Goal: Contribute content: Contribute content

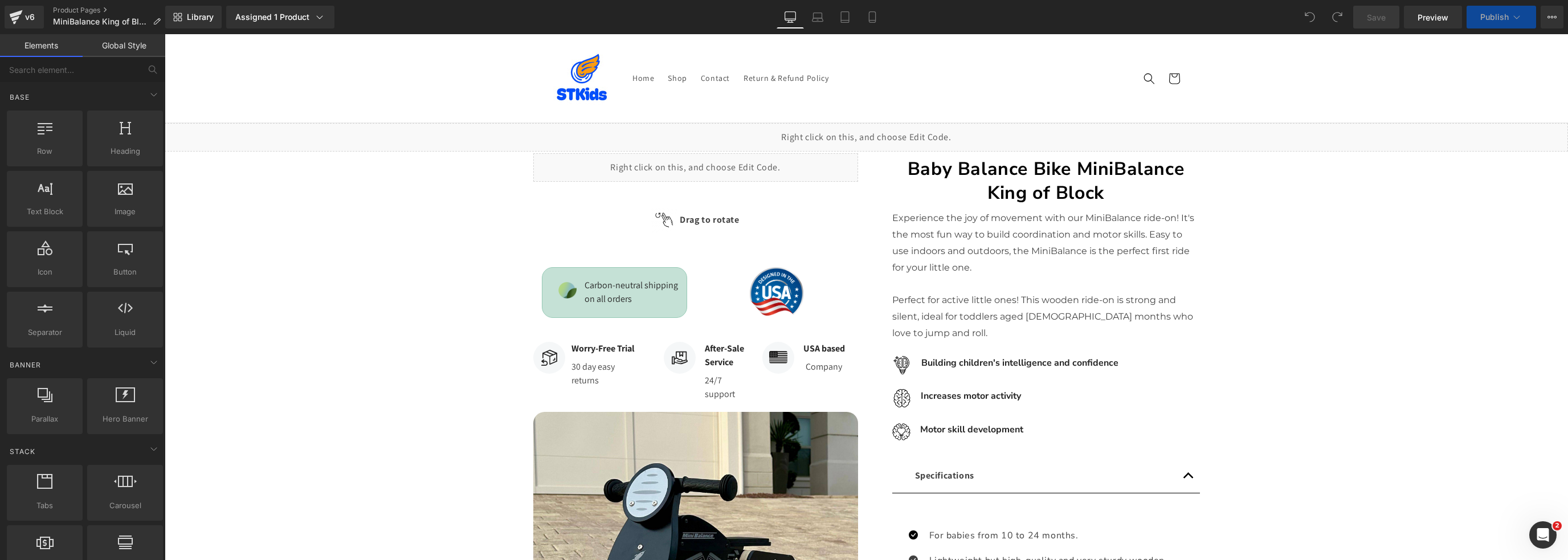
click at [922, 165] on div "Baby Balance Bike MiniBalance King of Block Heading Experience the joy of movem…" at bounding box center [1036, 554] width 324 height 803
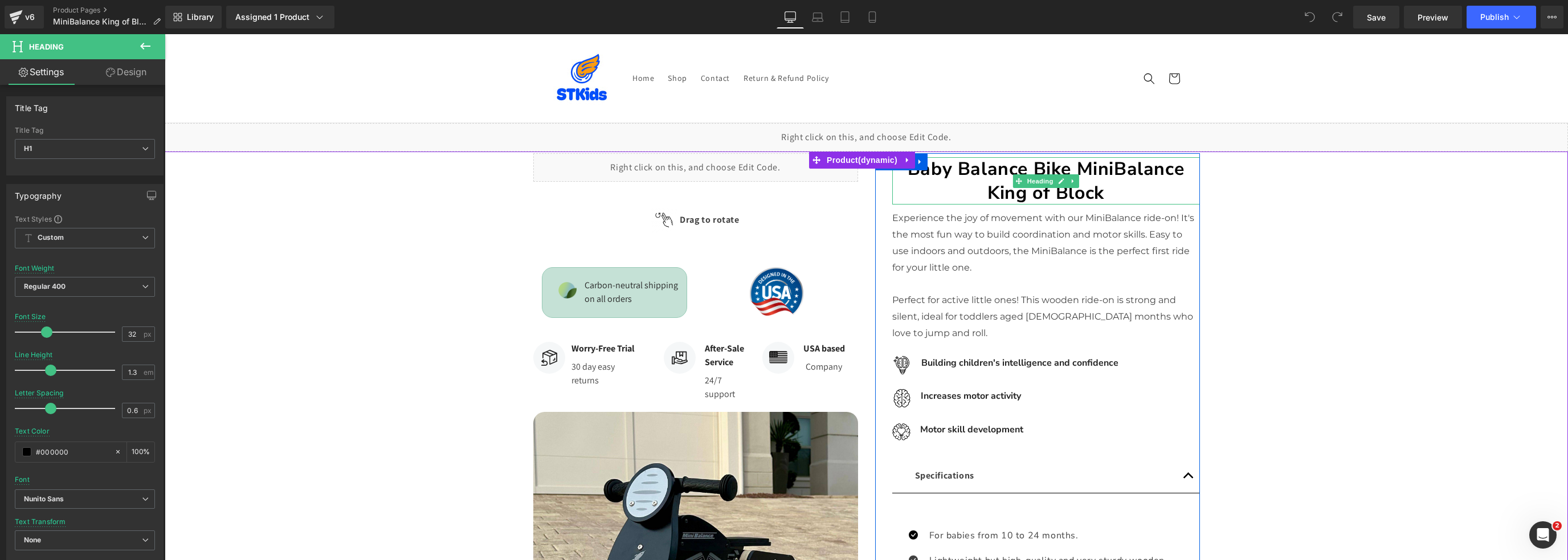
click at [955, 176] on strong "Baby Balance Bike MiniBalance King of Block" at bounding box center [1045, 181] width 276 height 48
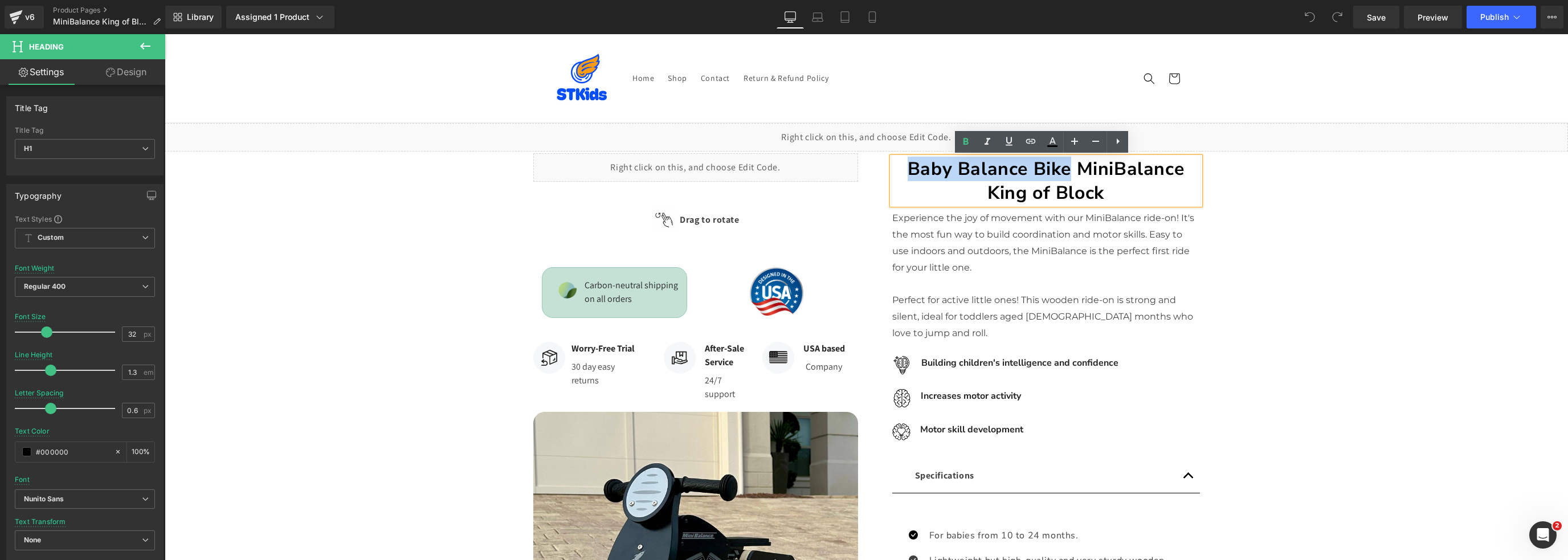
drag, startPoint x: 904, startPoint y: 166, endPoint x: 1067, endPoint y: 168, distance: 163.0
click at [1067, 168] on strong "Baby Balance Bike MiniBalance King of Block" at bounding box center [1045, 181] width 276 height 48
copy strong "Baby Balance Bike"
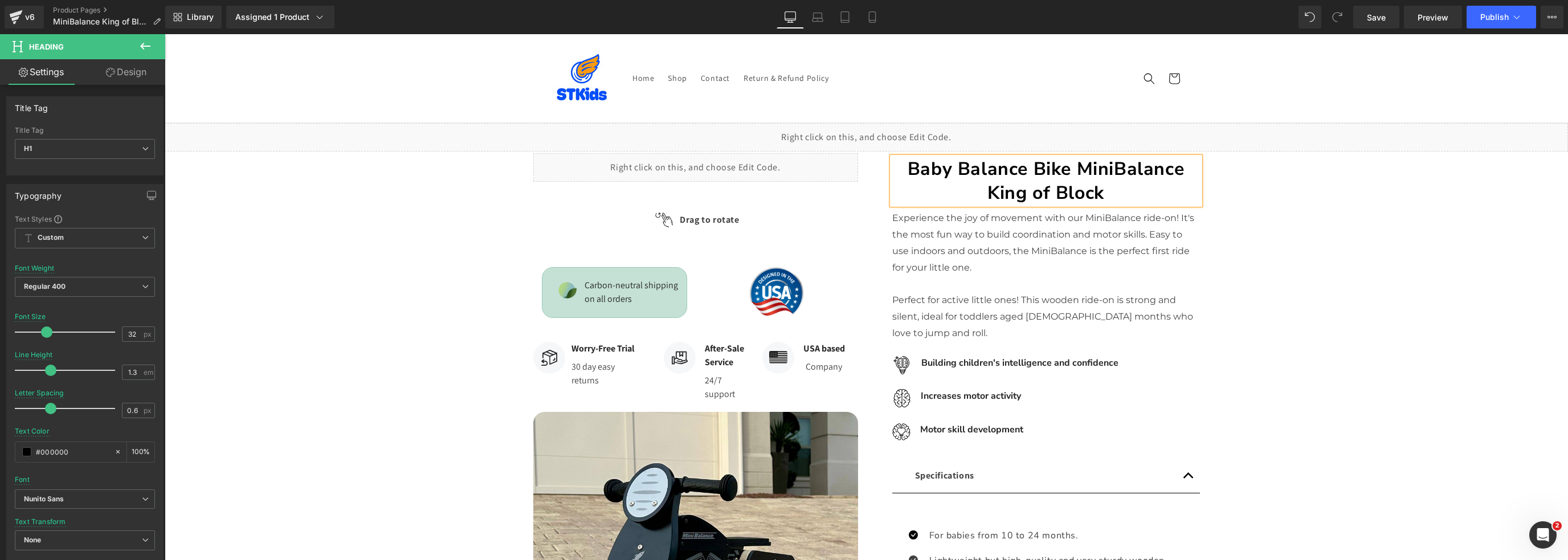
click at [1080, 173] on strong "Baby Balance Bike MiniBalance King of Block" at bounding box center [1045, 181] width 276 height 48
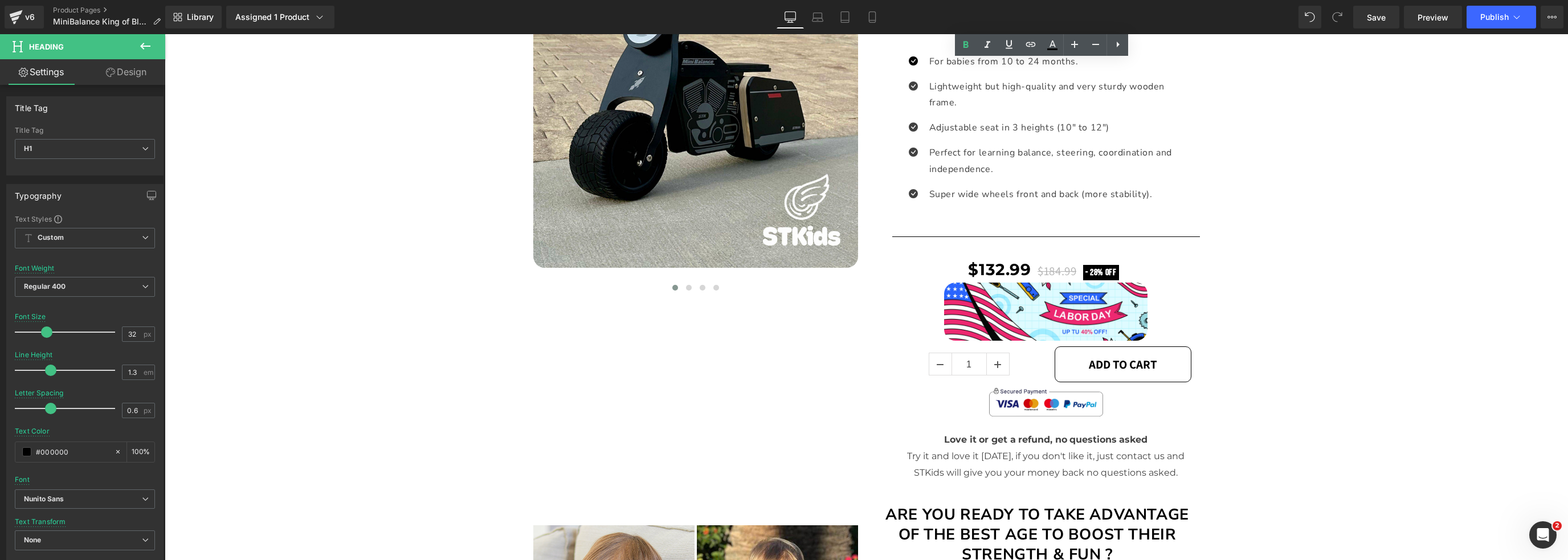
scroll to position [475, 0]
click at [1048, 317] on img at bounding box center [1046, 311] width 204 height 59
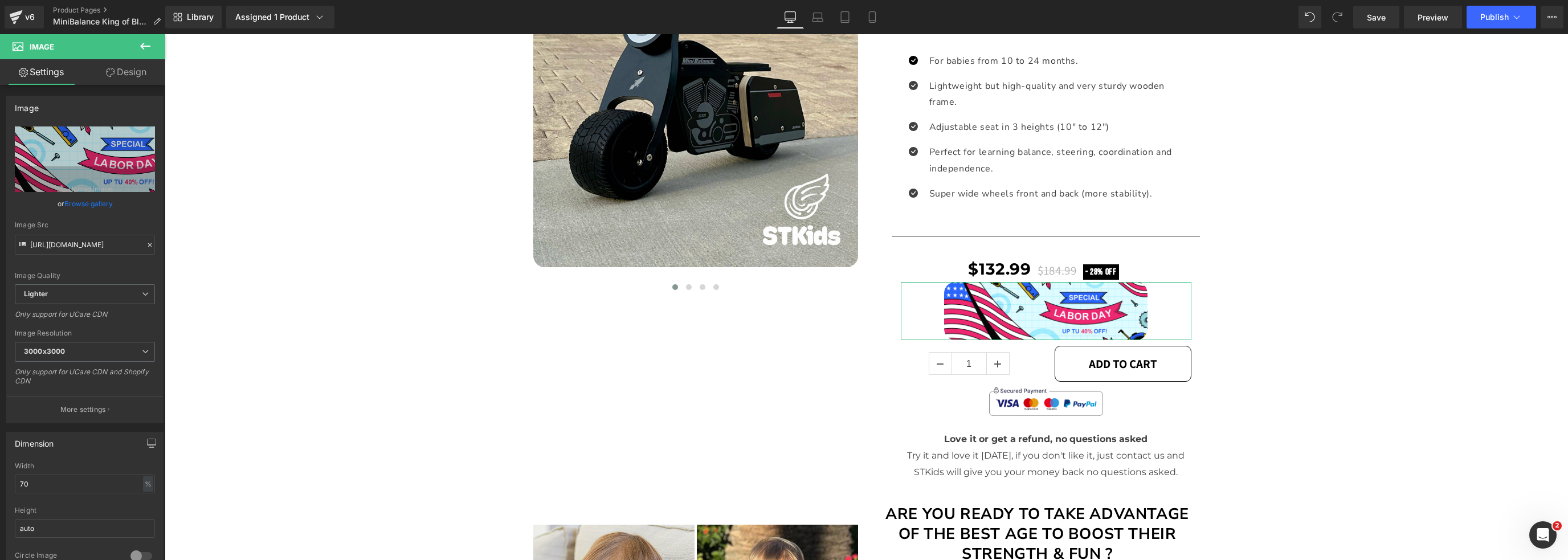
click at [96, 204] on link "Browse gallery" at bounding box center [88, 203] width 48 height 20
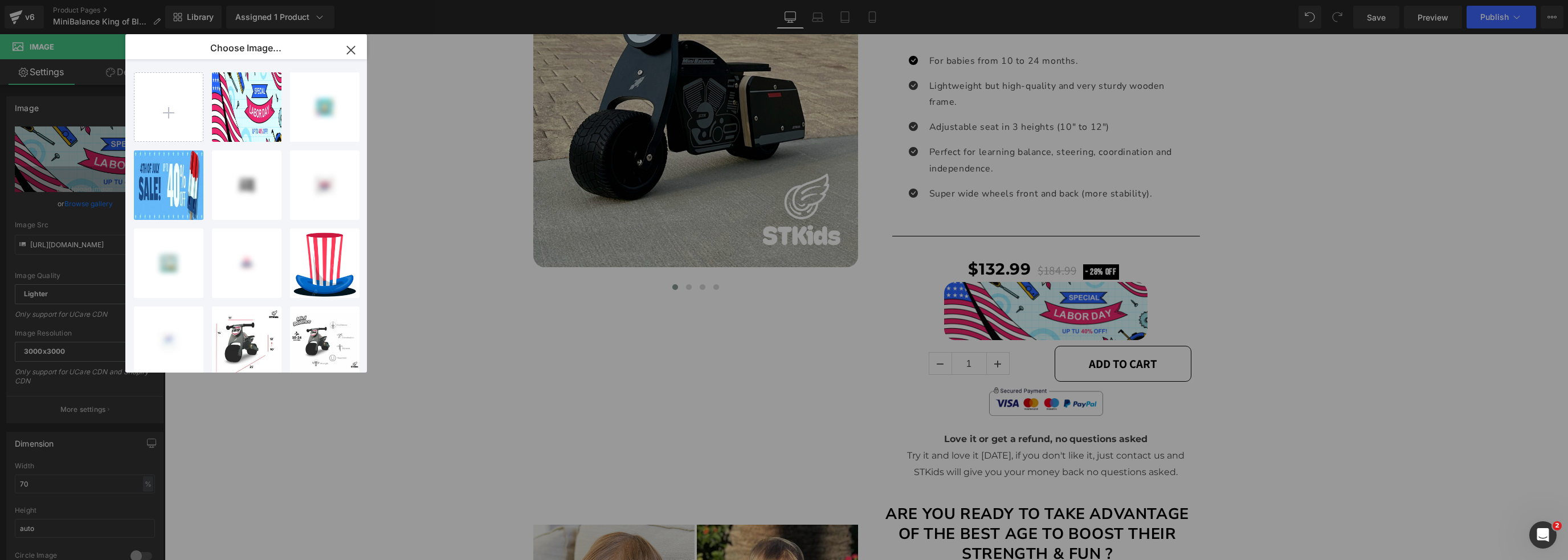
click at [170, 107] on input "file" at bounding box center [169, 107] width 69 height 69
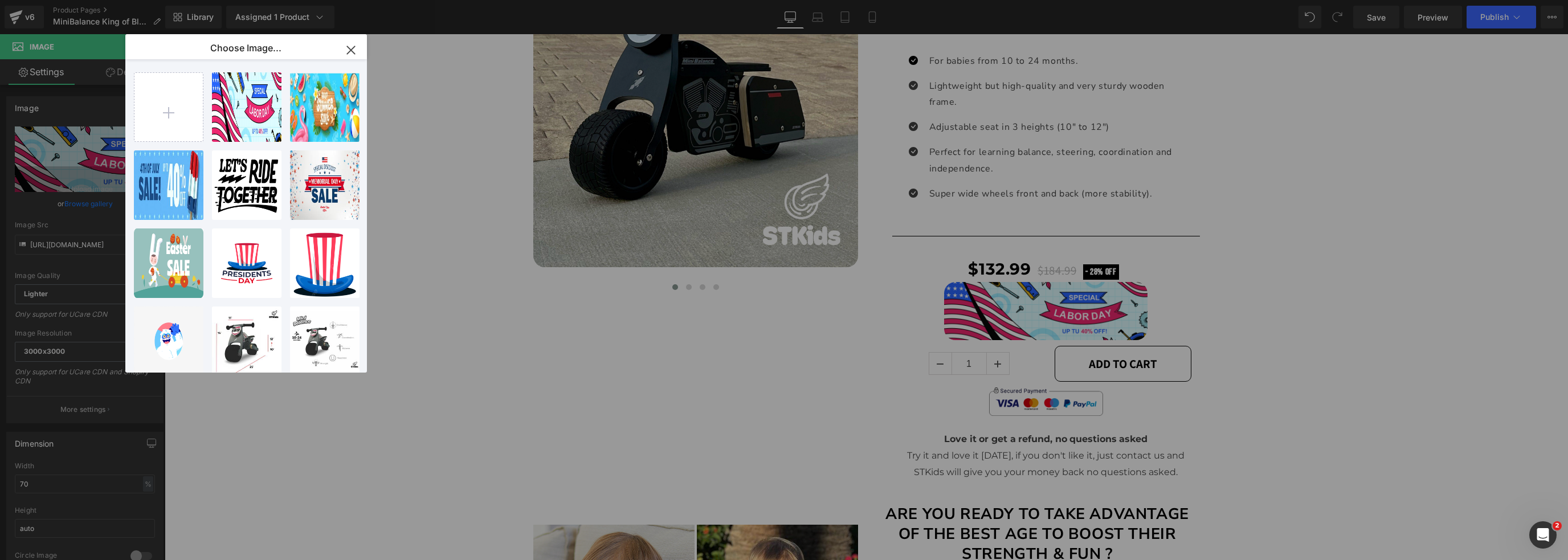
type input "C:\fakepath\Flas Sale 2025 - 2.jpg"
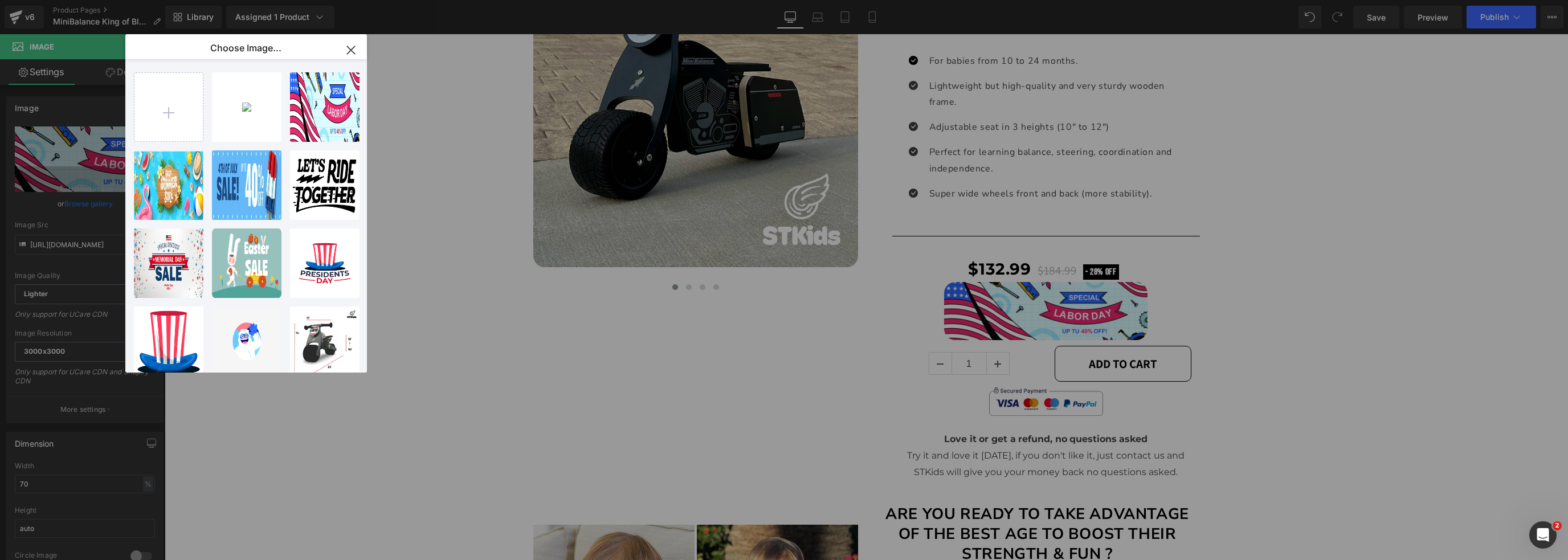
click at [0, 0] on div "Flas Sa... - 2.jpg 833.29 KB" at bounding box center [0, 0] width 0 height 0
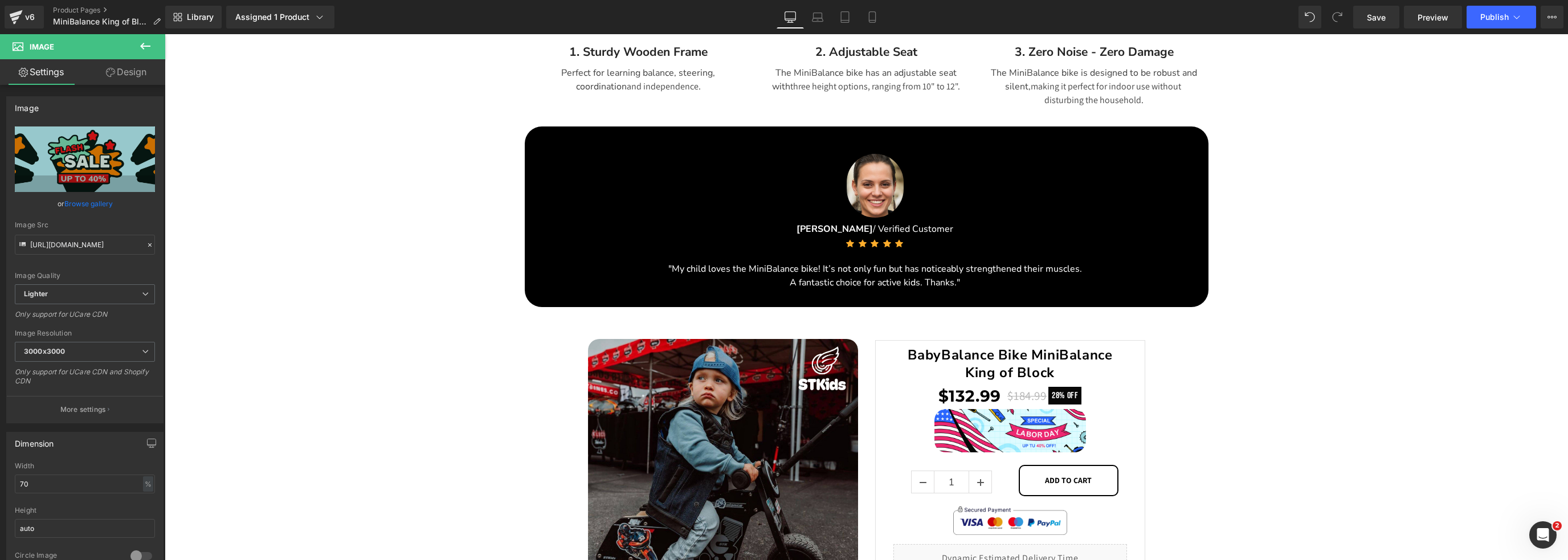
scroll to position [1991, 0]
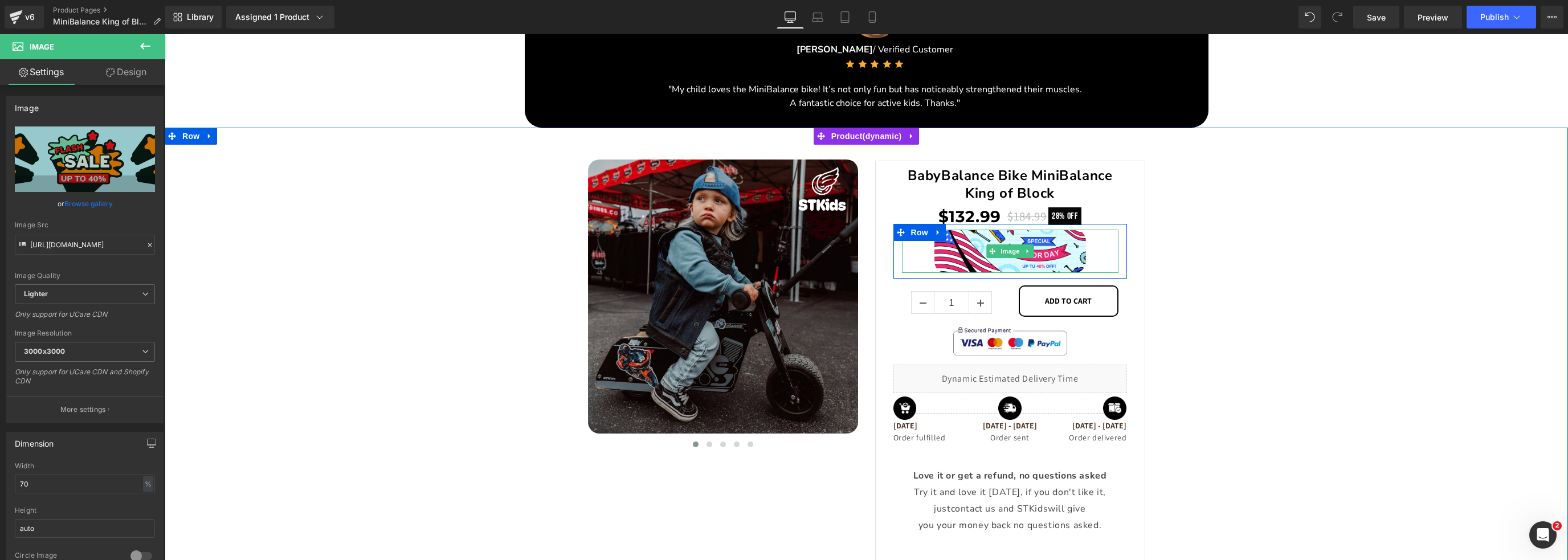
click at [1005, 250] on span "Image" at bounding box center [1010, 251] width 24 height 14
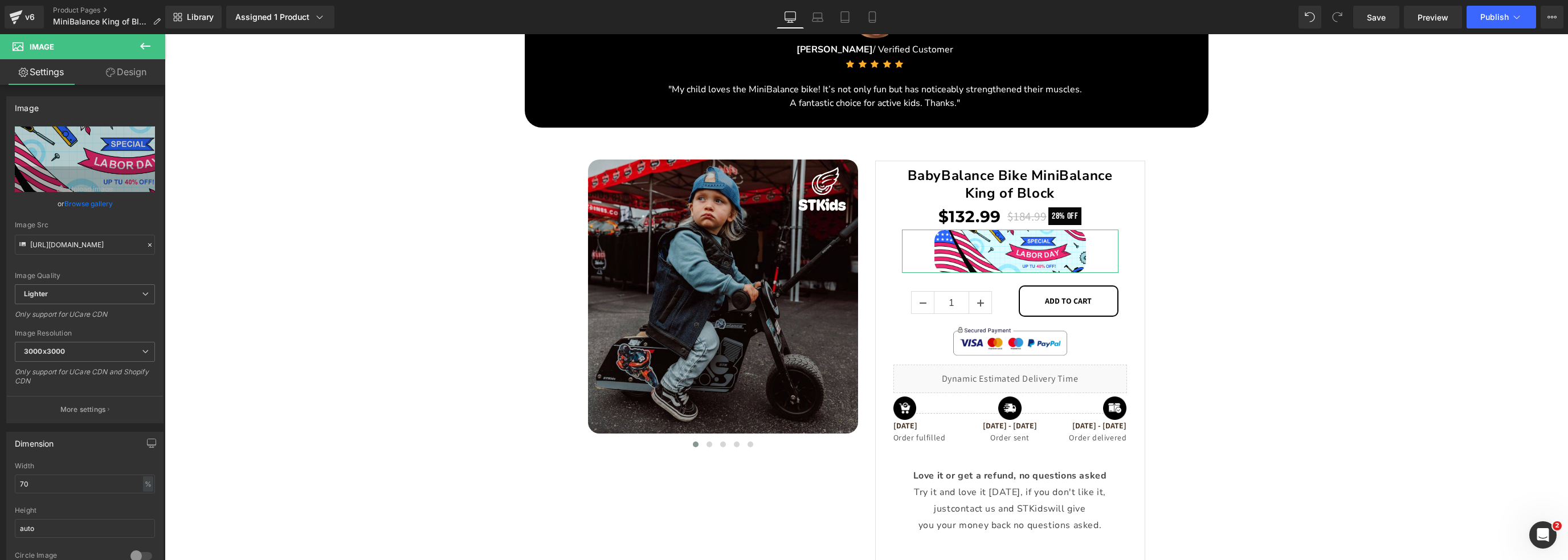
click at [84, 203] on link "Browse gallery" at bounding box center [88, 203] width 48 height 20
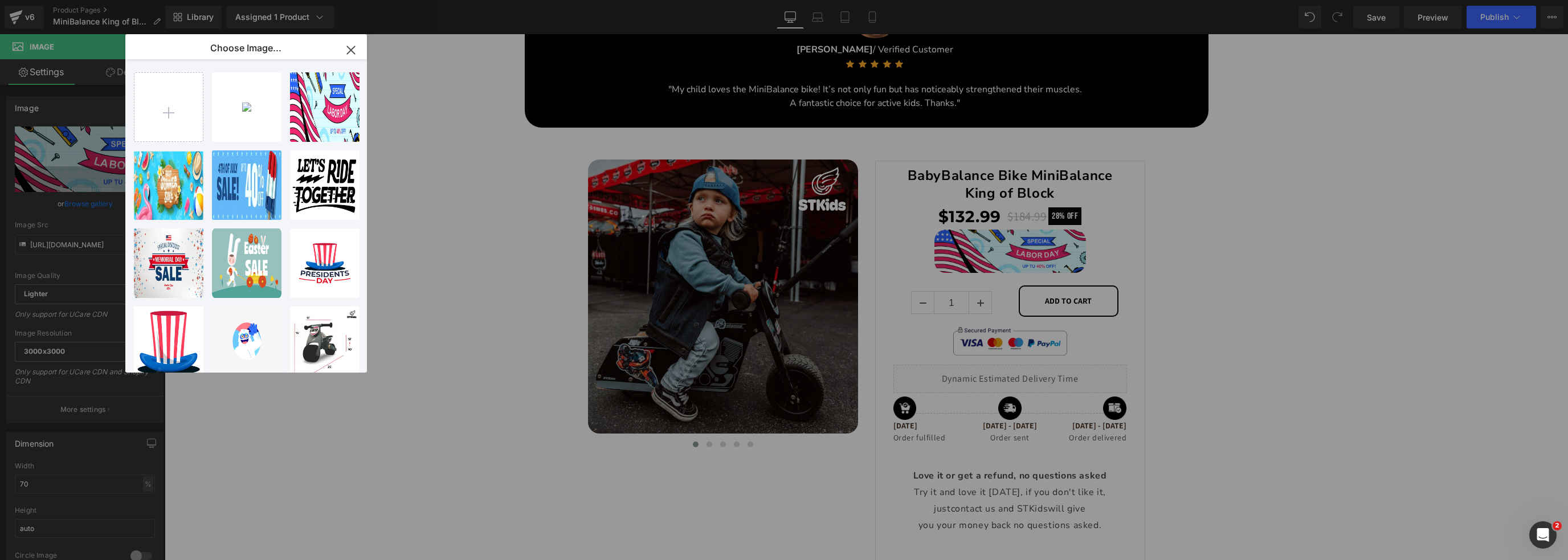
click at [0, 0] on div "Flas Sa... - 2.jpg 833.29 KB" at bounding box center [0, 0] width 0 height 0
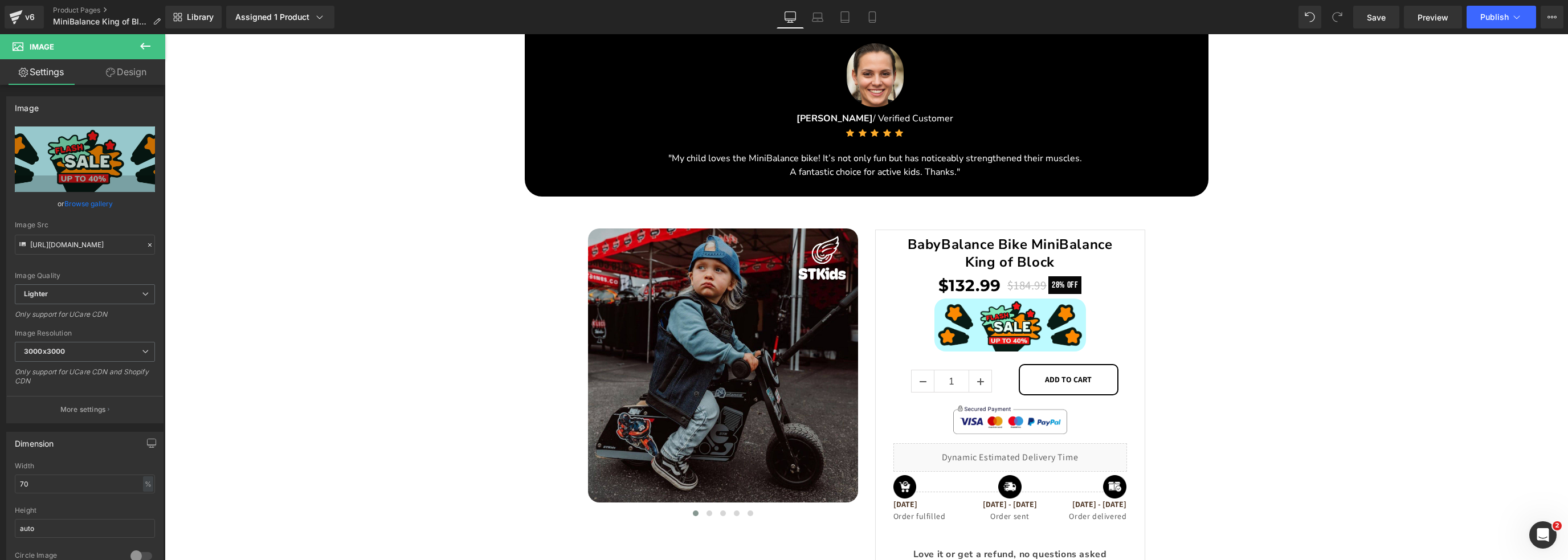
scroll to position [1918, 0]
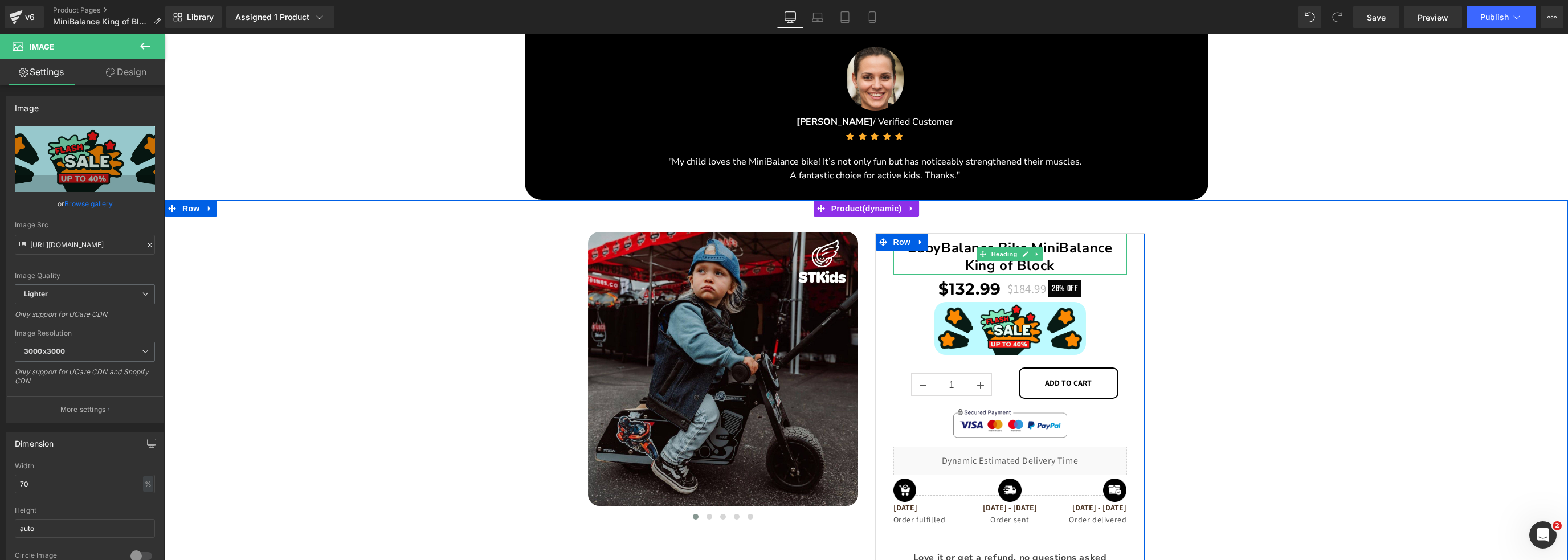
click at [951, 247] on strong "BabyBalance Bike MiniBalance King of Block" at bounding box center [1009, 257] width 205 height 36
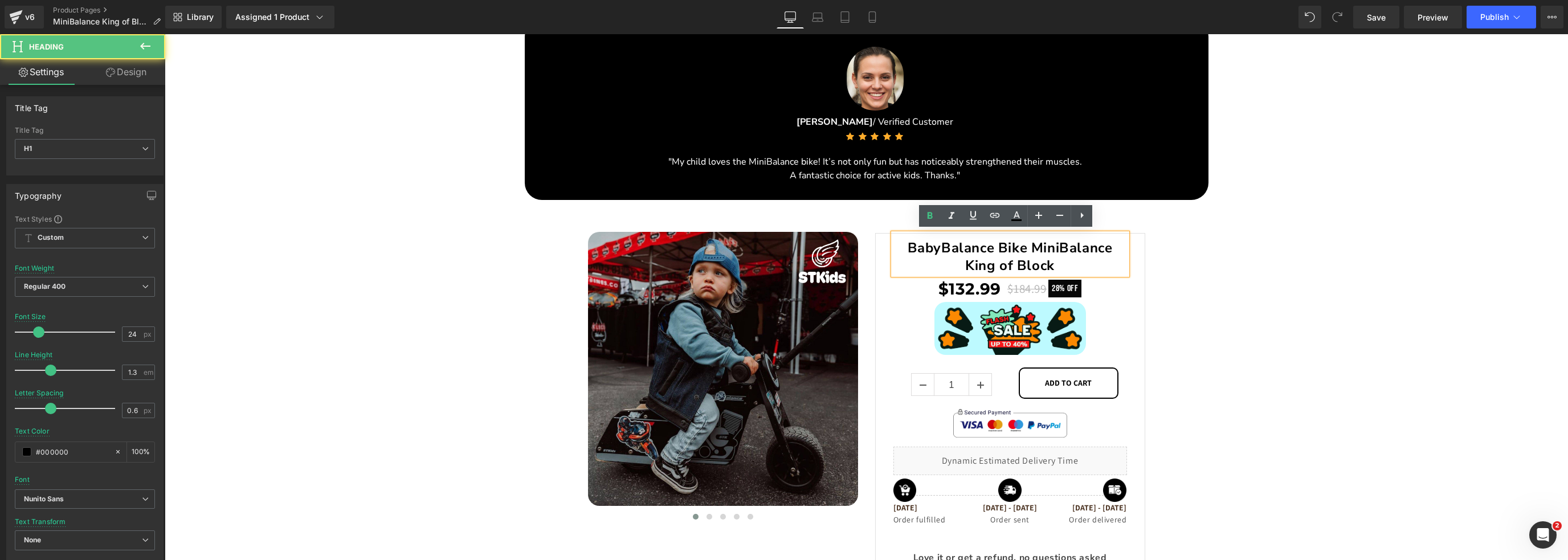
click at [938, 246] on strong "BabyBalance Bike MiniBalance King of Block" at bounding box center [1009, 257] width 205 height 36
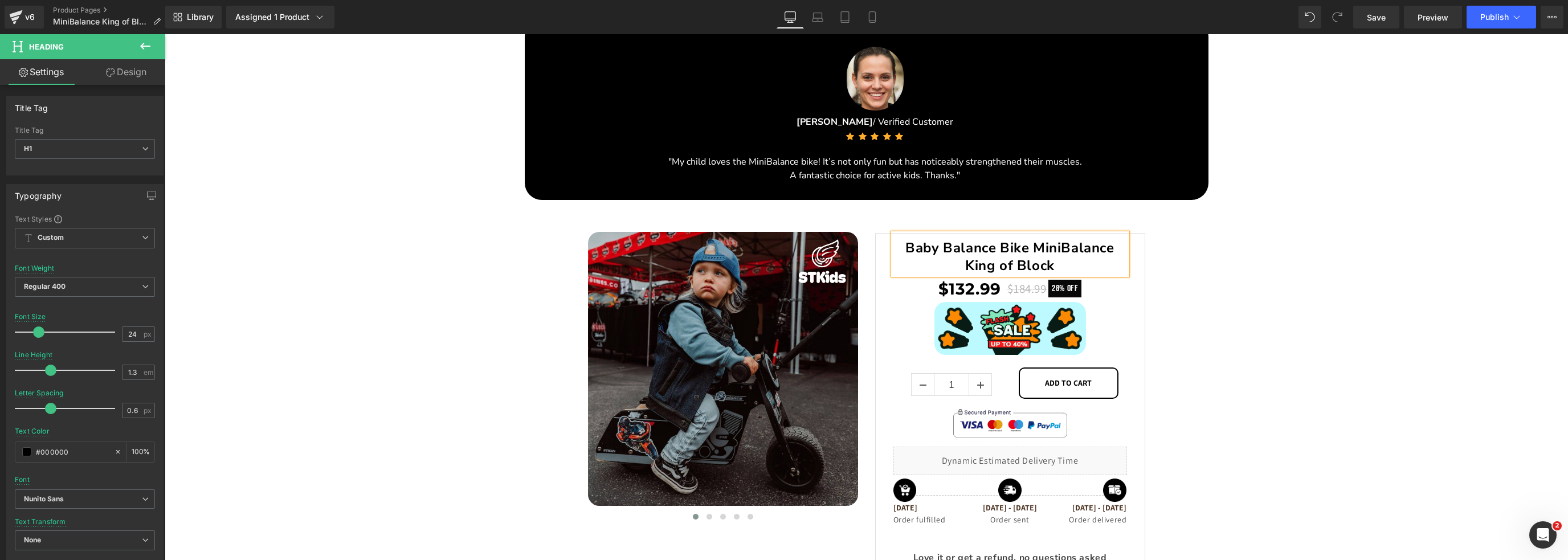
click at [1336, 312] on div "Image" at bounding box center [866, 447] width 1403 height 476
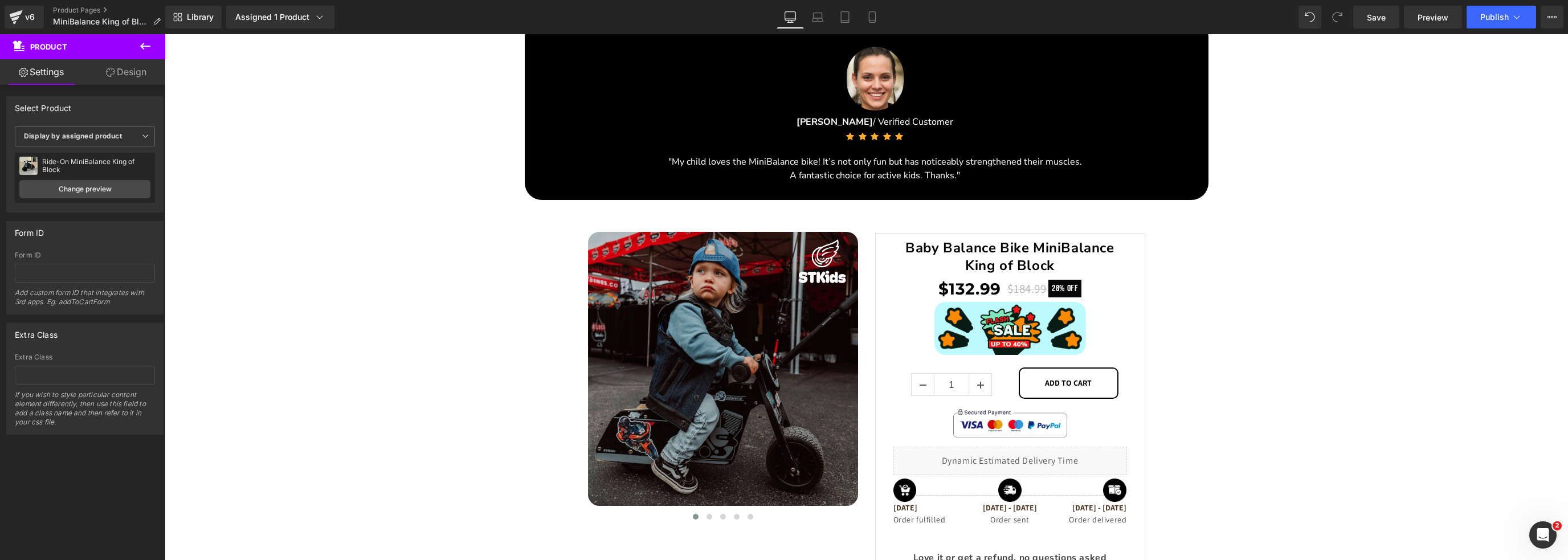
click at [816, 20] on icon at bounding box center [817, 17] width 11 height 11
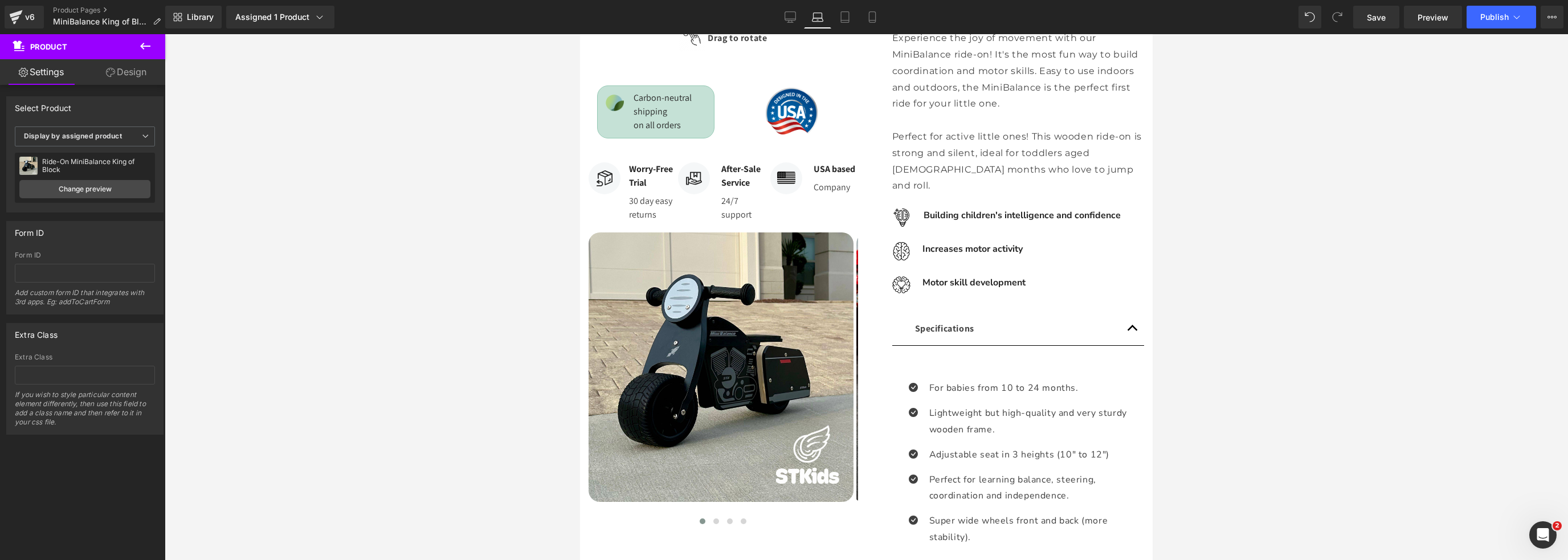
scroll to position [0, 0]
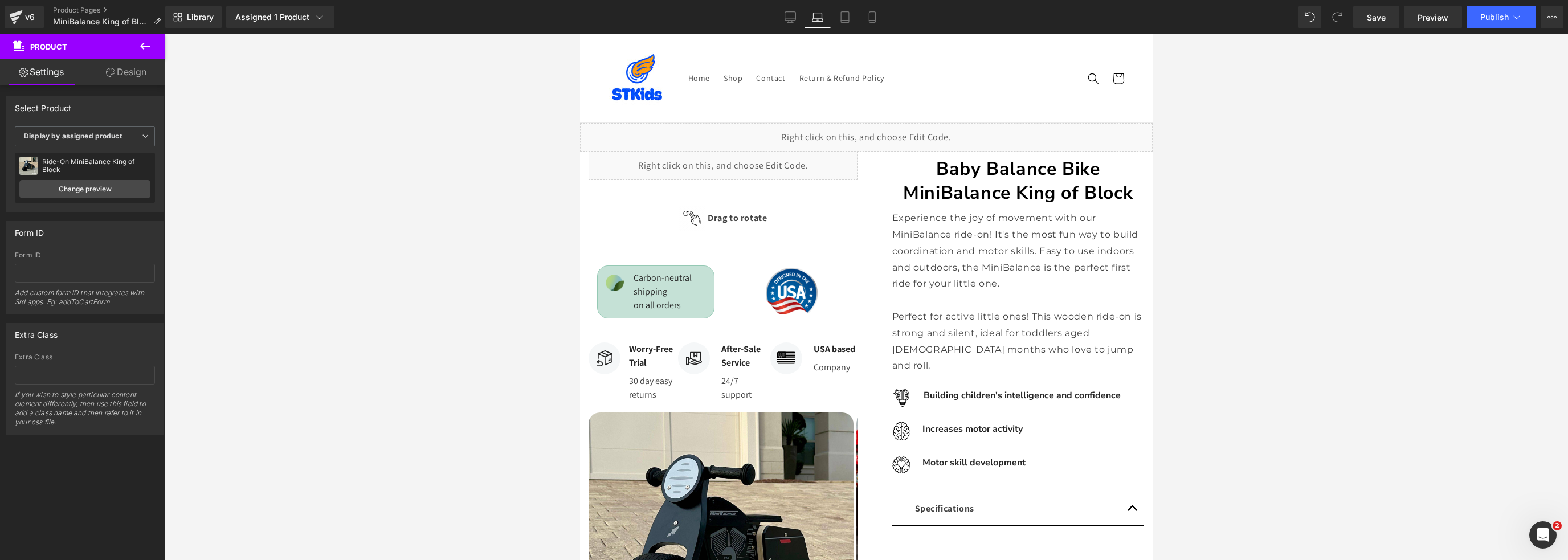
drag, startPoint x: 1148, startPoint y: 378, endPoint x: 1740, endPoint y: 120, distance: 645.8
click at [850, 14] on icon at bounding box center [845, 17] width 11 height 11
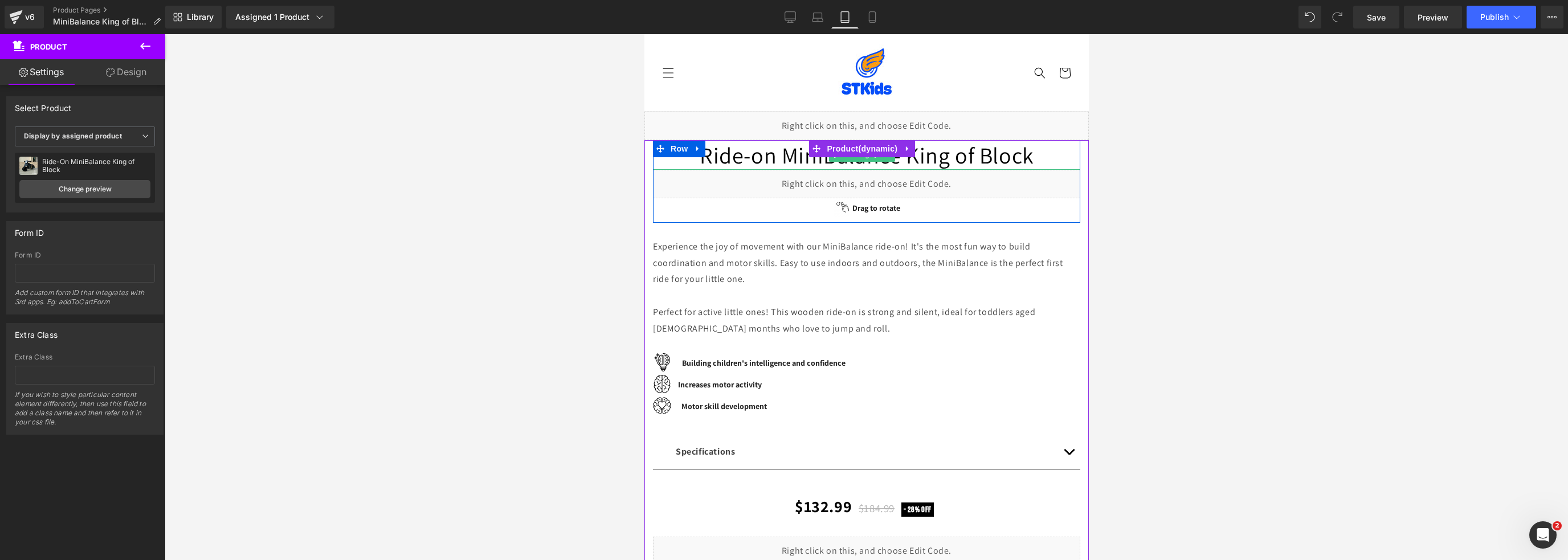
click at [776, 148] on h1 "Ride-on MiniBalance King of Block" at bounding box center [866, 155] width 428 height 30
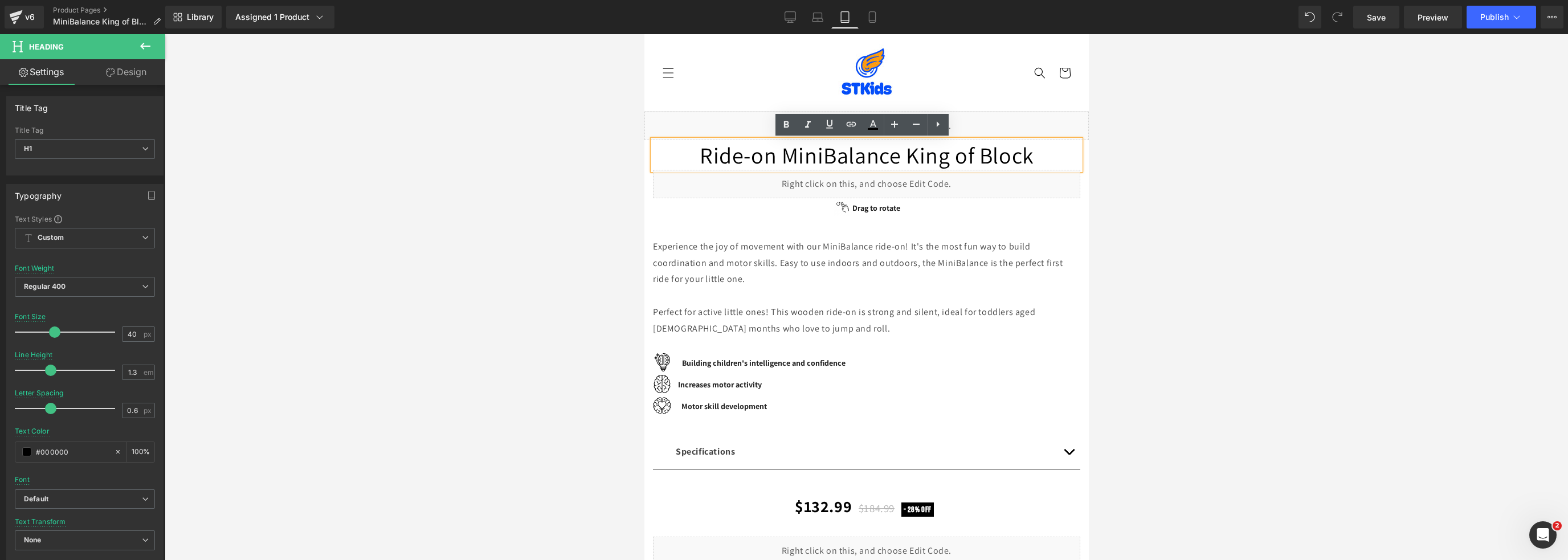
click at [773, 157] on h1 "Ride-on MiniBalance King of Block" at bounding box center [866, 155] width 428 height 30
drag, startPoint x: 761, startPoint y: 157, endPoint x: 679, endPoint y: 153, distance: 82.1
click at [679, 153] on h1 "Ride-on MiniBalance King of Block" at bounding box center [866, 155] width 428 height 30
paste div
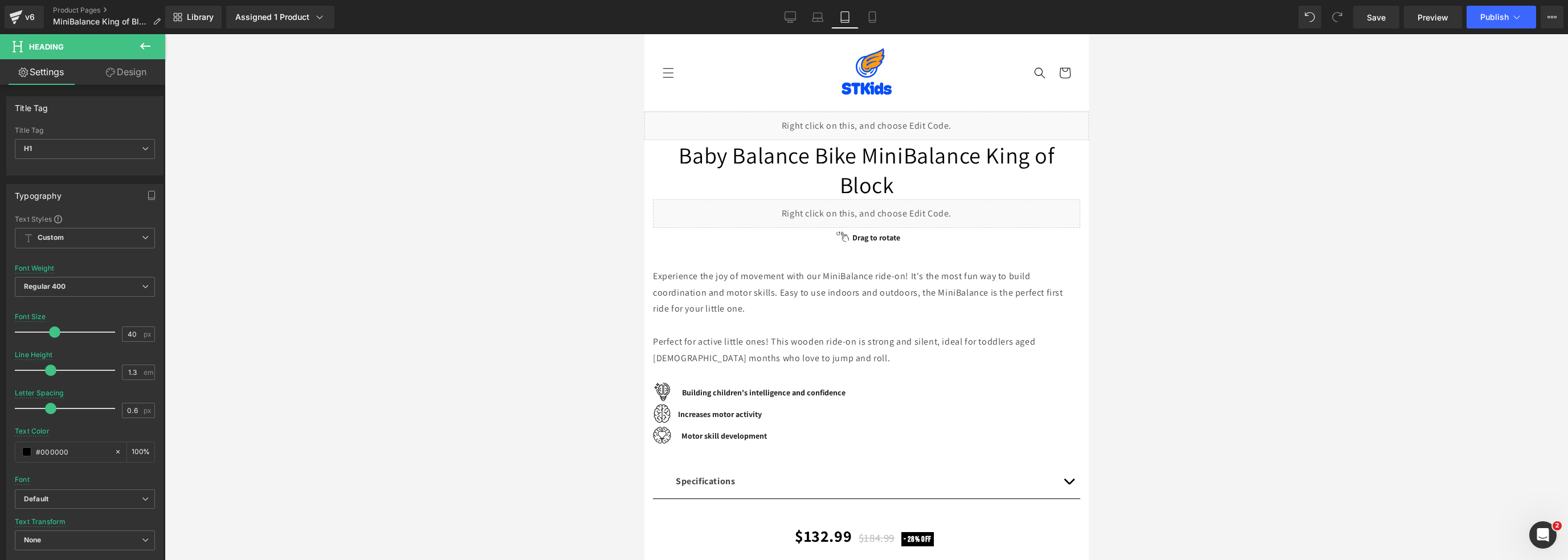
click at [586, 287] on div at bounding box center [866, 298] width 1403 height 527
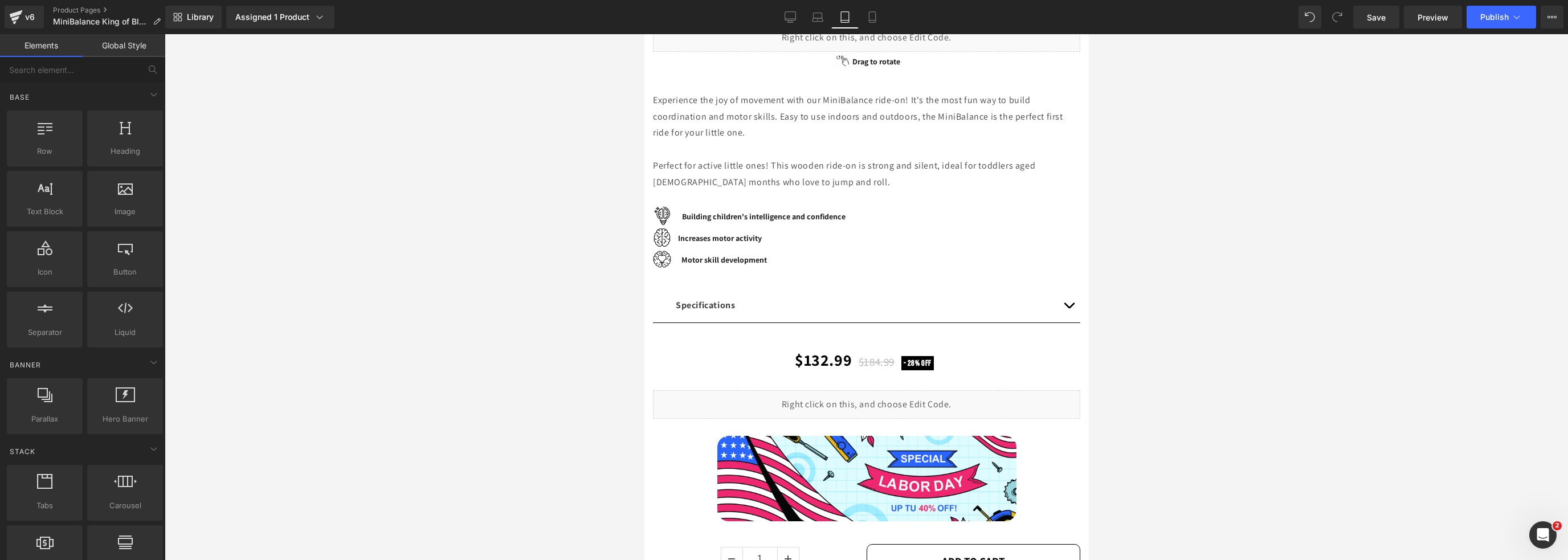
scroll to position [413, 0]
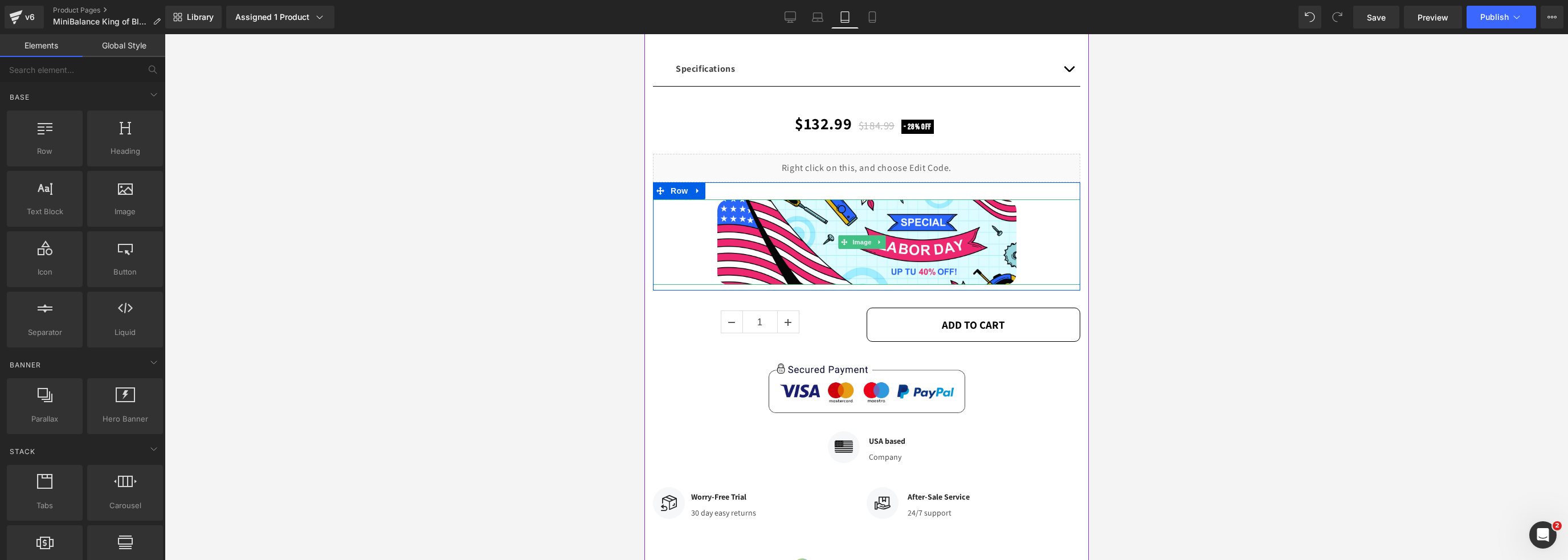
click at [859, 250] on img at bounding box center [866, 243] width 299 height 86
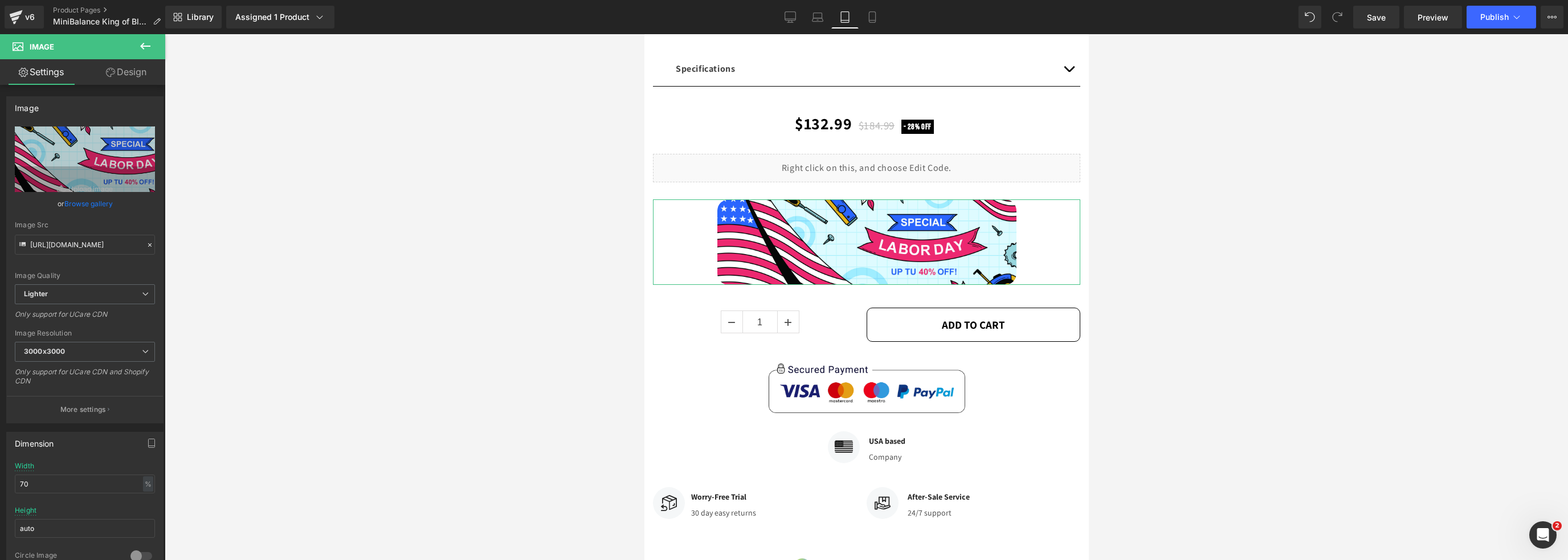
click at [99, 203] on link "Browse gallery" at bounding box center [88, 203] width 48 height 20
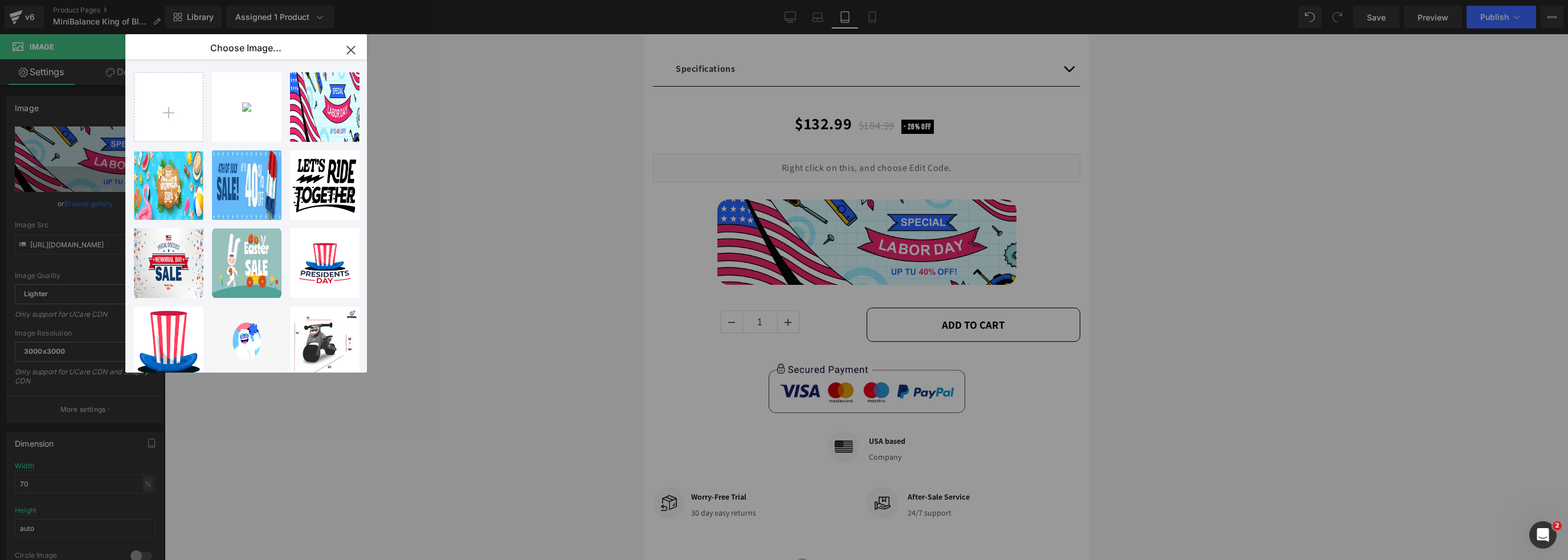
click at [0, 0] on div "Flas Sa... - 2.jpg 833.29 KB" at bounding box center [0, 0] width 0 height 0
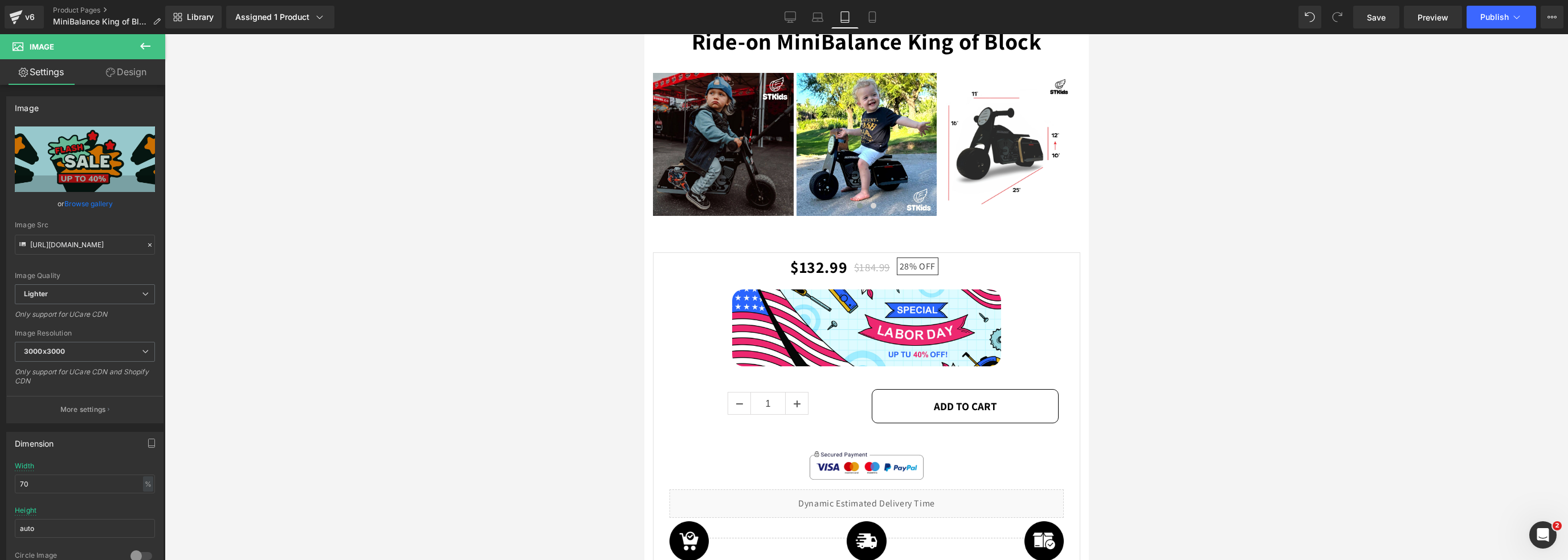
scroll to position [1859, 0]
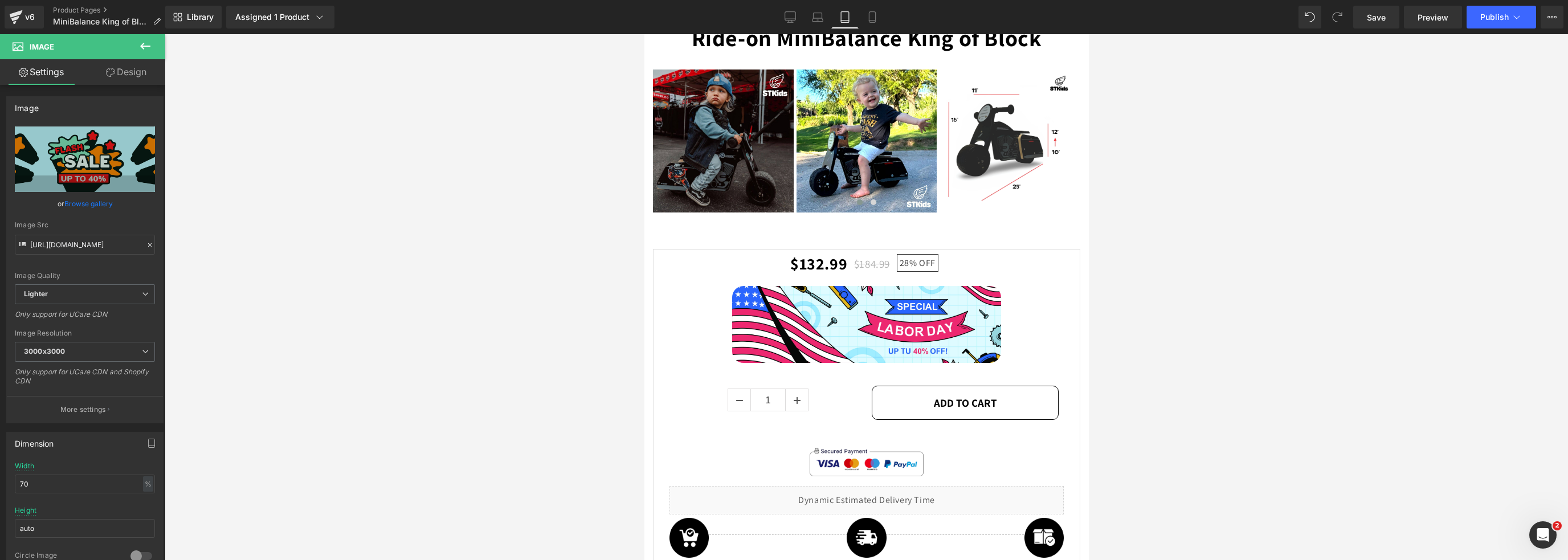
drag, startPoint x: 1083, startPoint y: 162, endPoint x: 1742, endPoint y: 397, distance: 699.6
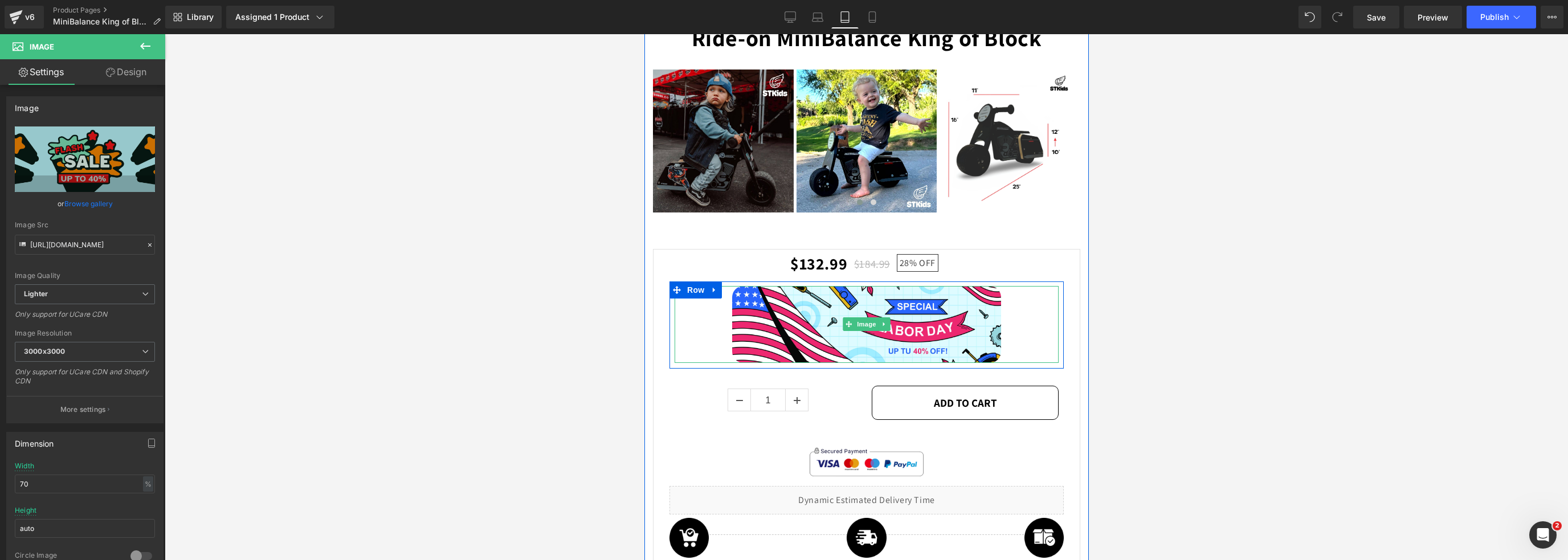
click at [855, 317] on span "Image" at bounding box center [866, 324] width 24 height 14
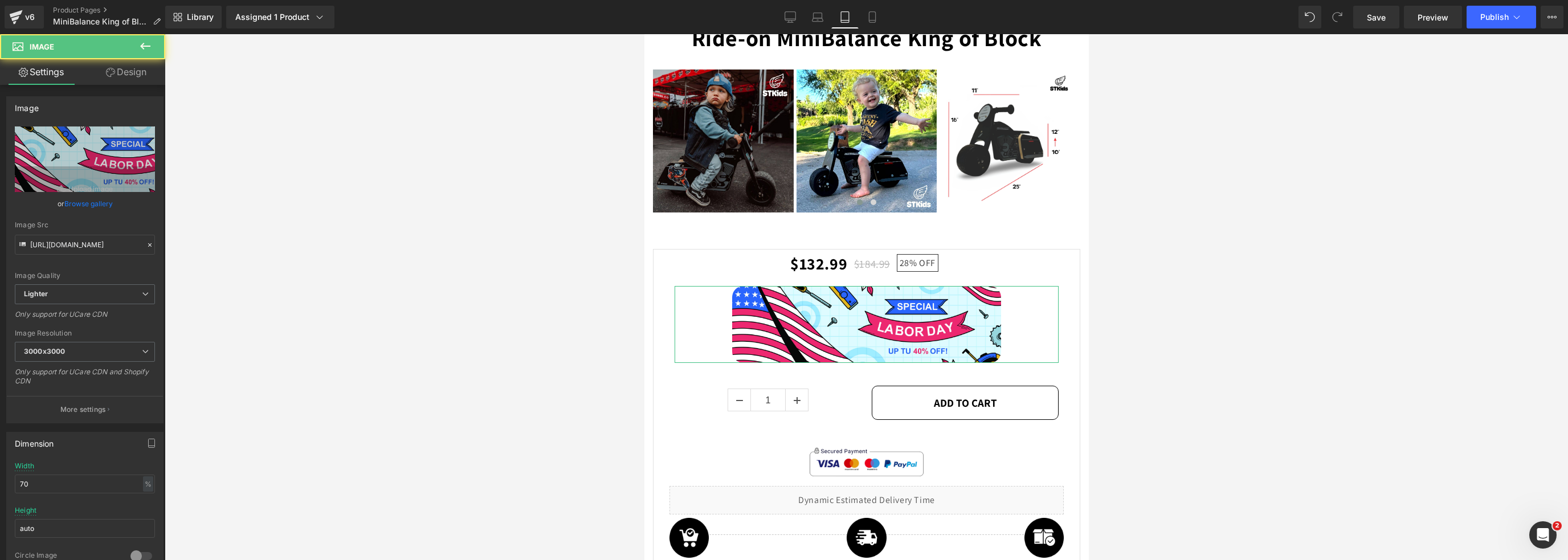
click at [91, 204] on link "Browse gallery" at bounding box center [88, 203] width 48 height 20
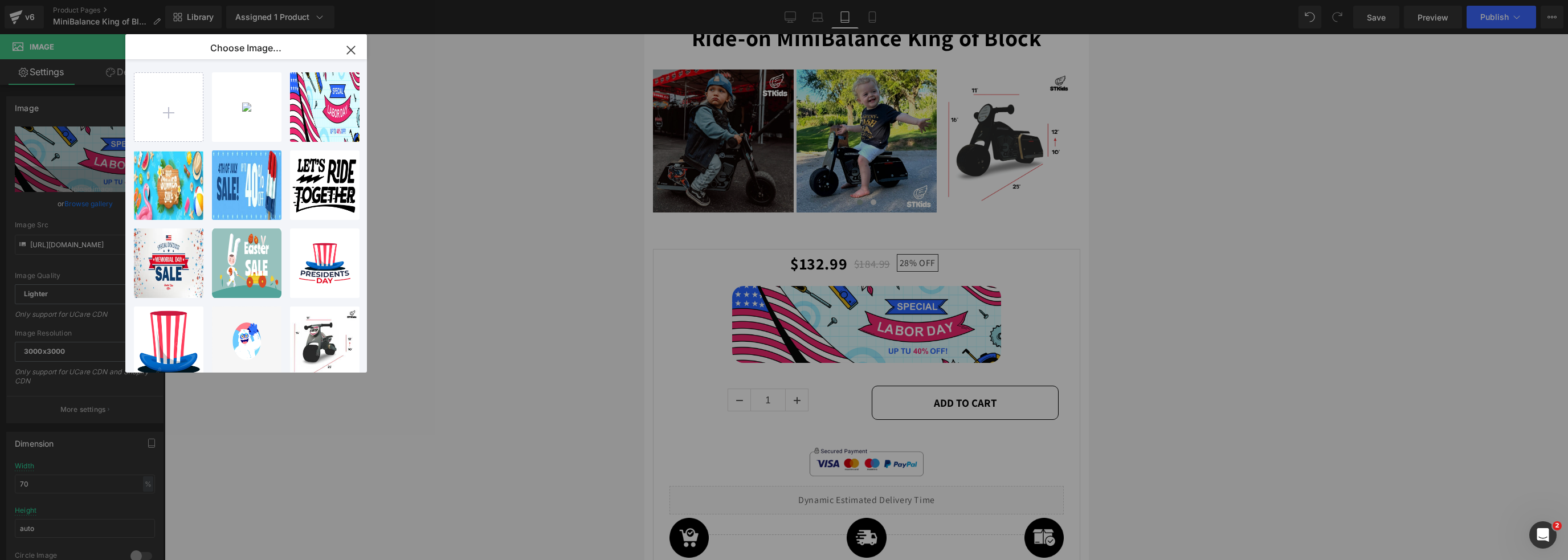
click at [0, 0] on div "Flas Sa... - 2.jpg 833.29 KB" at bounding box center [0, 0] width 0 height 0
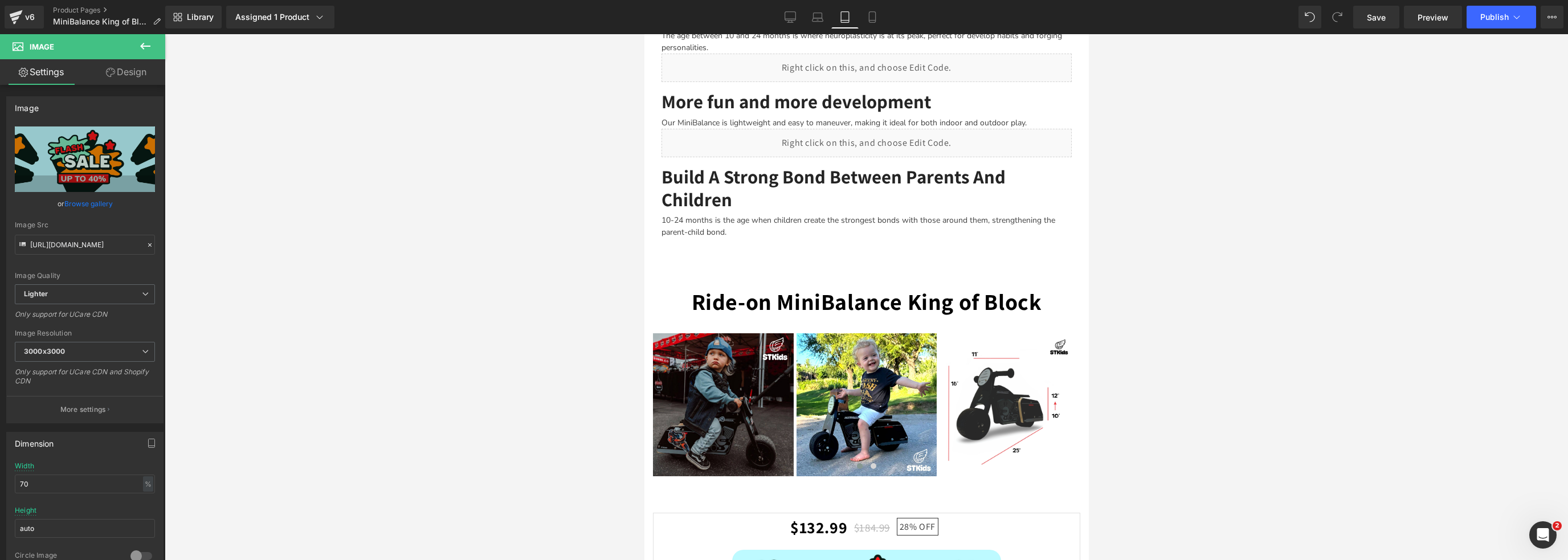
scroll to position [1610, 0]
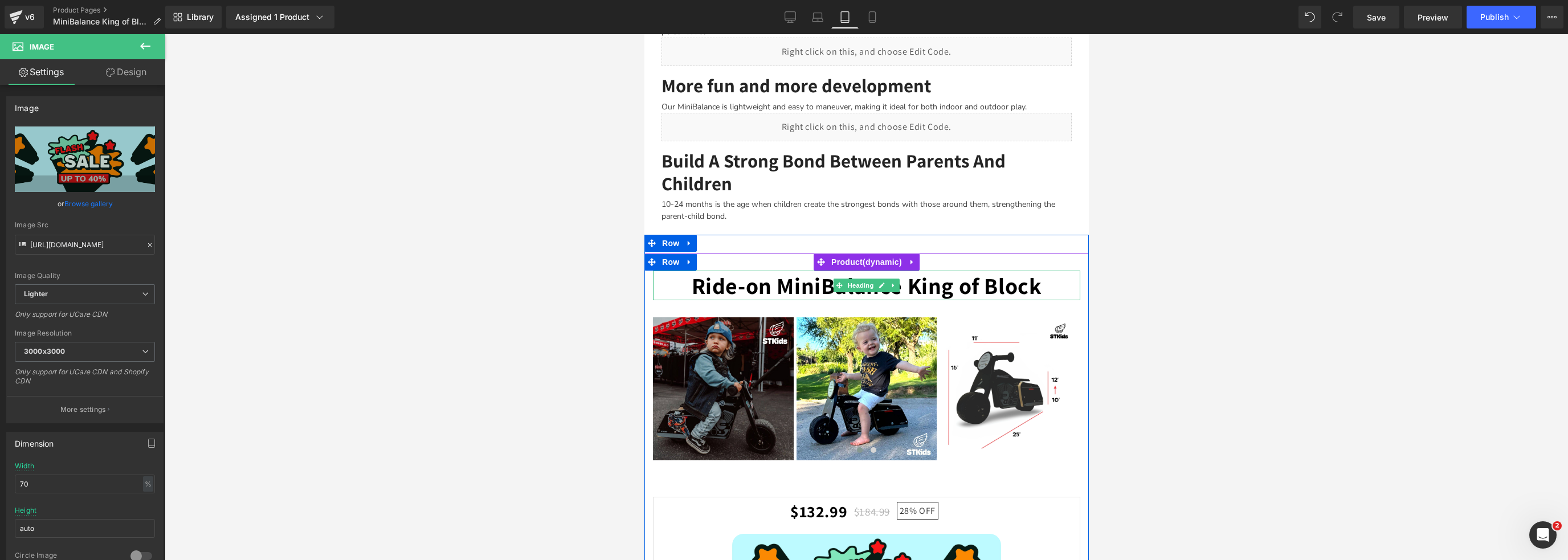
click at [764, 275] on strong "Ride-on MiniBalance King of Block" at bounding box center [865, 286] width 350 height 30
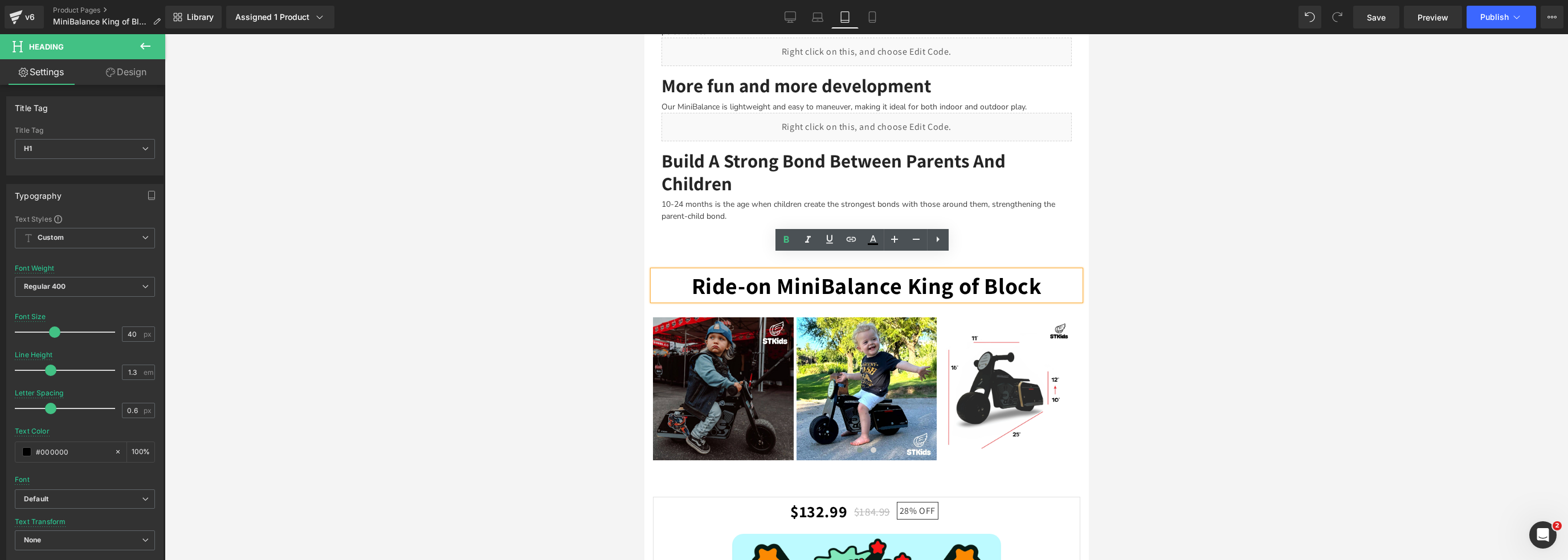
click at [753, 271] on strong "Ride-on MiniBalance King of Block" at bounding box center [865, 286] width 350 height 30
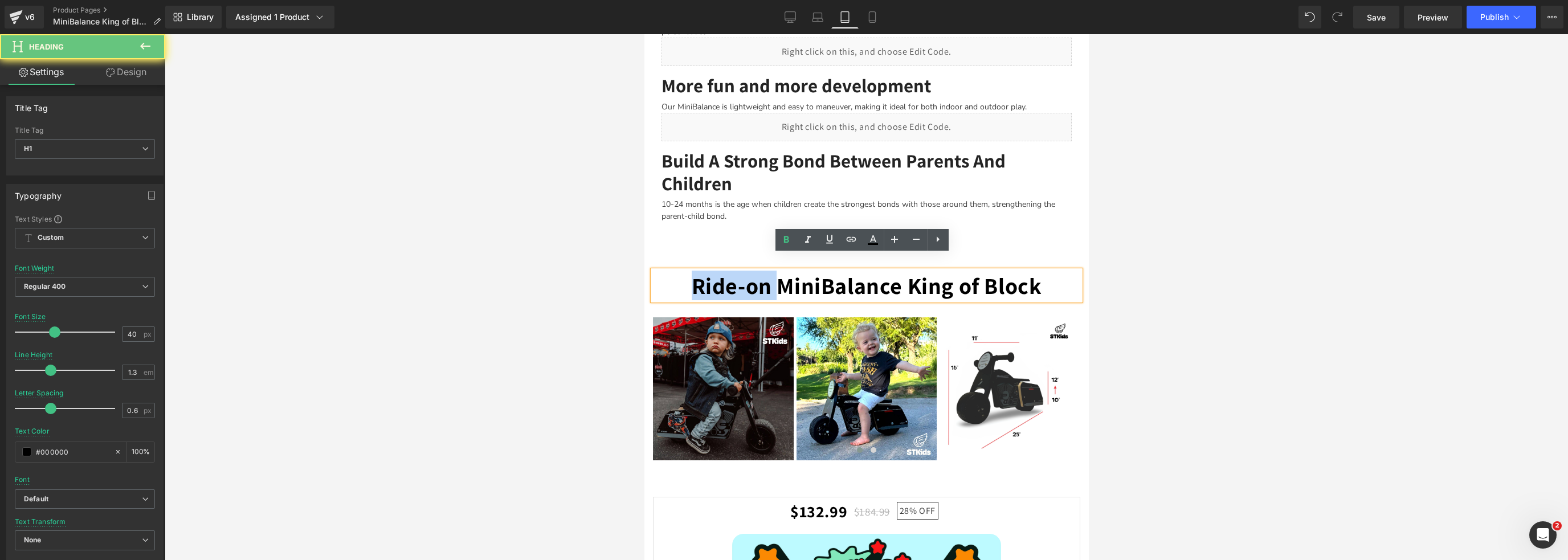
drag, startPoint x: 753, startPoint y: 272, endPoint x: 678, endPoint y: 276, distance: 75.1
click at [691, 276] on strong "Ride-on MiniBalance King of Block" at bounding box center [865, 286] width 350 height 30
paste div
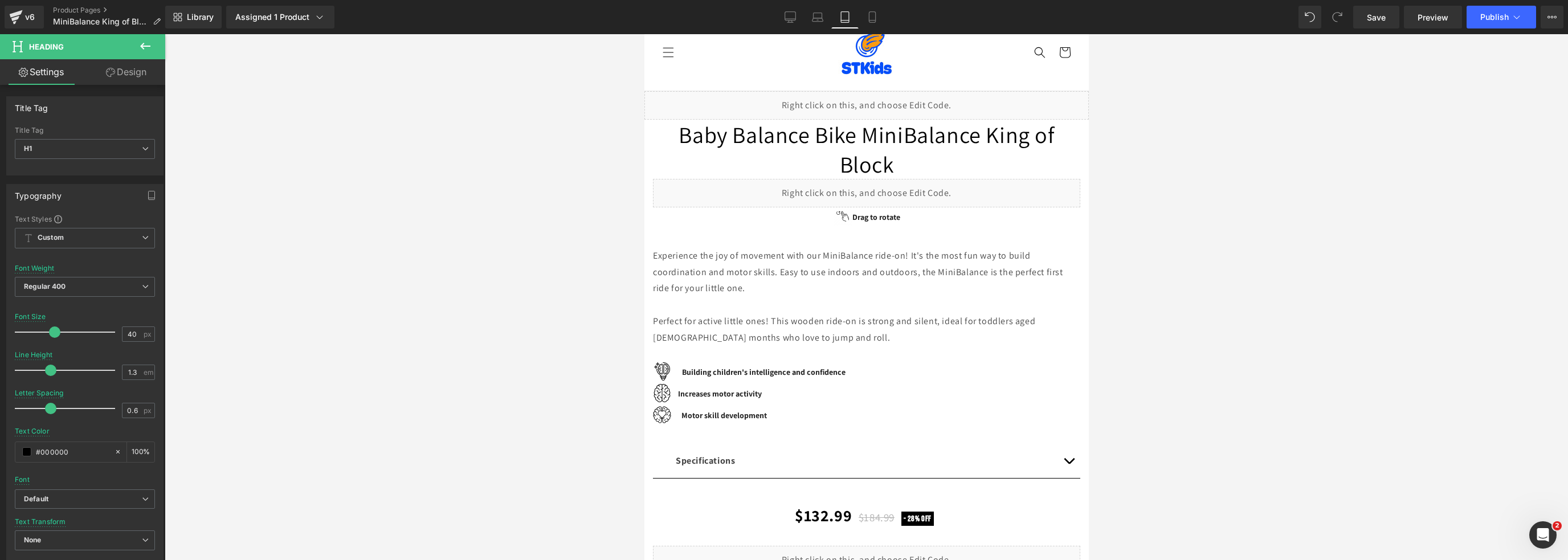
scroll to position [0, 0]
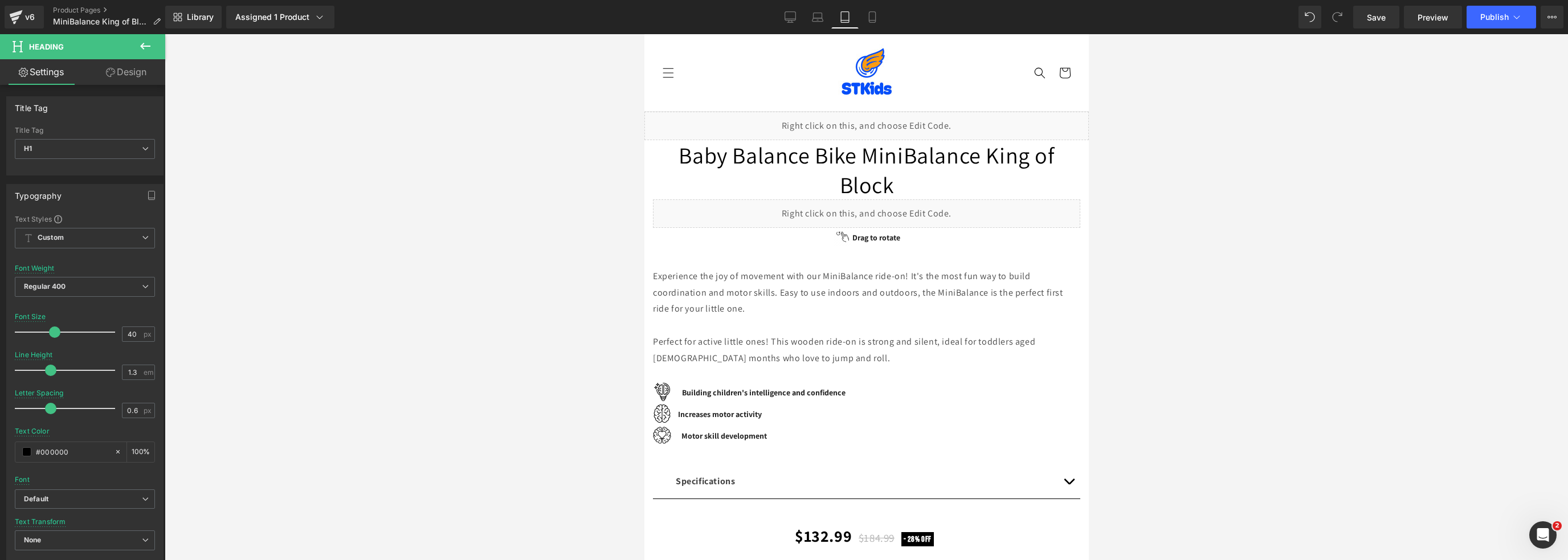
click at [875, 16] on icon at bounding box center [872, 18] width 7 height 11
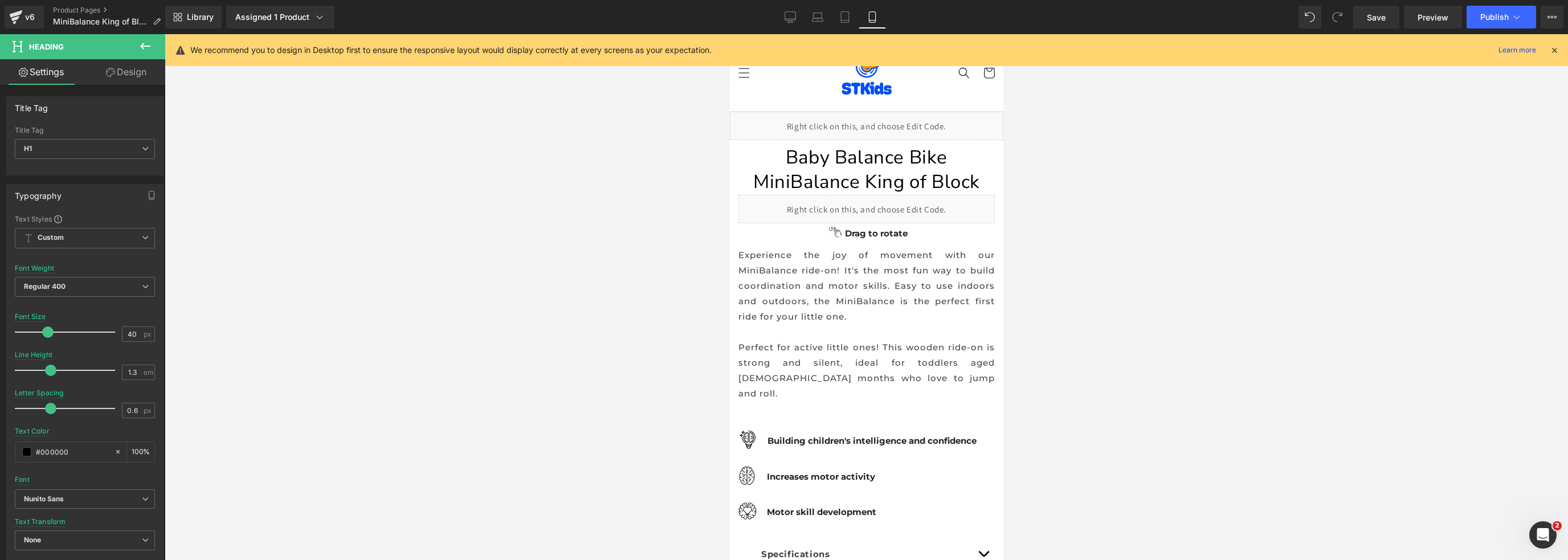
scroll to position [1301, 0]
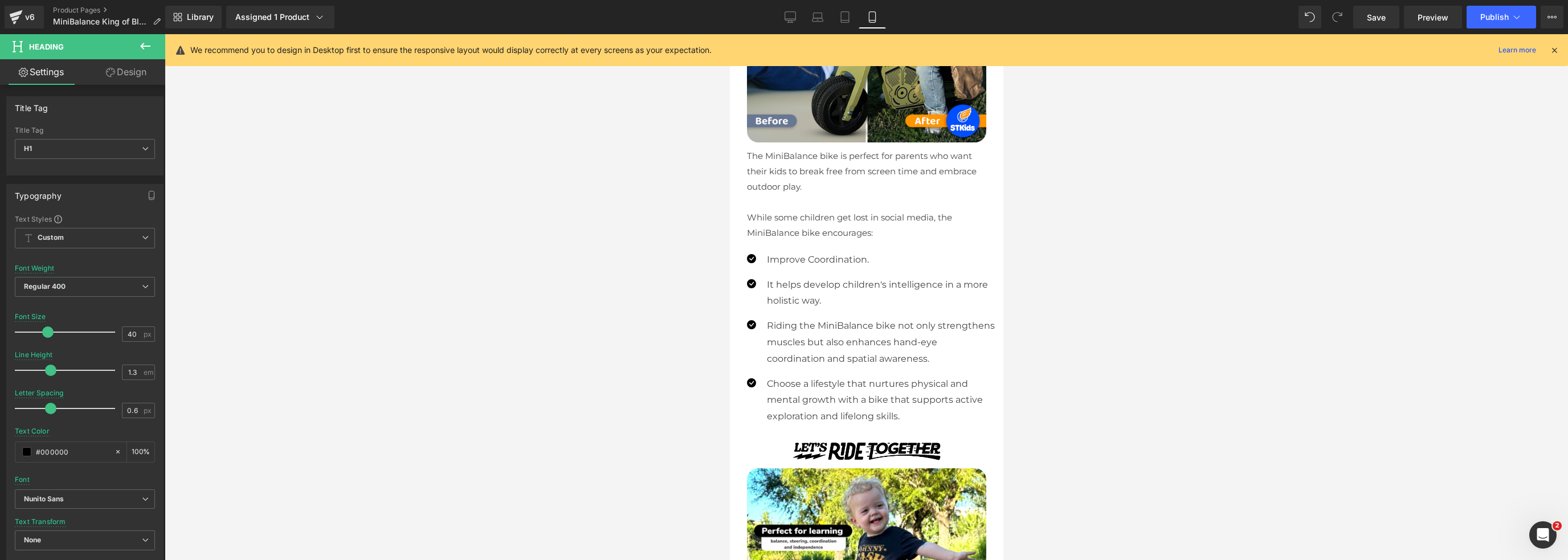
click at [1555, 49] on icon at bounding box center [1553, 49] width 10 height 10
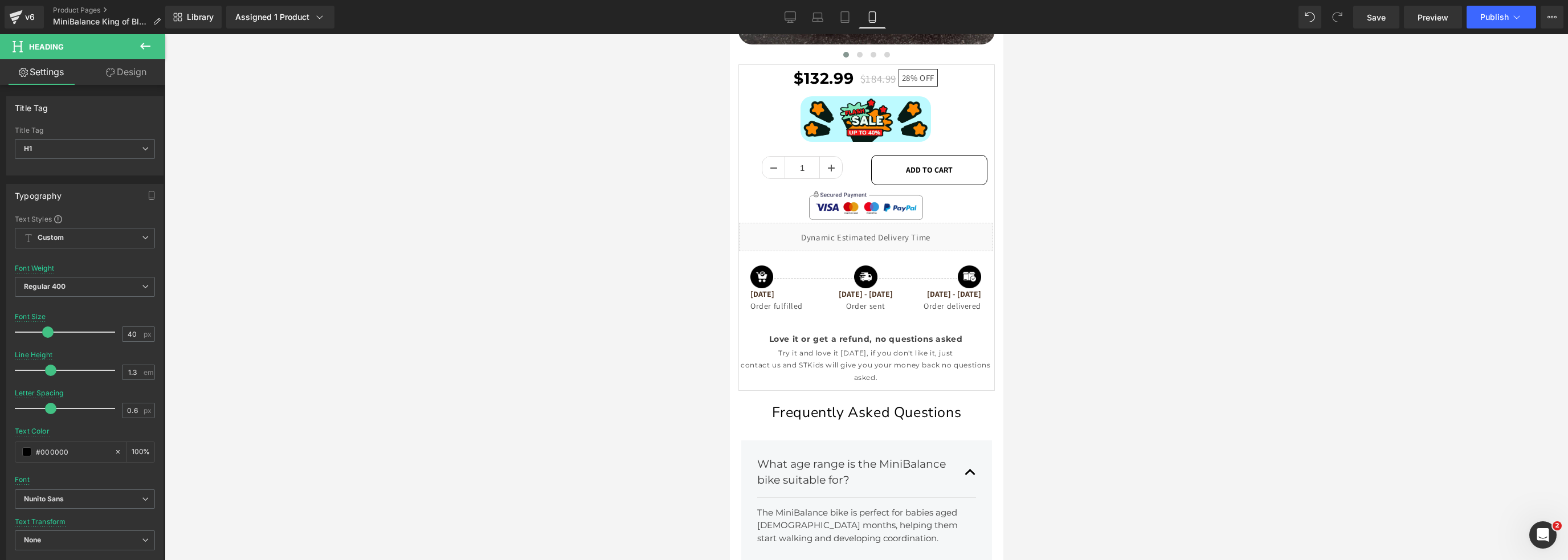
scroll to position [3165, 0]
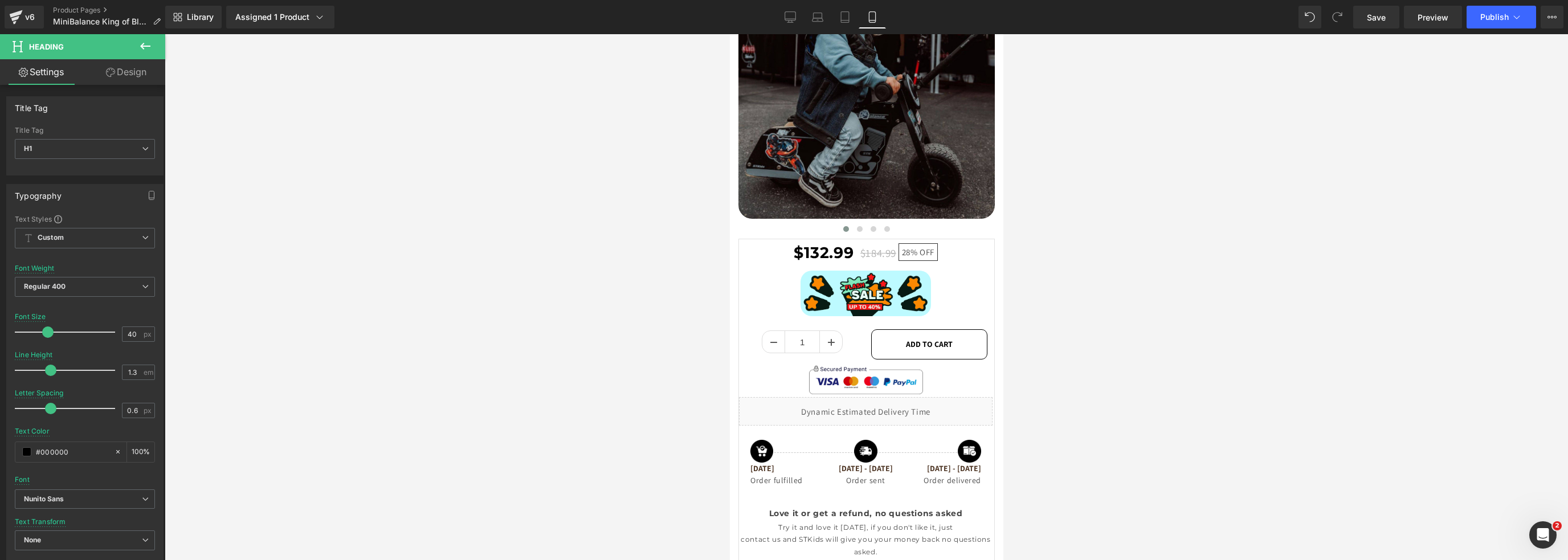
click at [1376, 18] on span "Save" at bounding box center [1376, 17] width 19 height 12
click at [1482, 16] on span "Publish" at bounding box center [1494, 17] width 29 height 9
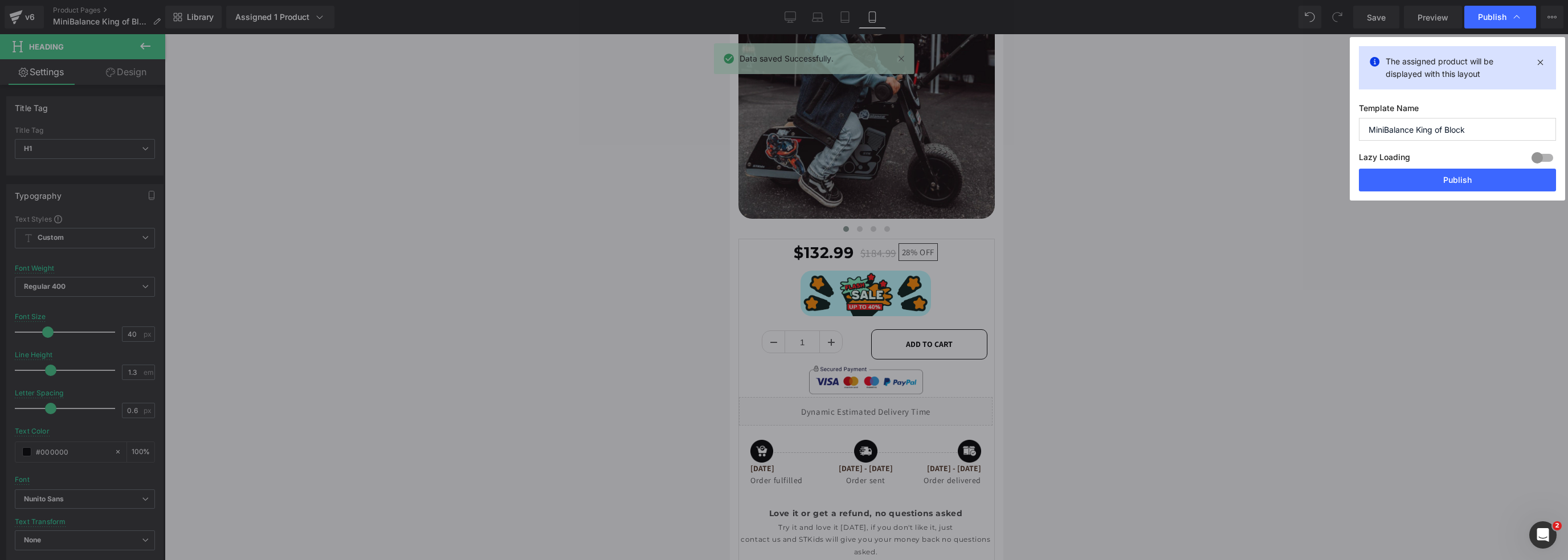
click at [1469, 175] on button "Publish" at bounding box center [1457, 180] width 197 height 23
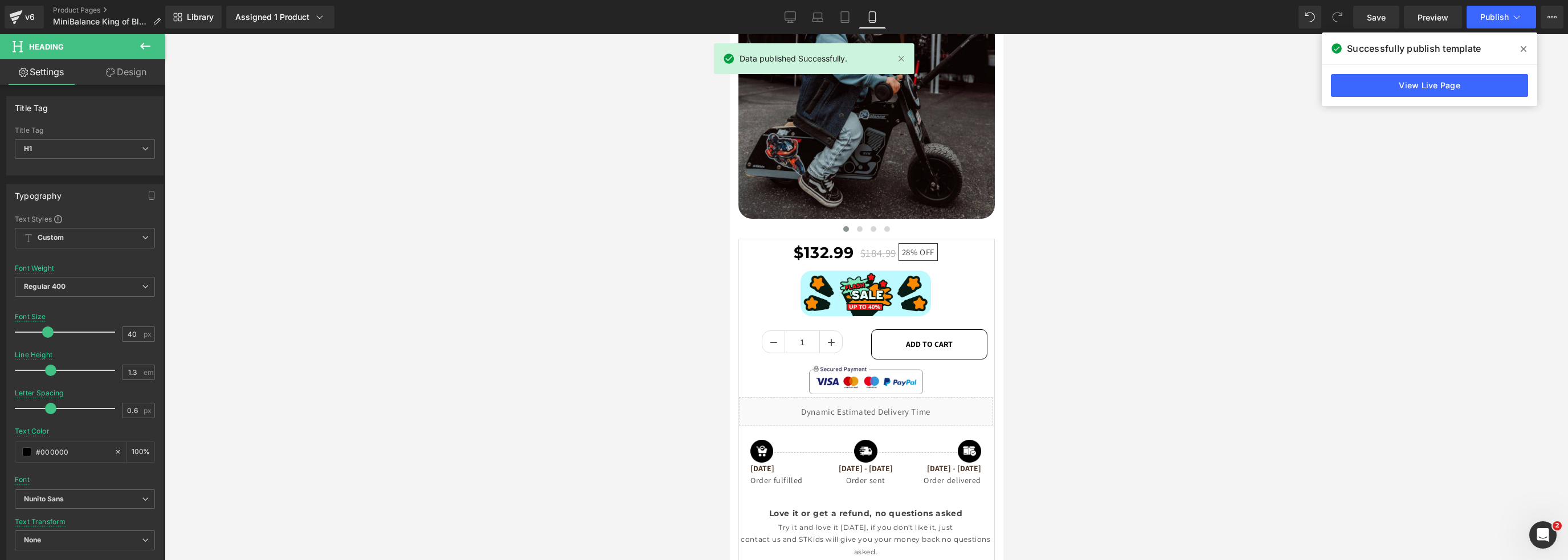
click at [84, 9] on link "Product Pages" at bounding box center [112, 10] width 117 height 9
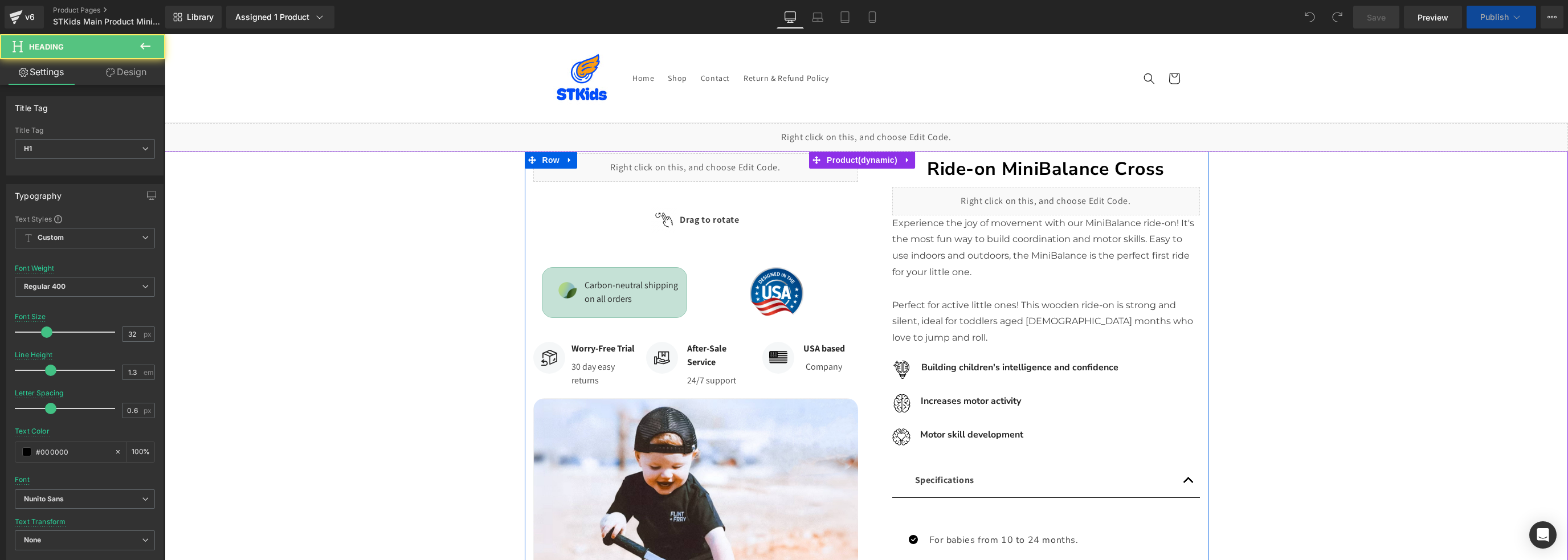
click at [947, 170] on strong "Ride-on MiniBalance Cross" at bounding box center [1046, 169] width 238 height 24
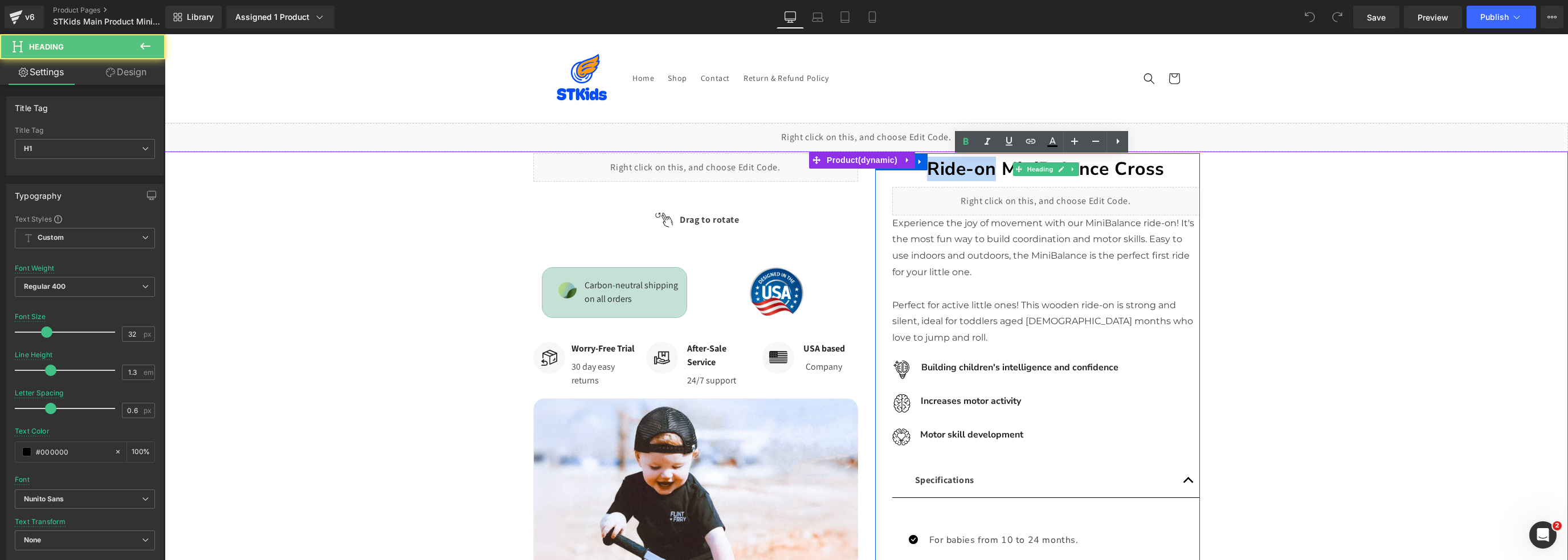
drag, startPoint x: 990, startPoint y: 169, endPoint x: 927, endPoint y: 173, distance: 63.1
click at [927, 173] on strong "Ride-on MiniBalance Cross" at bounding box center [1046, 169] width 238 height 24
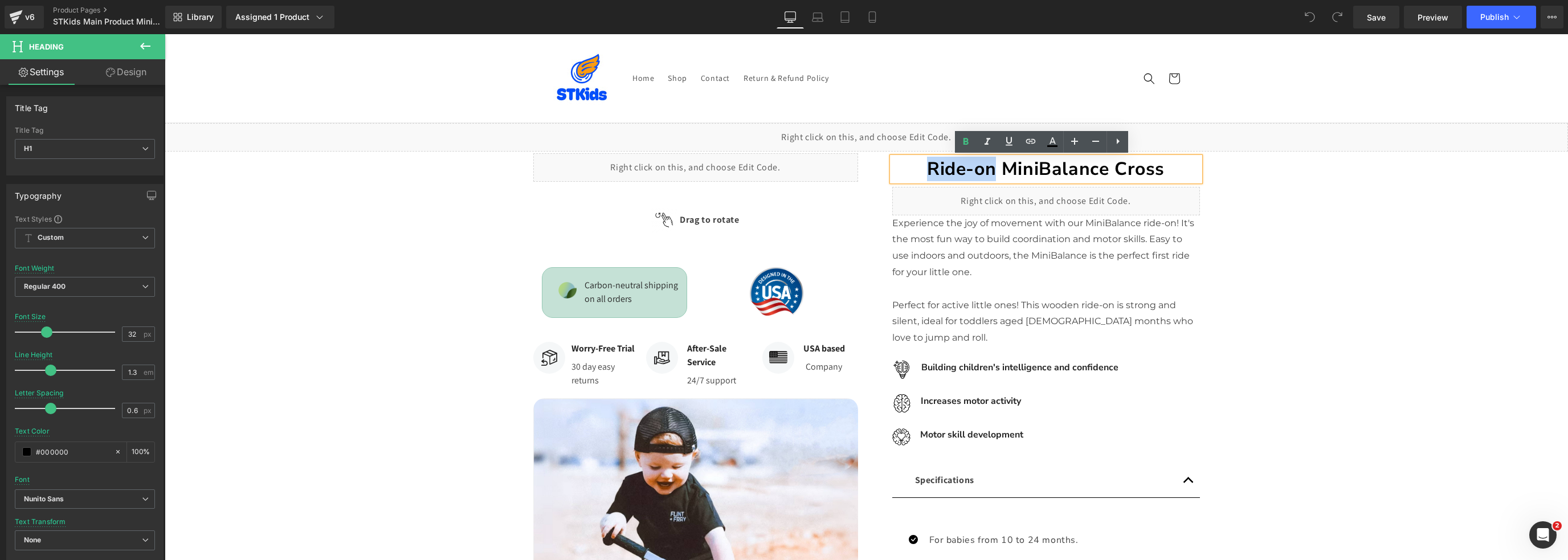
paste div
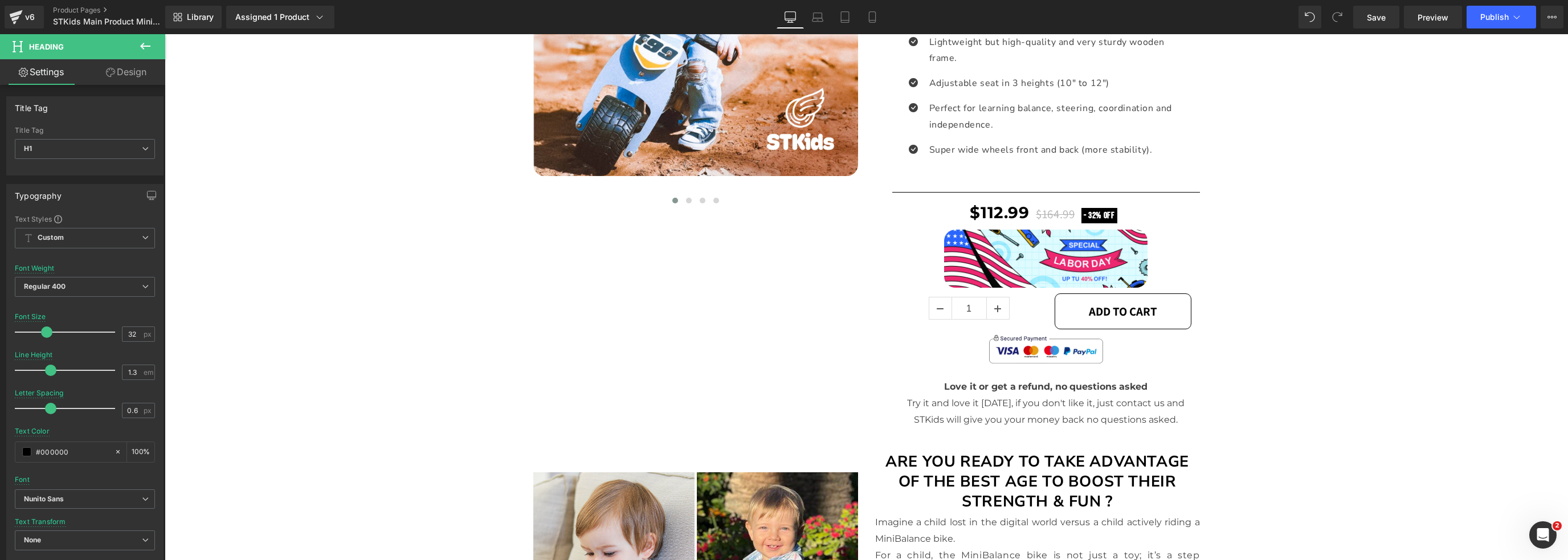
scroll to position [570, 0]
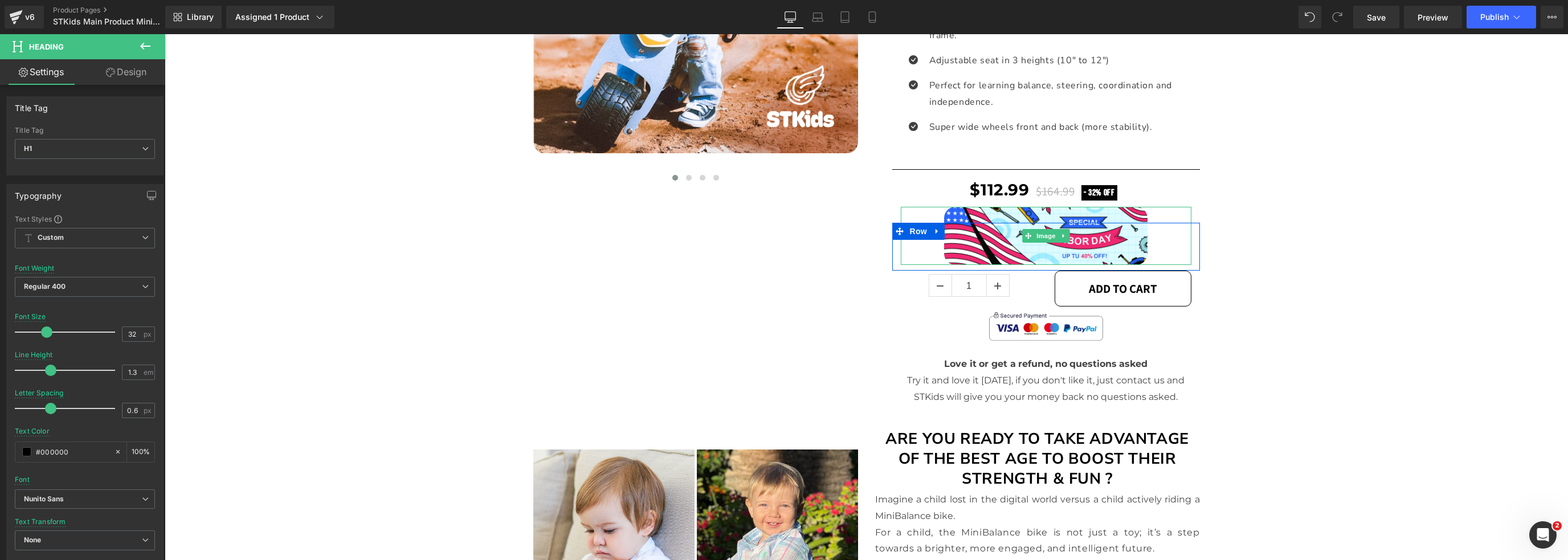
click at [1043, 235] on span "Image" at bounding box center [1046, 235] width 24 height 14
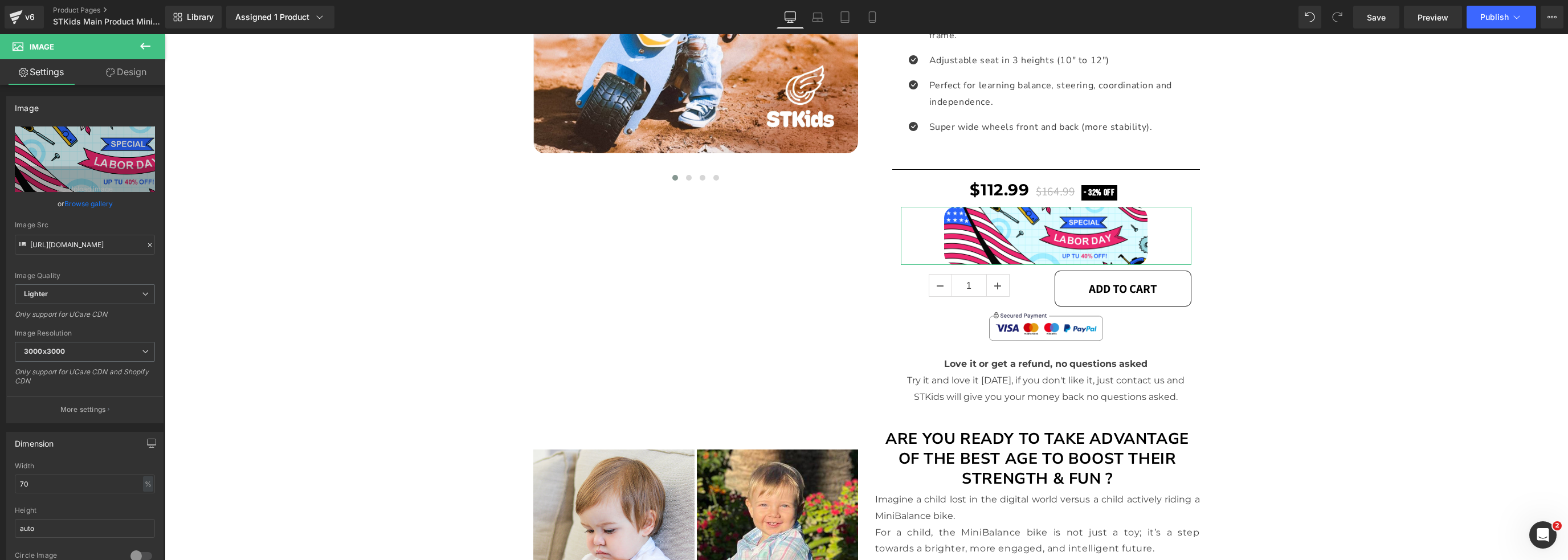
click at [81, 196] on link "Browse gallery" at bounding box center [88, 203] width 48 height 20
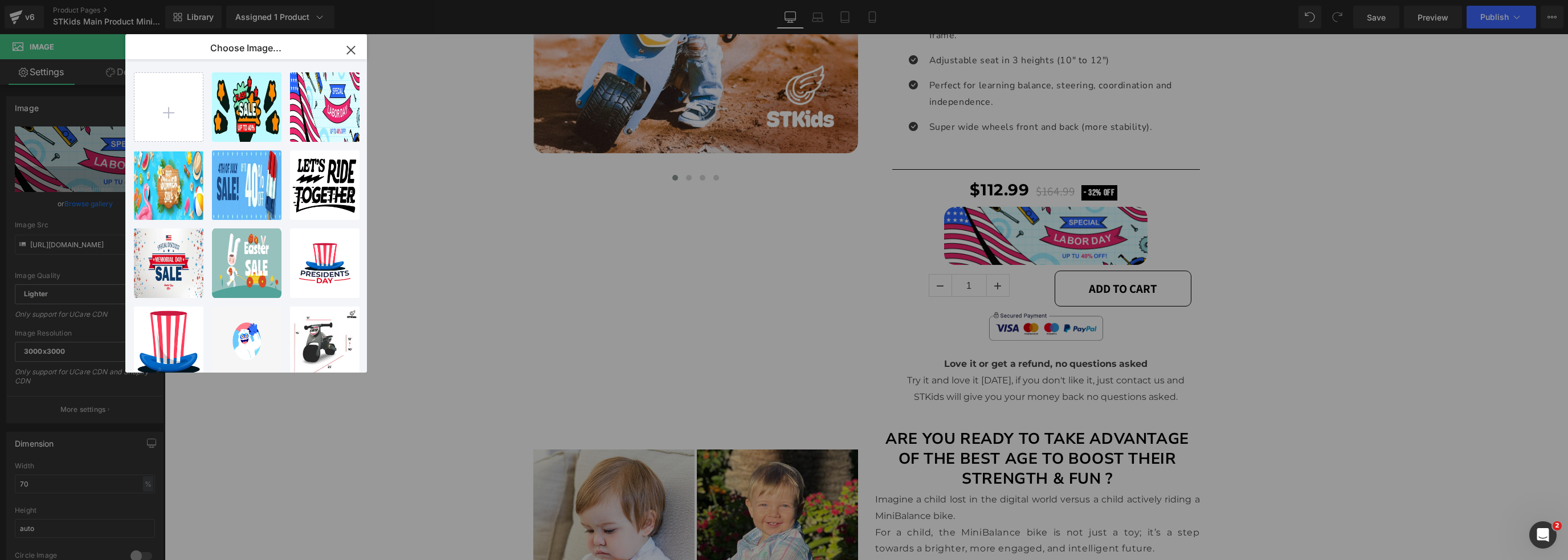
click at [0, 0] on div "Flas Sa... - 2.jpg 833.29 KB" at bounding box center [0, 0] width 0 height 0
type input "[URL][DOMAIN_NAME]"
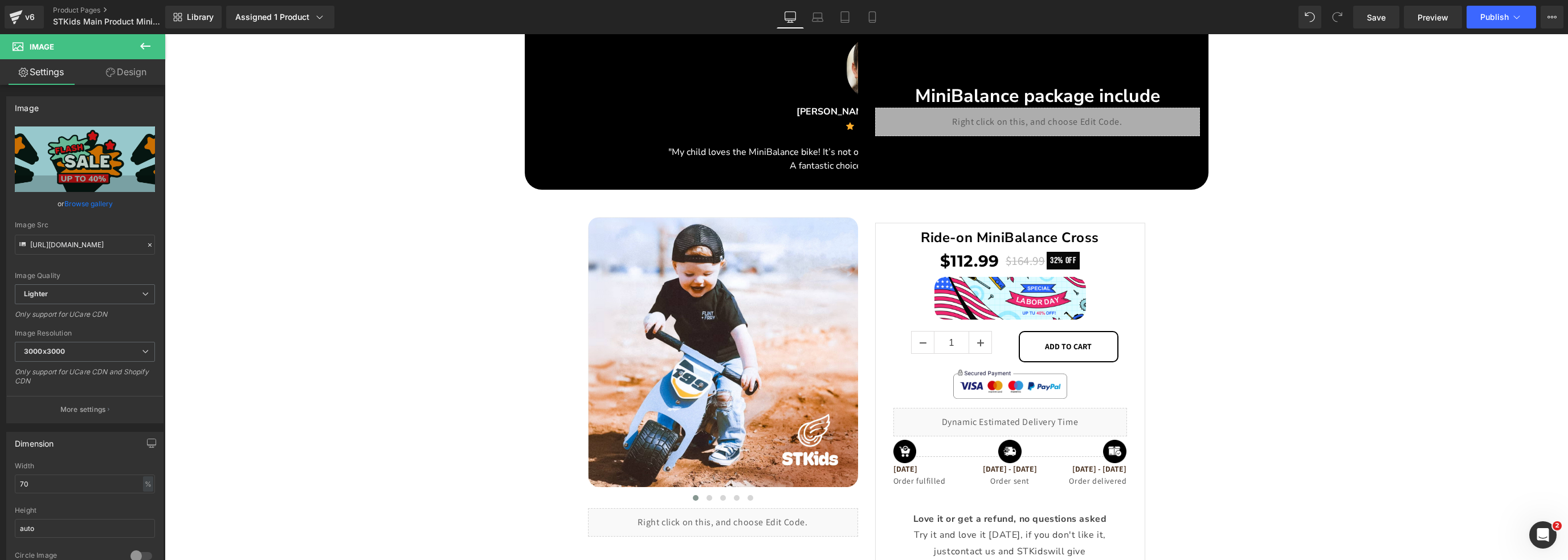
scroll to position [1952, 0]
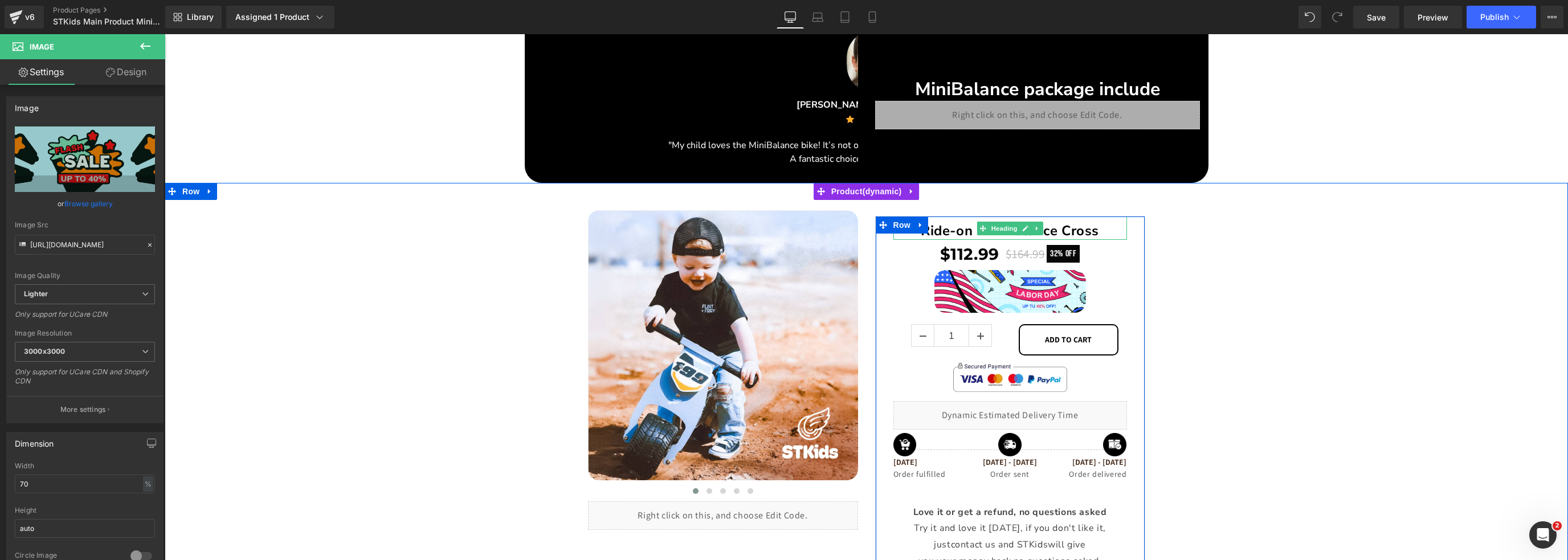
click at [975, 233] on strong "Ride-on MiniBalance Cross" at bounding box center [1009, 231] width 178 height 19
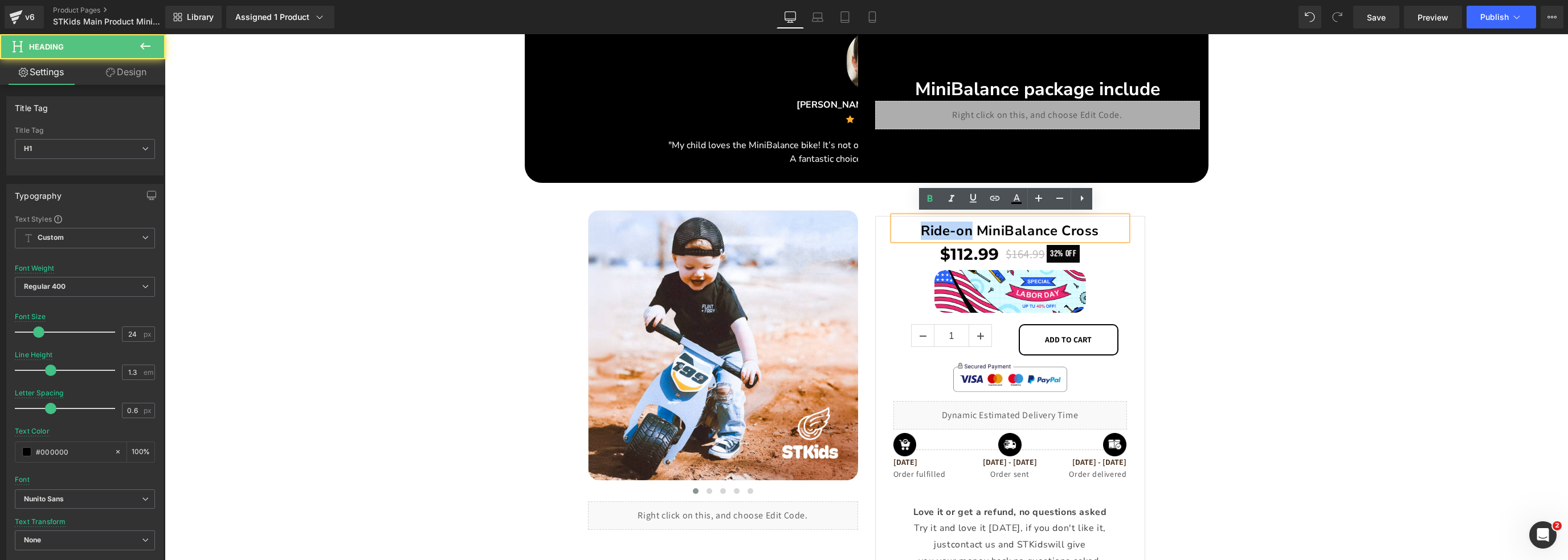
drag, startPoint x: 970, startPoint y: 230, endPoint x: 913, endPoint y: 236, distance: 57.3
click at [913, 236] on h1 "Ride-on MiniBalance Cross" at bounding box center [1009, 231] width 233 height 18
paste div
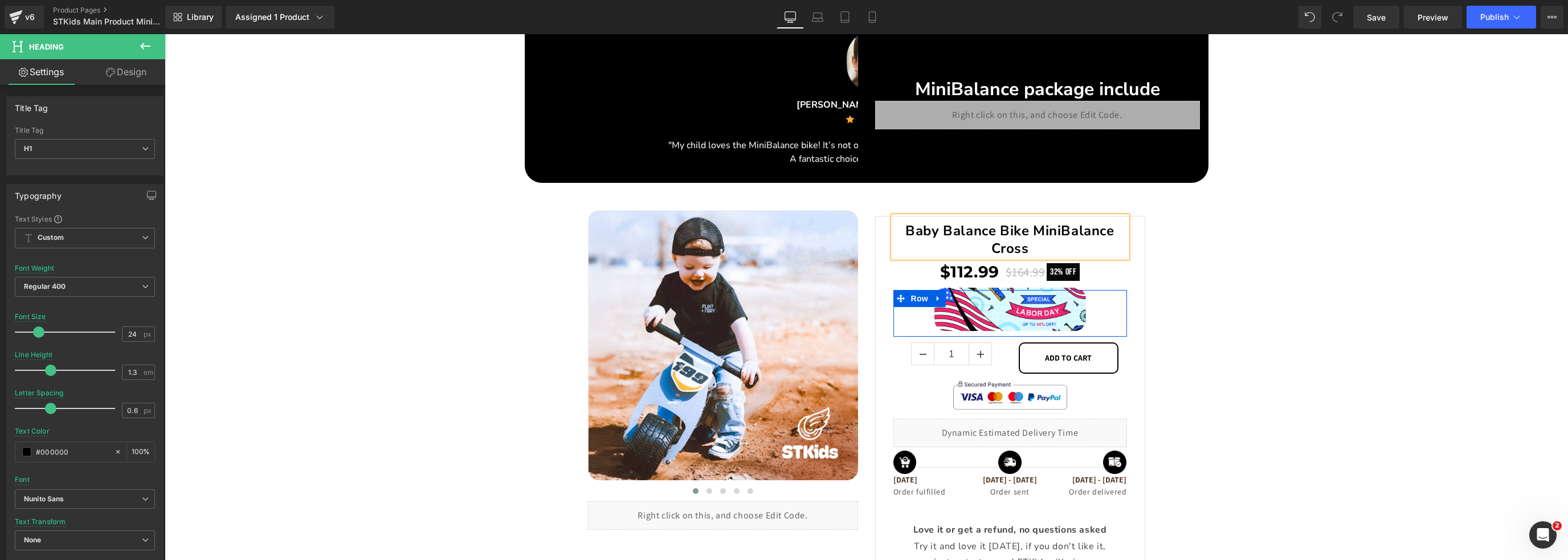
click at [165, 34] on div at bounding box center [165, 34] width 0 height 0
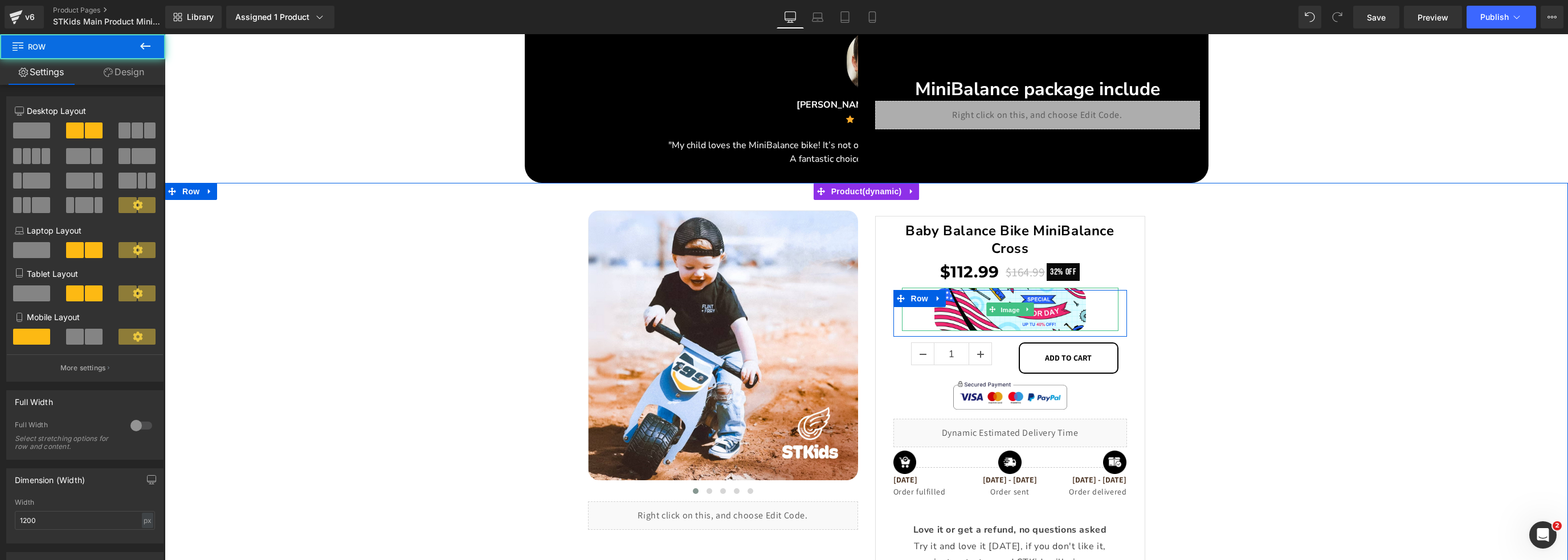
click at [1005, 307] on span "Image" at bounding box center [1010, 310] width 24 height 14
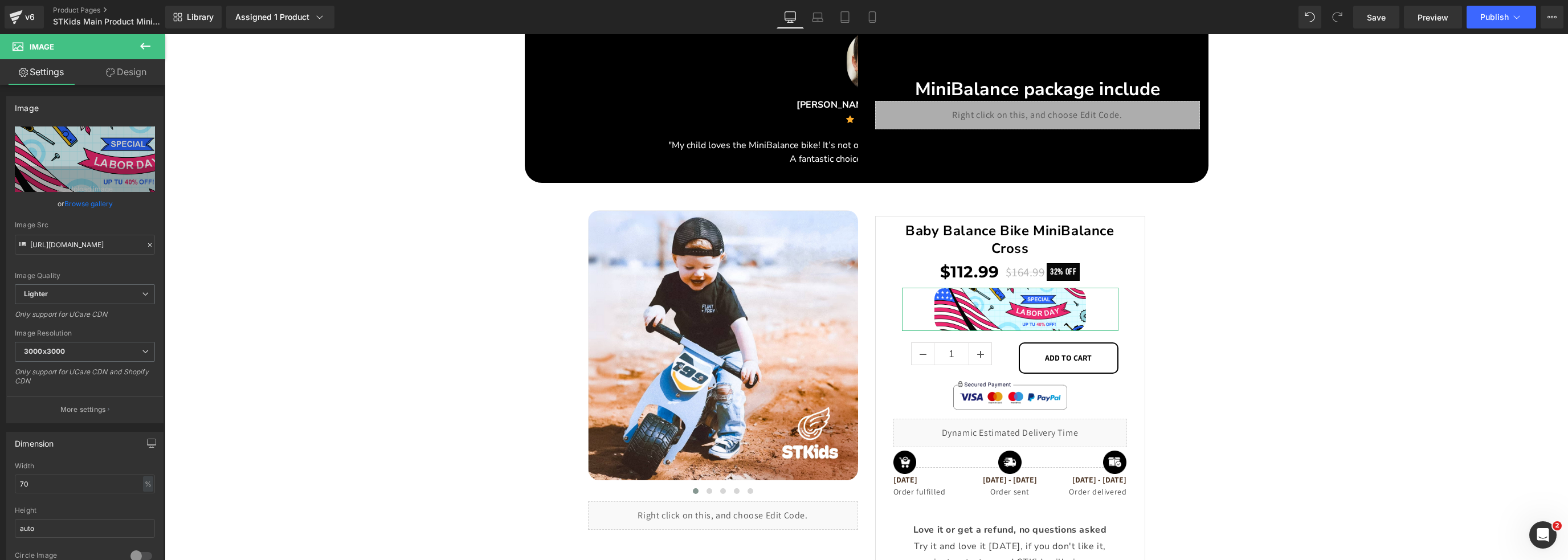
click at [0, 0] on icon "Replace Image" at bounding box center [0, 0] width 0 height 0
click at [72, 207] on link "Browse gallery" at bounding box center [88, 203] width 48 height 20
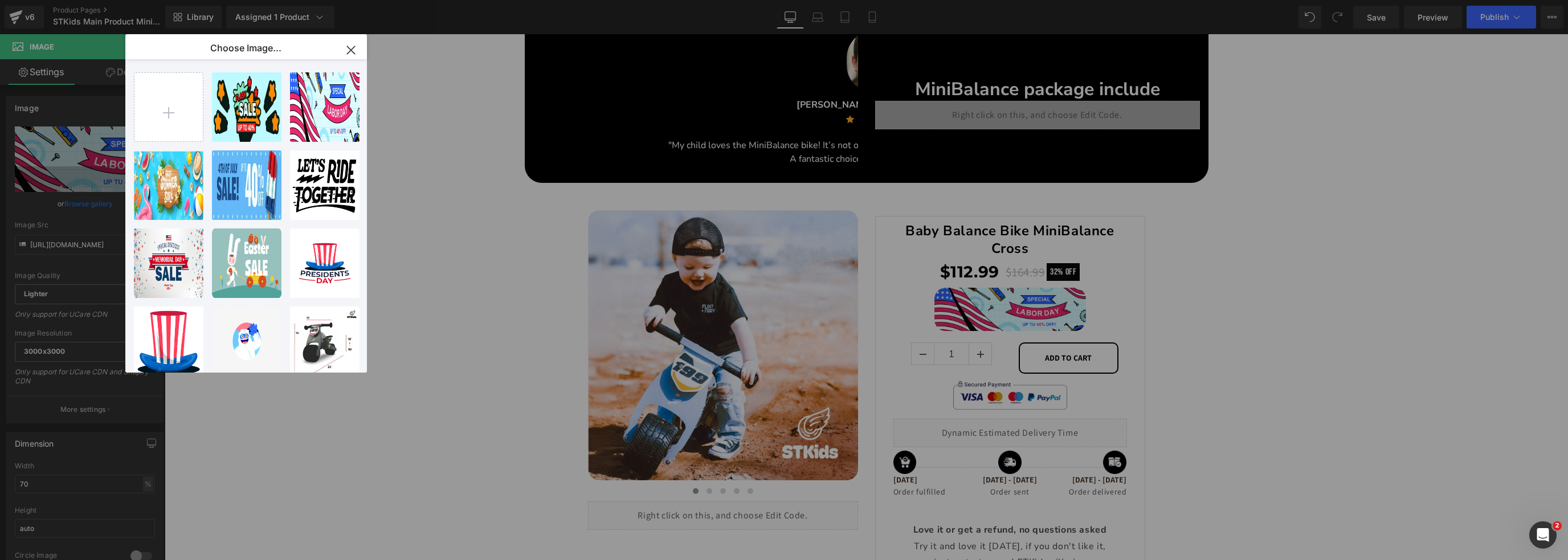
click at [0, 0] on div "Flas Sa... - 2.jpg 833.29 KB" at bounding box center [0, 0] width 0 height 0
type input "https://ucarecdn.com/3f49e30f-7890-4e3f-9869-b2a28afe9939/-/format/auto/-/previ…"
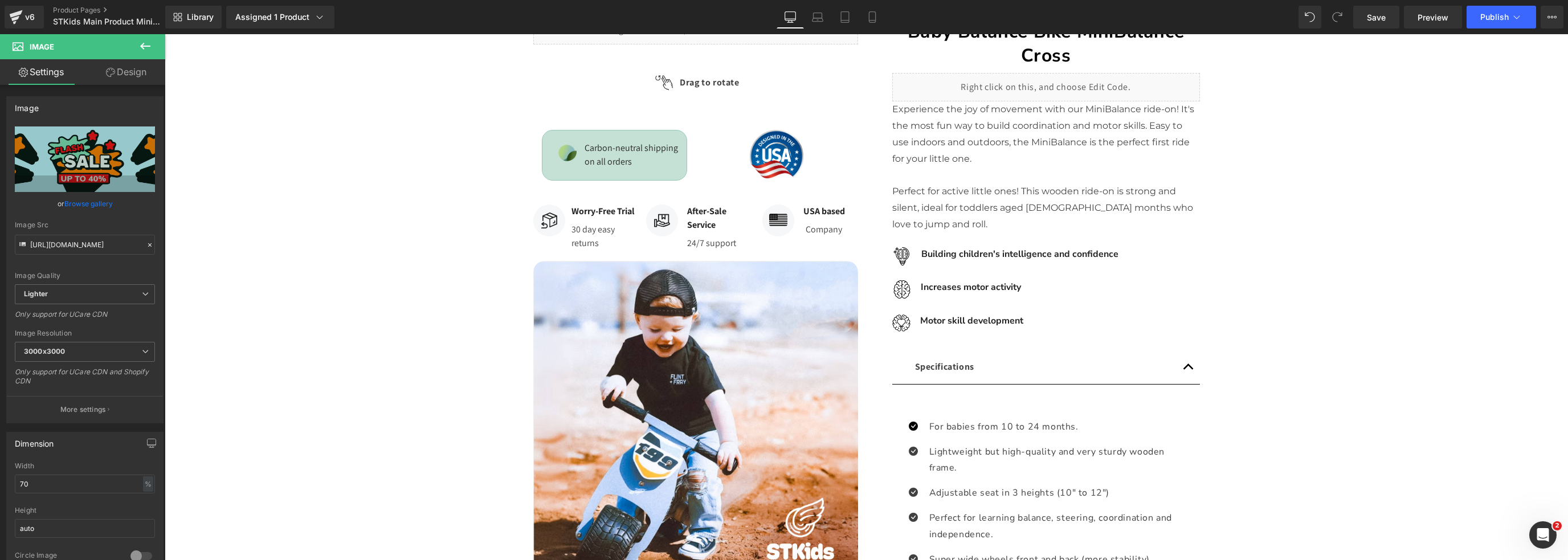
scroll to position [0, 0]
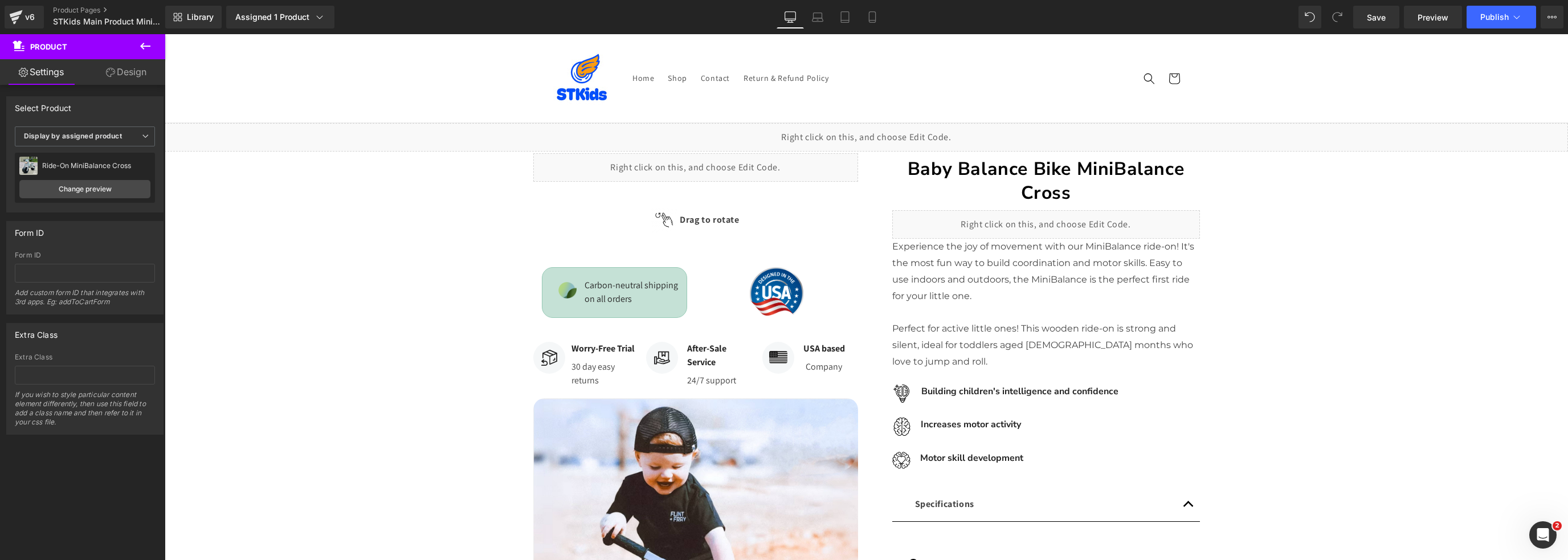
click at [817, 7] on link "Laptop" at bounding box center [817, 17] width 27 height 23
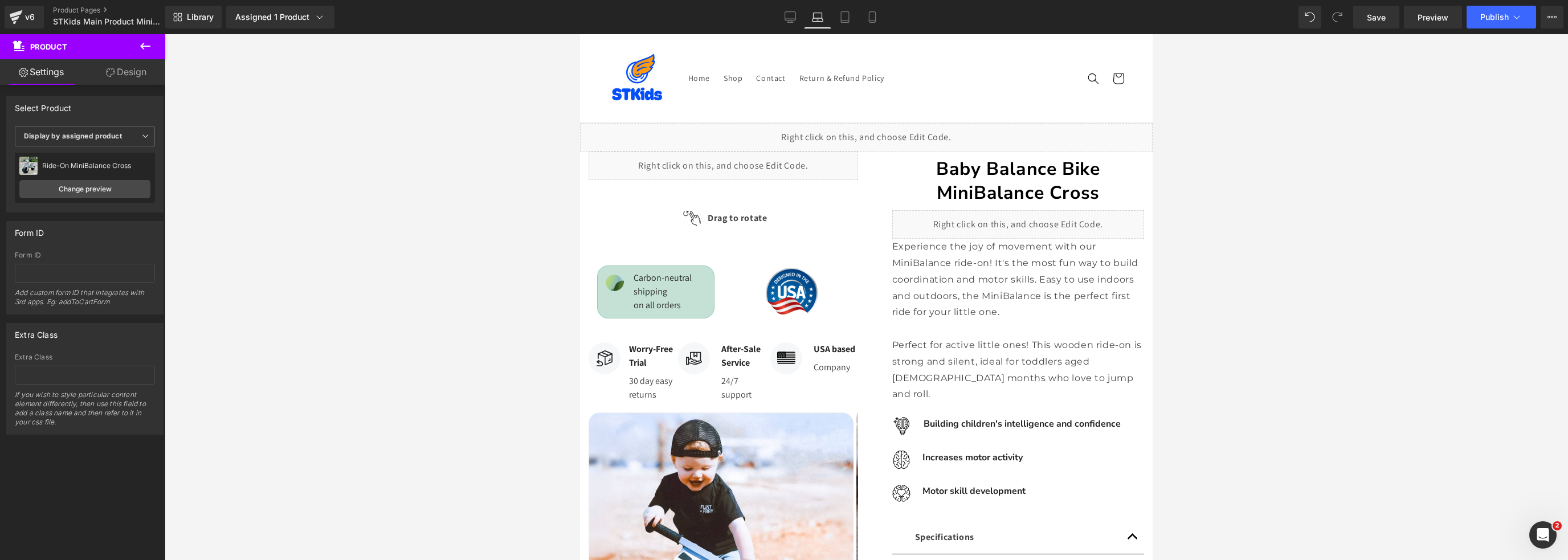
drag, startPoint x: 1147, startPoint y: 87, endPoint x: 1737, endPoint y: 111, distance: 590.5
click at [849, 18] on icon at bounding box center [845, 17] width 11 height 11
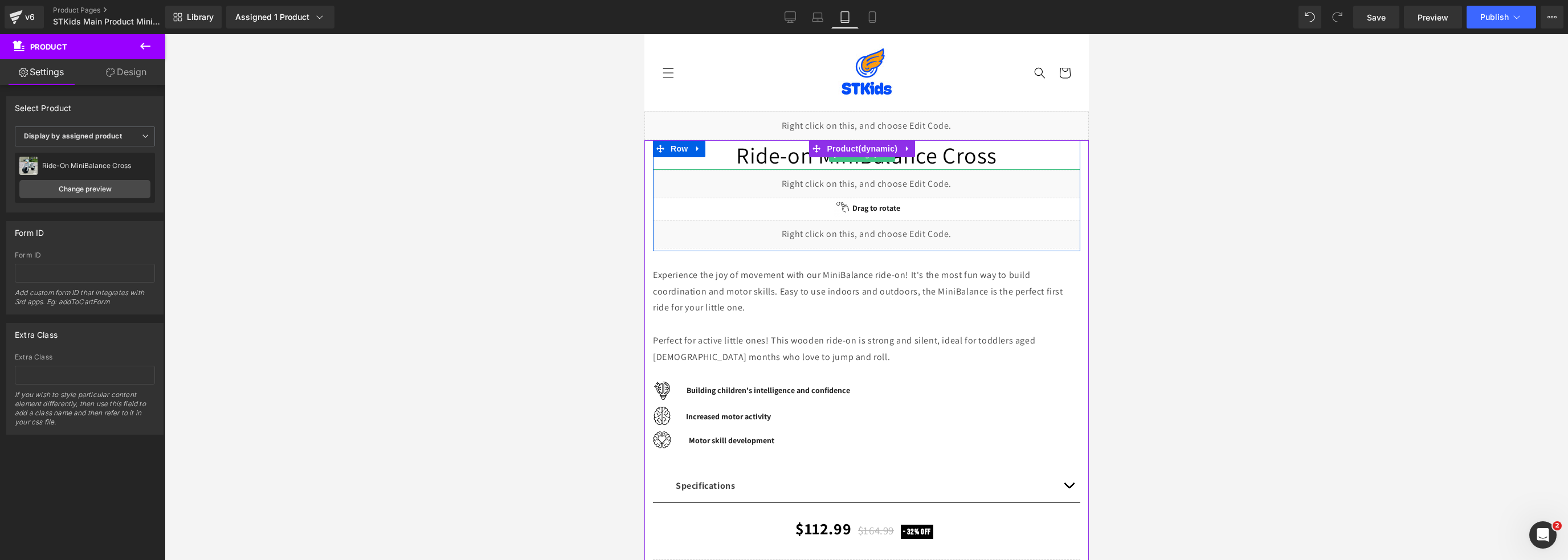
click at [788, 151] on h1 "Ride-on MiniBalance Cross" at bounding box center [866, 155] width 428 height 30
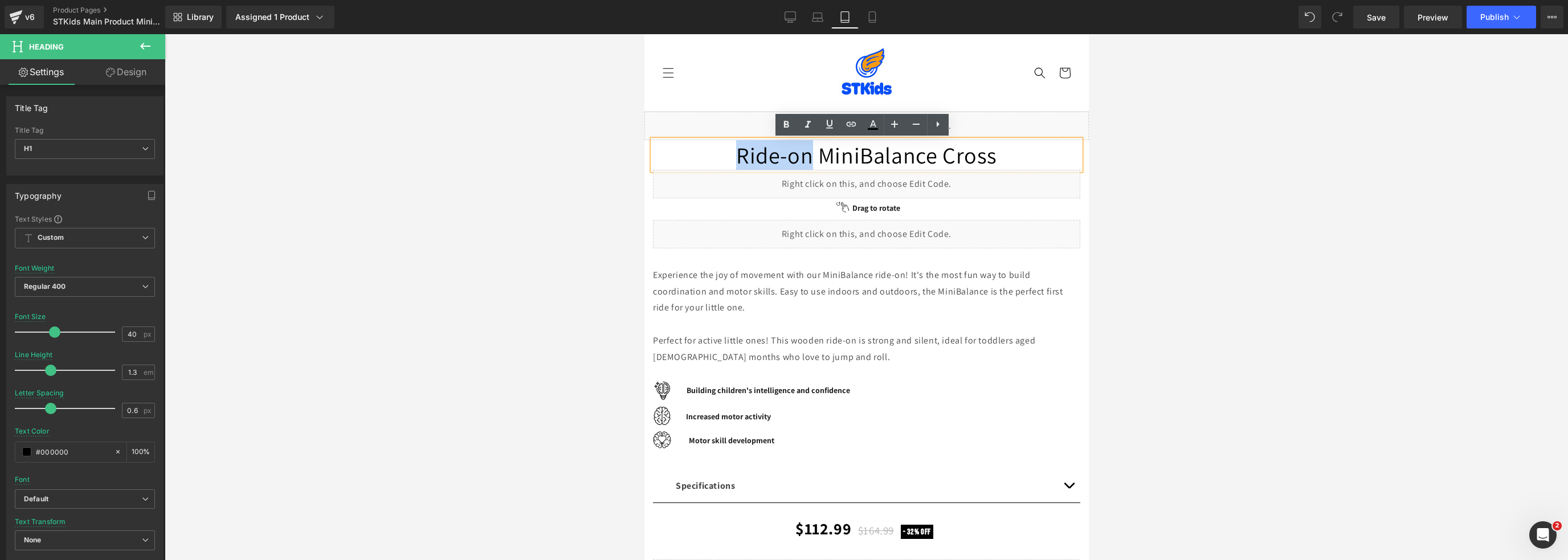
drag, startPoint x: 799, startPoint y: 153, endPoint x: 726, endPoint y: 159, distance: 73.2
click at [726, 159] on h1 "Ride-on MiniBalance Cross" at bounding box center [866, 155] width 428 height 30
paste div
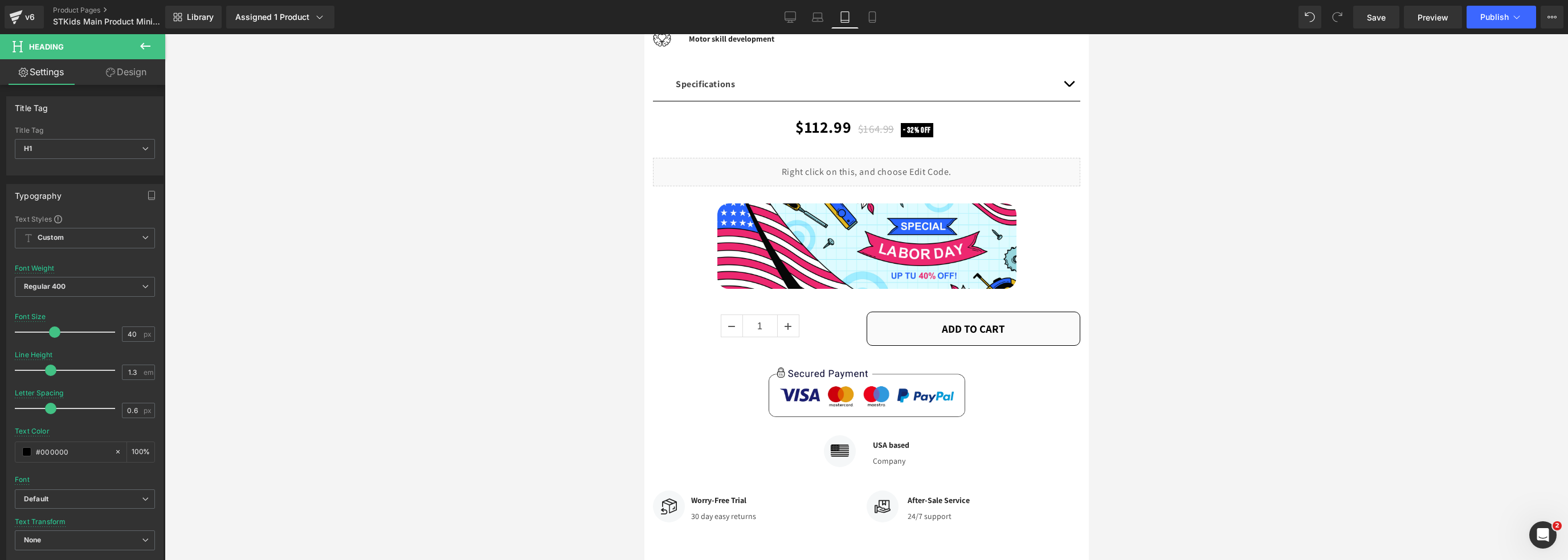
scroll to position [412, 0]
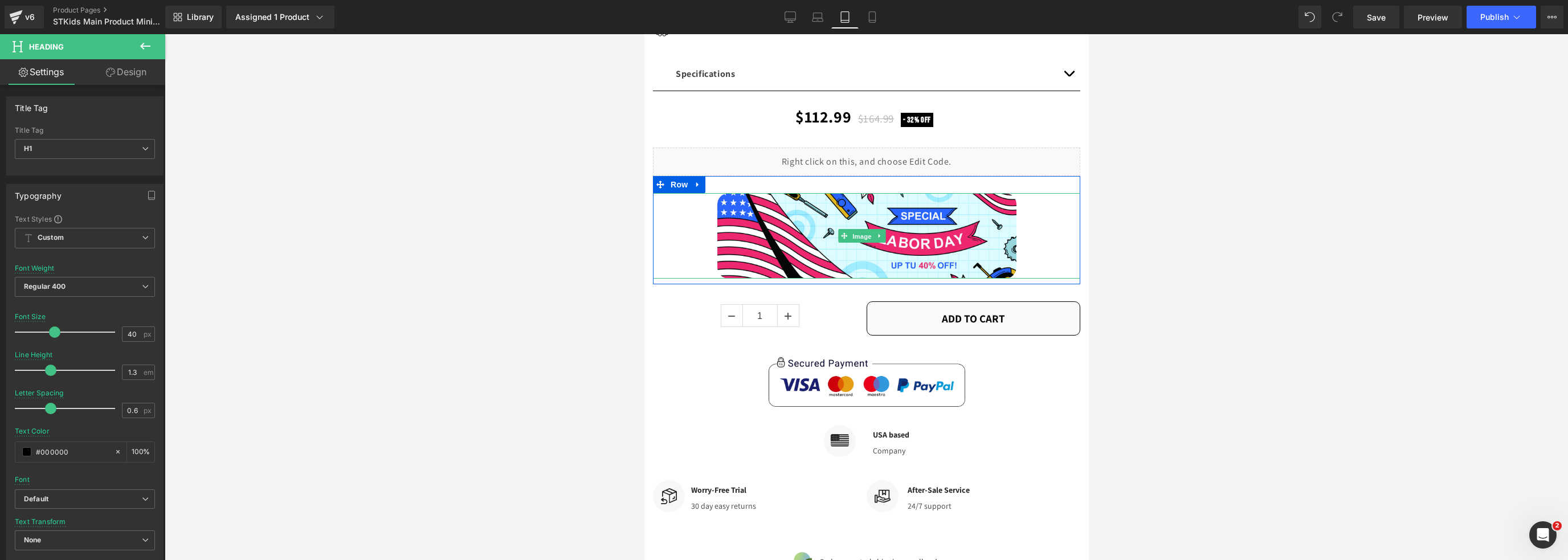
click at [866, 230] on span "Image" at bounding box center [862, 235] width 24 height 14
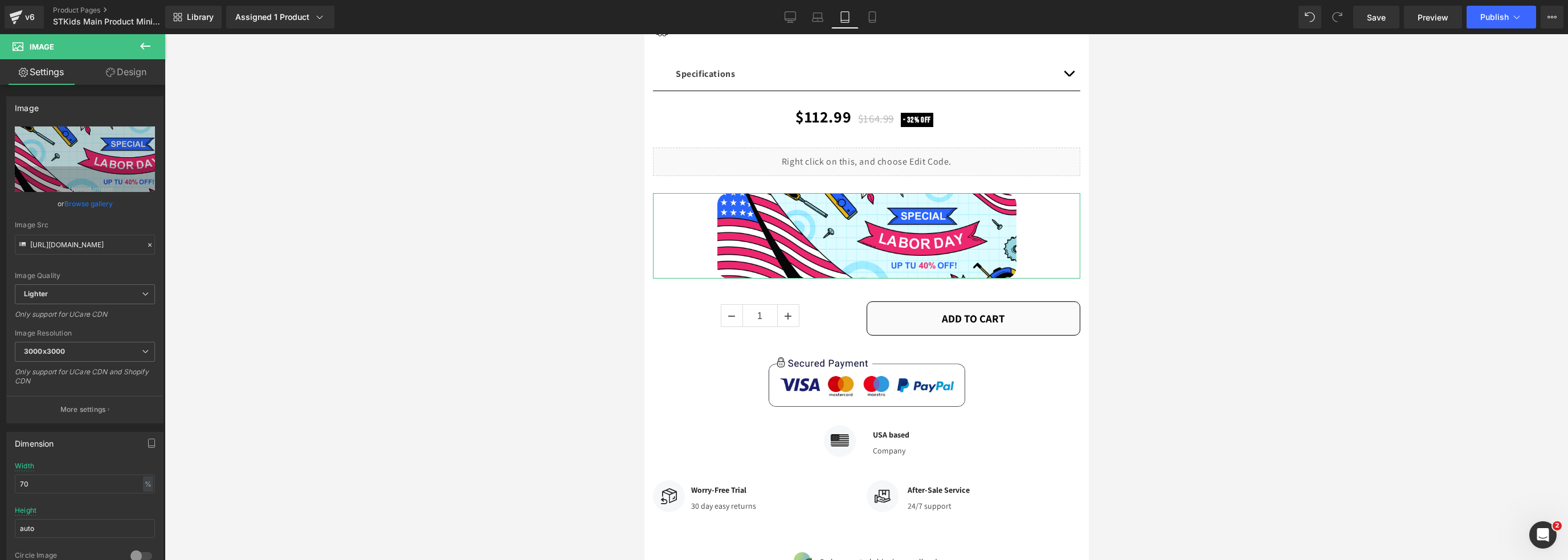
click at [92, 208] on link "Browse gallery" at bounding box center [88, 203] width 48 height 20
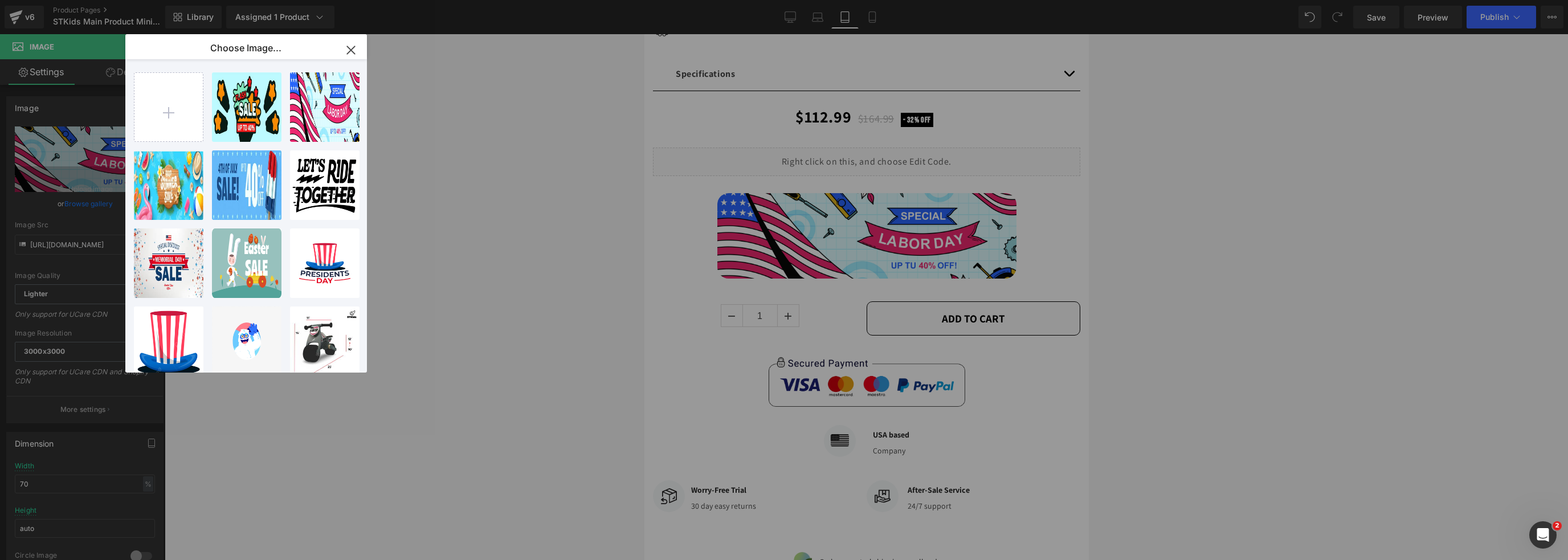
click at [0, 0] on div "Flas Sa... - 2.jpg 833.29 KB" at bounding box center [0, 0] width 0 height 0
type input "https://ucarecdn.com/3f49e30f-7890-4e3f-9869-b2a28afe9939/-/format/auto/-/previ…"
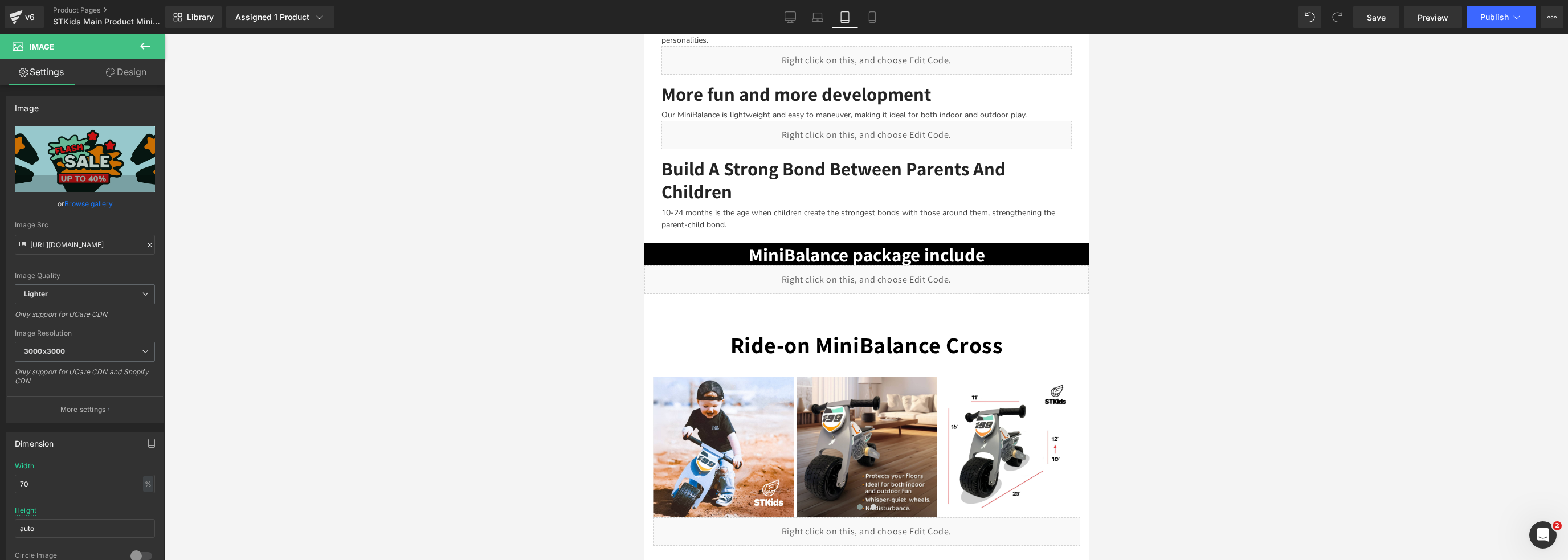
scroll to position [1665, 0]
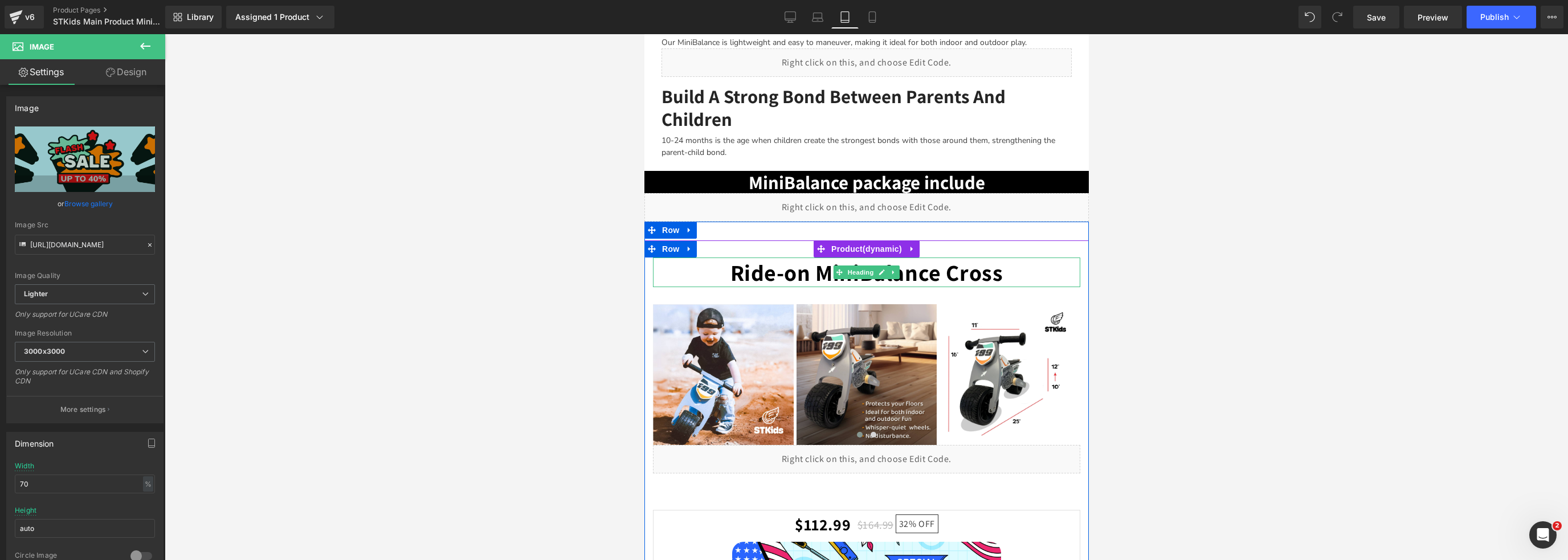
click at [800, 259] on strong "Ride-on MiniBalance Cross" at bounding box center [866, 273] width 273 height 30
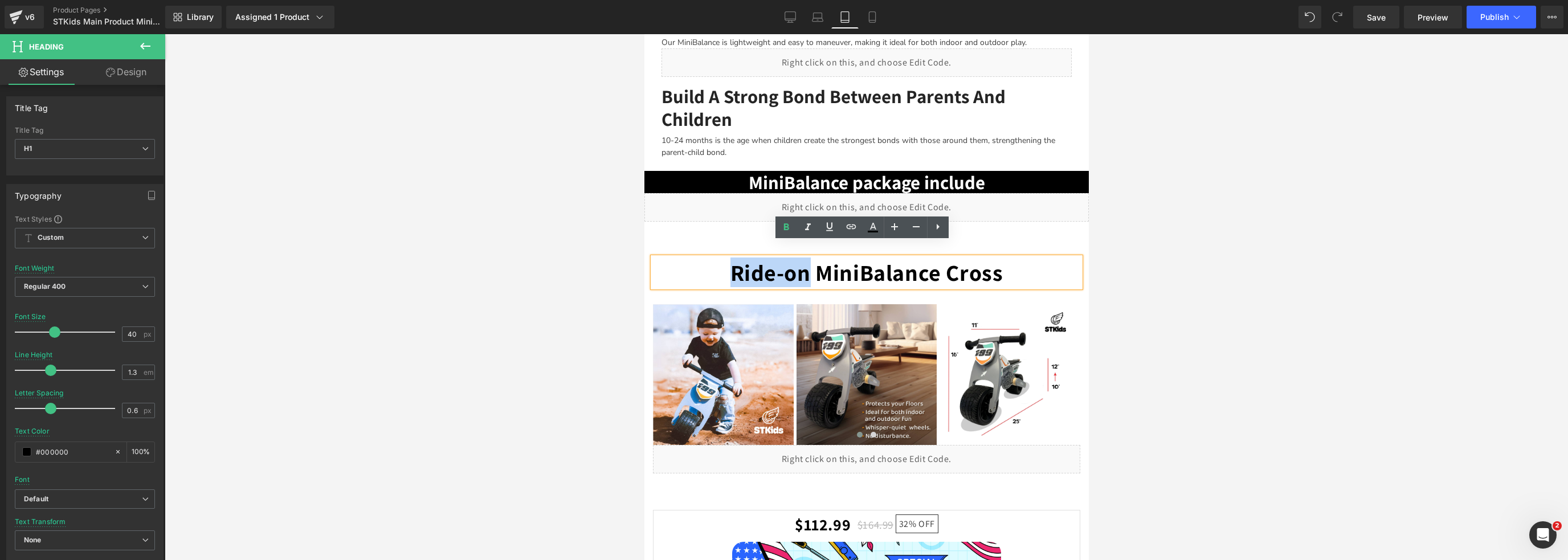
drag, startPoint x: 794, startPoint y: 260, endPoint x: 690, endPoint y: 260, distance: 104.0
click at [690, 260] on h1 "Ride-on MiniBalance Cross" at bounding box center [866, 273] width 428 height 30
paste div
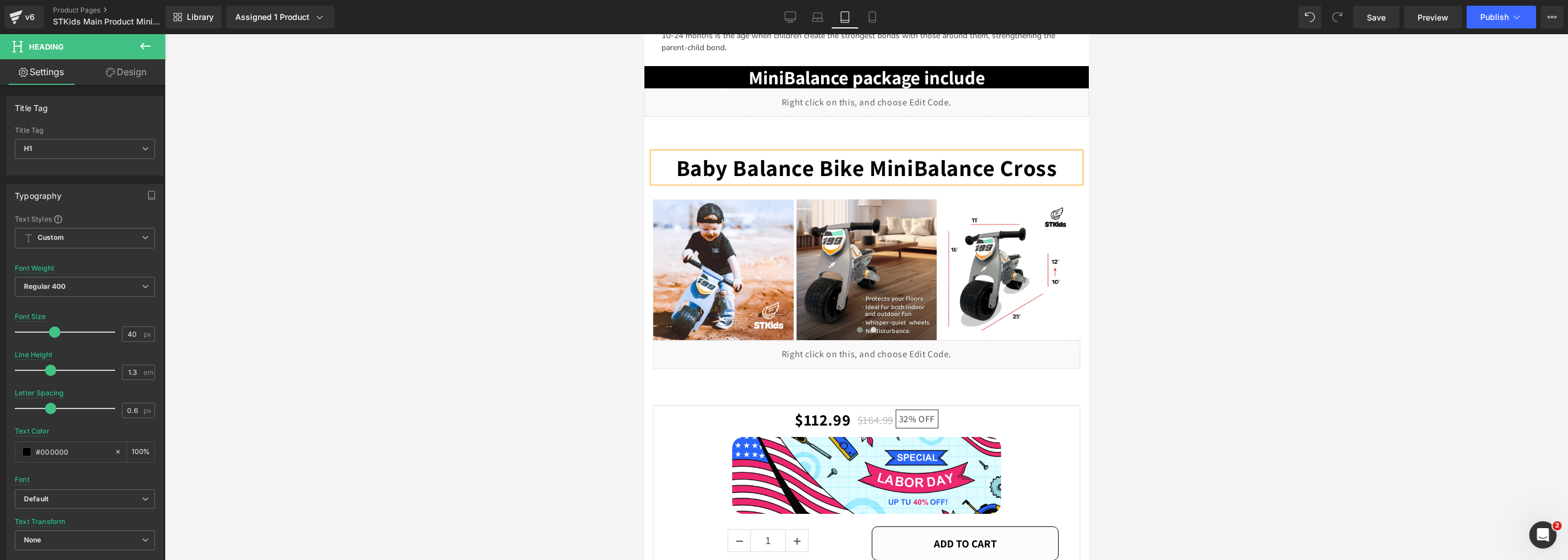
scroll to position [1845, 0]
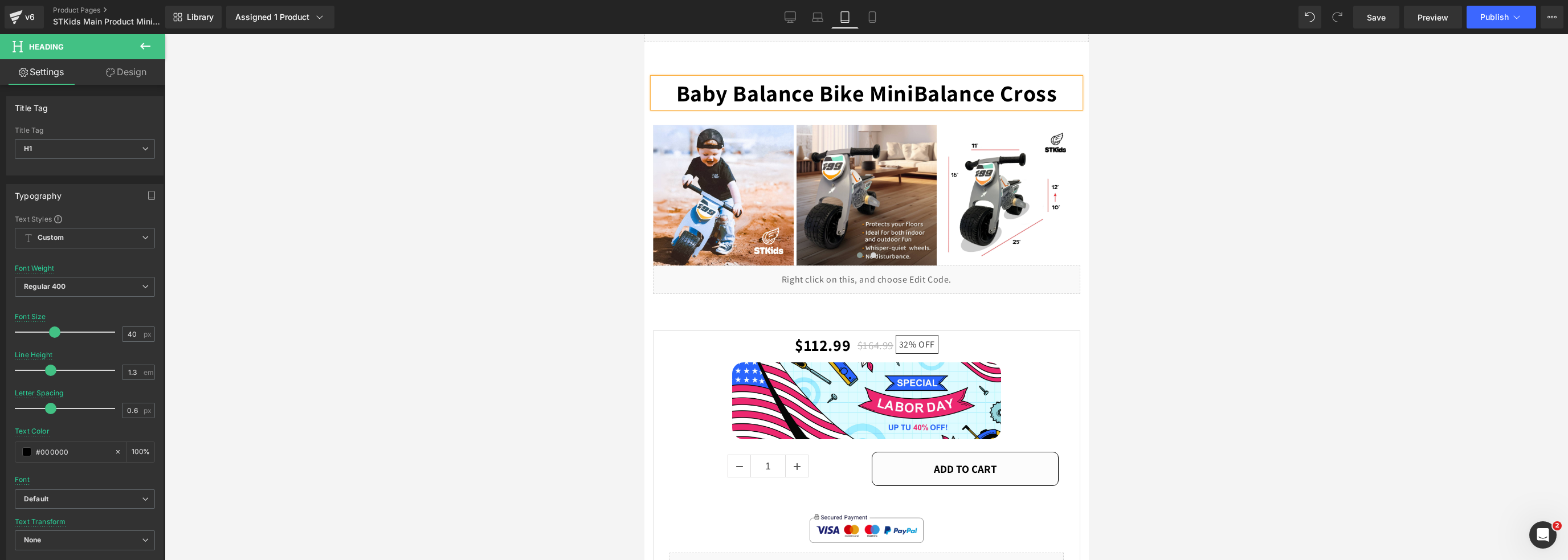
drag, startPoint x: 1082, startPoint y: 325, endPoint x: 1733, endPoint y: 383, distance: 653.6
click at [854, 394] on span "Image" at bounding box center [866, 401] width 24 height 14
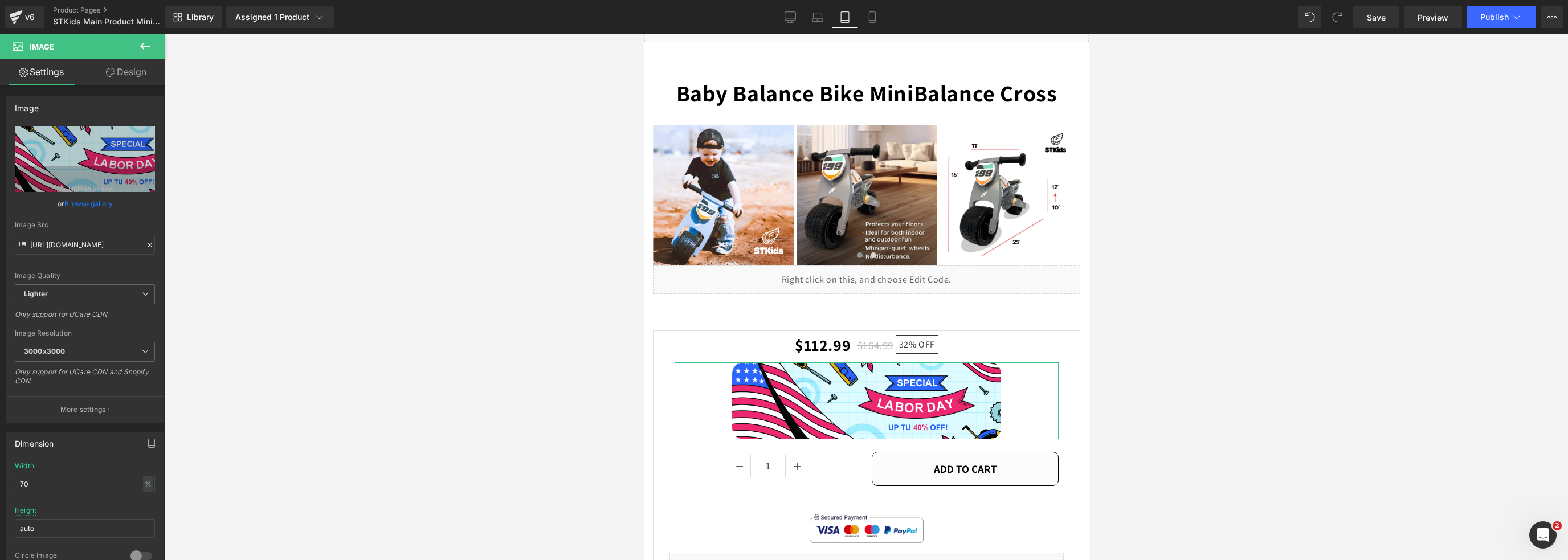
click at [90, 207] on link "Browse gallery" at bounding box center [88, 203] width 48 height 20
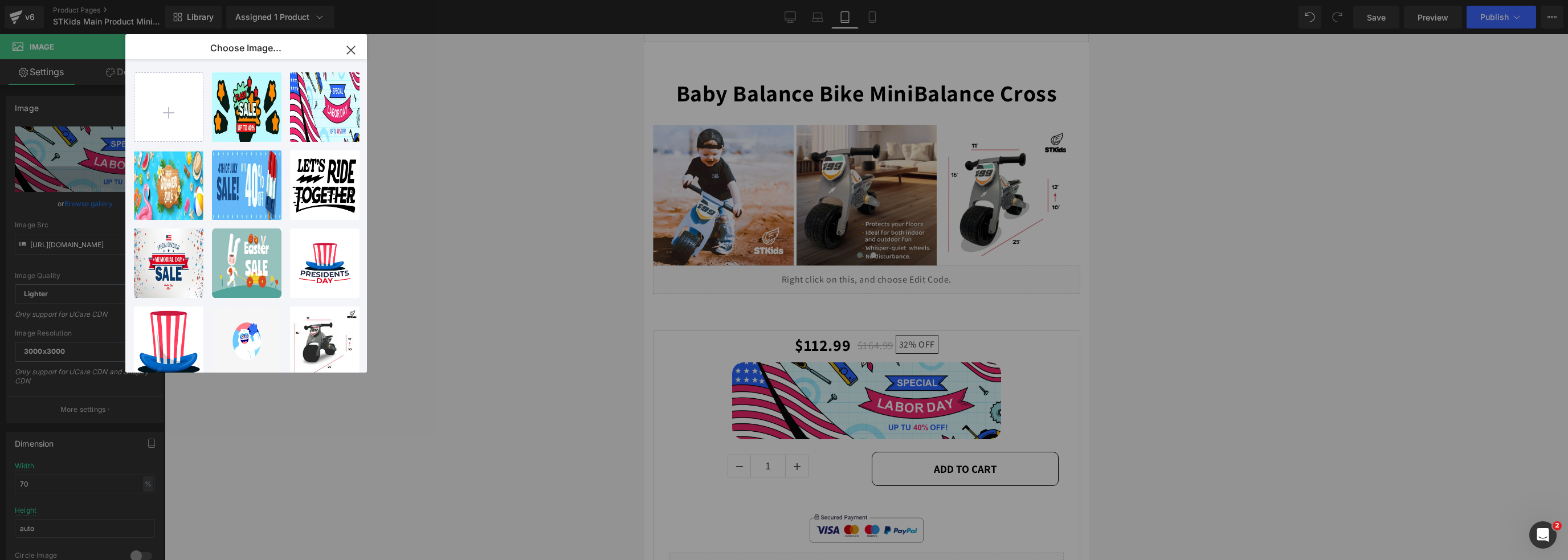
click at [0, 0] on div "Flas Sa... - 2.jpg 833.29 KB" at bounding box center [0, 0] width 0 height 0
type input "https://ucarecdn.com/3f49e30f-7890-4e3f-9869-b2a28afe9939/-/format/auto/-/previ…"
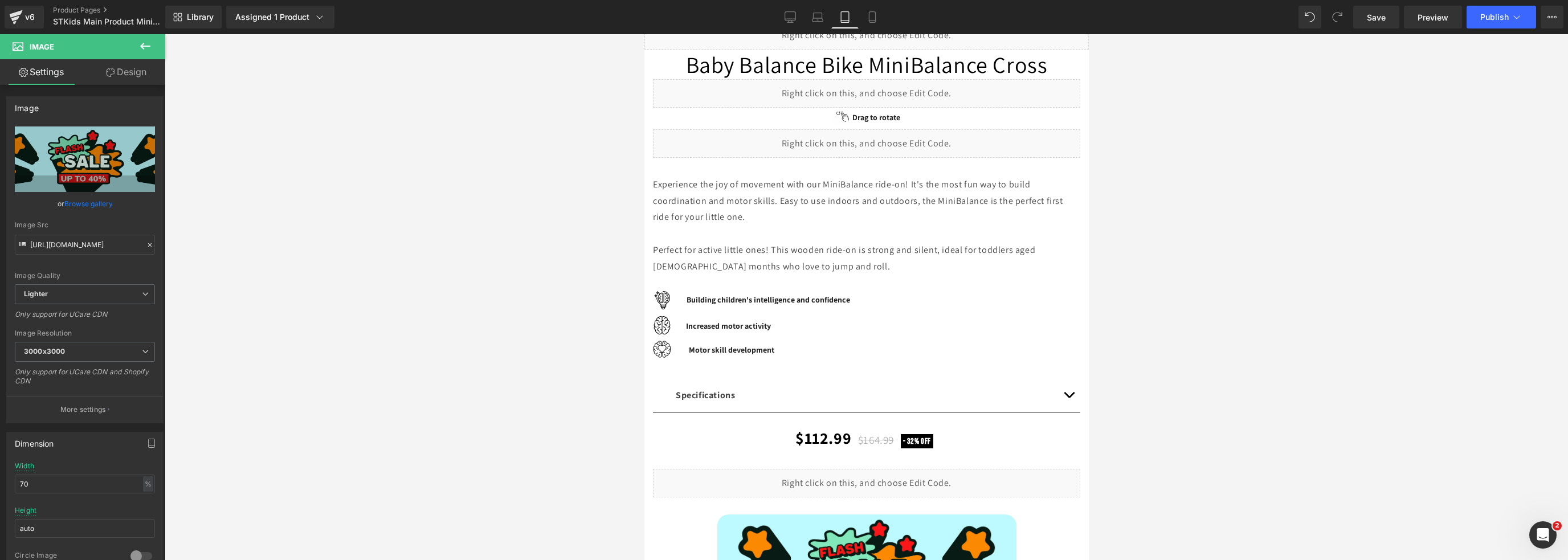
scroll to position [0, 0]
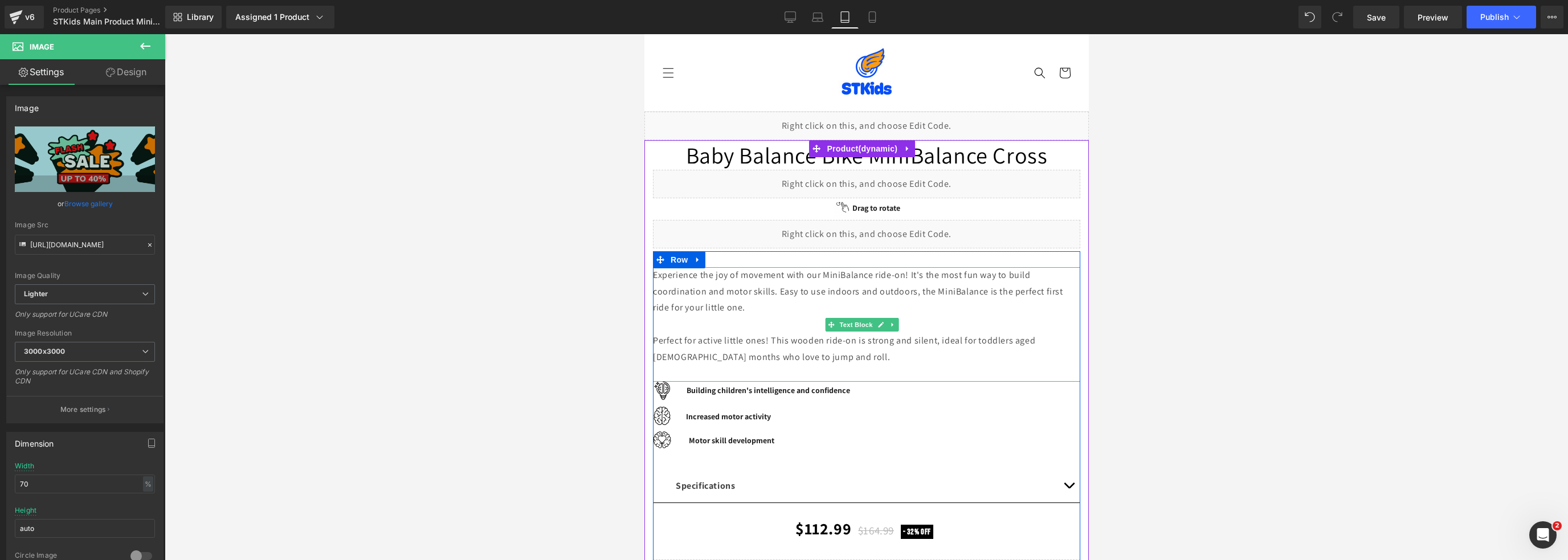
click at [1049, 273] on p "Experience the joy of movement with our MiniBalance ride-on! It's the most fun …" at bounding box center [866, 291] width 428 height 49
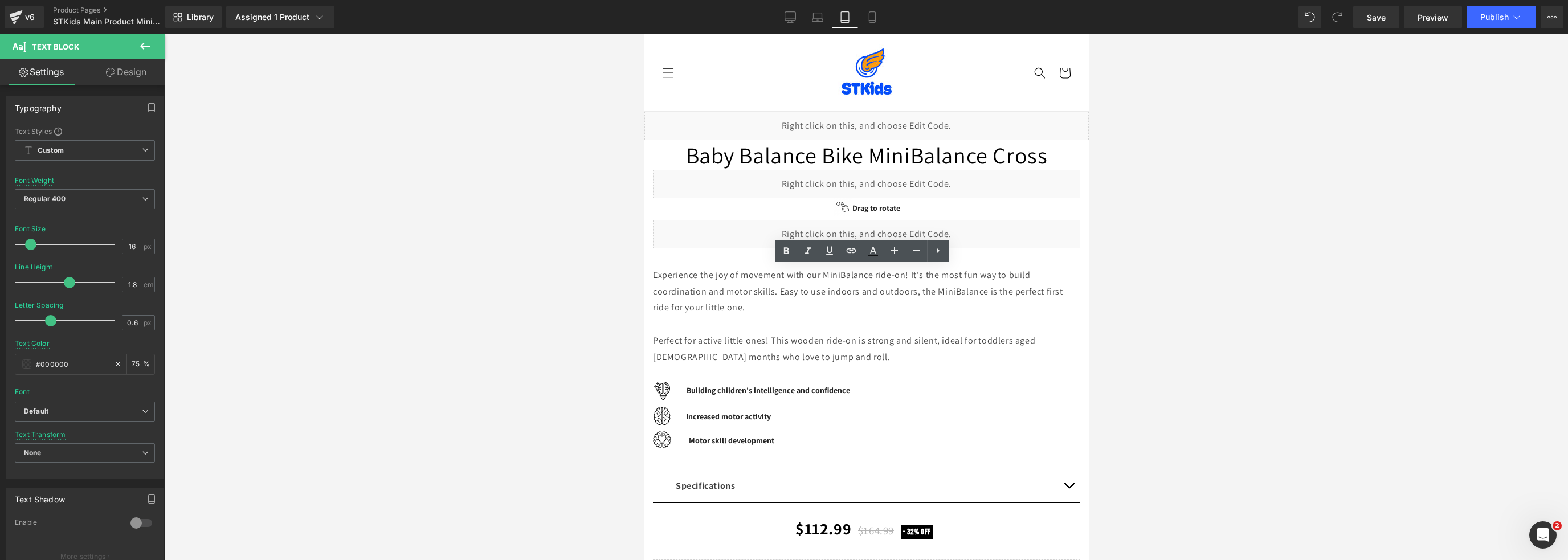
click at [876, 21] on icon at bounding box center [872, 17] width 11 height 11
type input "15"
type input "1"
type input "75"
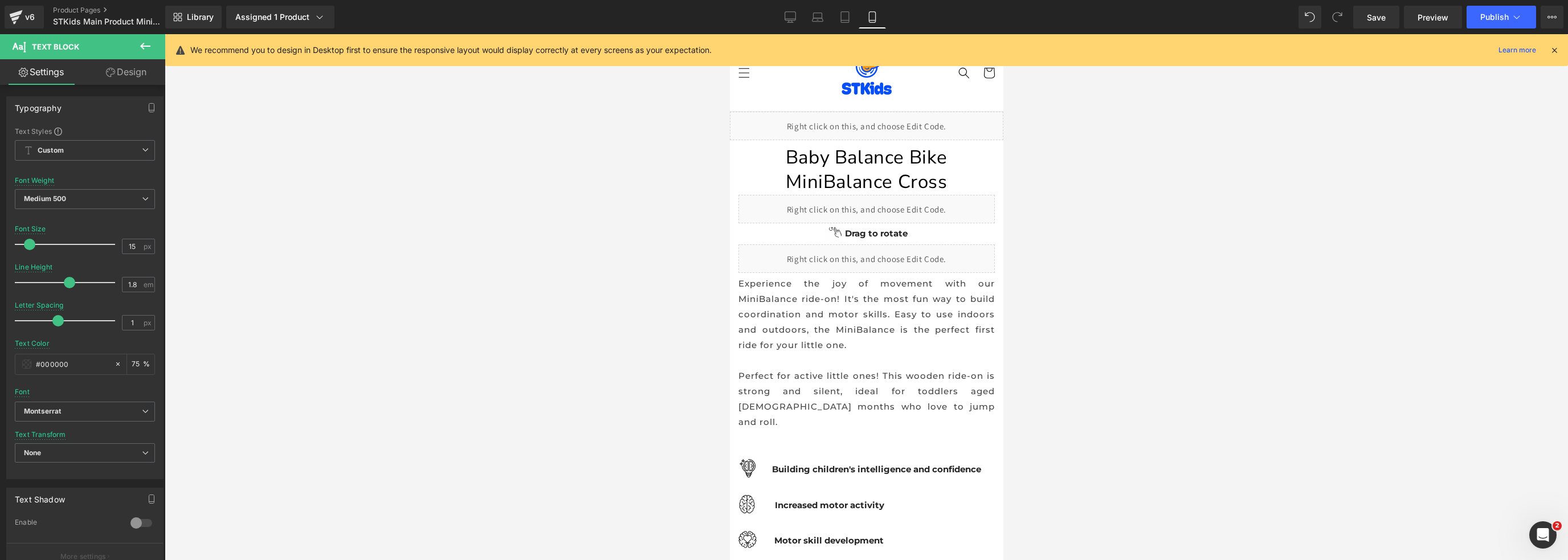
scroll to position [9, 0]
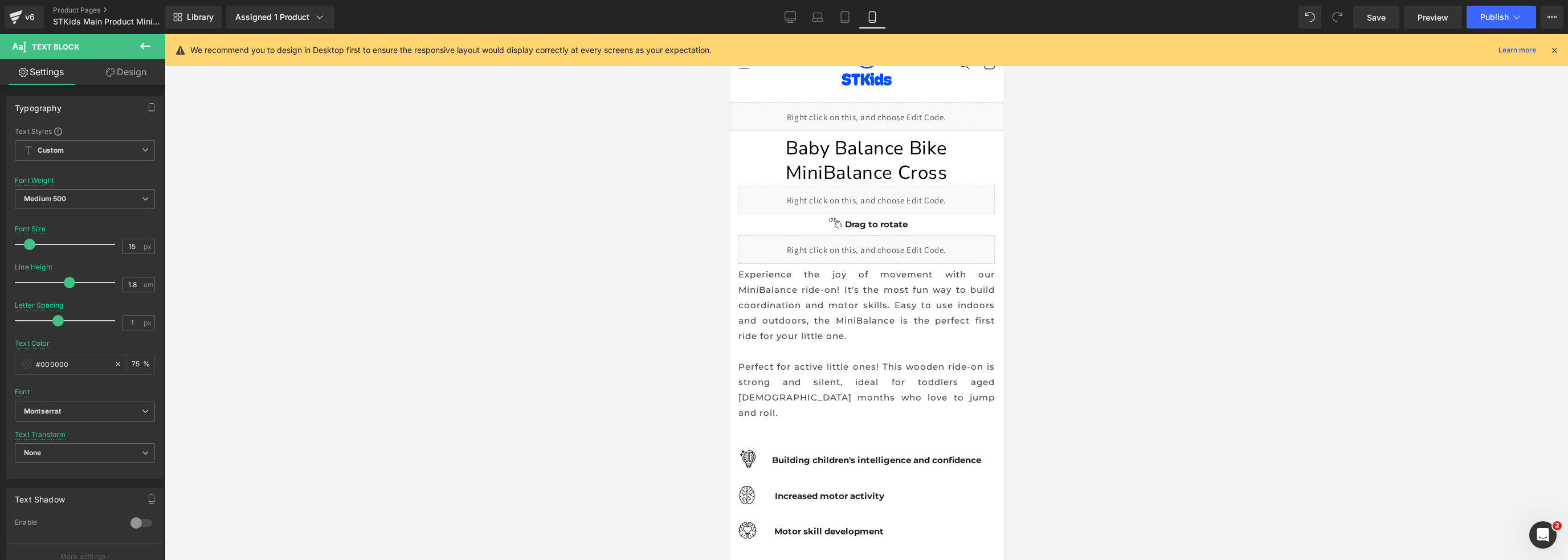
click at [1552, 51] on icon at bounding box center [1553, 49] width 10 height 10
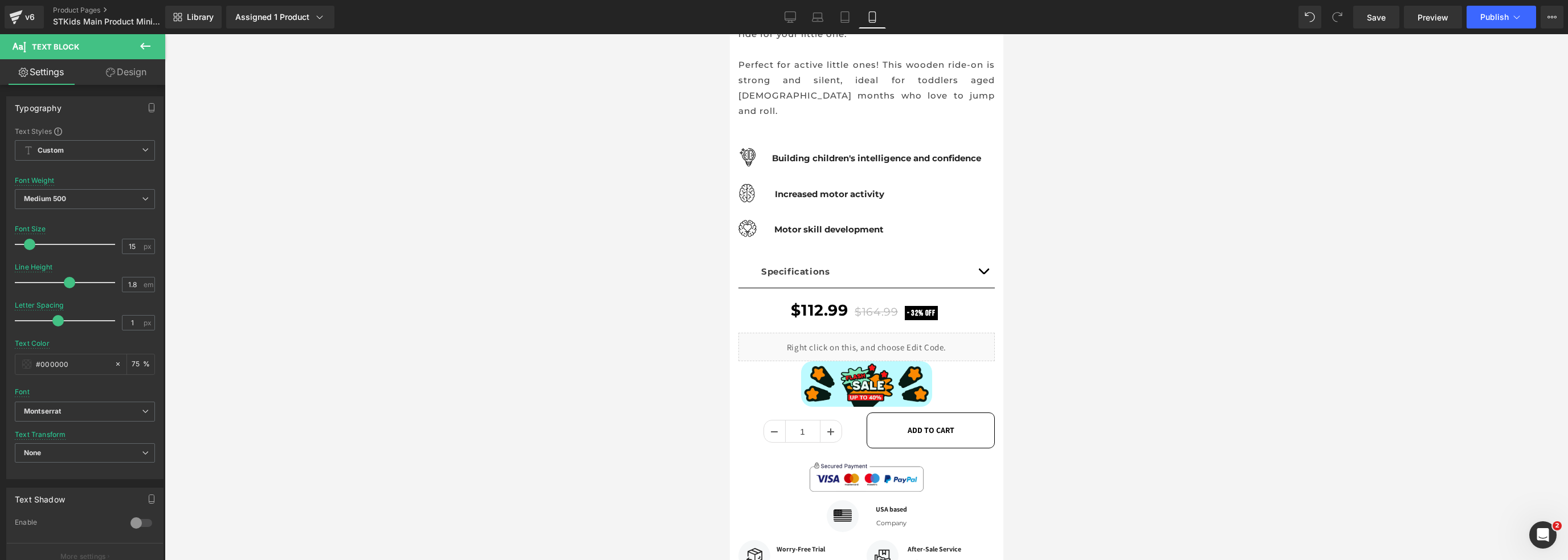
scroll to position [0, 0]
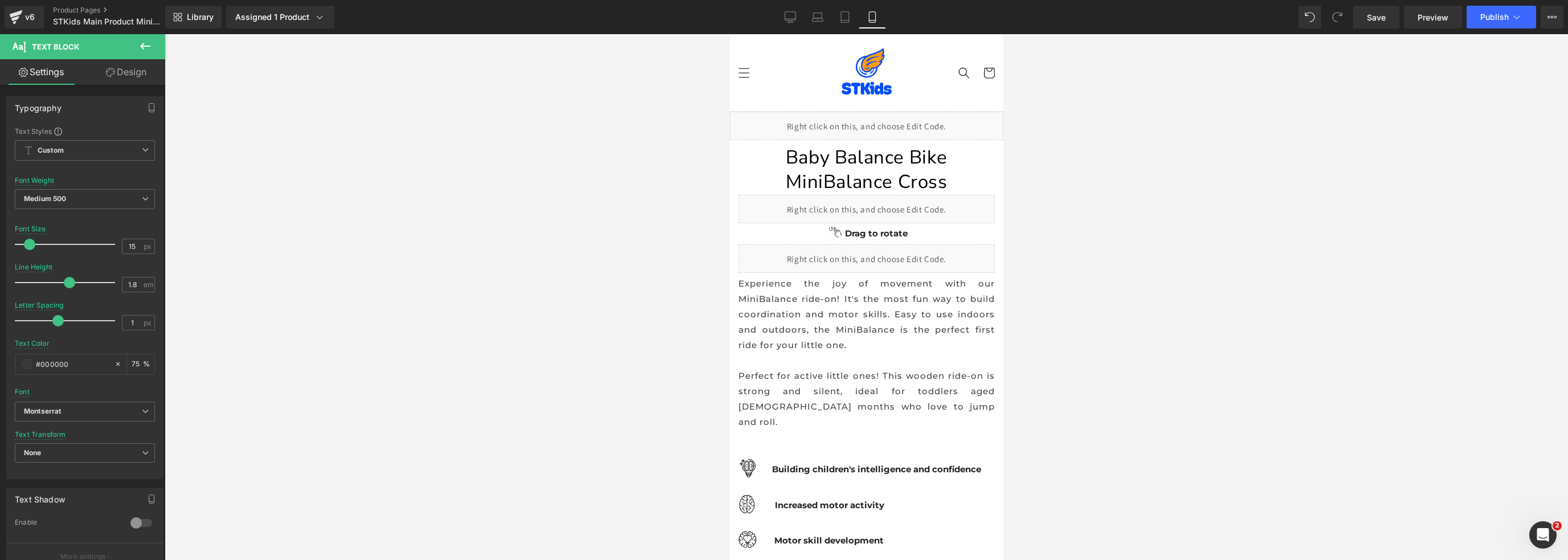
drag, startPoint x: 1000, startPoint y: 80, endPoint x: 1989, endPoint y: 67, distance: 989.1
click at [1369, 19] on span "Save" at bounding box center [1376, 17] width 19 height 12
drag, startPoint x: 997, startPoint y: 74, endPoint x: 1752, endPoint y: 125, distance: 756.7
click at [1475, 16] on button "Publish" at bounding box center [1501, 17] width 70 height 23
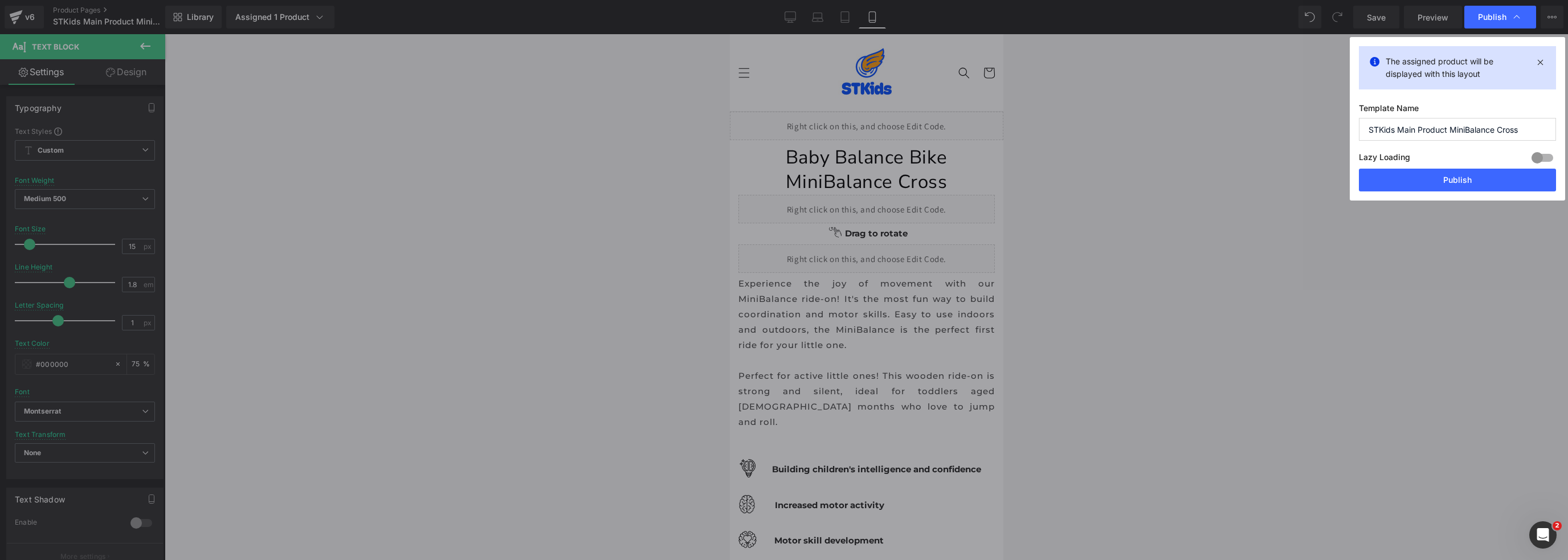
click at [1456, 175] on button "Publish" at bounding box center [1457, 180] width 197 height 23
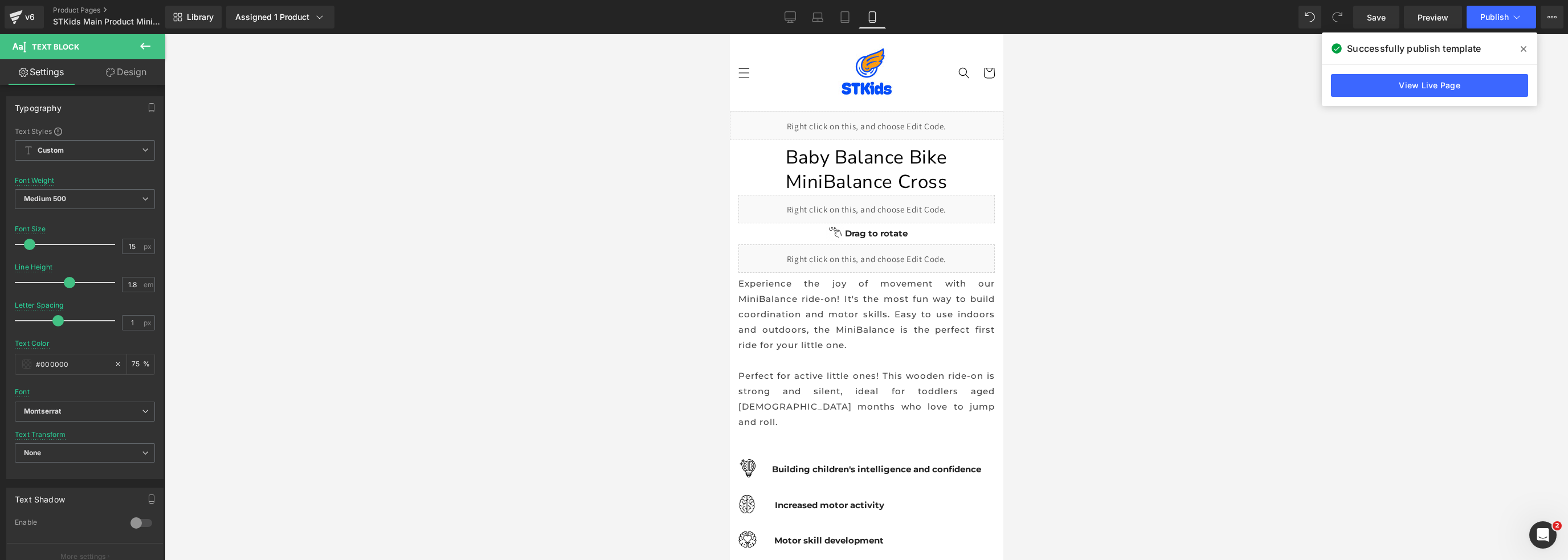
click at [74, 7] on link "Product Pages" at bounding box center [118, 10] width 131 height 9
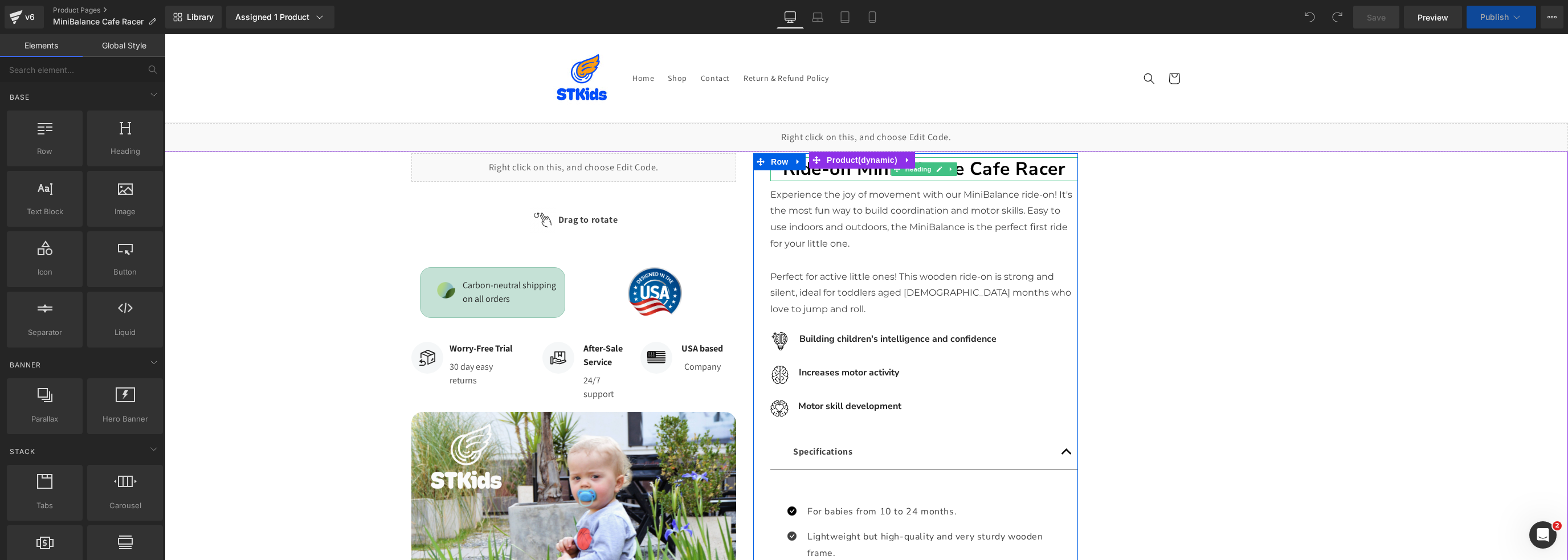
click at [836, 173] on strong "Ride-on MiniBalance Cafe Racer" at bounding box center [924, 169] width 283 height 24
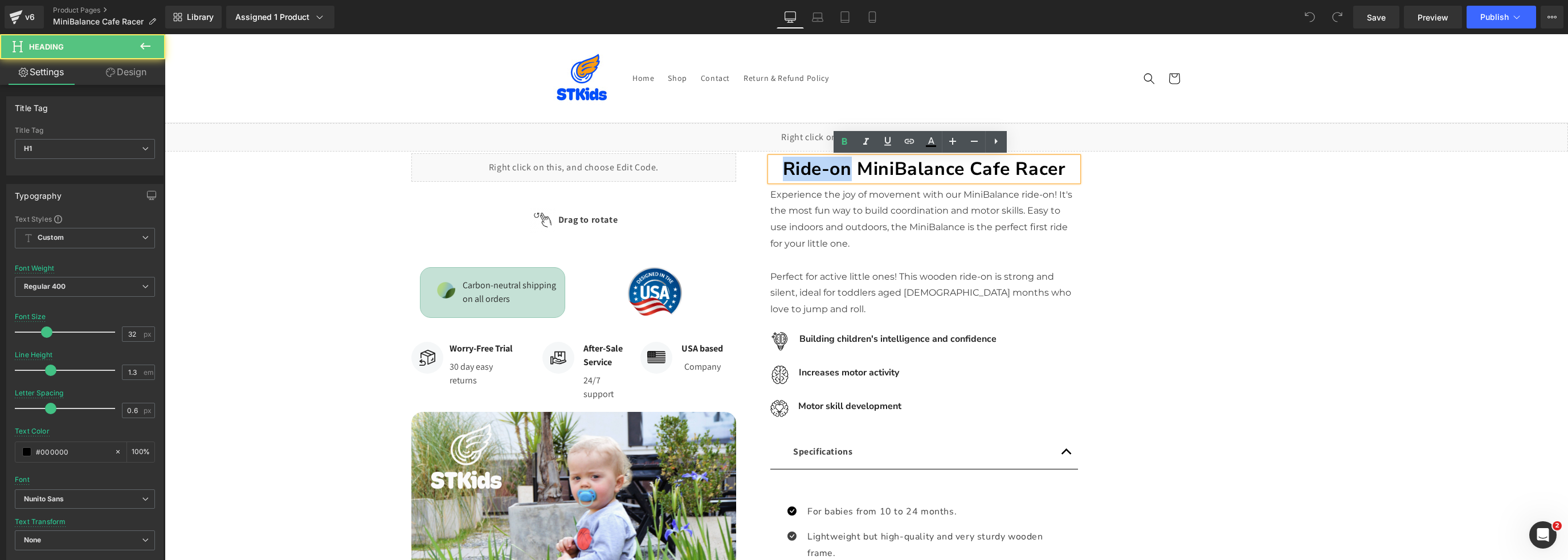
drag, startPoint x: 847, startPoint y: 168, endPoint x: 775, endPoint y: 167, distance: 72.0
click at [775, 167] on h1 "Ride-on MiniBalance Cafe Racer" at bounding box center [924, 169] width 308 height 24
paste div
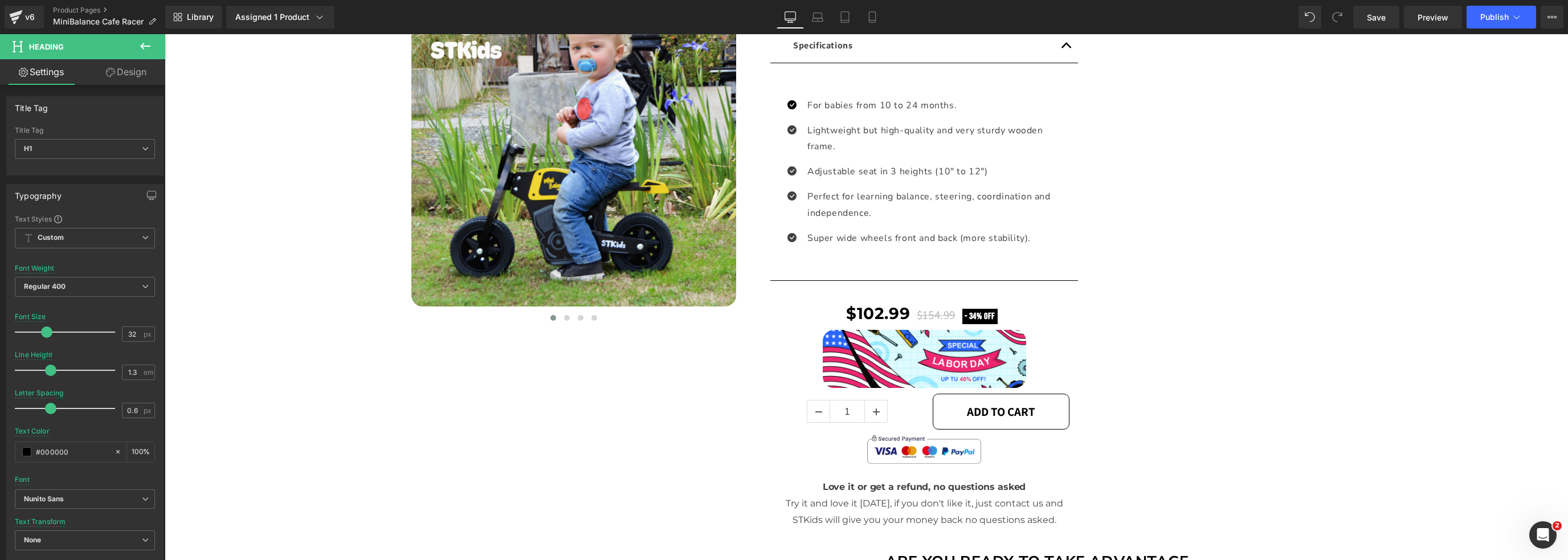
scroll to position [436, 0]
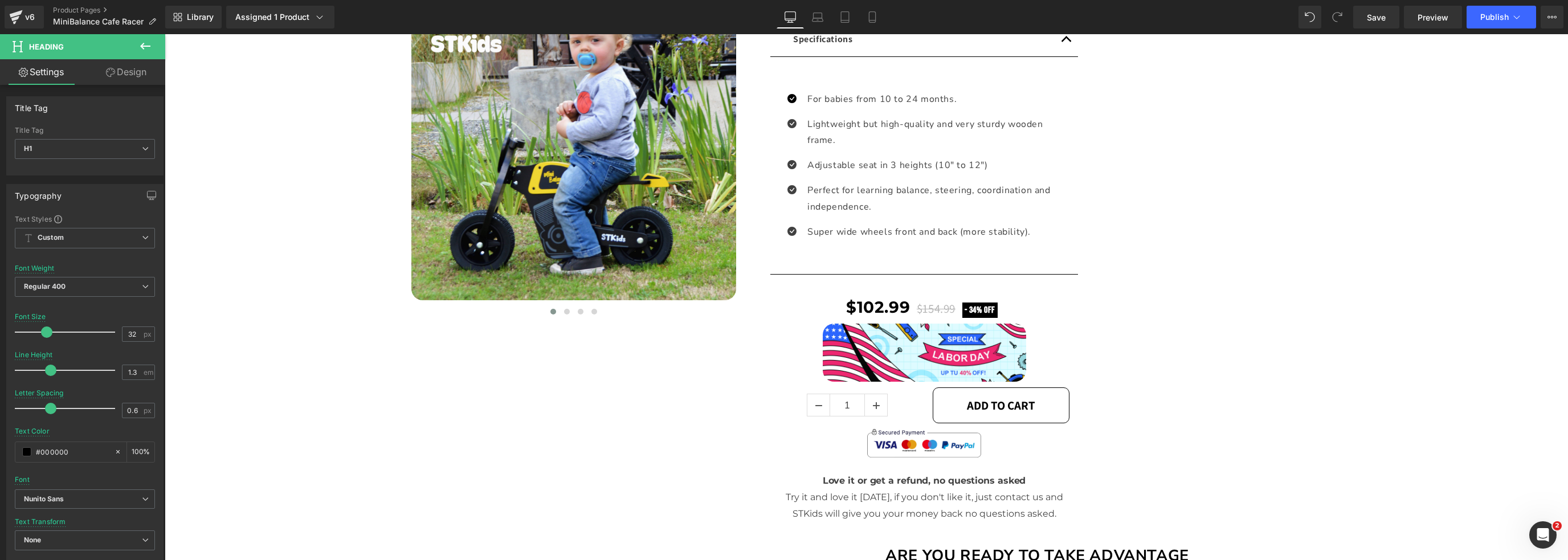
click at [934, 353] on div "Image" at bounding box center [924, 353] width 291 height 59
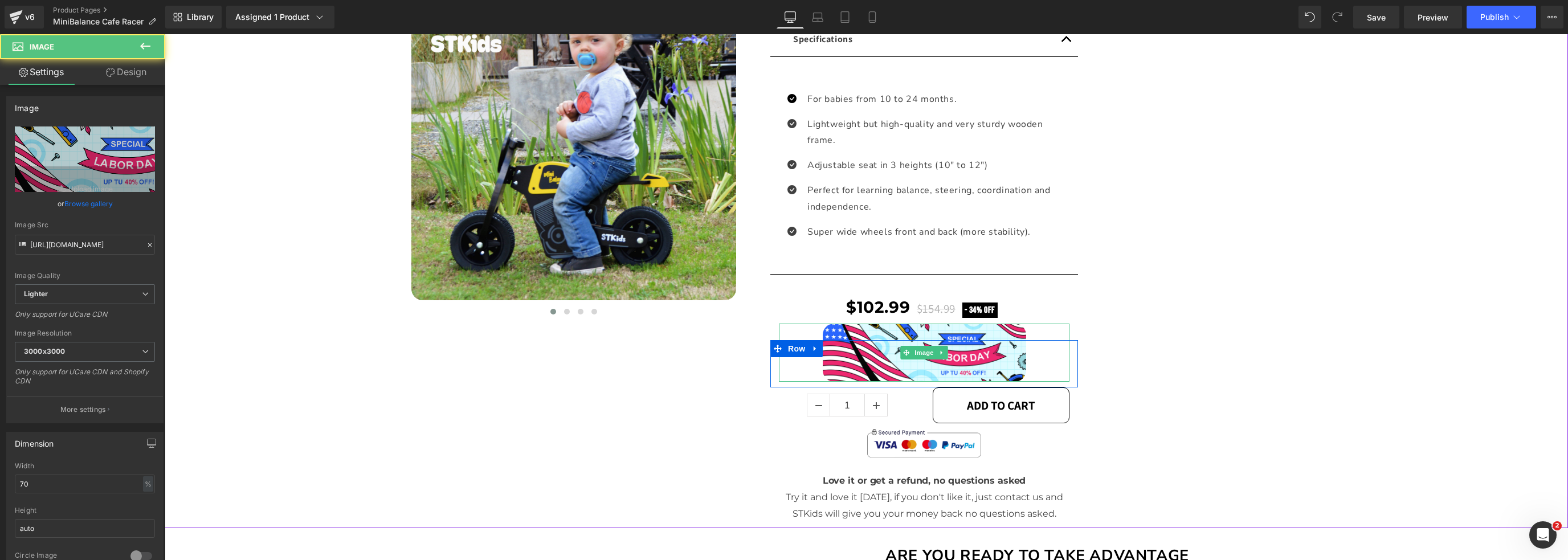
click at [920, 355] on span "Image" at bounding box center [924, 353] width 24 height 14
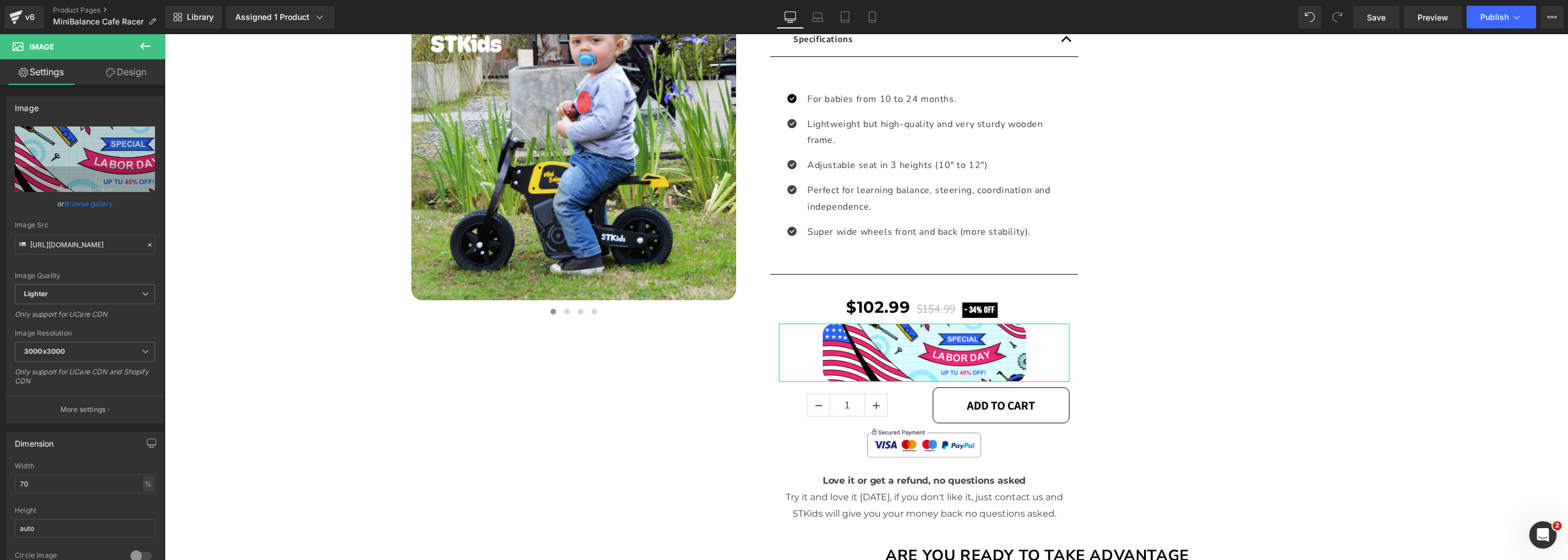
click at [95, 203] on link "Browse gallery" at bounding box center [88, 203] width 48 height 20
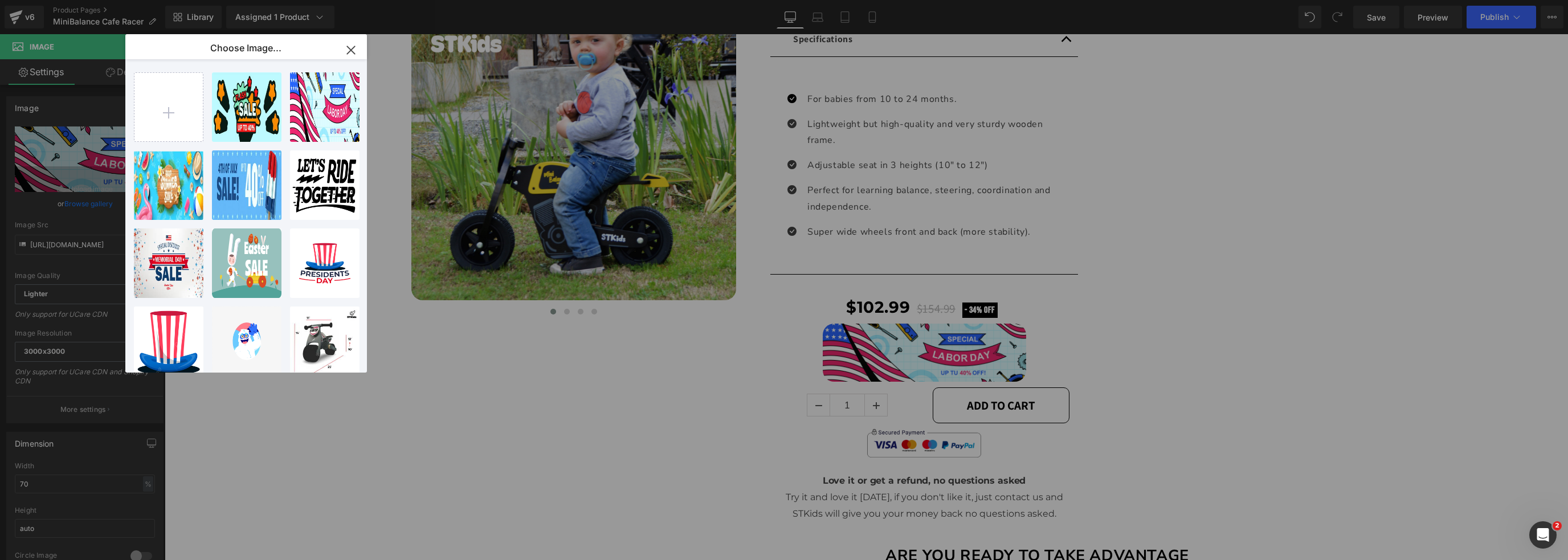
click at [0, 0] on div "Flas Sa... - 2.jpg 833.29 KB" at bounding box center [0, 0] width 0 height 0
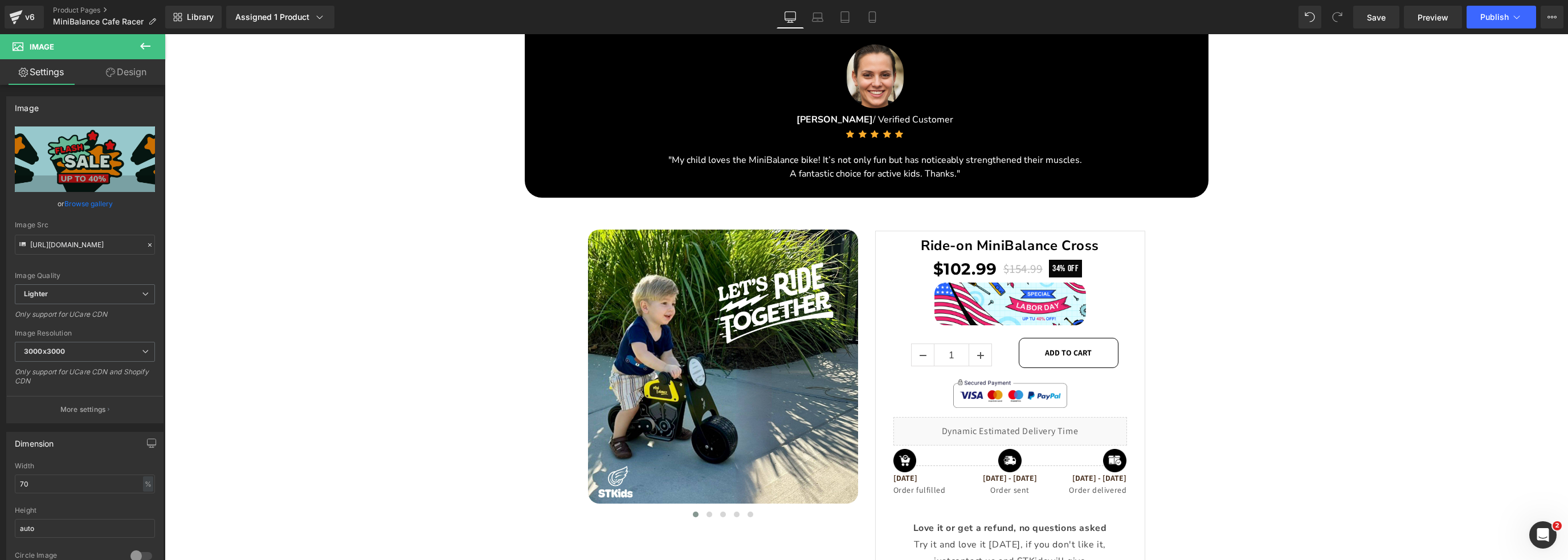
scroll to position [1986, 0]
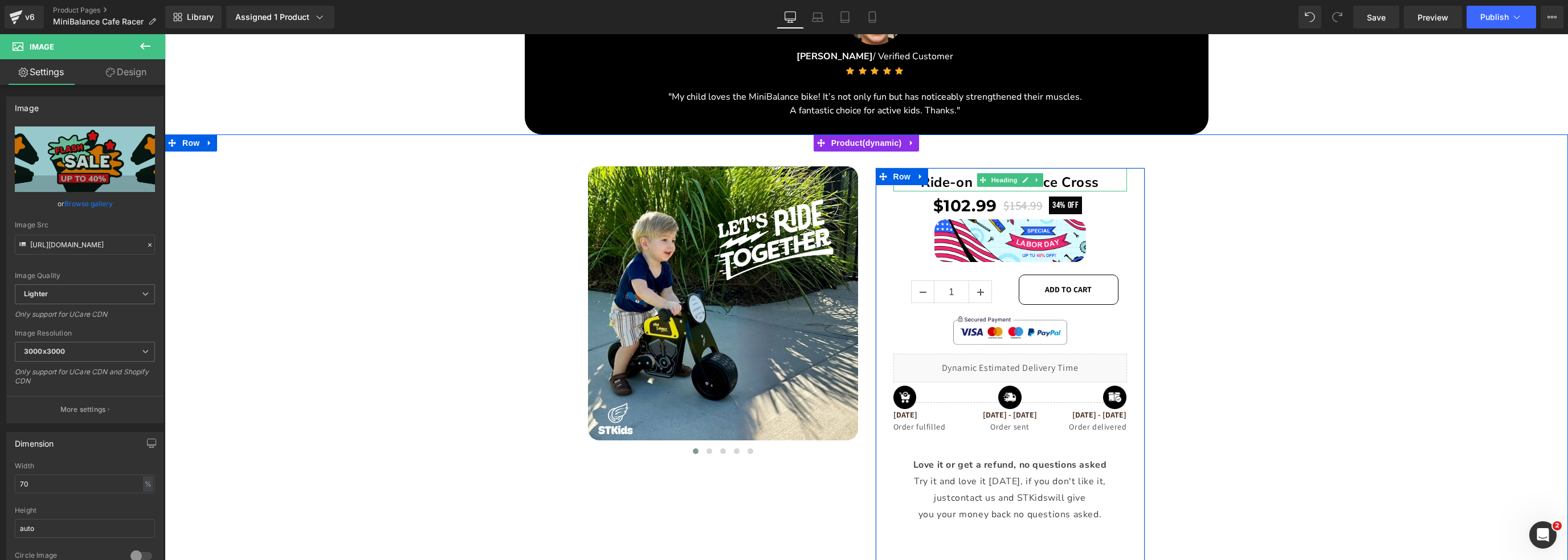
click at [963, 179] on strong "Ride-on MiniBalance Cross" at bounding box center [1009, 182] width 178 height 19
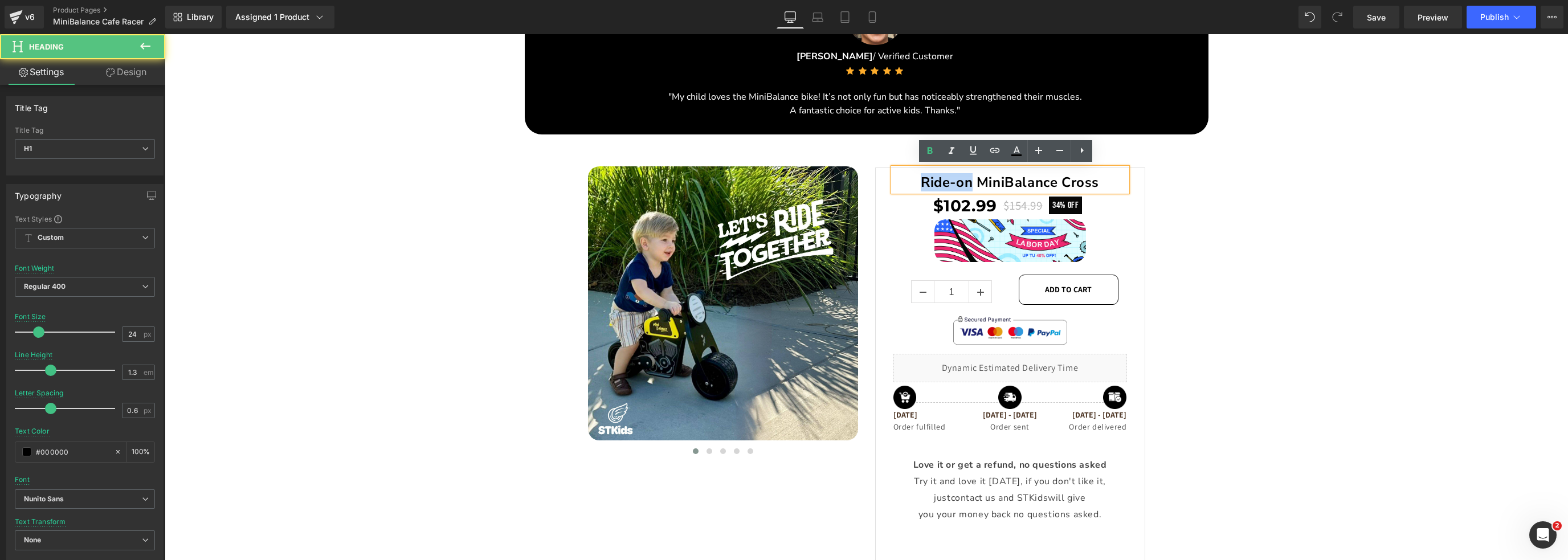
drag, startPoint x: 966, startPoint y: 180, endPoint x: 918, endPoint y: 179, distance: 48.0
click at [920, 179] on strong "Ride-on MiniBalance Cross" at bounding box center [1009, 182] width 178 height 19
paste div
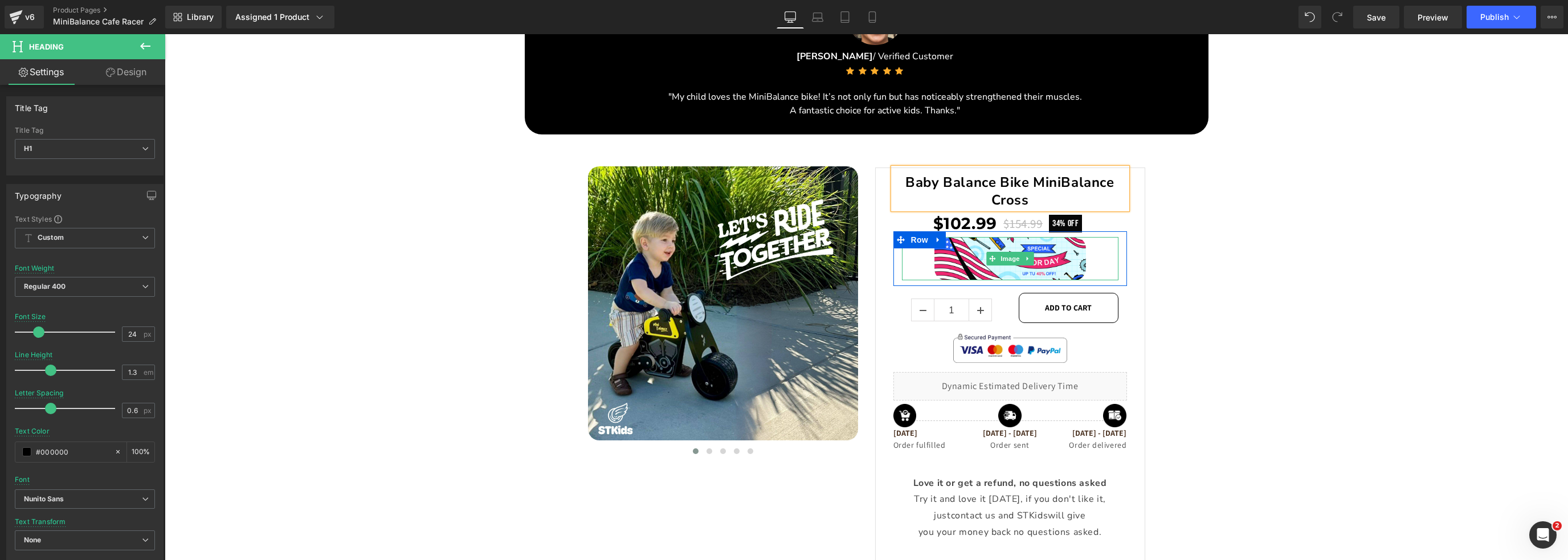
click at [970, 248] on img at bounding box center [1009, 259] width 152 height 44
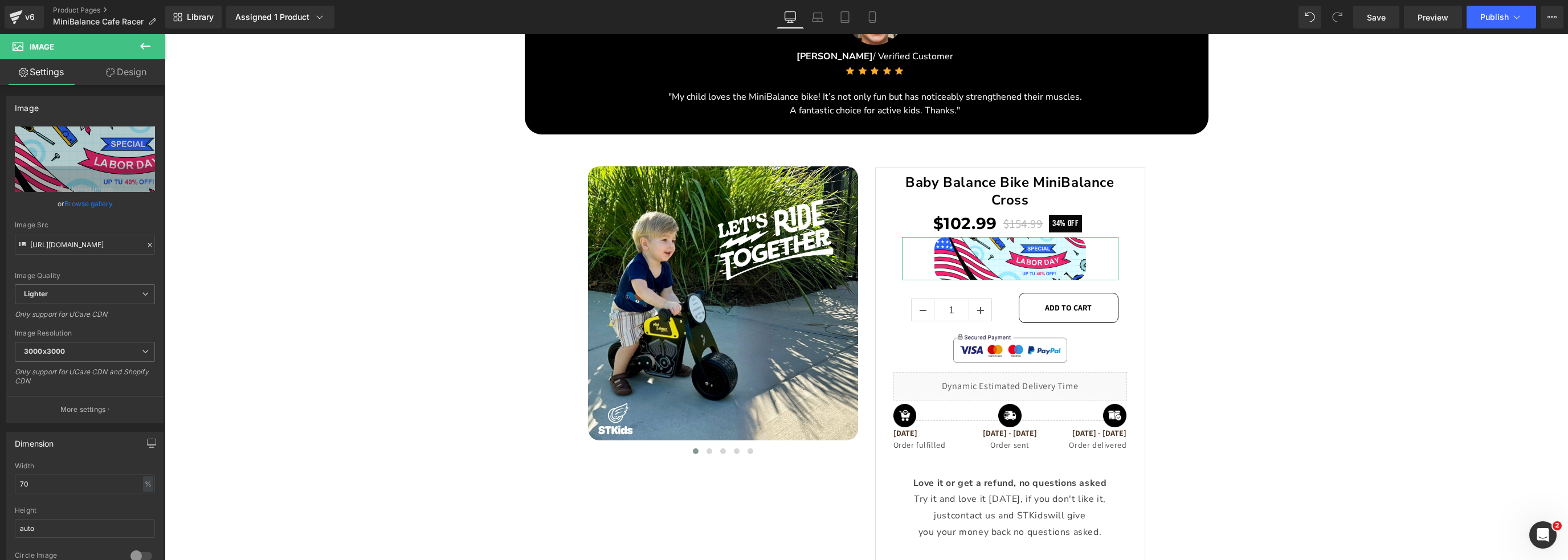
click at [85, 207] on link "Browse gallery" at bounding box center [88, 203] width 48 height 20
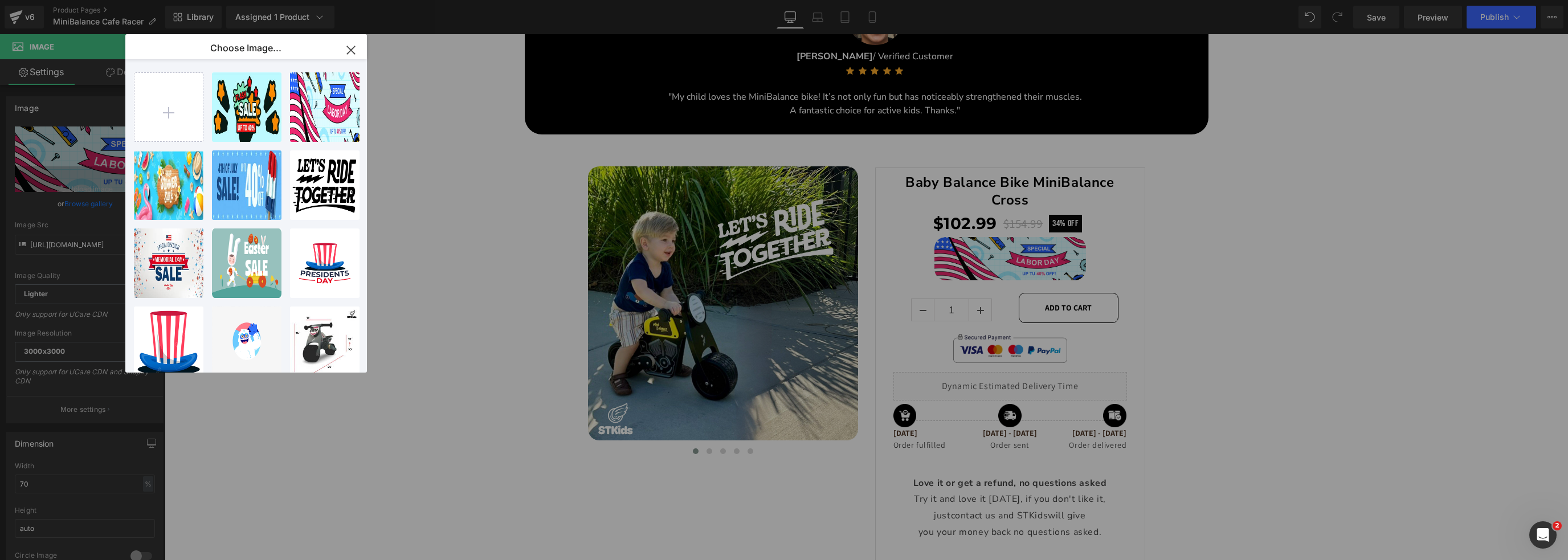
click at [0, 0] on div "Flas Sa... - 2.jpg 833.29 KB" at bounding box center [0, 0] width 0 height 0
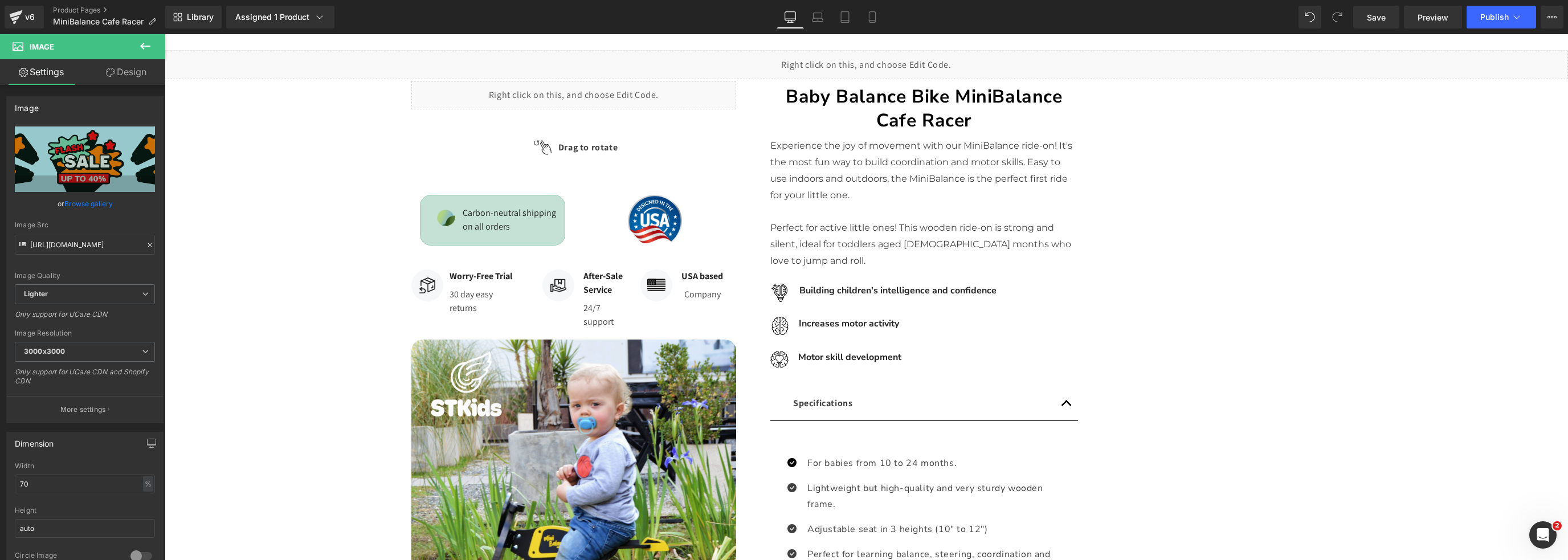
scroll to position [46, 0]
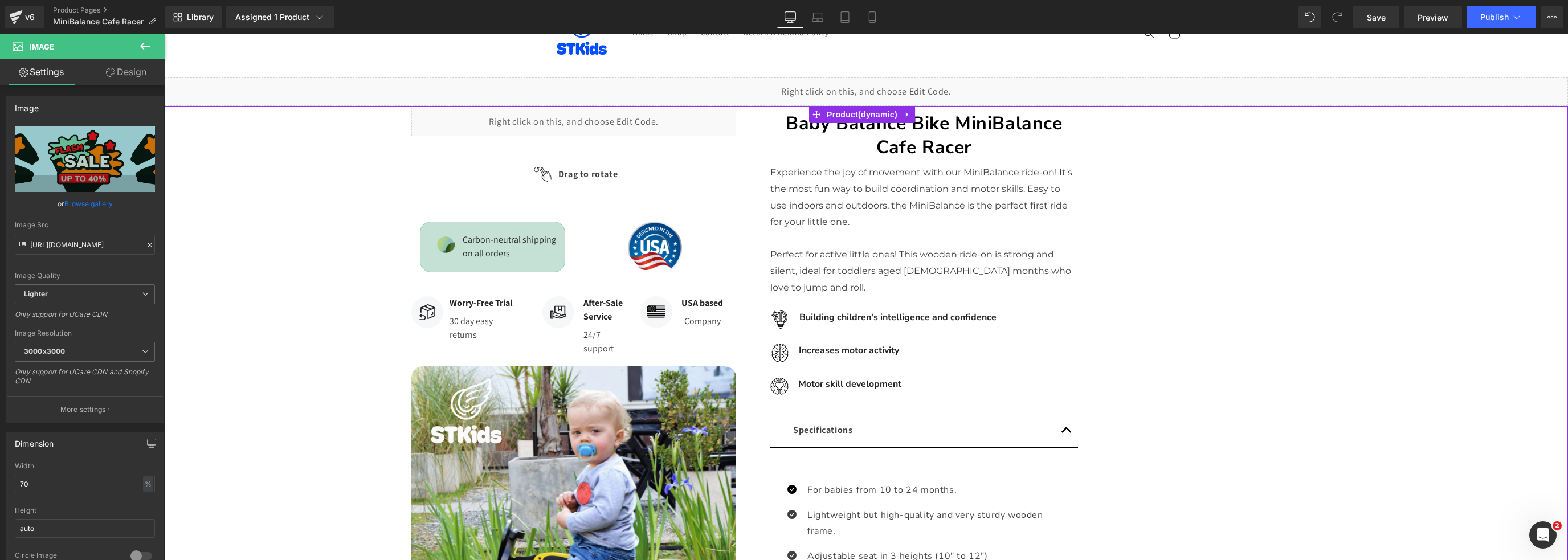
click at [1179, 205] on div "Liquid Row Image Drag to rotate" at bounding box center [744, 519] width 1160 height 826
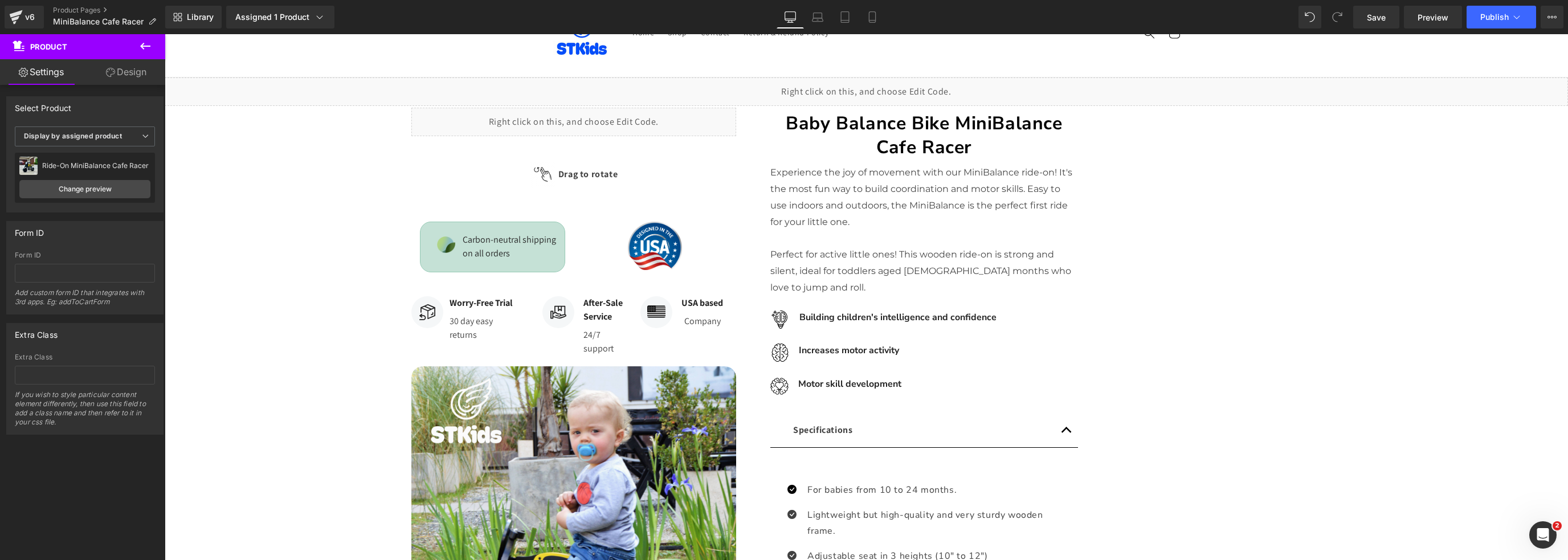
click at [818, 19] on icon at bounding box center [818, 20] width 11 height 4
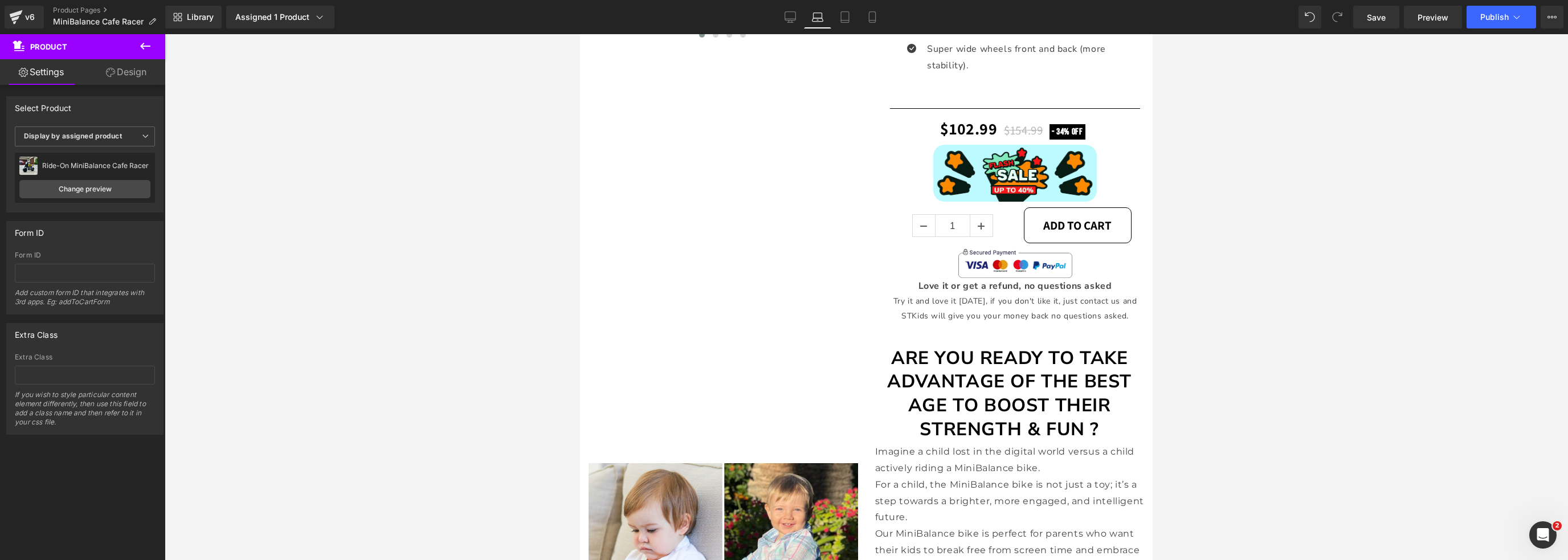
scroll to position [0, 0]
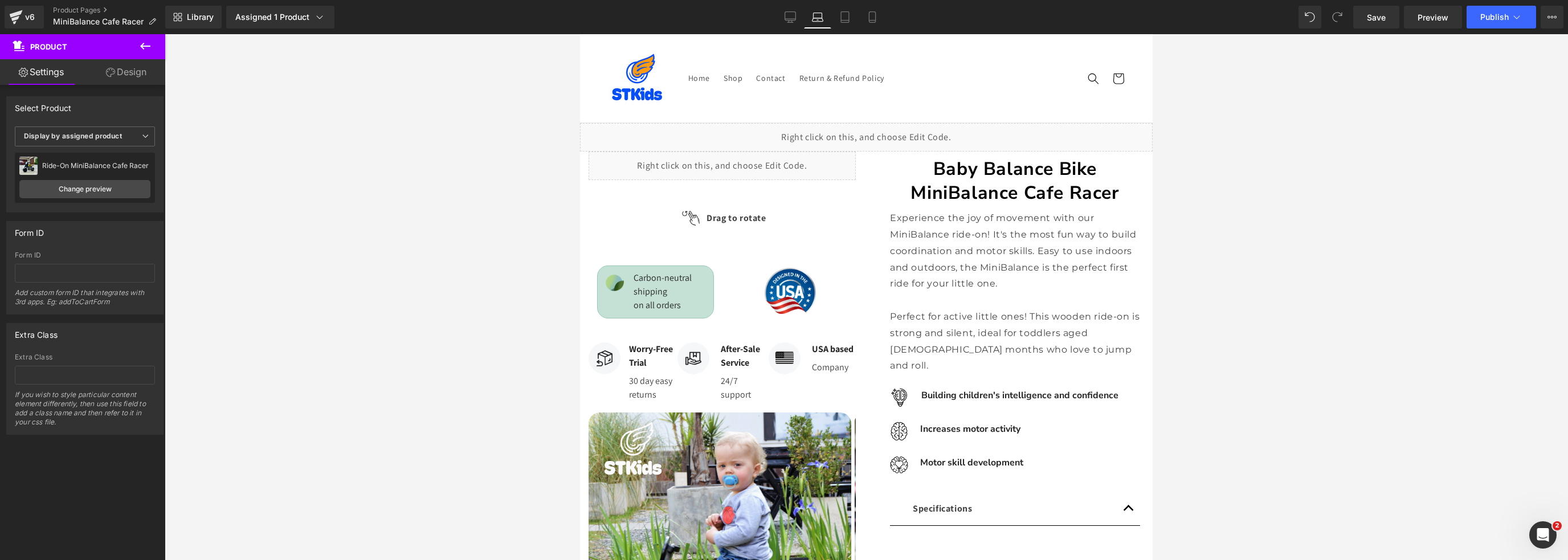
drag, startPoint x: 1149, startPoint y: 92, endPoint x: 1754, endPoint y: 73, distance: 605.3
click at [839, 13] on icon at bounding box center [845, 17] width 11 height 11
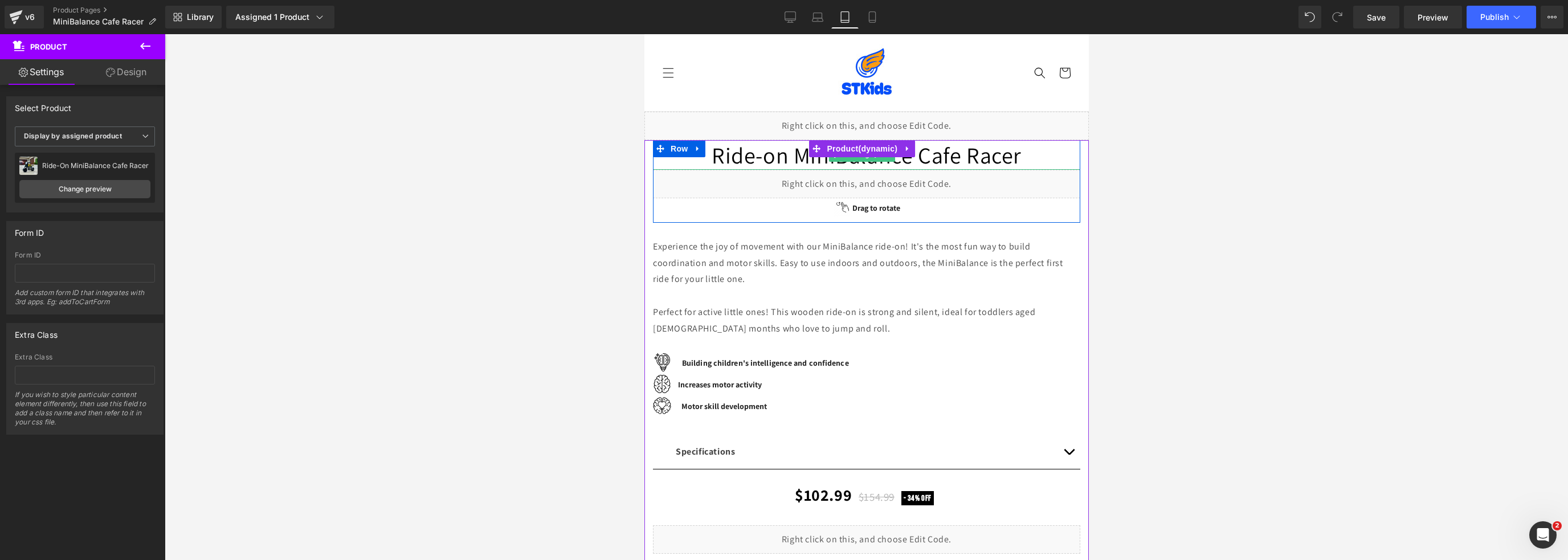
click at [758, 155] on h1 "Ride-on MiniBalance Cafe Racer" at bounding box center [866, 155] width 428 height 30
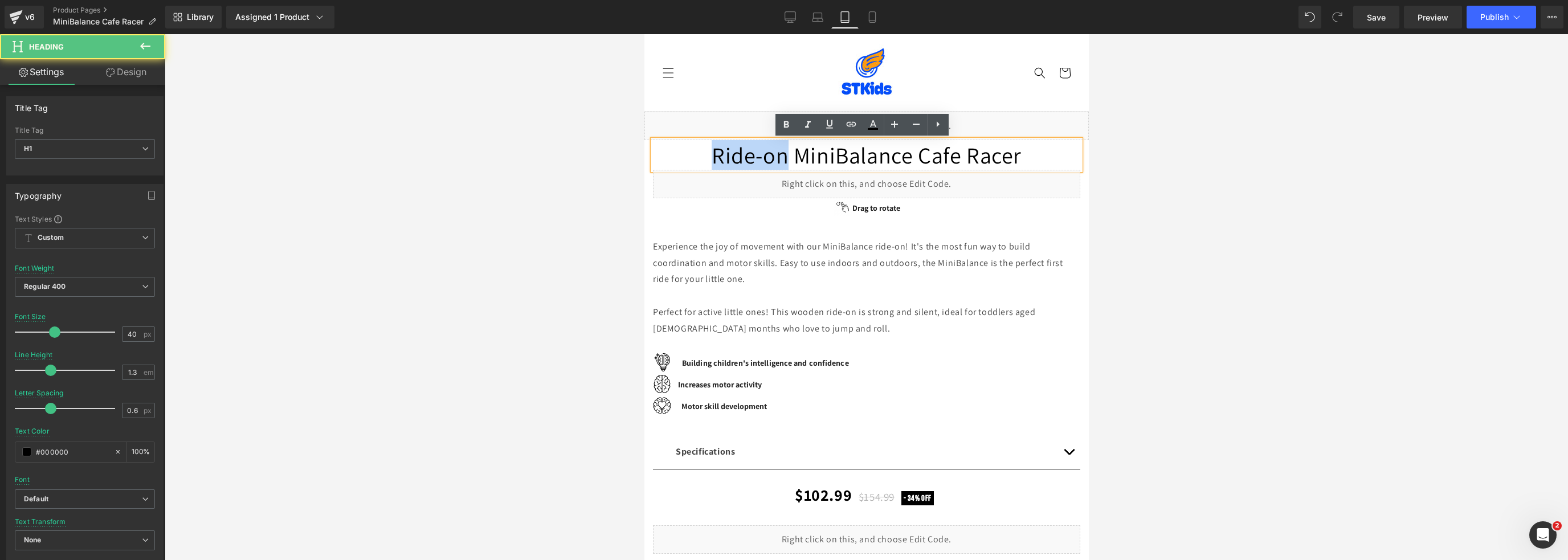
drag, startPoint x: 769, startPoint y: 154, endPoint x: 688, endPoint y: 150, distance: 81.1
click at [688, 150] on h1 "Ride-on MiniBalance Cafe Racer" at bounding box center [866, 155] width 428 height 30
paste div
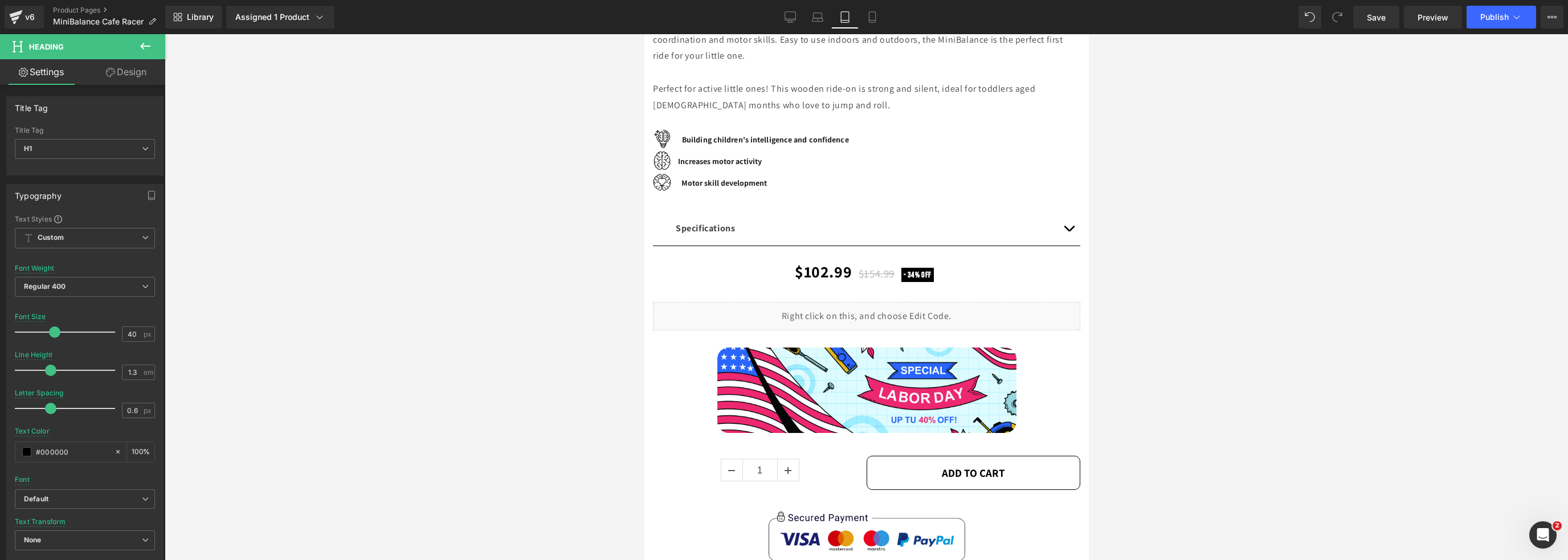
scroll to position [456, 0]
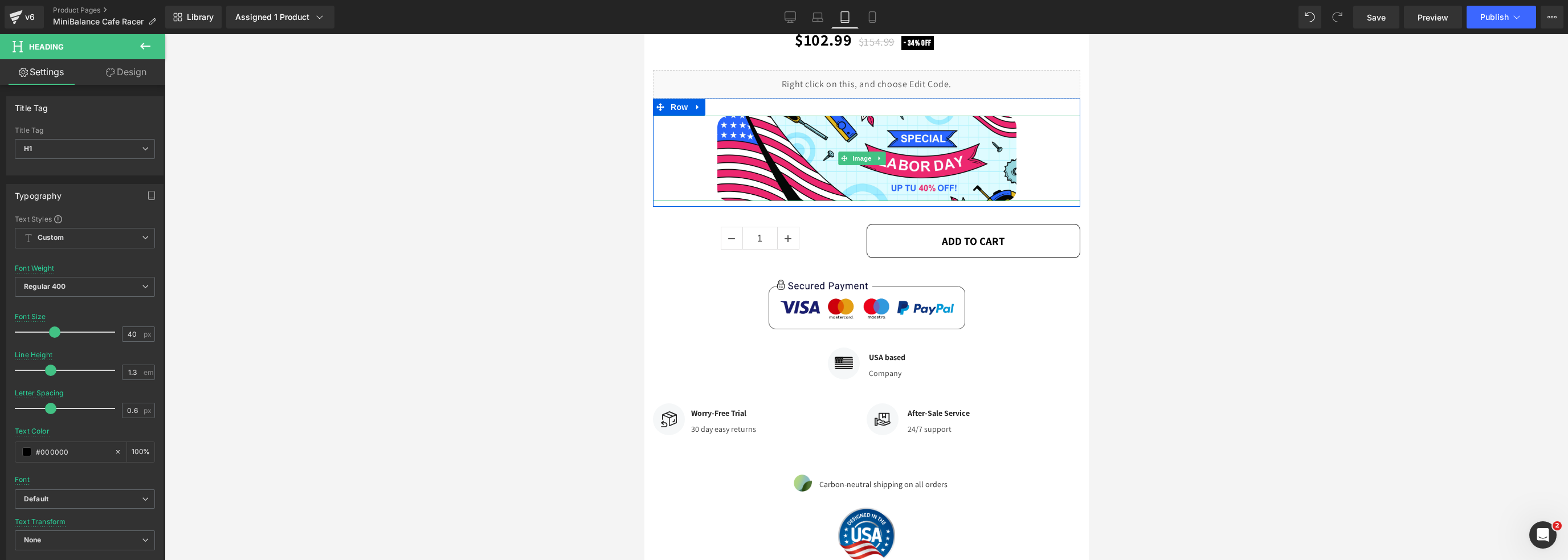
click at [889, 200] on img at bounding box center [866, 158] width 299 height 86
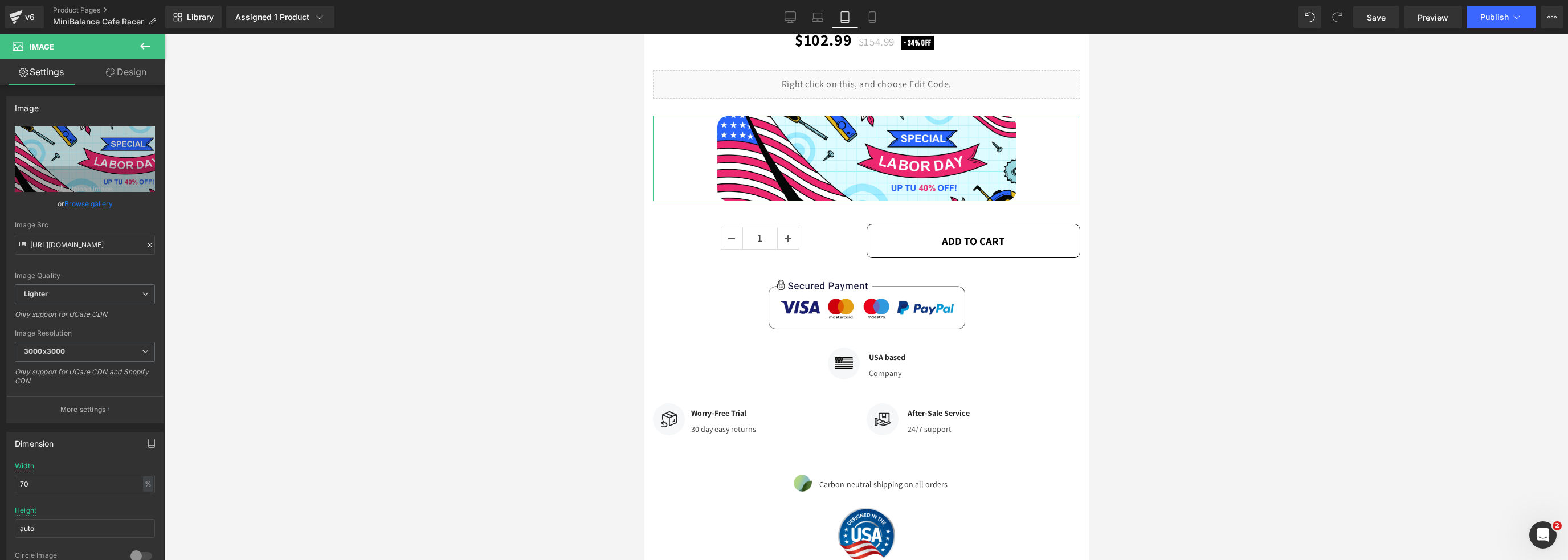
click at [86, 206] on link "Browse gallery" at bounding box center [88, 203] width 48 height 20
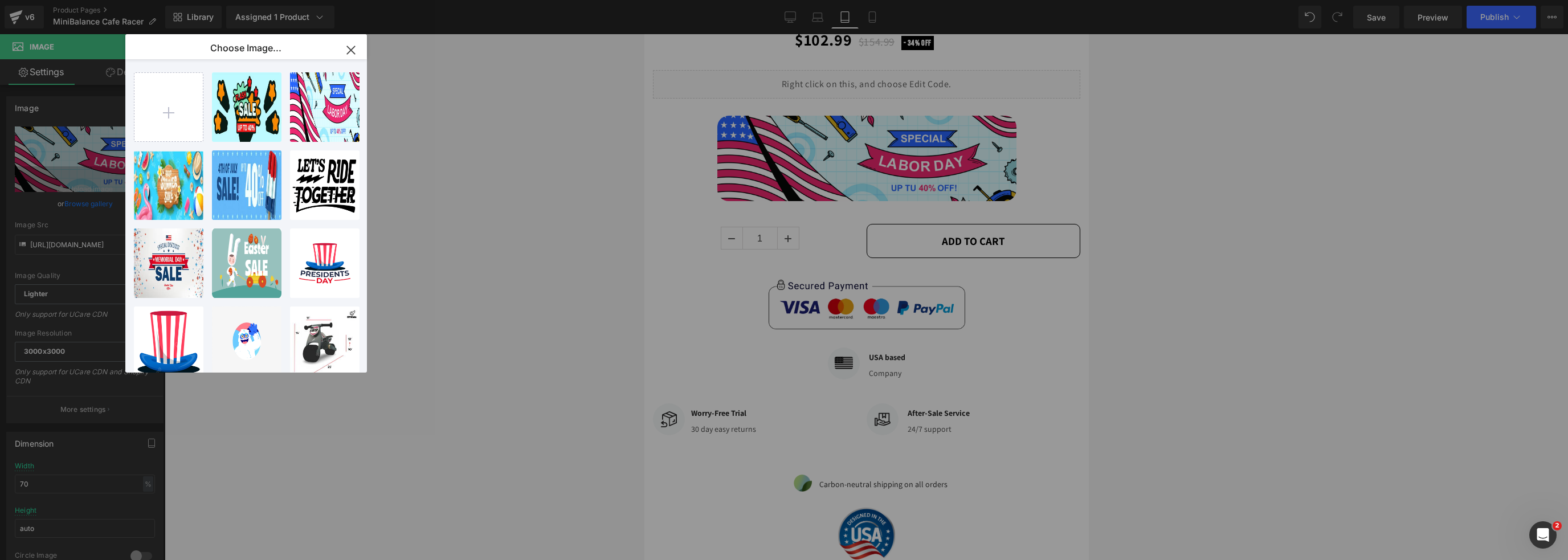
click at [0, 0] on div "Flas Sa... - 2.jpg 833.29 KB" at bounding box center [0, 0] width 0 height 0
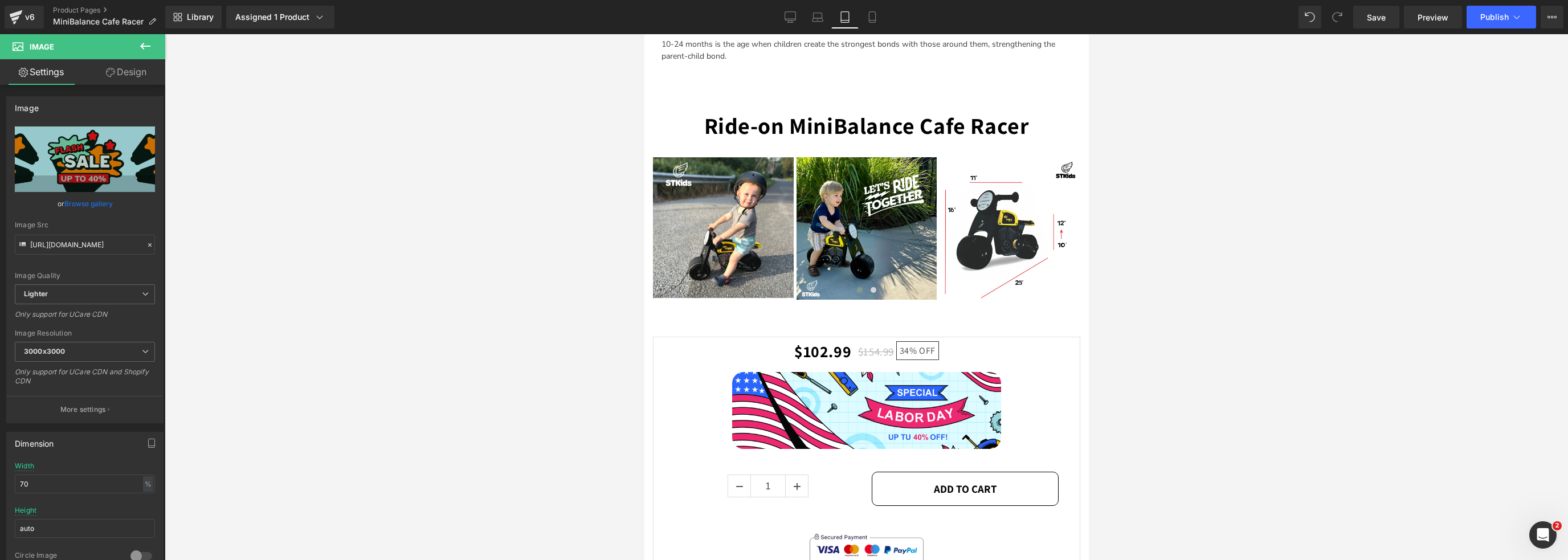
scroll to position [1681, 0]
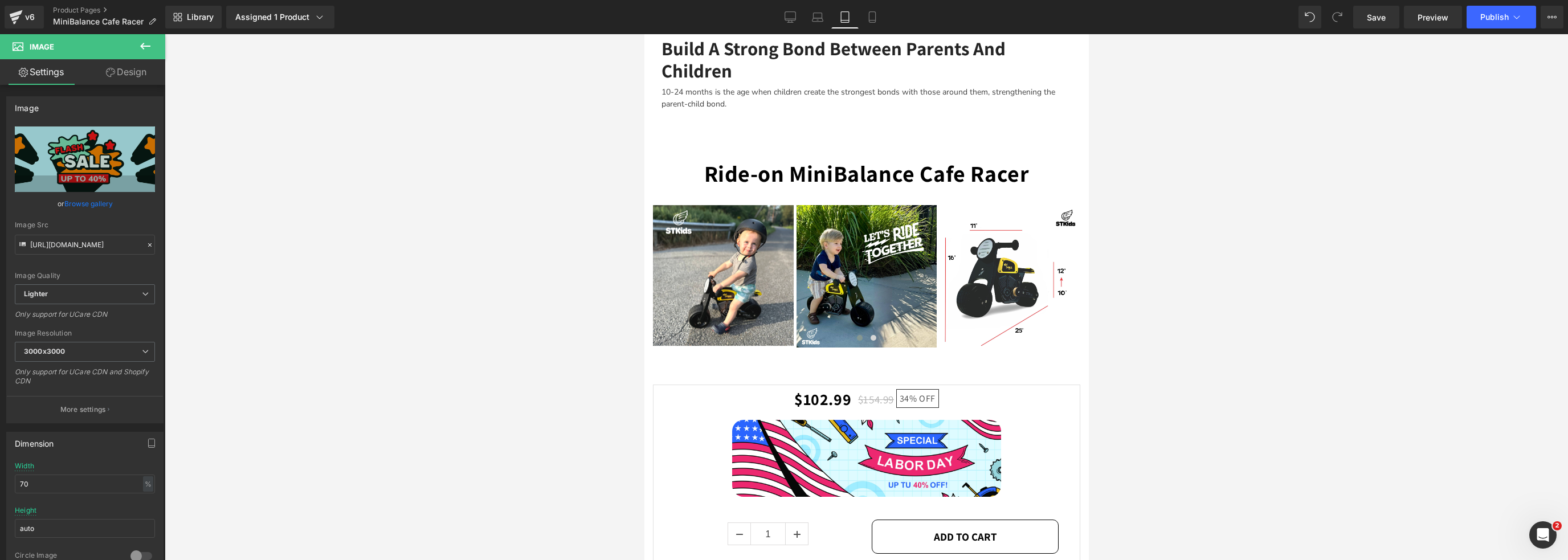
click at [768, 188] on strong "Ride-on MiniBalance Cafe Racer" at bounding box center [866, 173] width 325 height 30
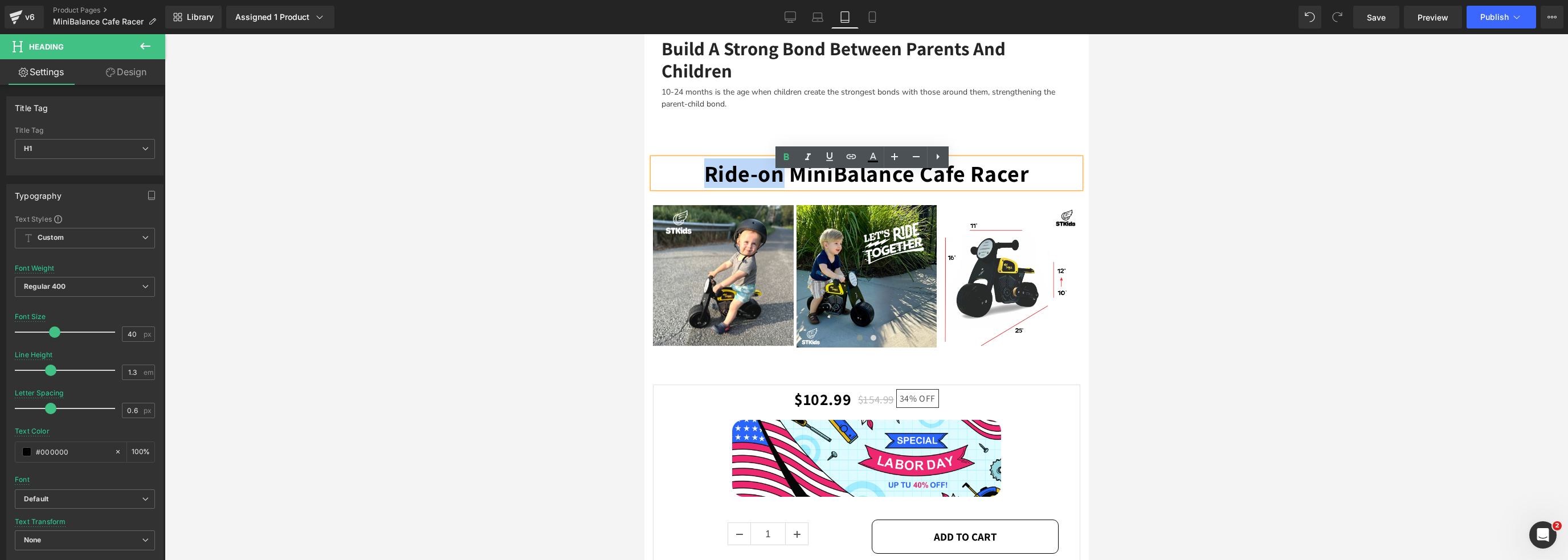
drag, startPoint x: 768, startPoint y: 186, endPoint x: 685, endPoint y: 191, distance: 83.2
click at [704, 188] on strong "Ride-on MiniBalance Cafe Racer" at bounding box center [866, 173] width 325 height 30
paste div
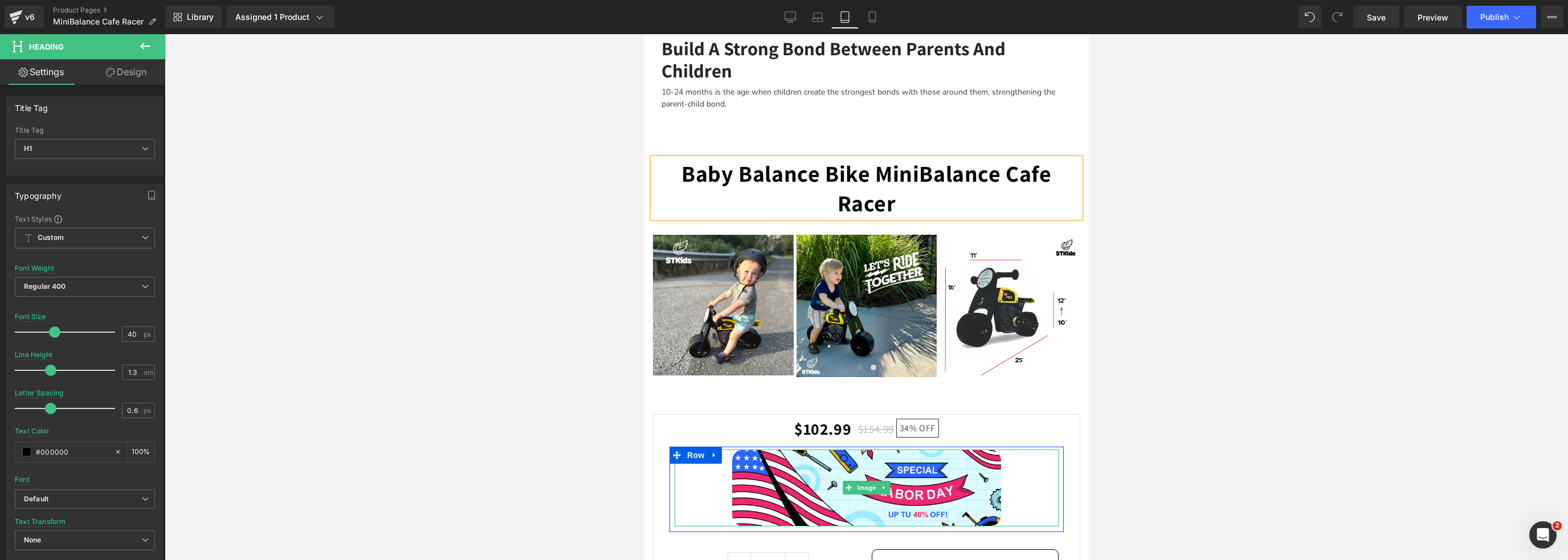
click at [870, 495] on span "Image" at bounding box center [866, 487] width 24 height 14
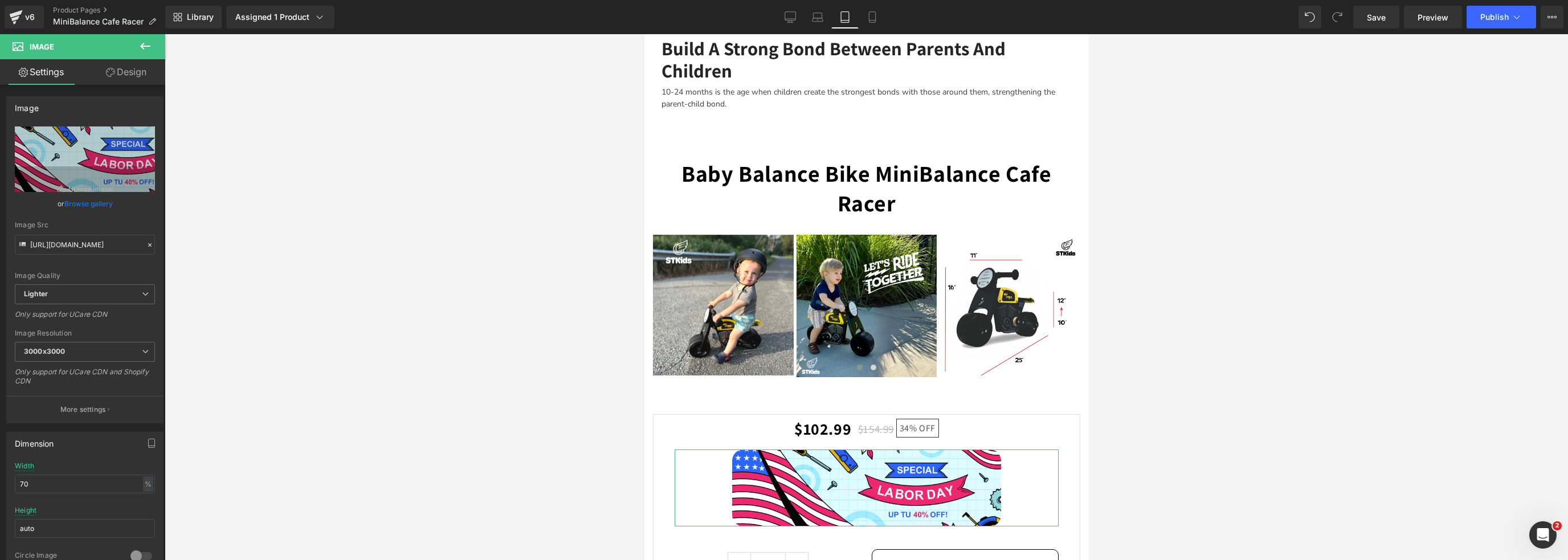
click at [80, 208] on link "Browse gallery" at bounding box center [88, 203] width 48 height 20
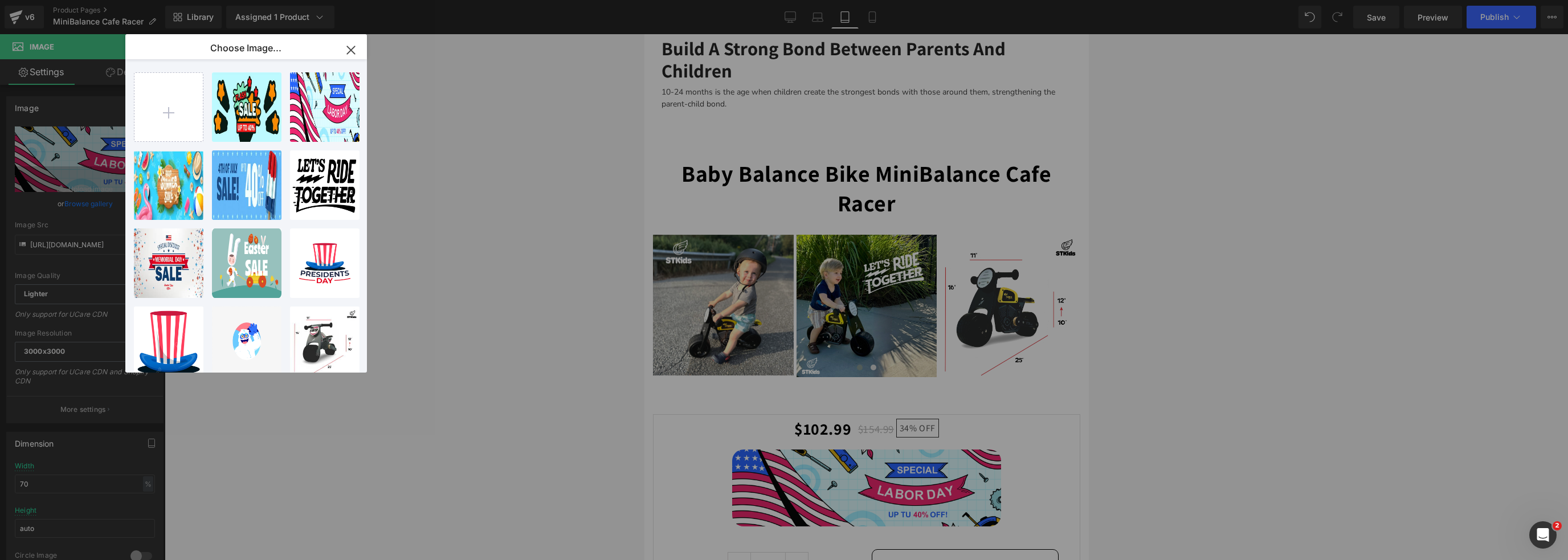
click at [0, 0] on div "Flas Sa... - 2.jpg 833.29 KB" at bounding box center [0, 0] width 0 height 0
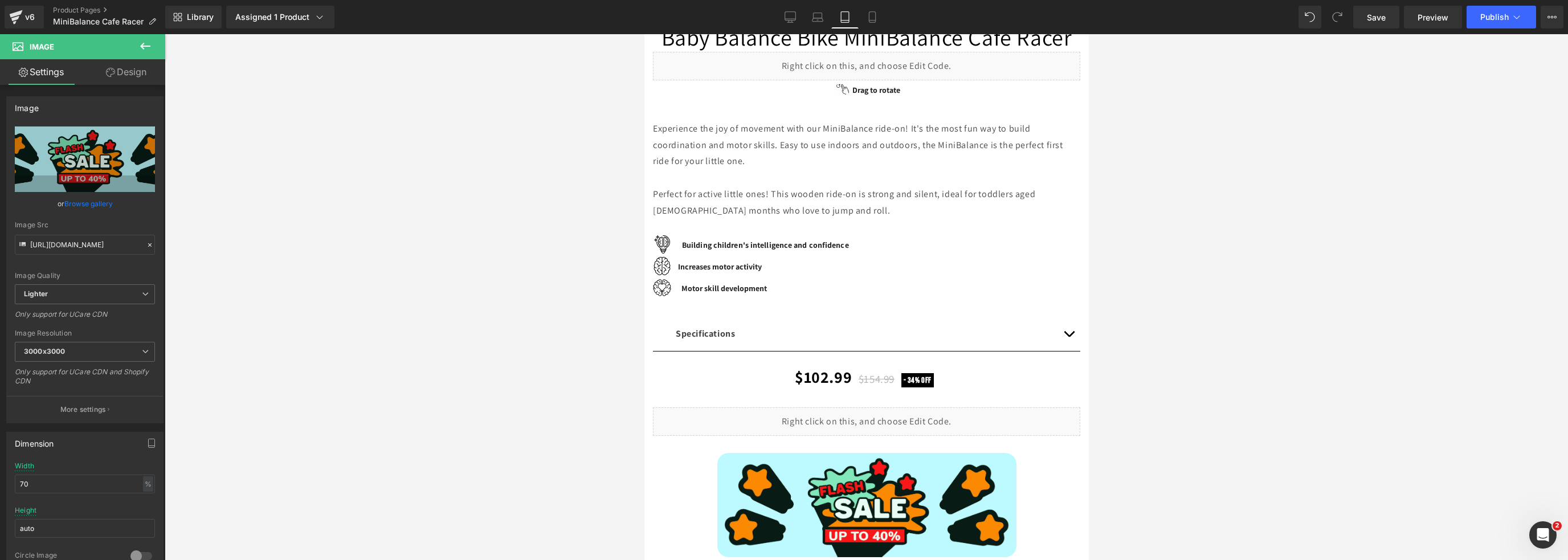
scroll to position [0, 0]
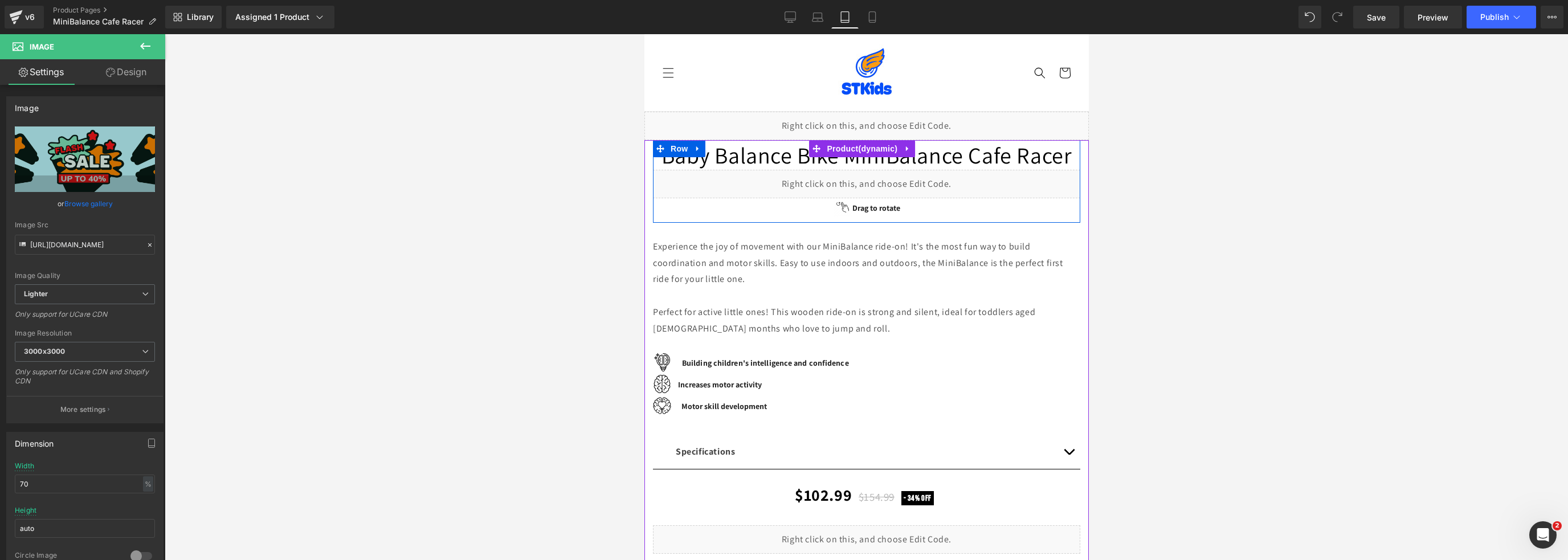
click at [962, 170] on h1 "Baby Balance Bike MiniBalance Cafe Racer" at bounding box center [866, 155] width 428 height 30
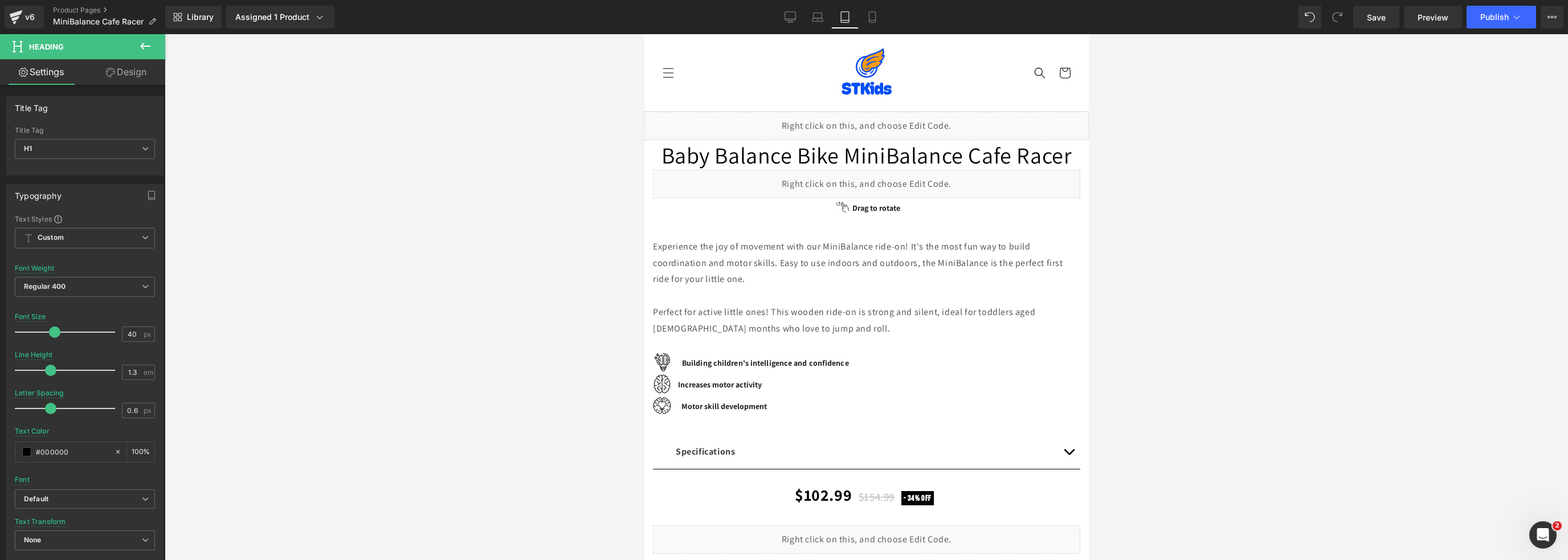
click at [872, 20] on icon at bounding box center [872, 17] width 11 height 11
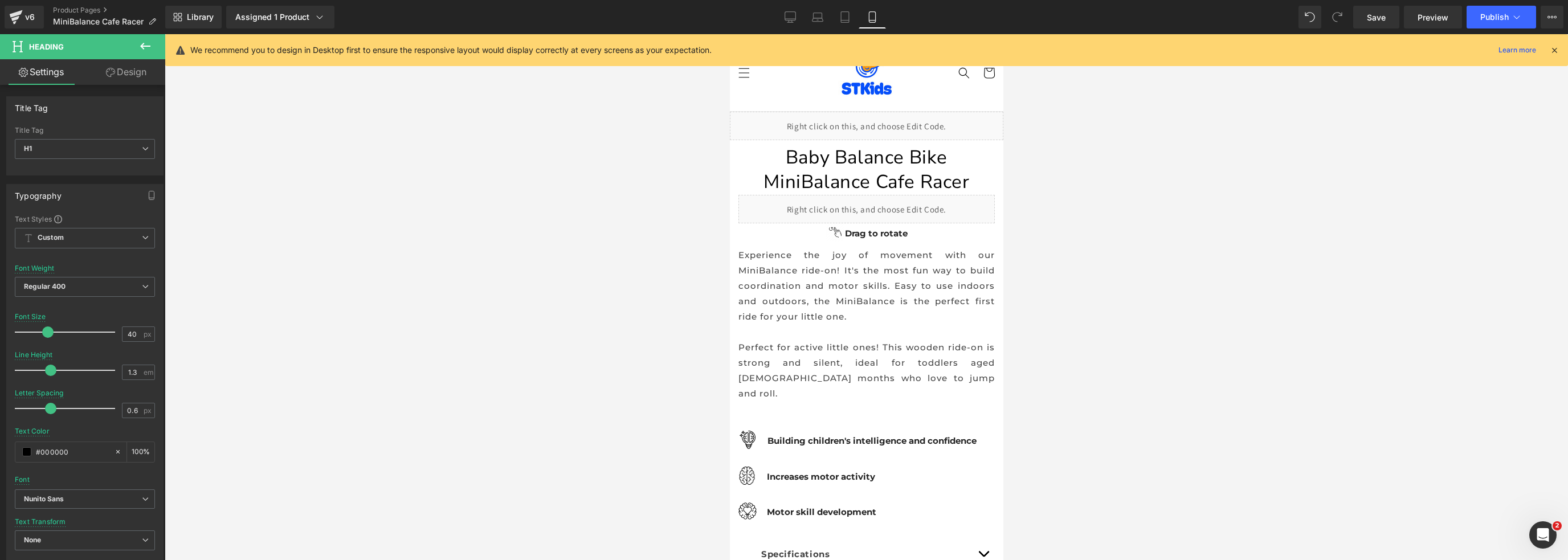
click at [1381, 17] on span "Save" at bounding box center [1376, 17] width 19 height 12
click at [1488, 14] on span "Publish" at bounding box center [1494, 17] width 29 height 9
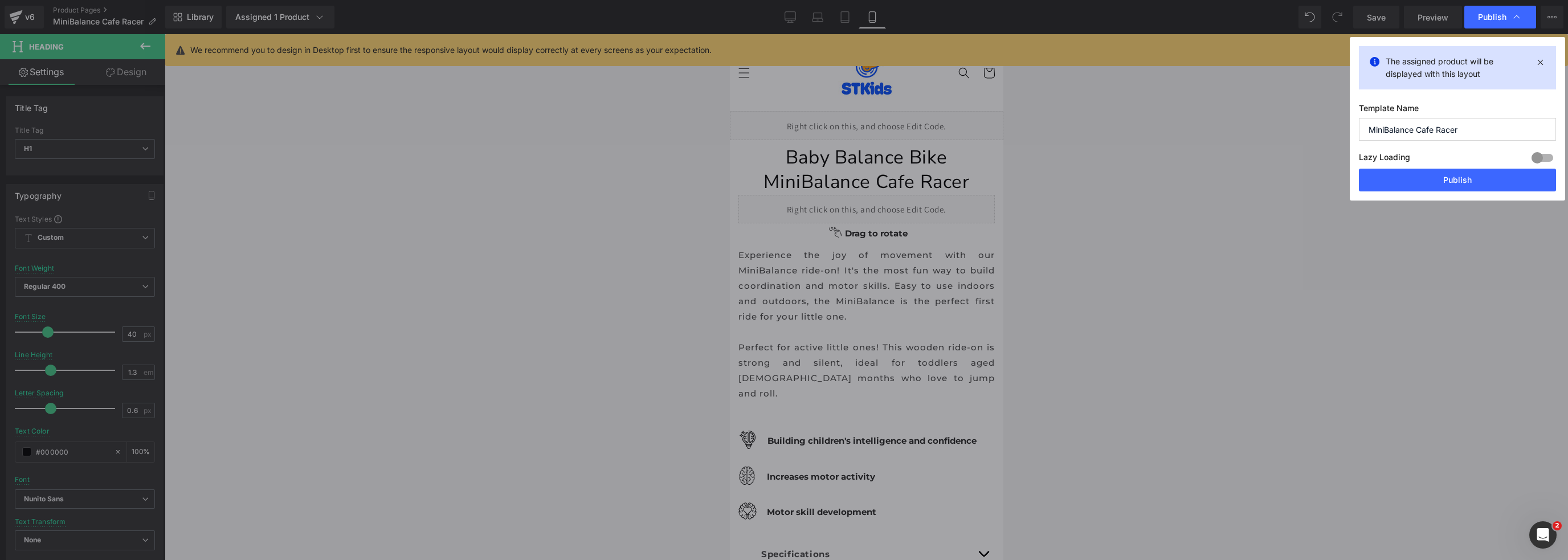
click at [1444, 180] on button "Publish" at bounding box center [1457, 180] width 197 height 23
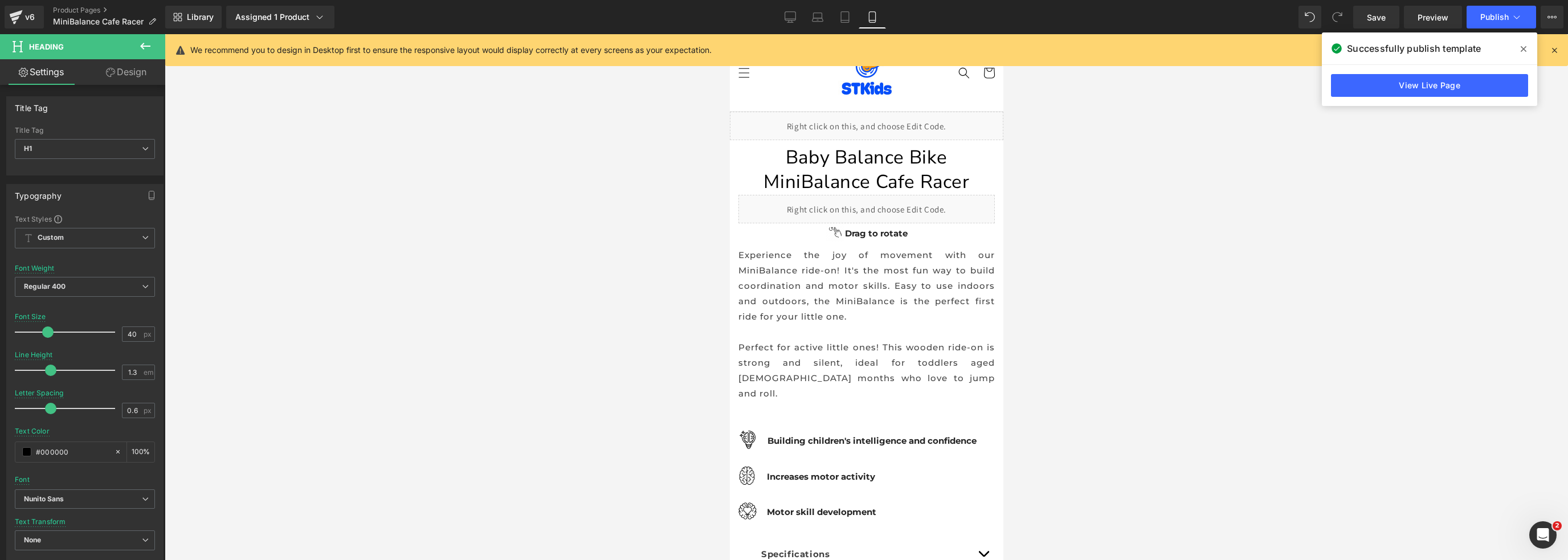
click at [85, 7] on link "Product Pages" at bounding box center [109, 10] width 112 height 9
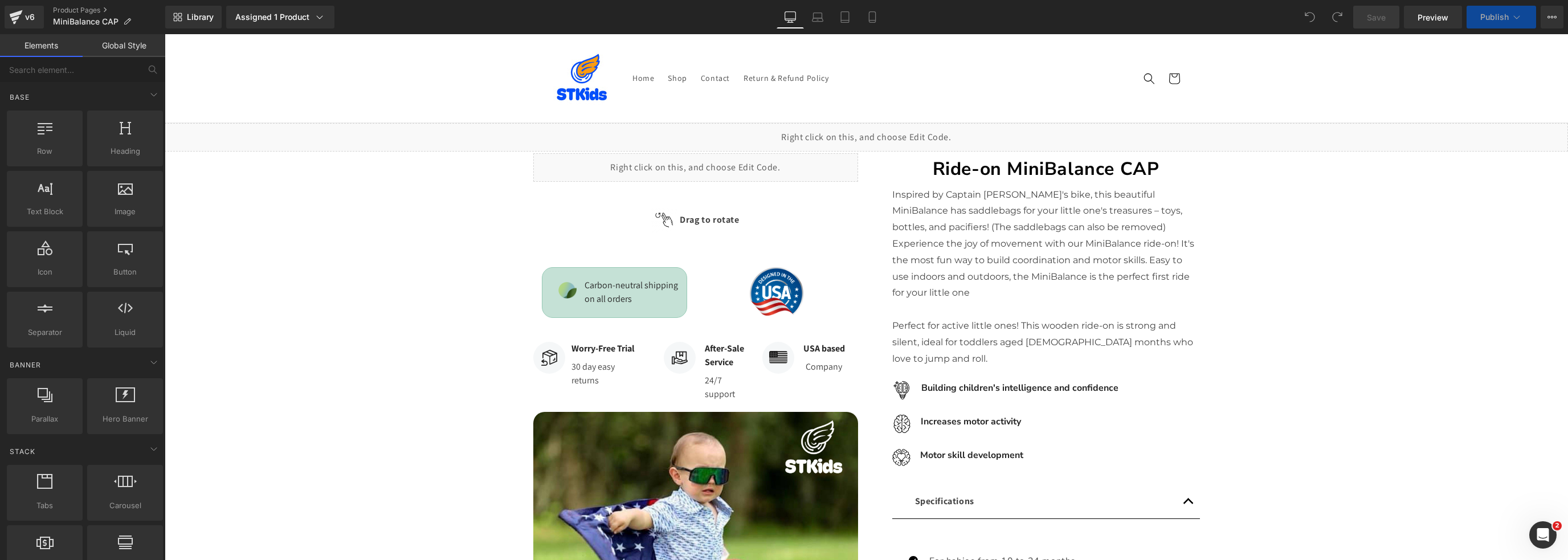
click at [981, 169] on strong "Ride-on MiniBalance CAP" at bounding box center [1046, 169] width 227 height 24
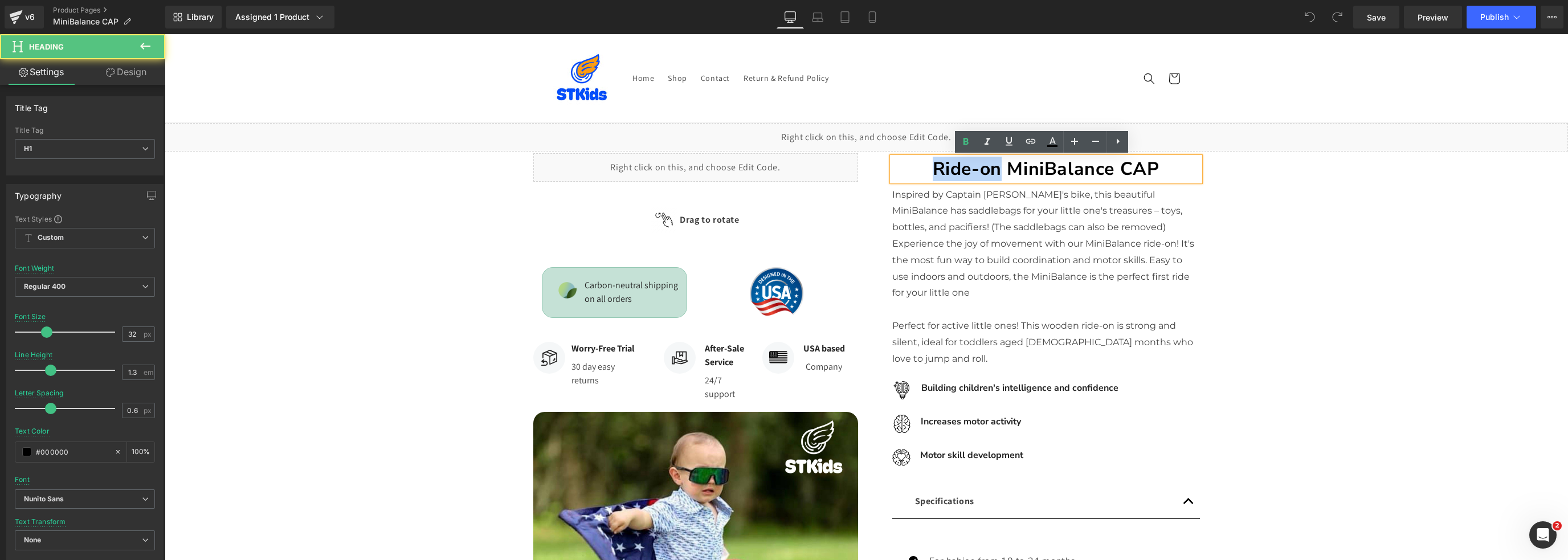
drag, startPoint x: 995, startPoint y: 171, endPoint x: 928, endPoint y: 177, distance: 67.3
click at [928, 177] on h1 "Ride-on MiniBalance CAP" at bounding box center [1046, 169] width 308 height 24
paste div
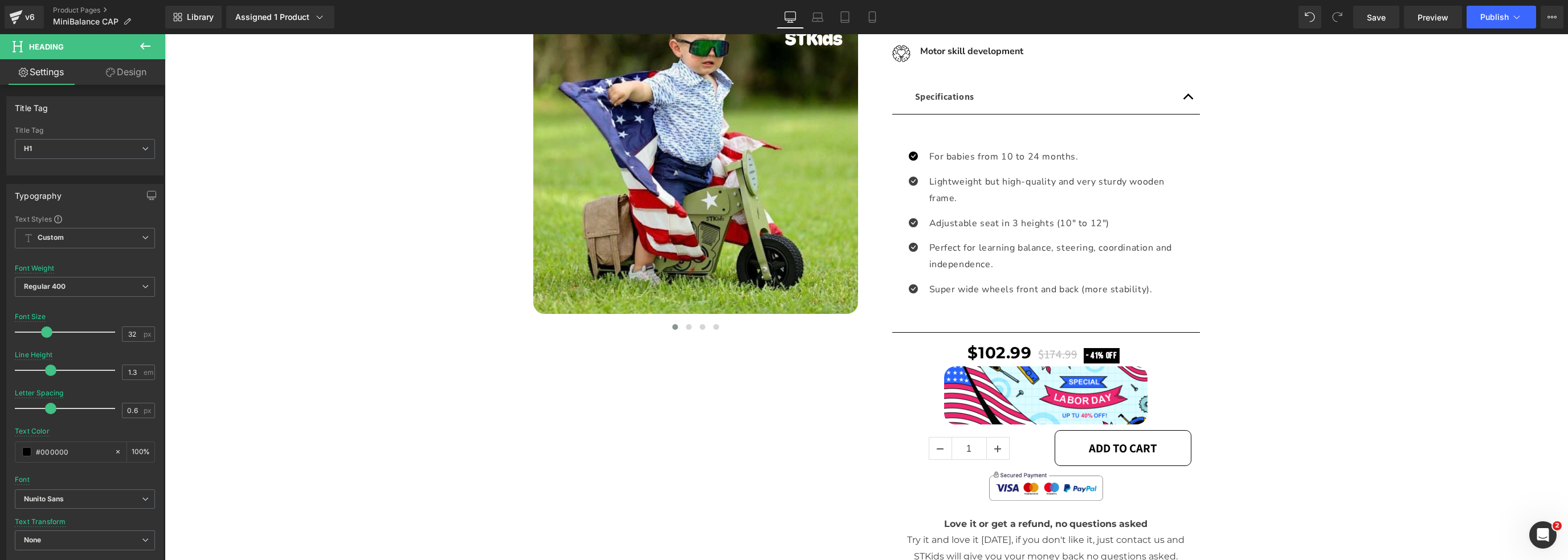
scroll to position [456, 0]
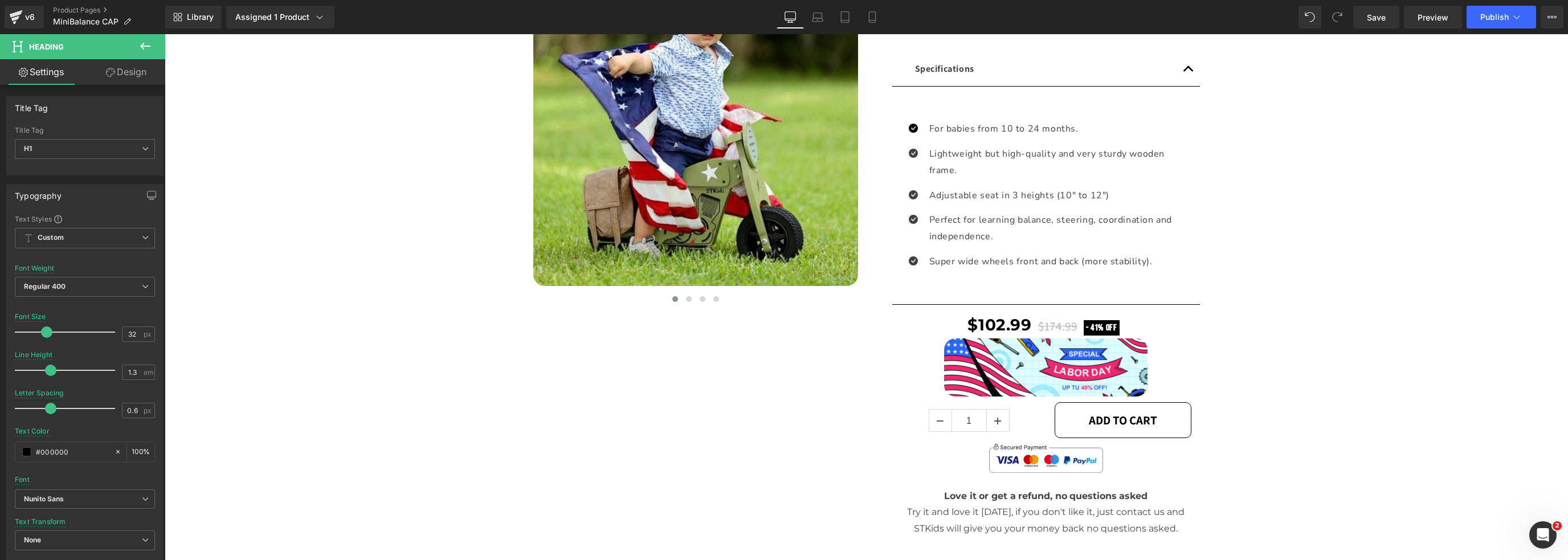
click at [1023, 367] on div "Image" at bounding box center [1046, 367] width 291 height 59
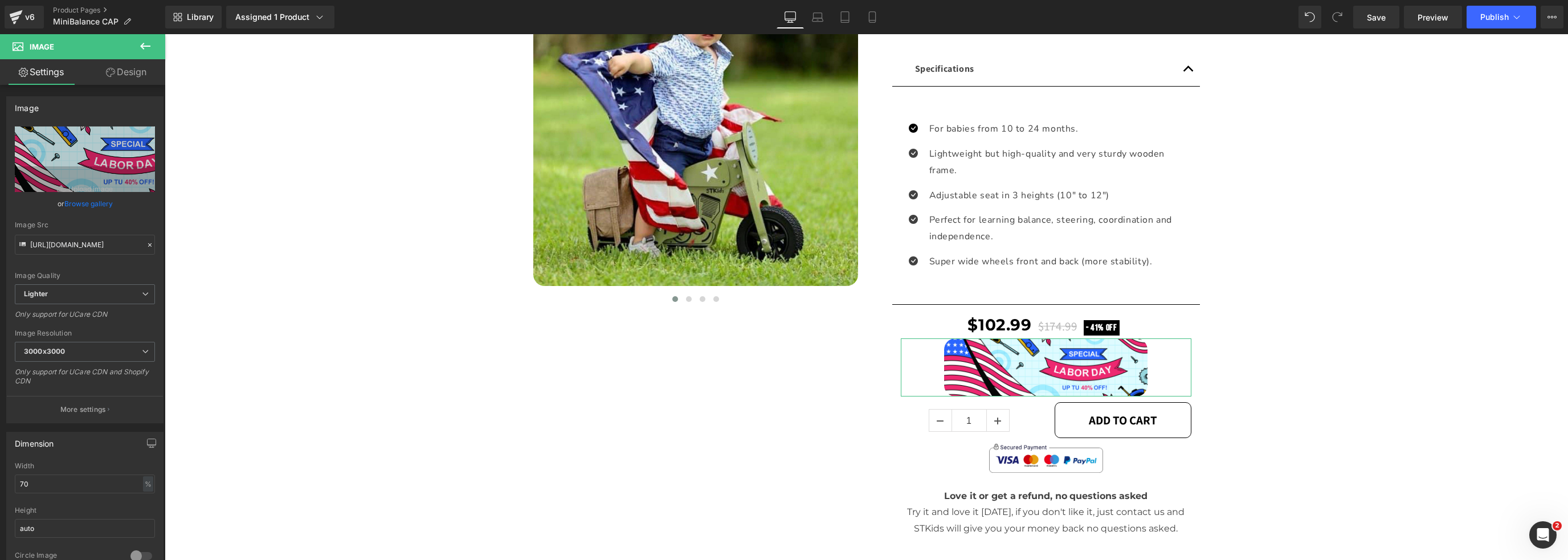
click at [86, 201] on link "Browse gallery" at bounding box center [88, 203] width 48 height 20
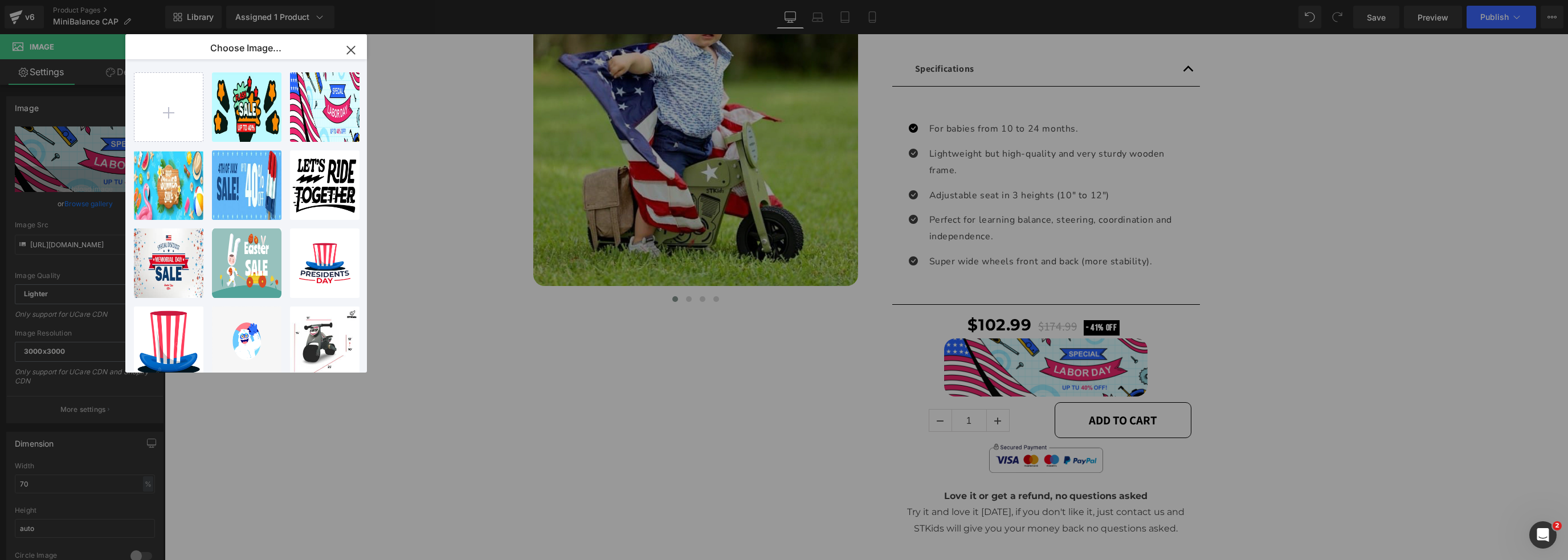
click at [0, 0] on div "Flas Sa... - 2.jpg 833.29 KB" at bounding box center [0, 0] width 0 height 0
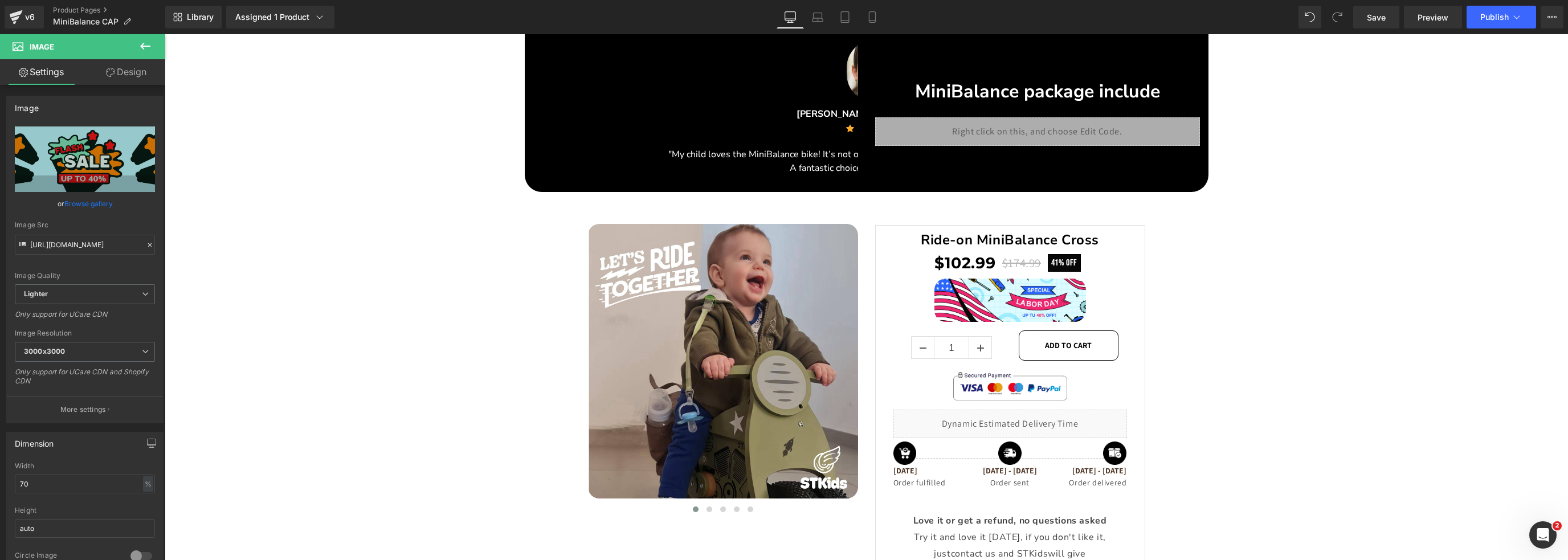
scroll to position [1967, 0]
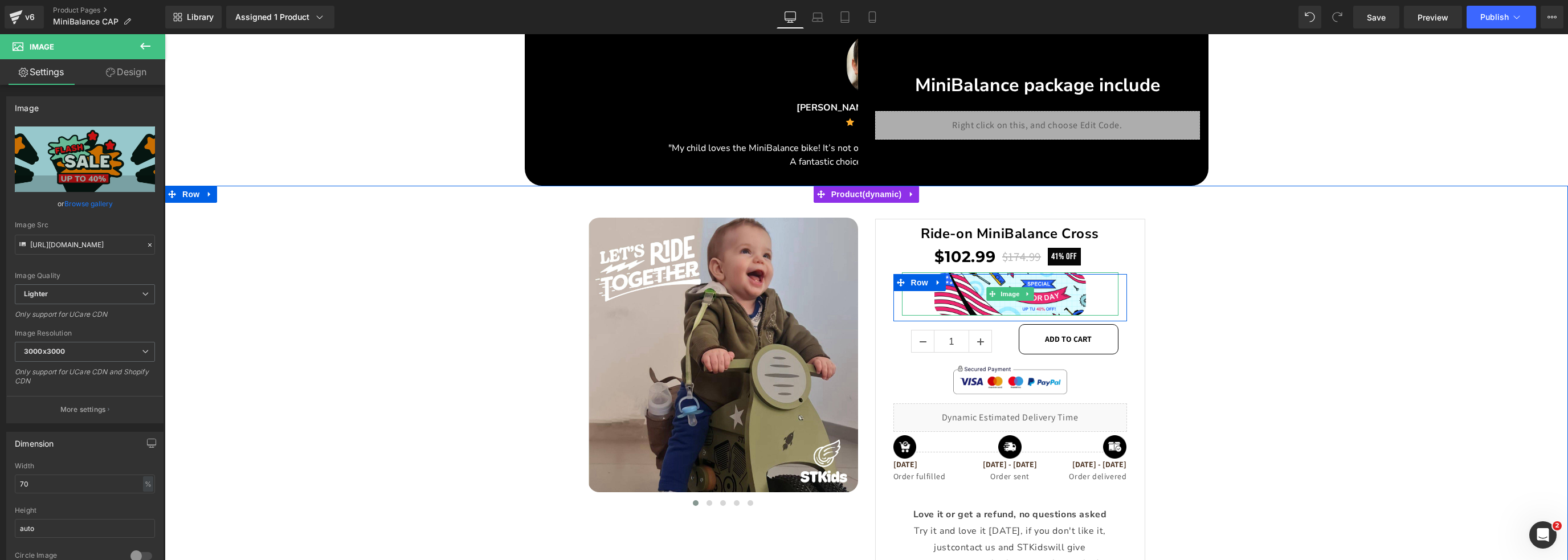
click at [968, 295] on img at bounding box center [1009, 294] width 152 height 44
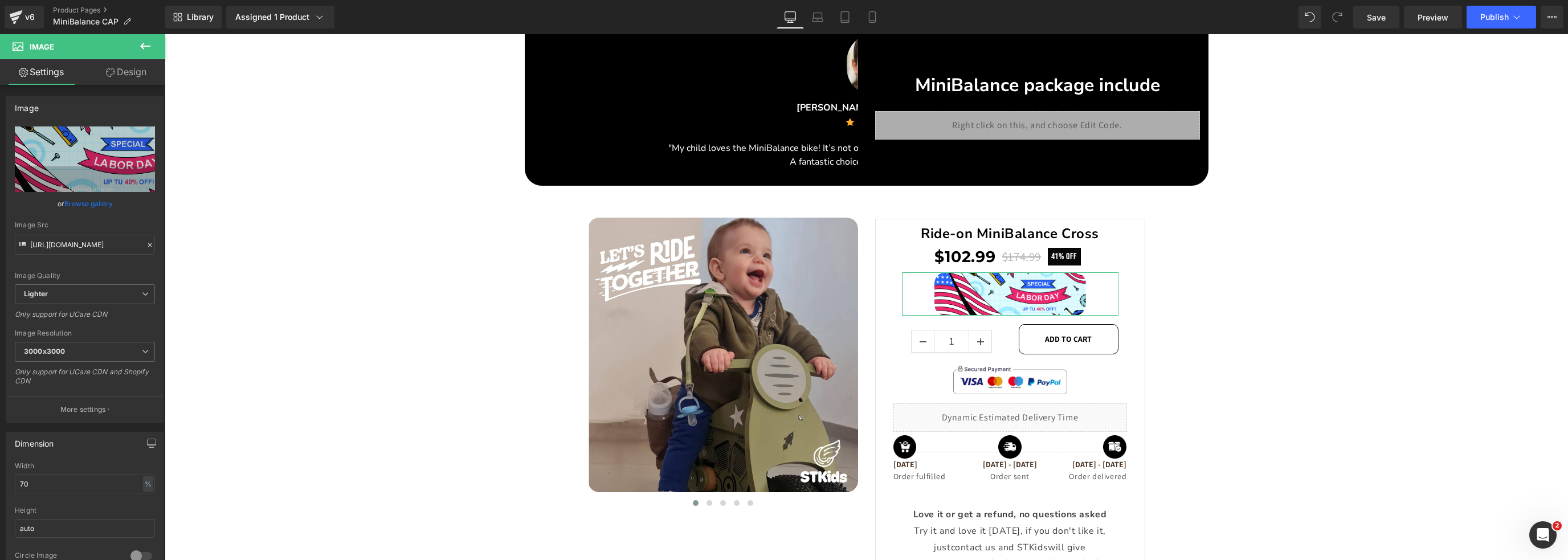
click at [69, 200] on link "Browse gallery" at bounding box center [88, 203] width 48 height 20
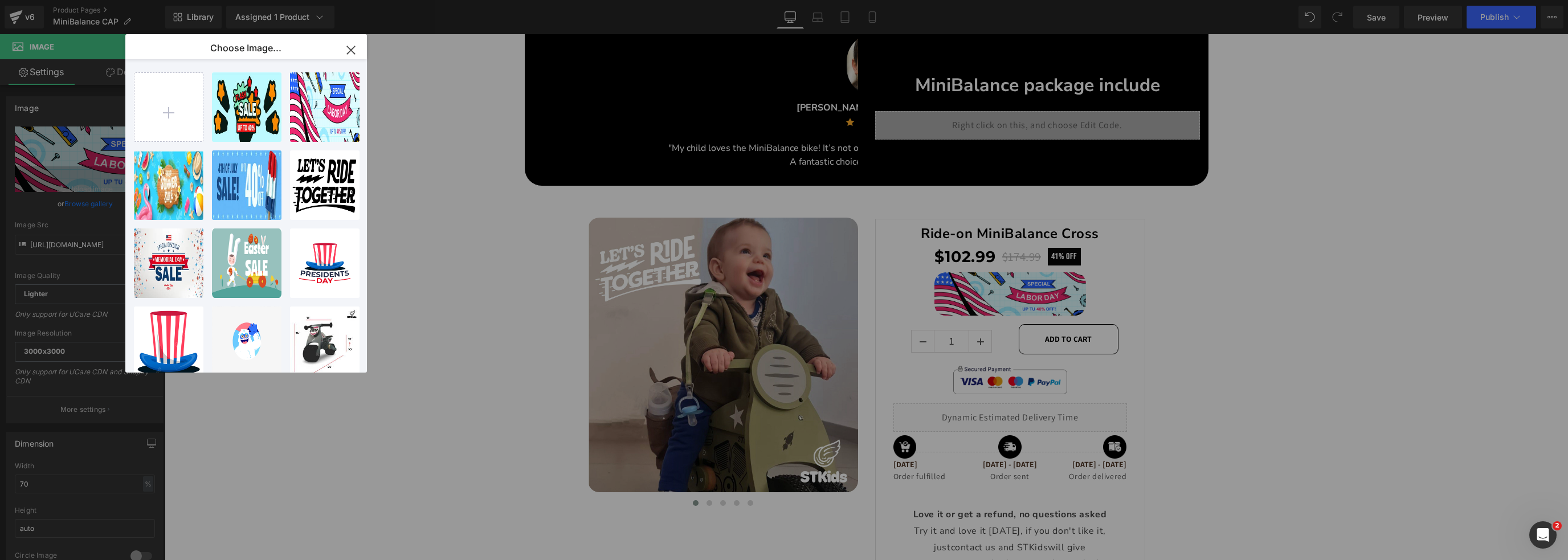
drag, startPoint x: 227, startPoint y: 106, endPoint x: 97, endPoint y: 88, distance: 131.2
click at [0, 0] on div "Flas Sa... - 2.jpg 833.29 KB" at bounding box center [0, 0] width 0 height 0
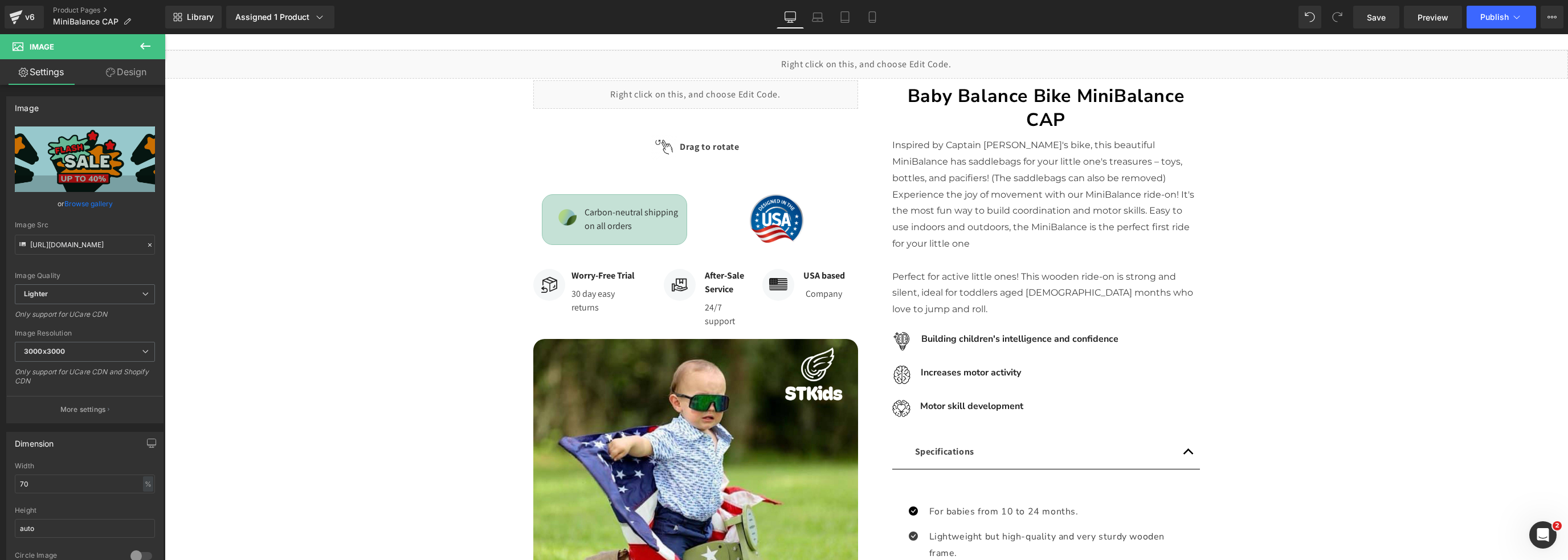
scroll to position [0, 0]
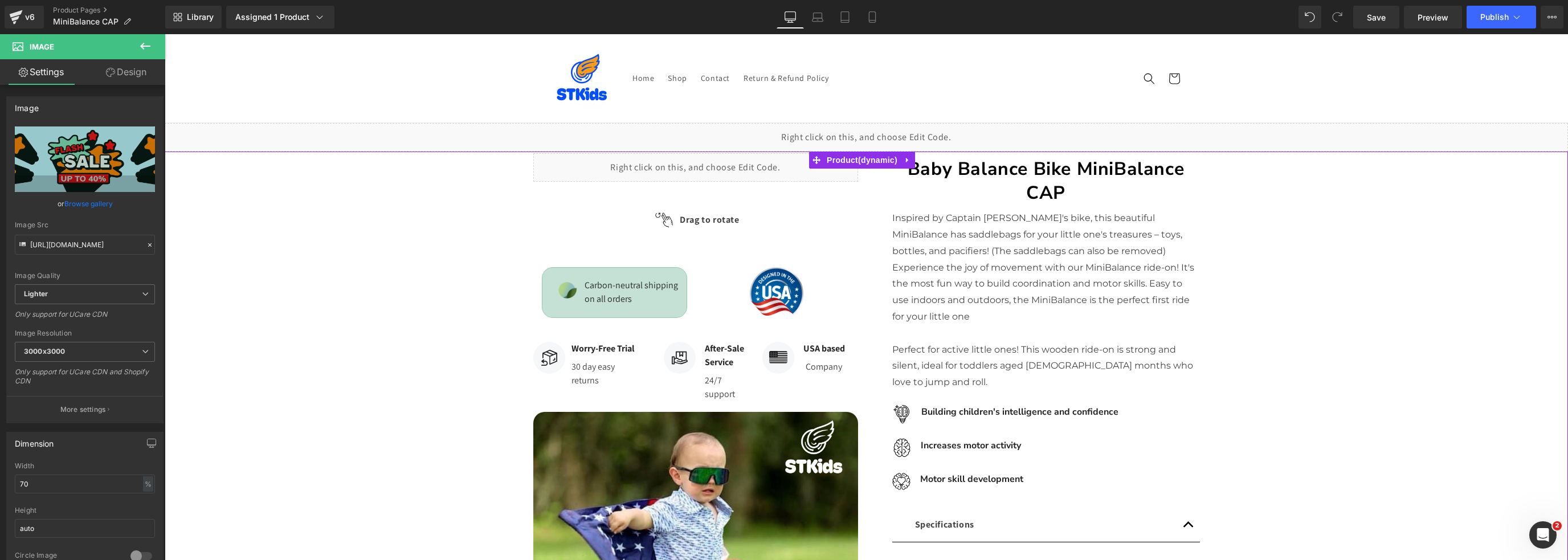
click at [165, 34] on div at bounding box center [165, 34] width 0 height 0
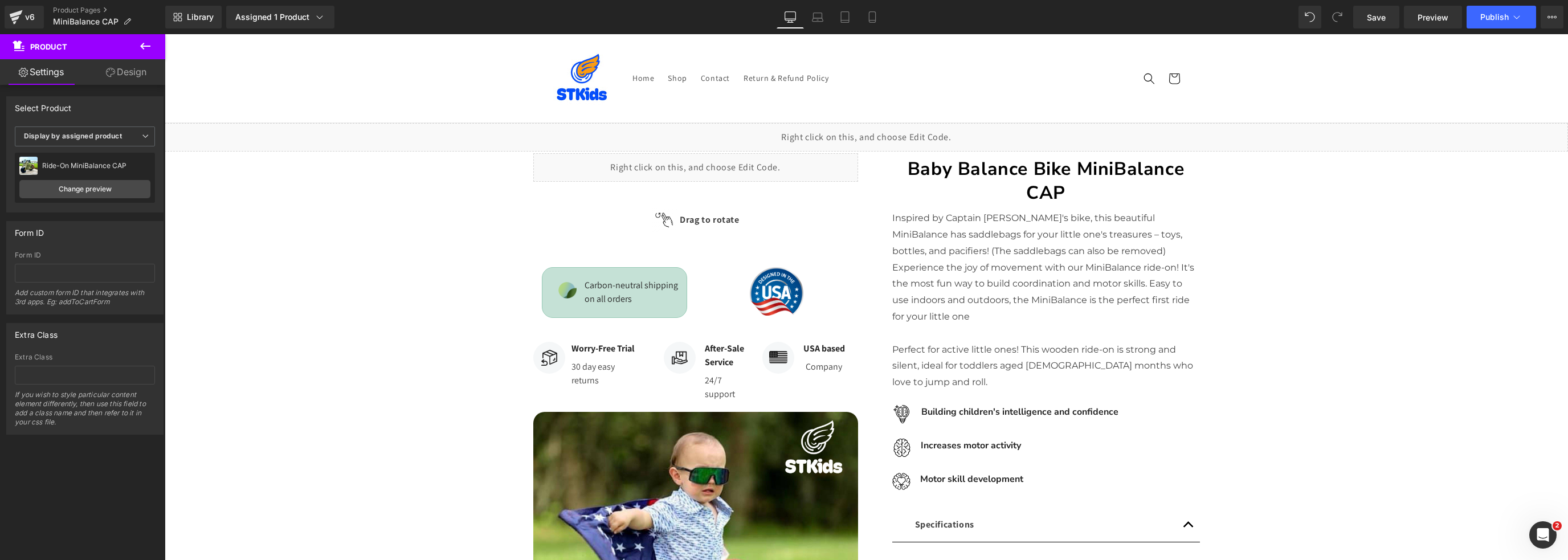
click at [813, 26] on link "Laptop" at bounding box center [817, 17] width 27 height 23
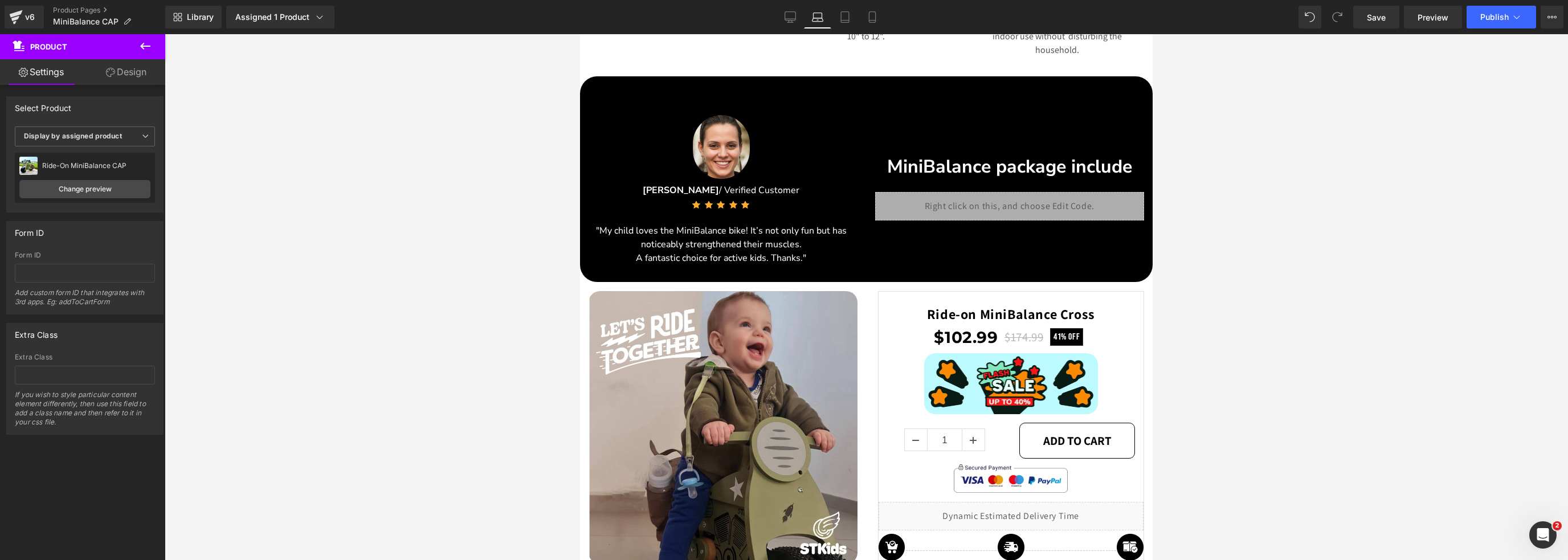
scroll to position [2091, 0]
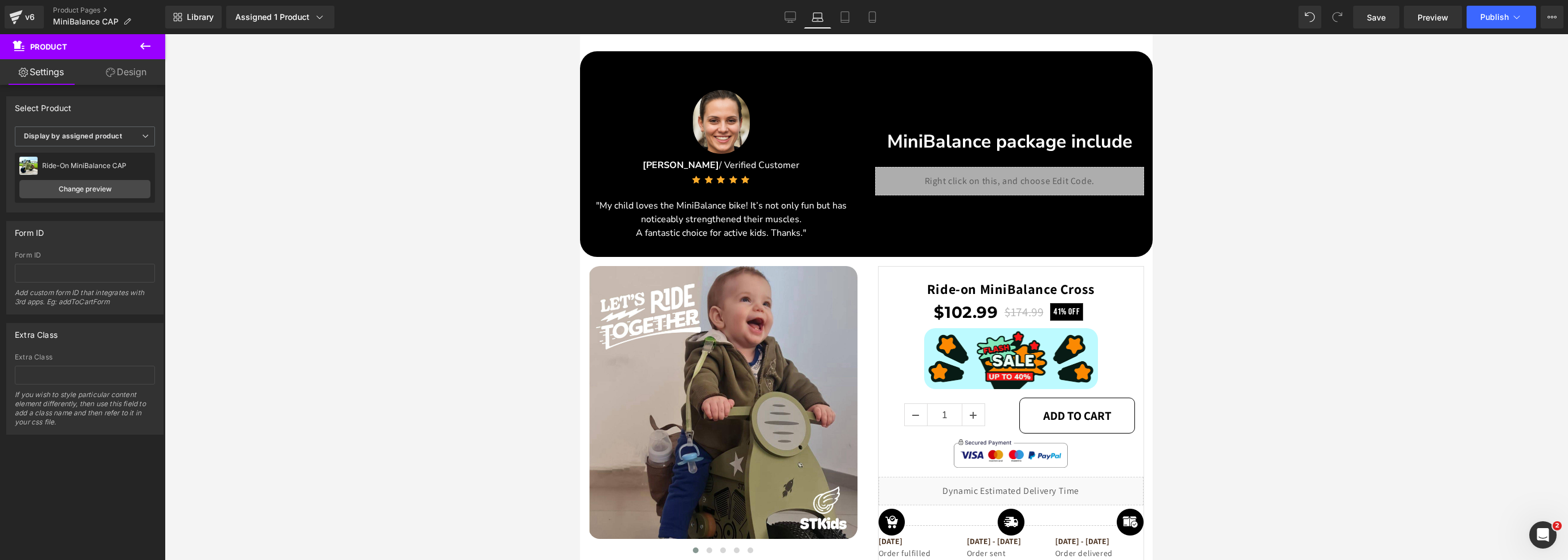
click at [796, 23] on link "Desktop" at bounding box center [789, 17] width 27 height 23
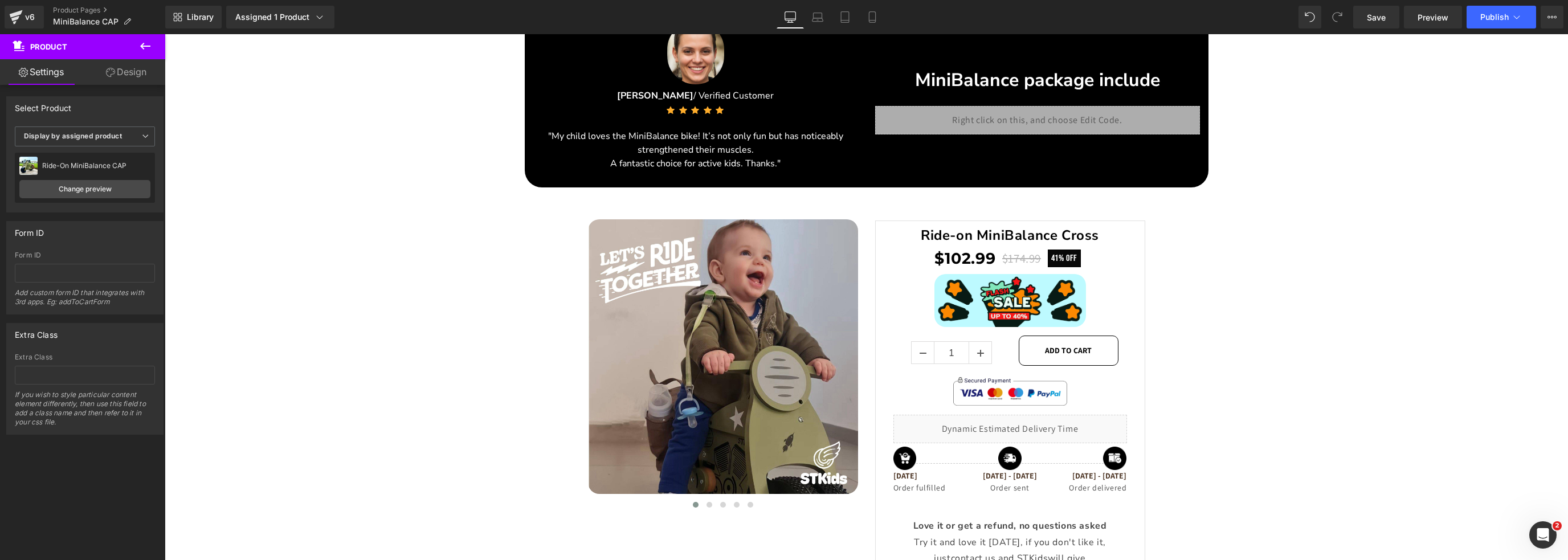
scroll to position [2022, 0]
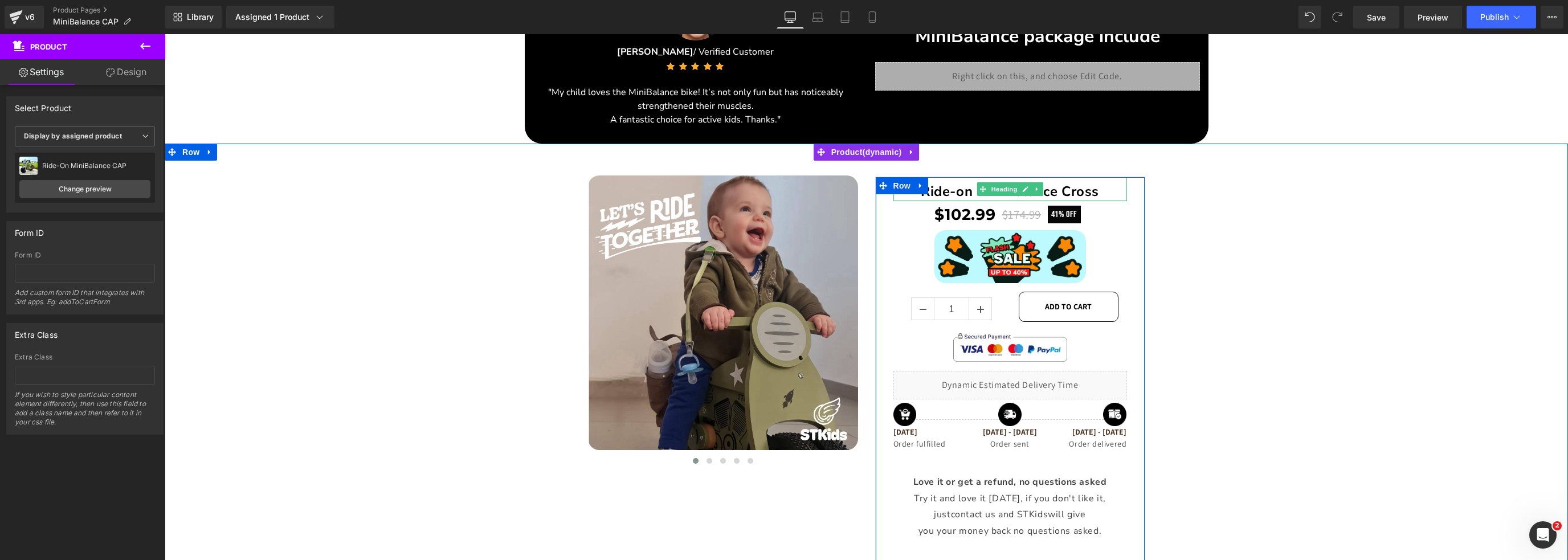
click at [966, 193] on strong "Ride-on MiniBalance Cross" at bounding box center [1009, 192] width 178 height 19
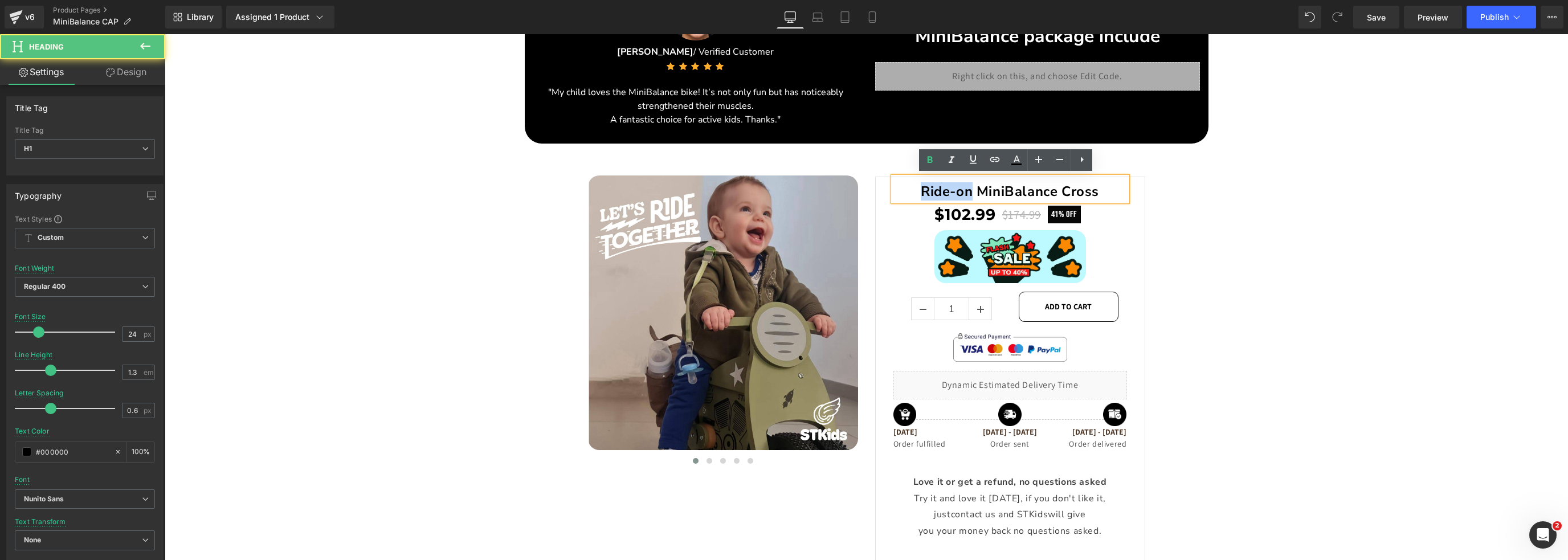
drag, startPoint x: 966, startPoint y: 189, endPoint x: 916, endPoint y: 191, distance: 50.0
click at [920, 191] on strong "Ride-on MiniBalance Cross" at bounding box center [1009, 192] width 178 height 19
paste div
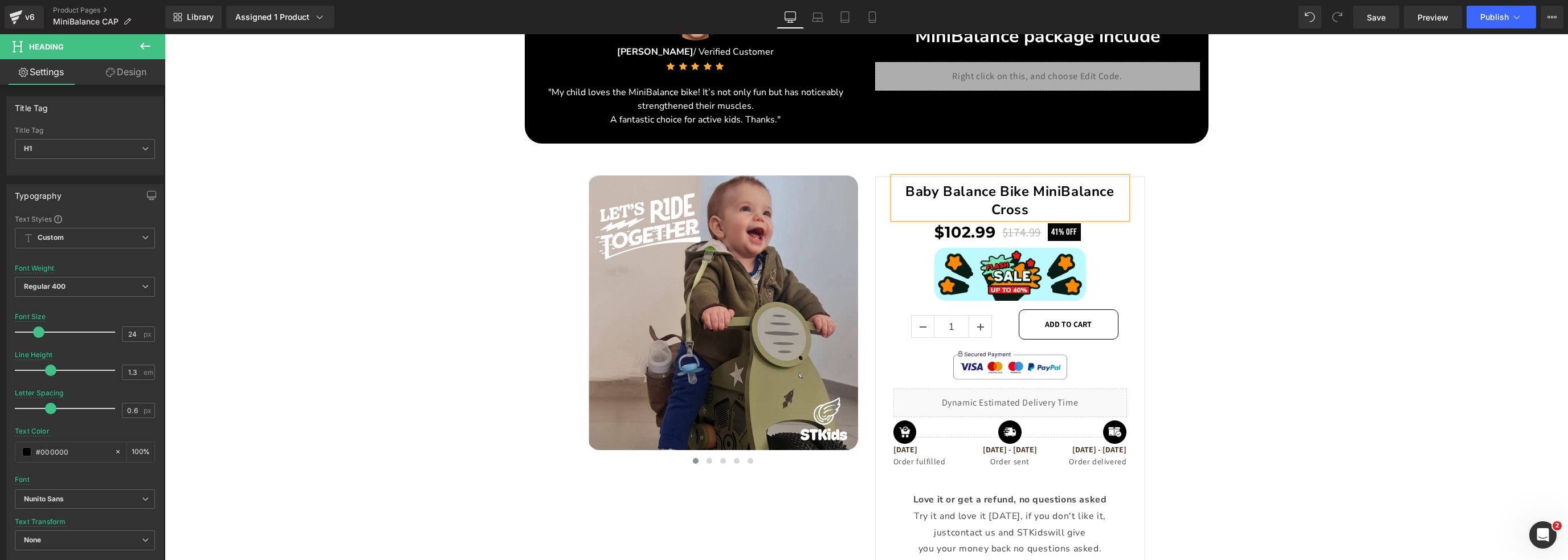
click at [1207, 239] on div "Image" at bounding box center [866, 389] width 1403 height 473
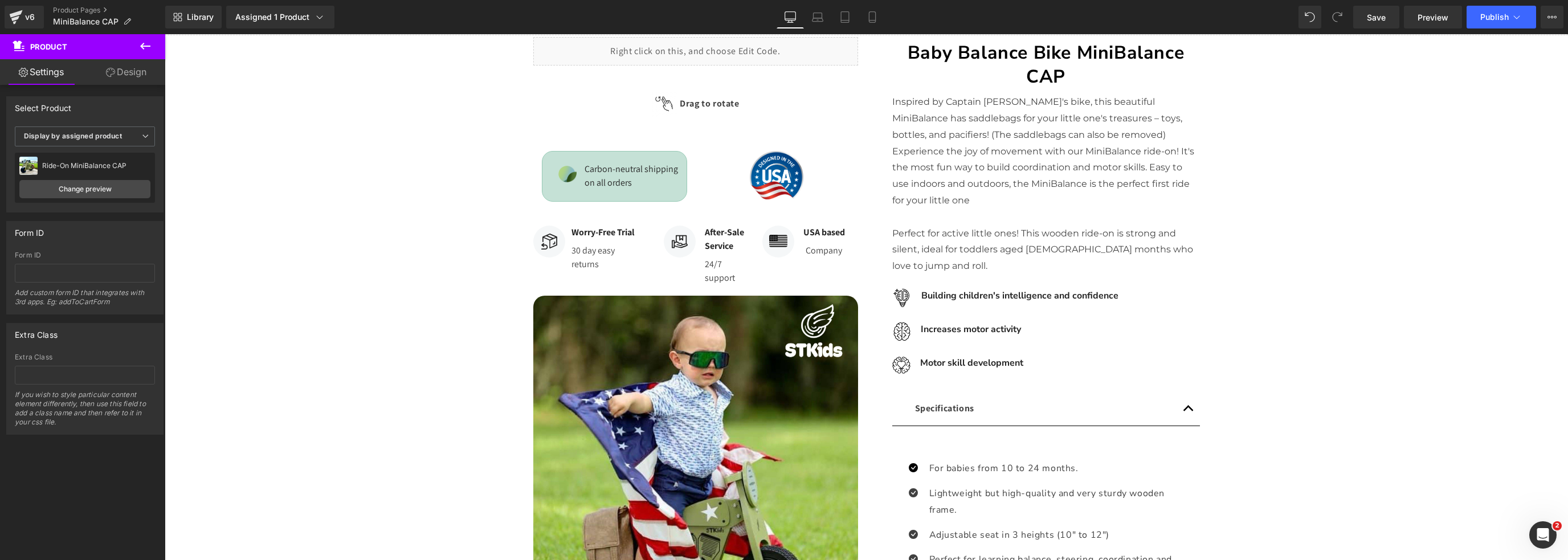
scroll to position [12, 0]
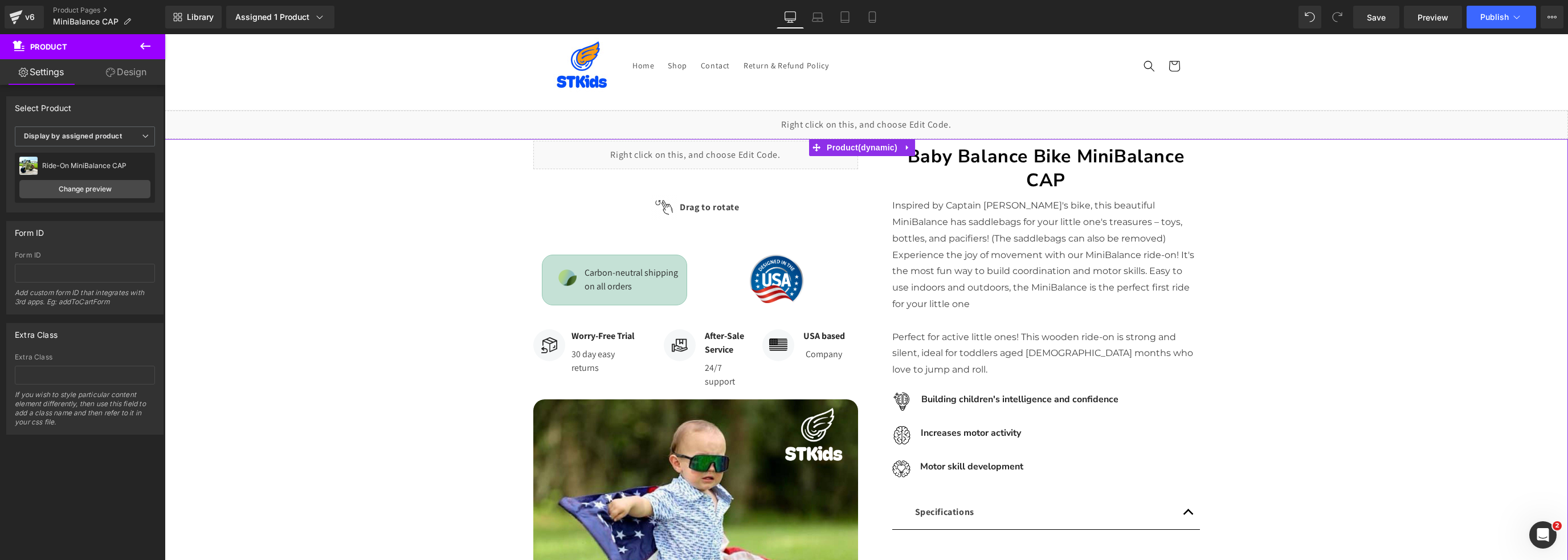
click at [1399, 220] on div "Liquid Row Image Drag to rotate Text Block" at bounding box center [866, 569] width 1403 height 860
drag, startPoint x: 814, startPoint y: 19, endPoint x: 397, endPoint y: 73, distance: 420.5
click at [814, 19] on icon at bounding box center [817, 17] width 11 height 11
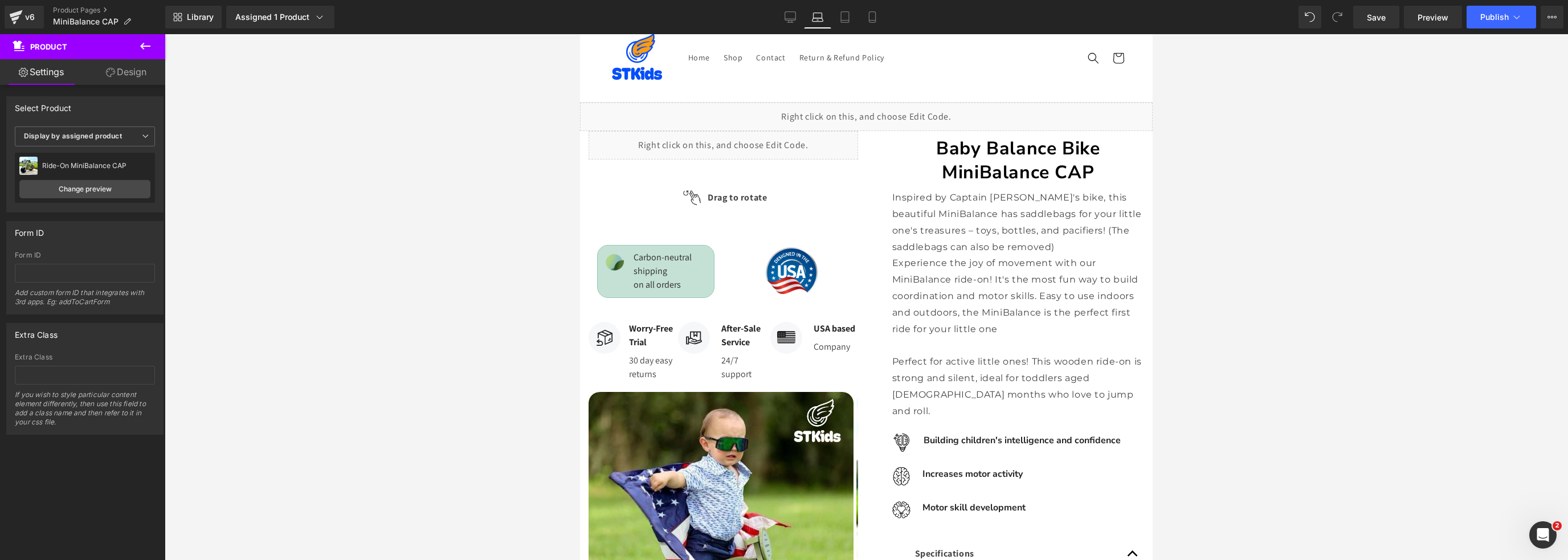
scroll to position [0, 0]
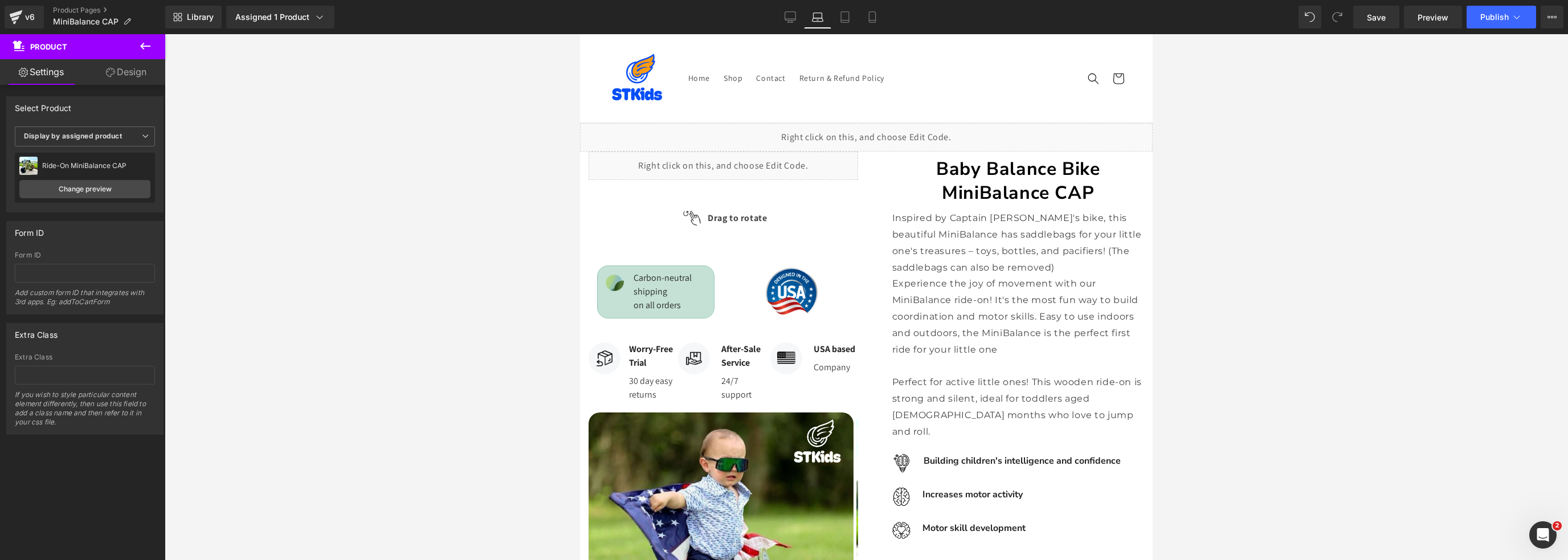
click at [841, 20] on icon at bounding box center [845, 18] width 8 height 11
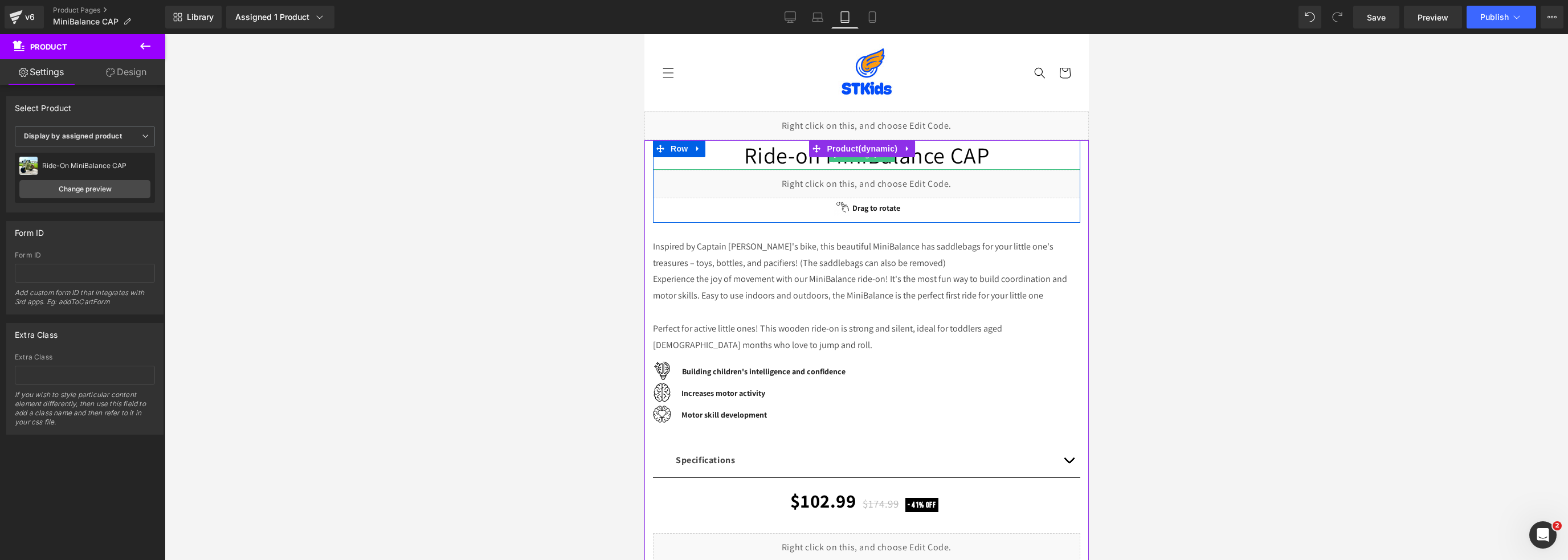
click at [802, 154] on h1 "Ride-on MiniBalance CAP" at bounding box center [866, 155] width 428 height 30
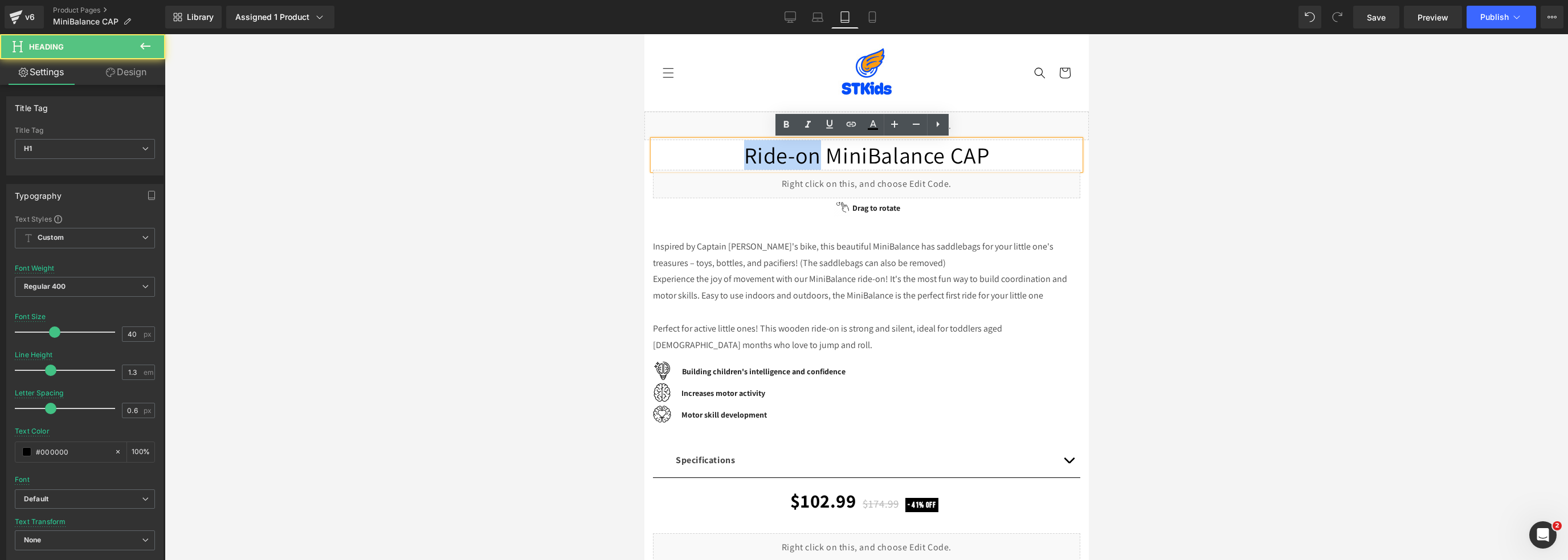
drag, startPoint x: 807, startPoint y: 153, endPoint x: 705, endPoint y: 158, distance: 102.1
click at [705, 158] on h1 "Ride-on MiniBalance CAP" at bounding box center [866, 155] width 428 height 30
paste div
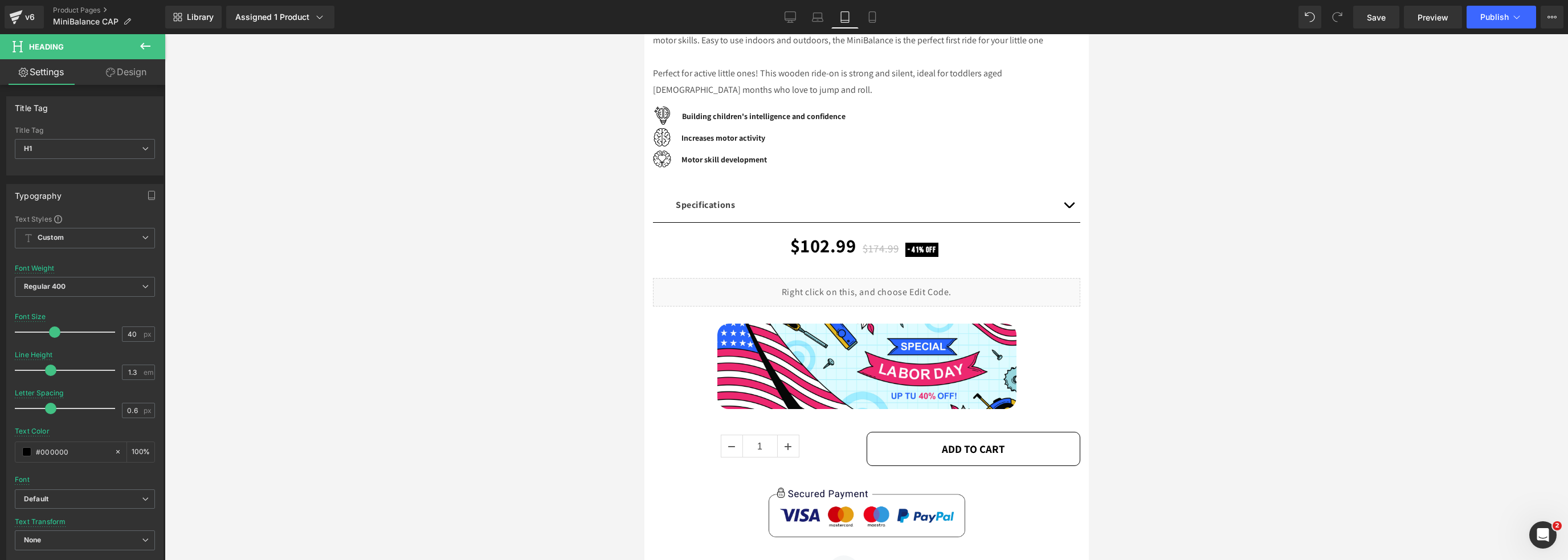
scroll to position [371, 0]
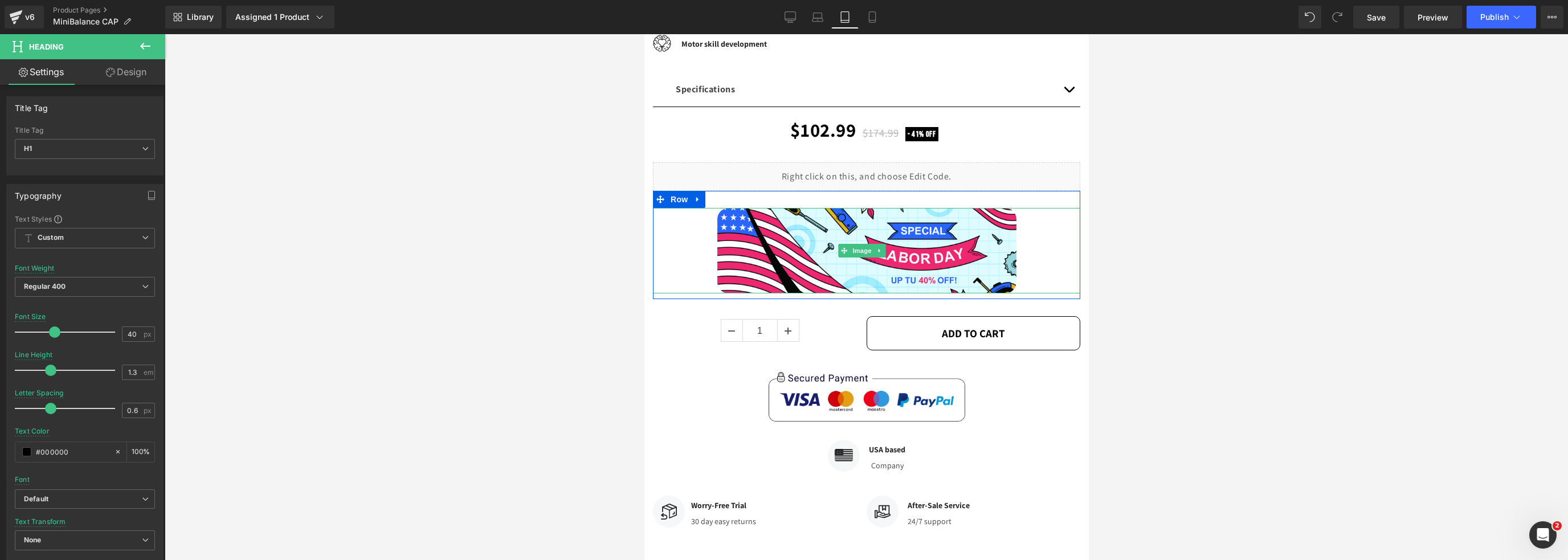
click at [856, 258] on span "Image" at bounding box center [862, 250] width 24 height 14
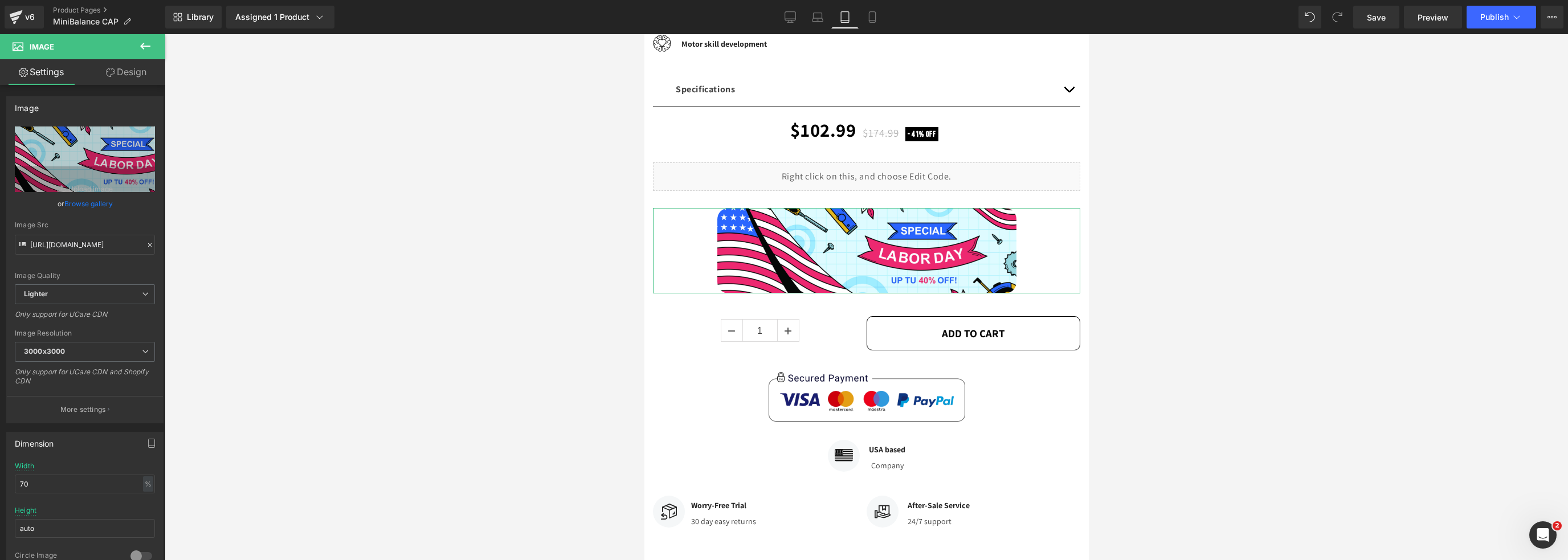
click at [72, 201] on link "Browse gallery" at bounding box center [88, 203] width 48 height 20
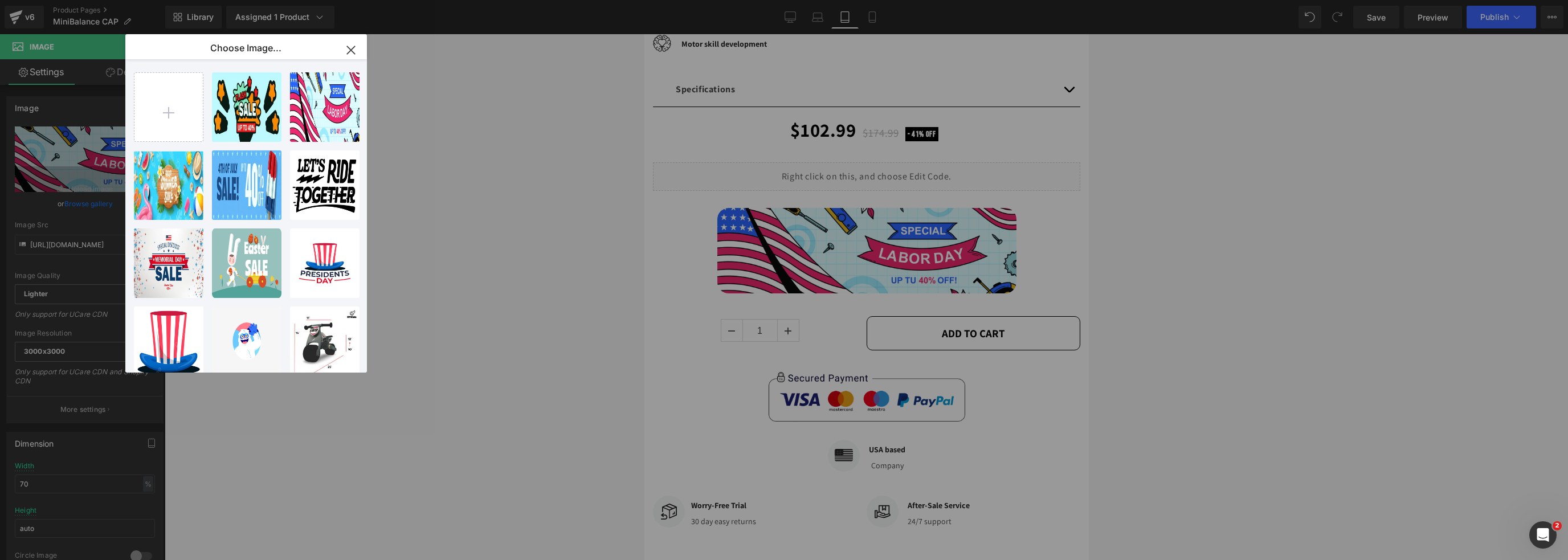
click at [0, 0] on div "Flas Sa... - 2.jpg 833.29 KB" at bounding box center [0, 0] width 0 height 0
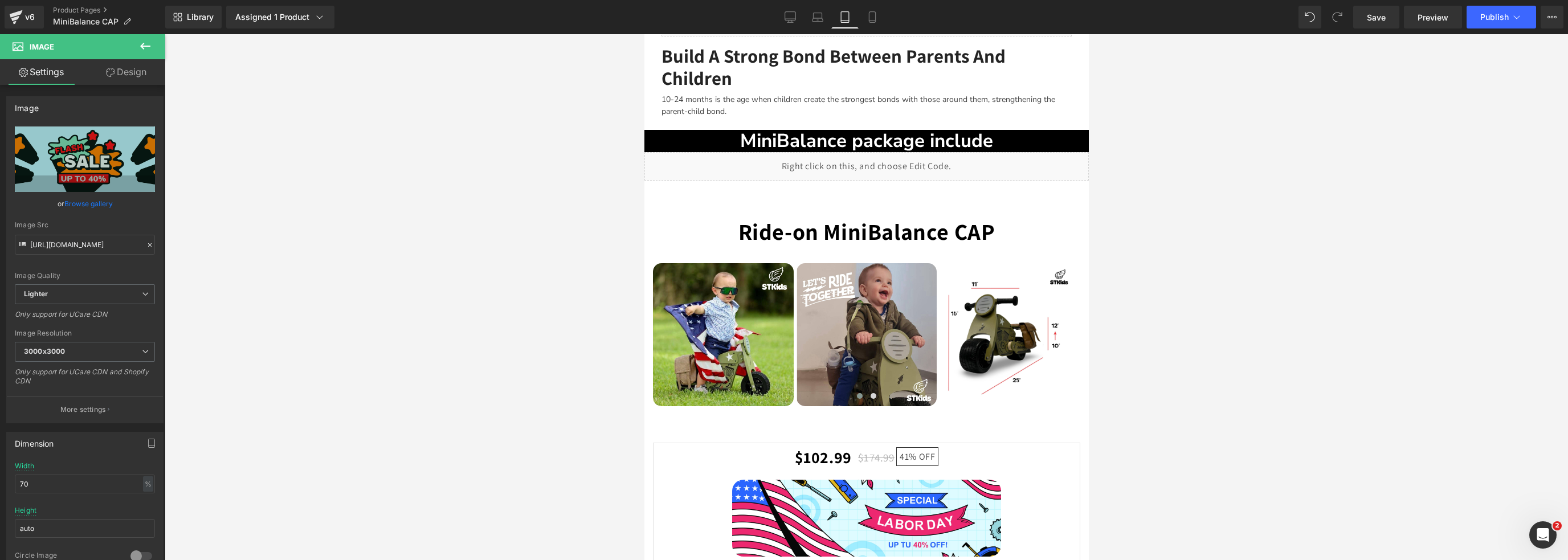
scroll to position [1683, 0]
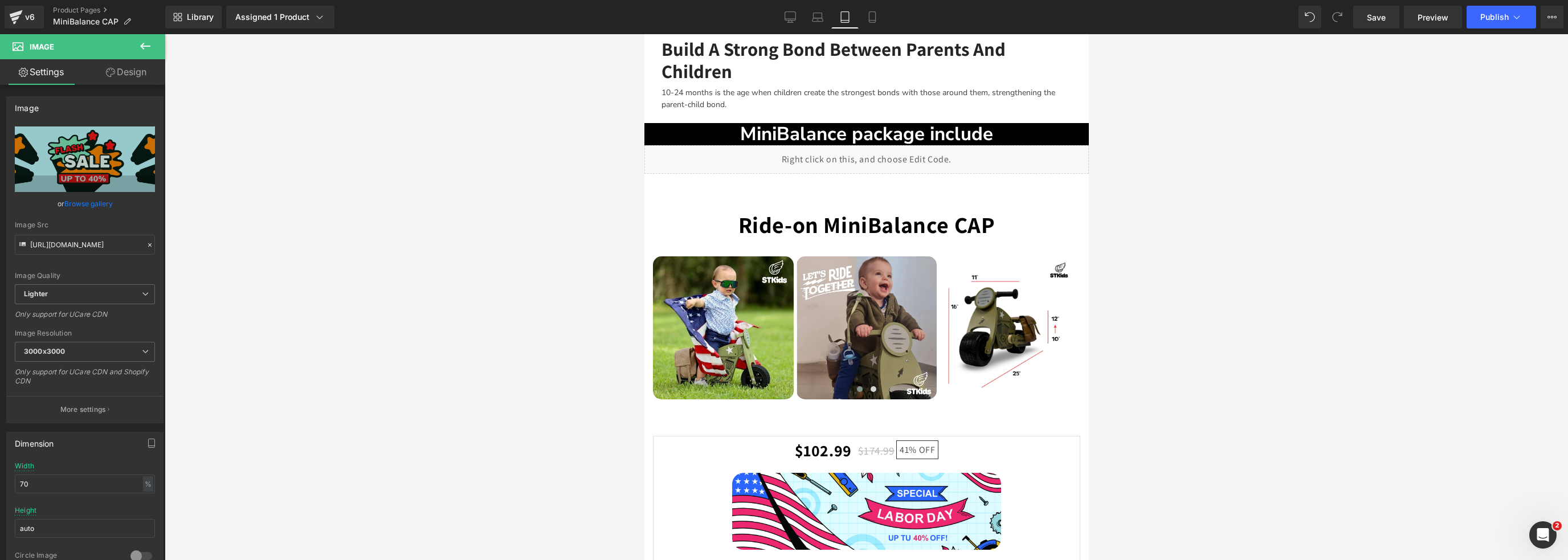
drag, startPoint x: 1086, startPoint y: 159, endPoint x: 1754, endPoint y: 380, distance: 703.6
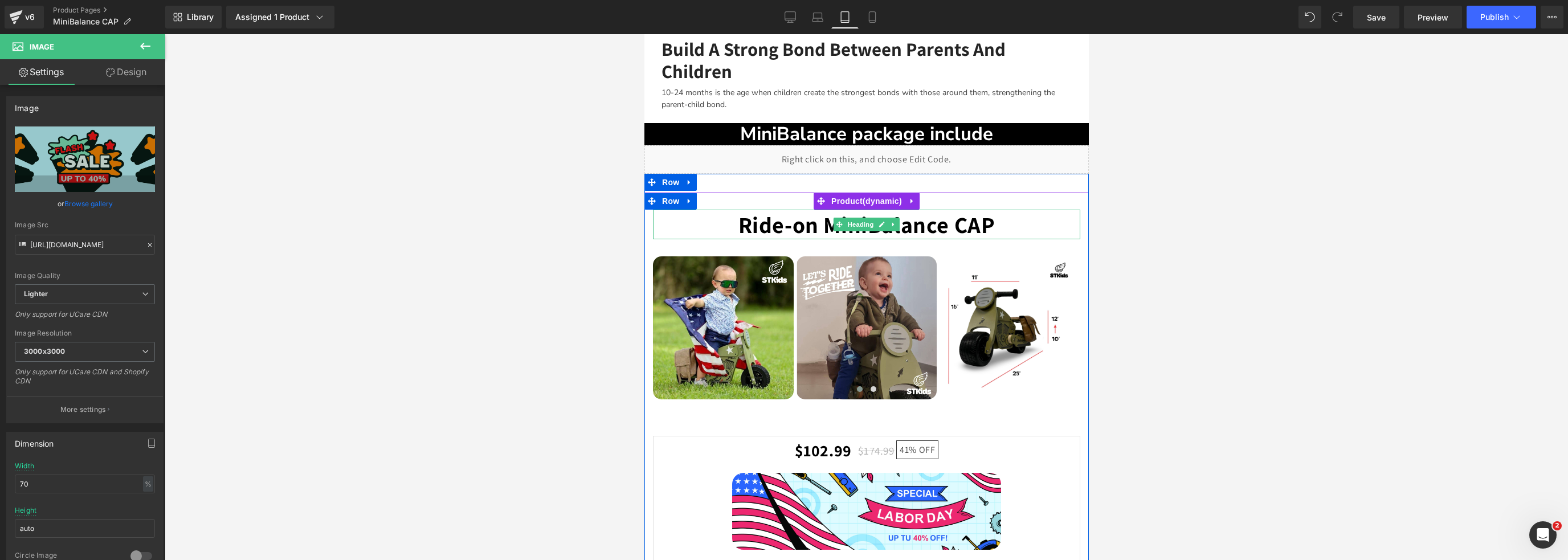
click at [799, 229] on strong "Ride-on MiniBalance CAP" at bounding box center [866, 225] width 257 height 30
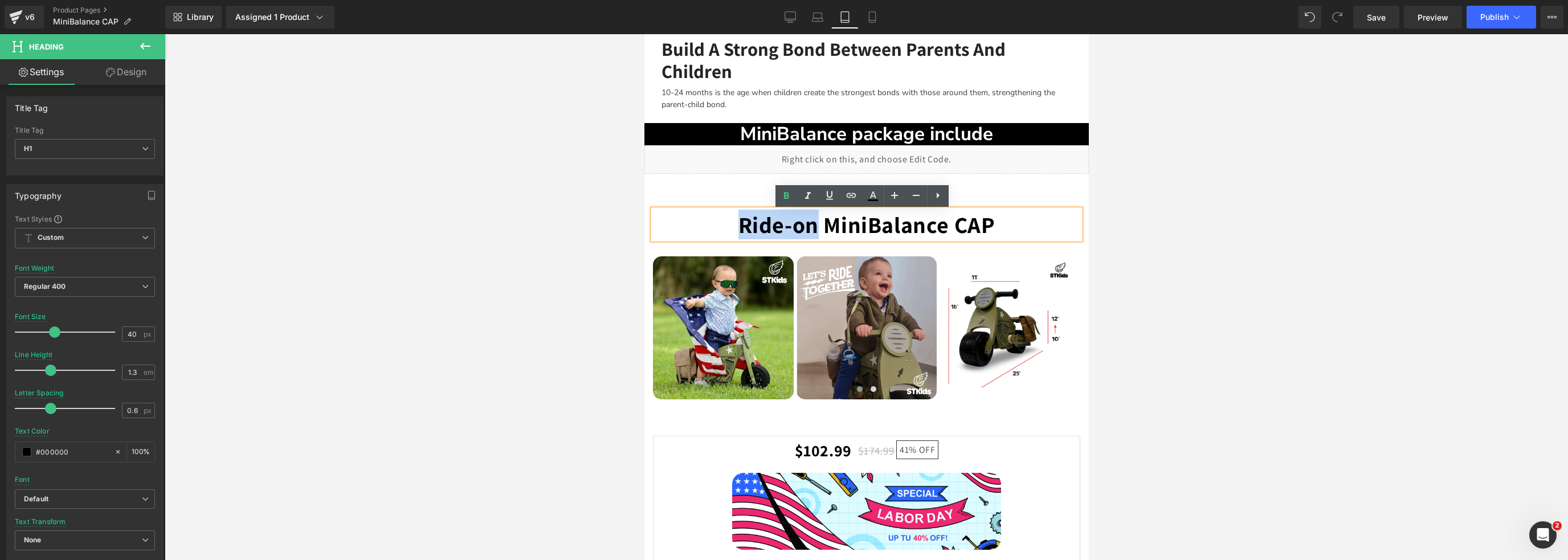
drag, startPoint x: 803, startPoint y: 226, endPoint x: 714, endPoint y: 233, distance: 89.3
click at [714, 233] on h1 "Ride-on MiniBalance CAP" at bounding box center [866, 225] width 428 height 30
paste div
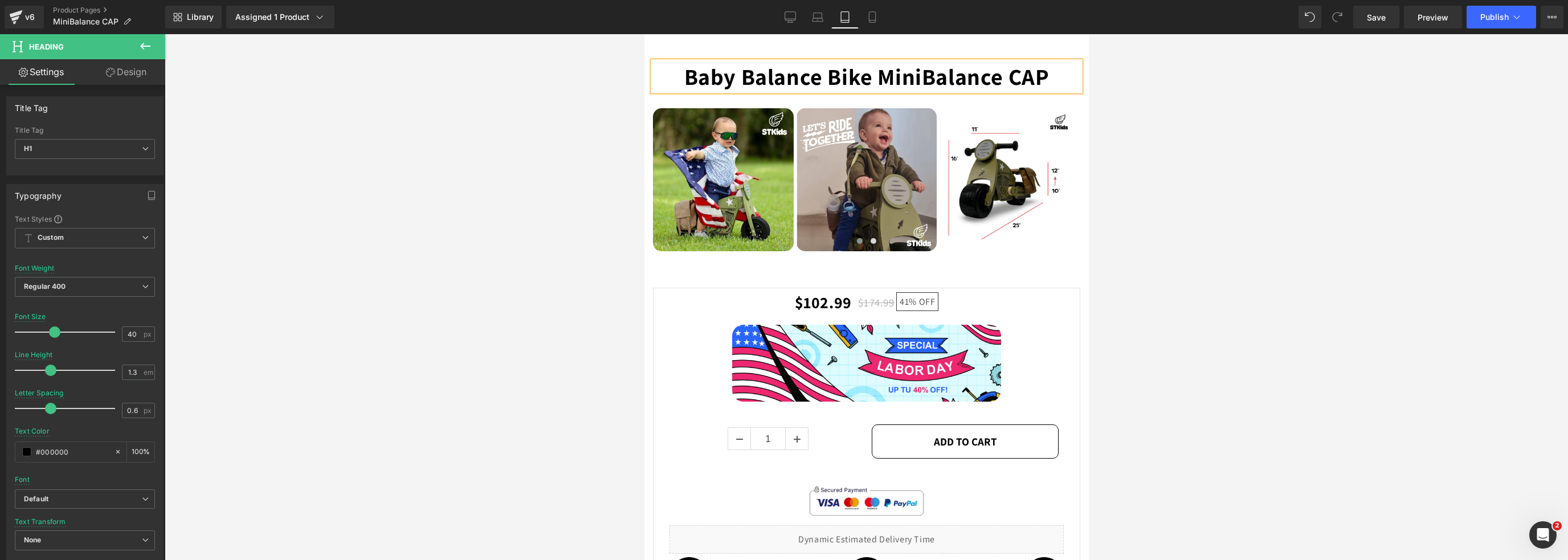
scroll to position [1834, 0]
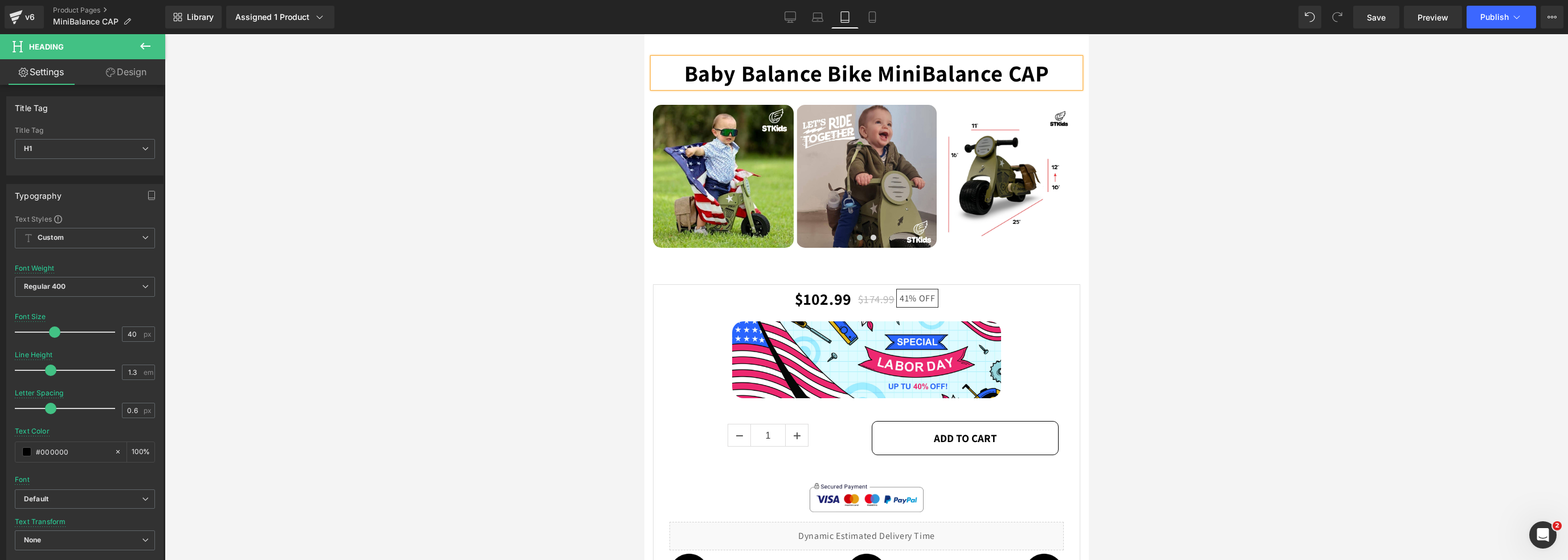
click at [868, 368] on img at bounding box center [865, 360] width 269 height 77
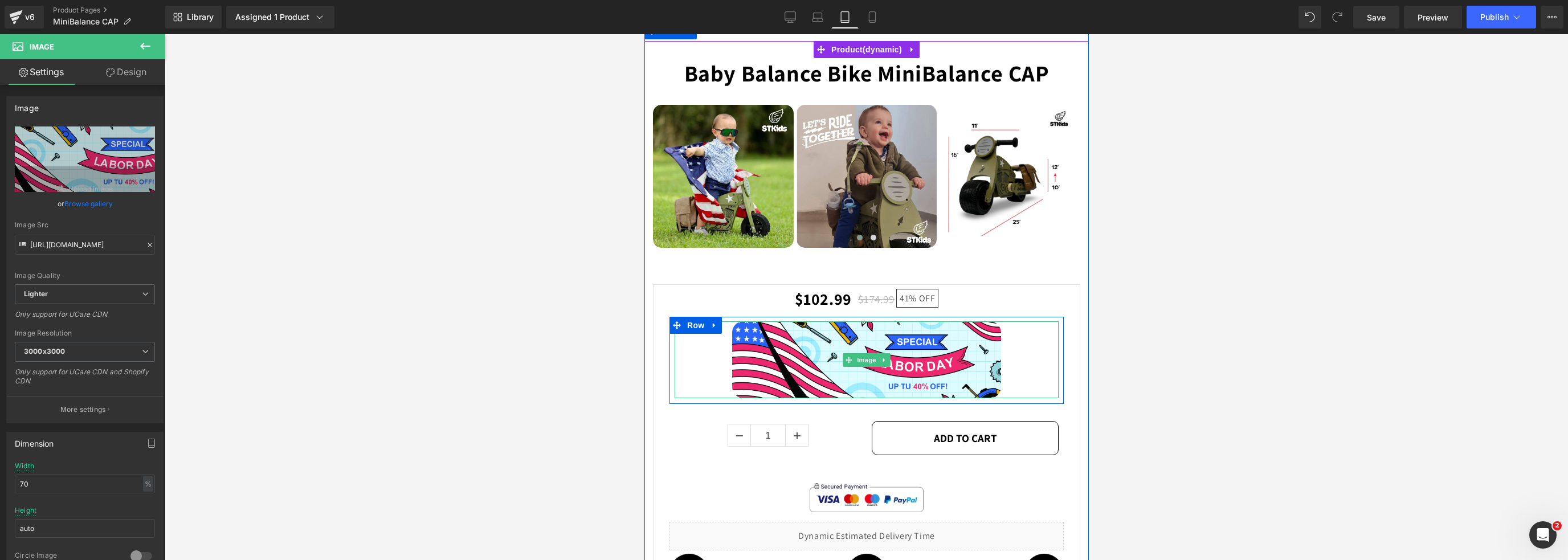
click at [854, 363] on span "Image" at bounding box center [866, 360] width 24 height 14
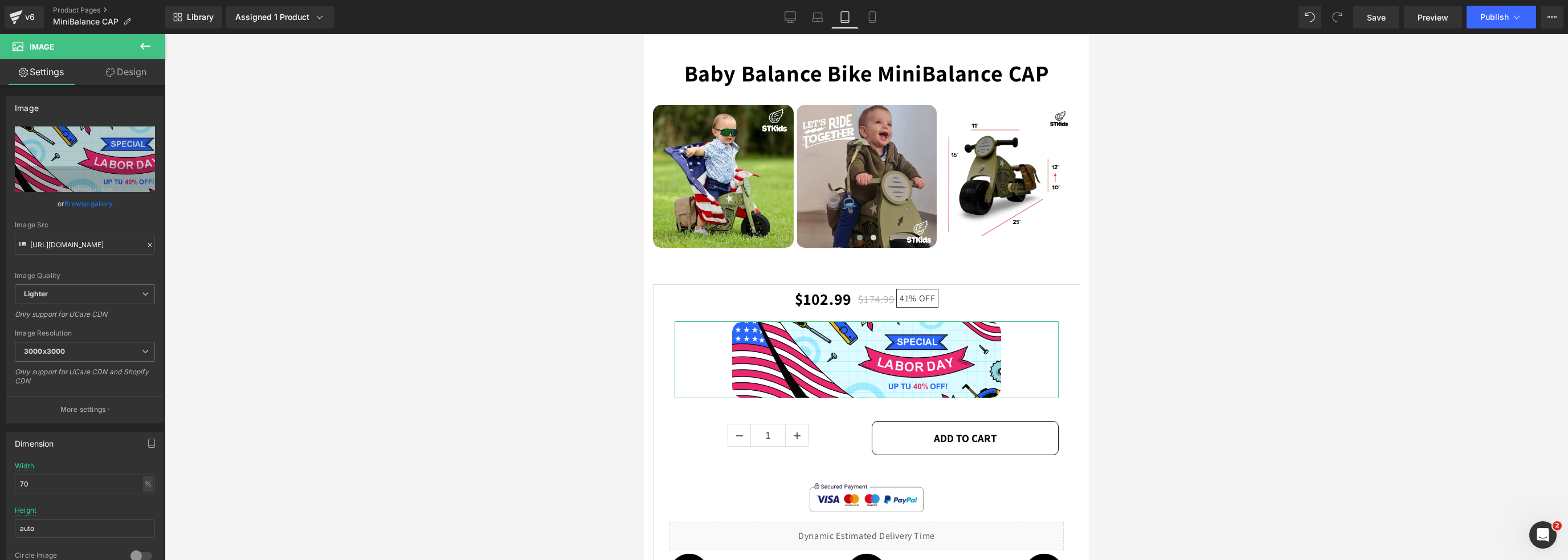
click at [83, 203] on link "Browse gallery" at bounding box center [88, 203] width 48 height 20
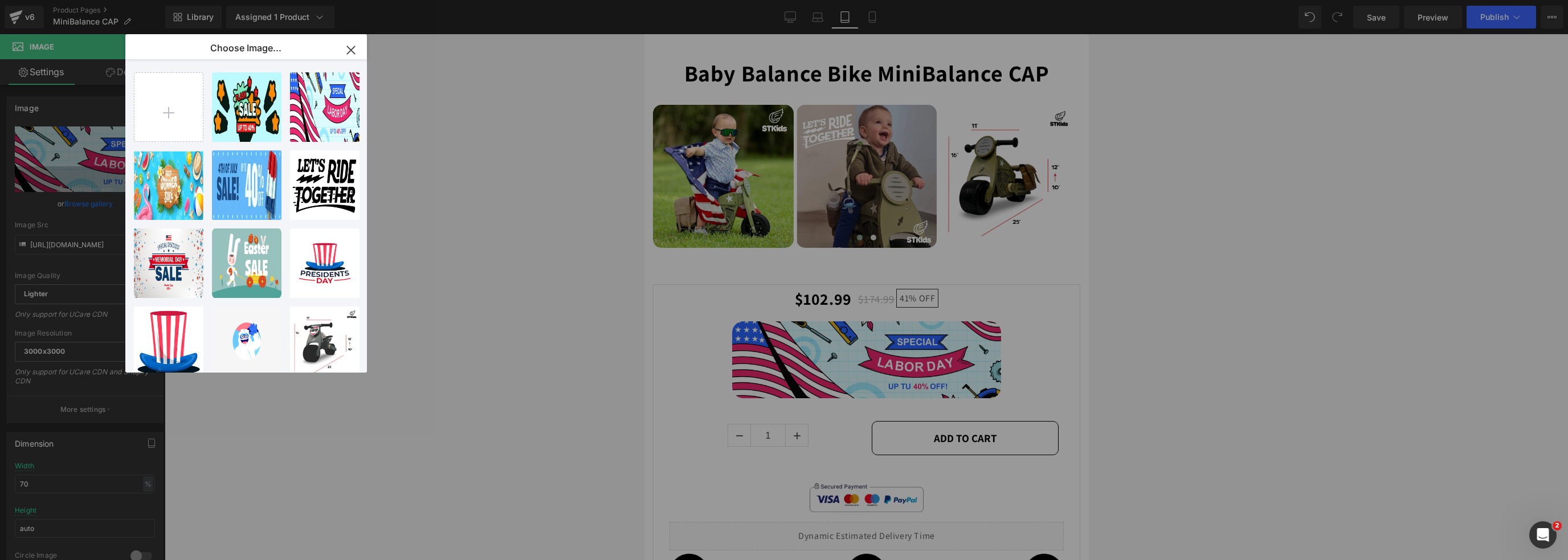
click at [0, 0] on div "Flas Sa... - 2.jpg 833.29 KB" at bounding box center [0, 0] width 0 height 0
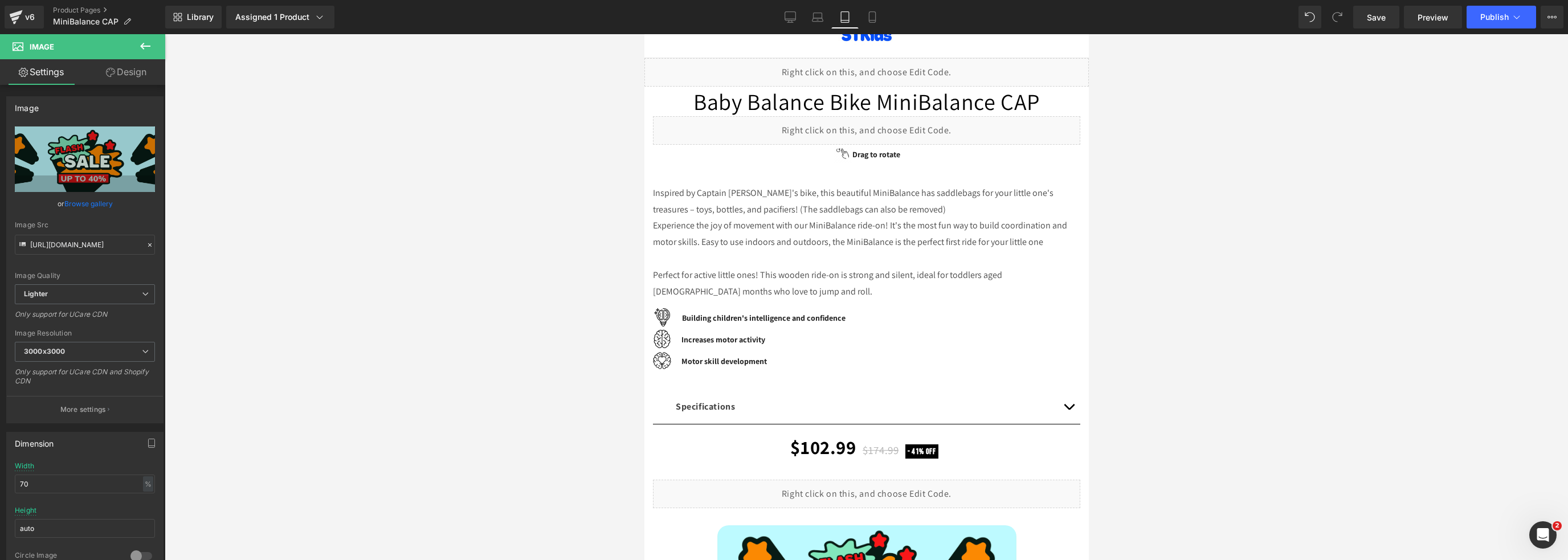
scroll to position [0, 0]
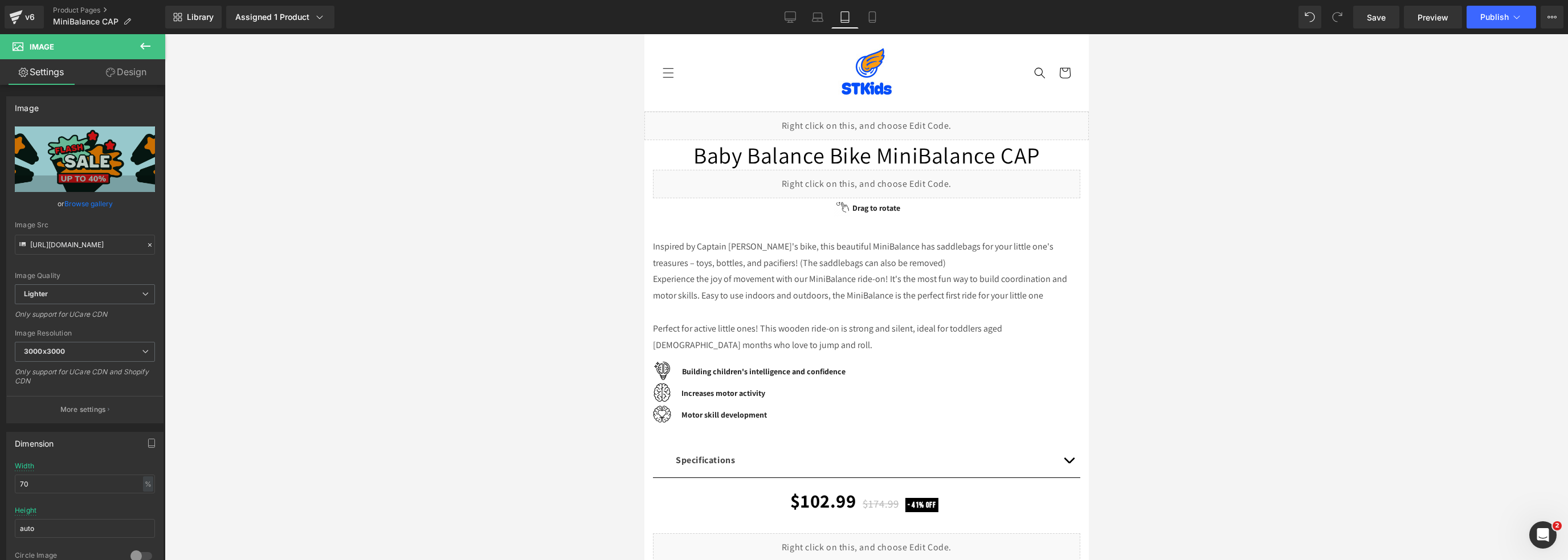
click at [1141, 87] on div at bounding box center [866, 298] width 1403 height 527
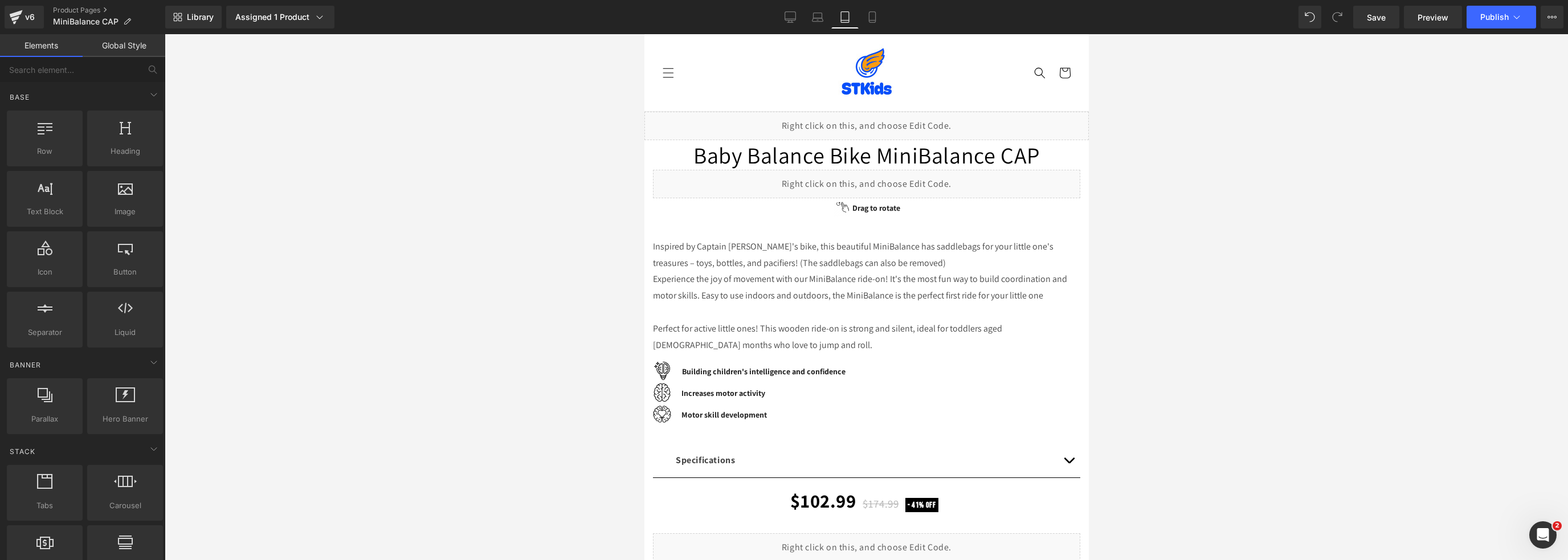
click at [872, 19] on icon at bounding box center [872, 17] width 11 height 11
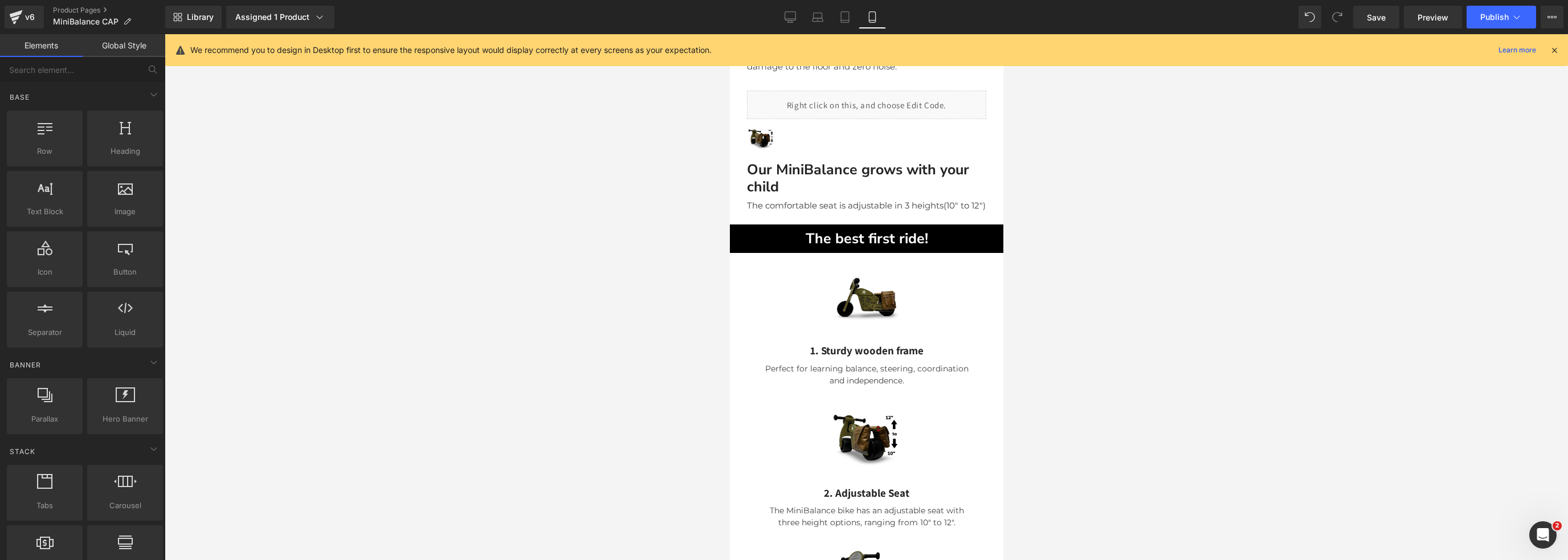
scroll to position [77, 0]
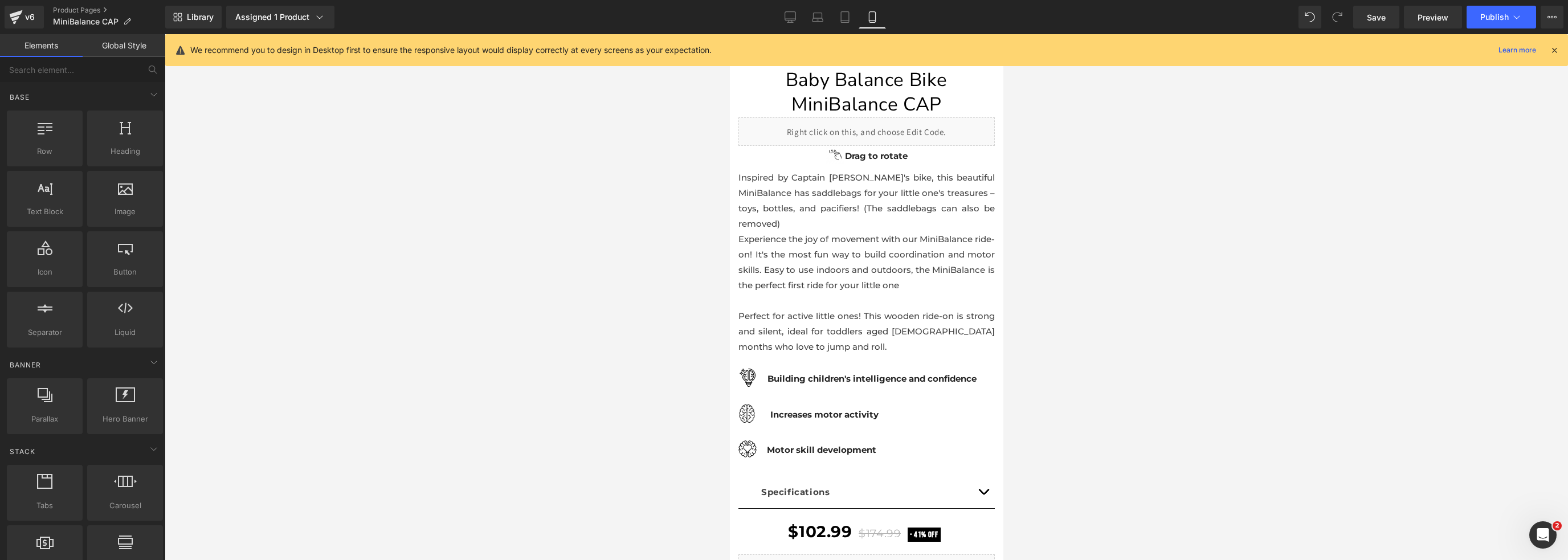
drag, startPoint x: 1001, startPoint y: 89, endPoint x: 1763, endPoint y: 329, distance: 798.9
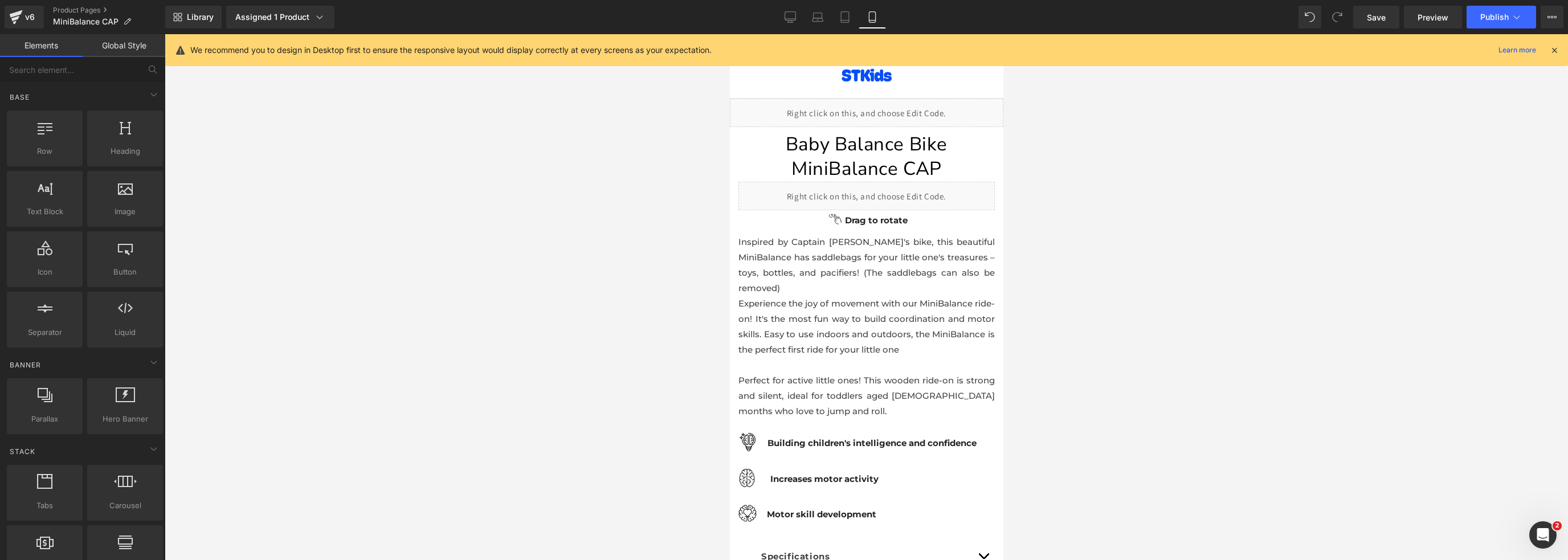
scroll to position [0, 0]
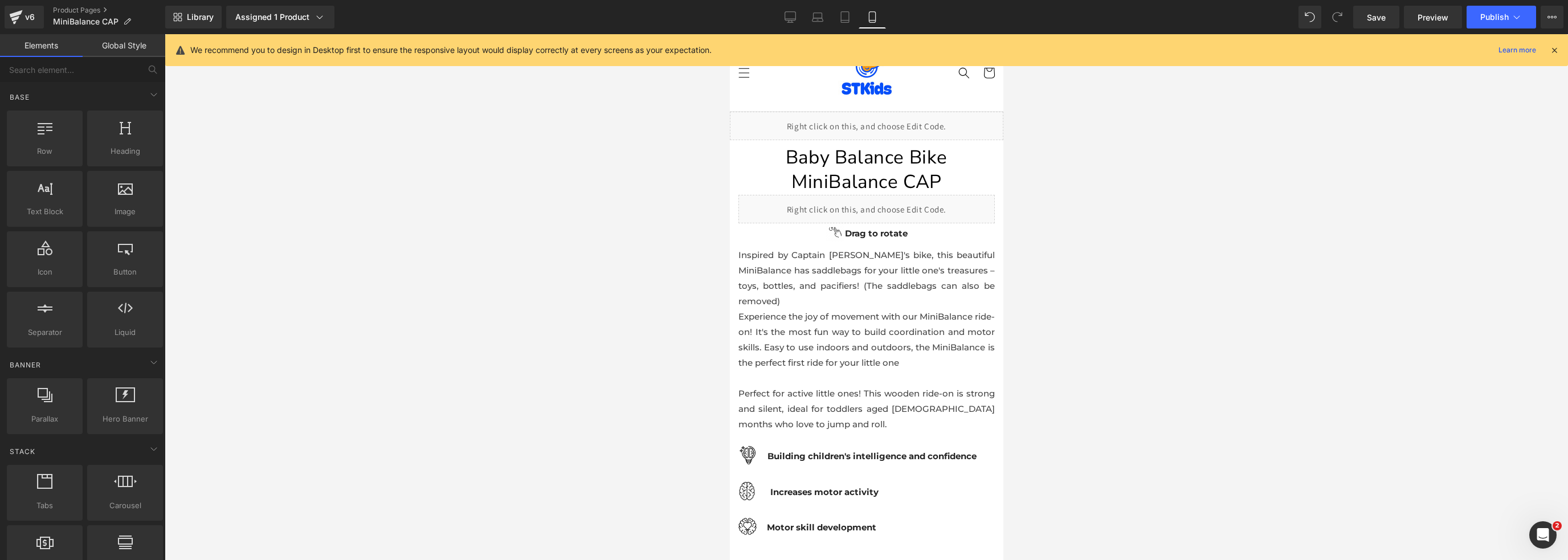
drag, startPoint x: 997, startPoint y: 88, endPoint x: 1841, endPoint y: 157, distance: 846.8
drag, startPoint x: 1165, startPoint y: 124, endPoint x: 1199, endPoint y: 113, distance: 35.7
click at [1167, 124] on div at bounding box center [866, 298] width 1403 height 527
click at [1368, 19] on span "Save" at bounding box center [1376, 17] width 19 height 12
click at [1477, 23] on button "Publish" at bounding box center [1501, 17] width 70 height 23
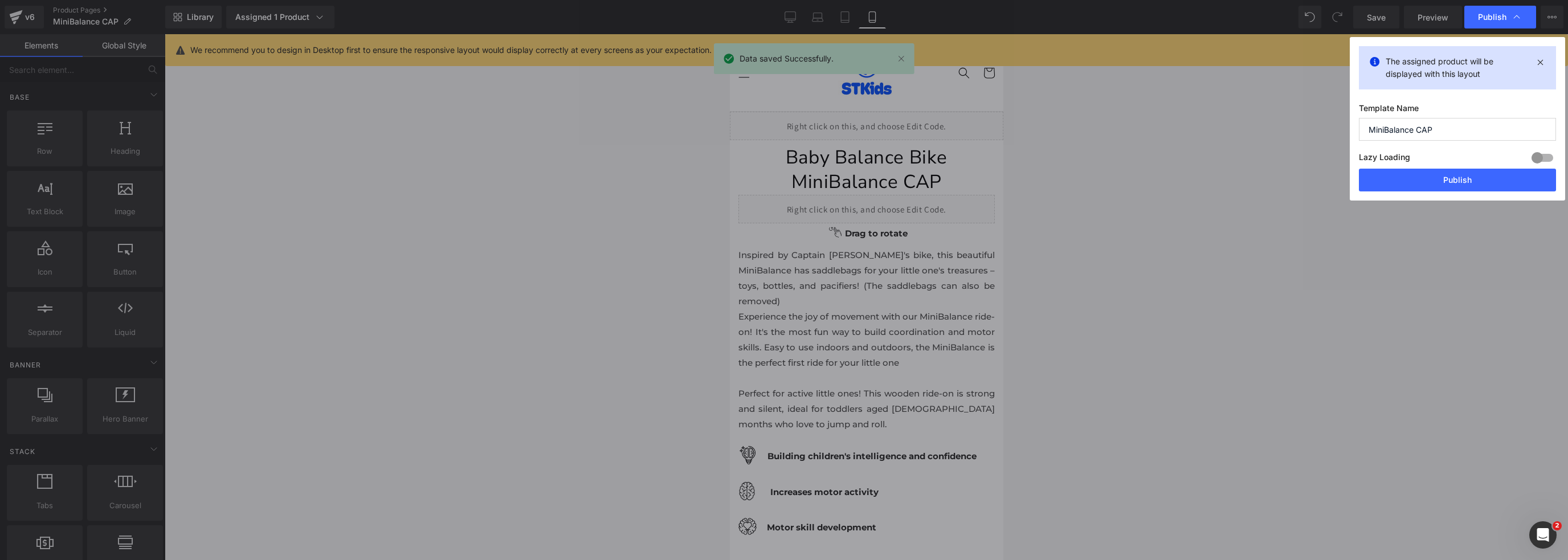
click at [1430, 177] on button "Publish" at bounding box center [1457, 180] width 197 height 23
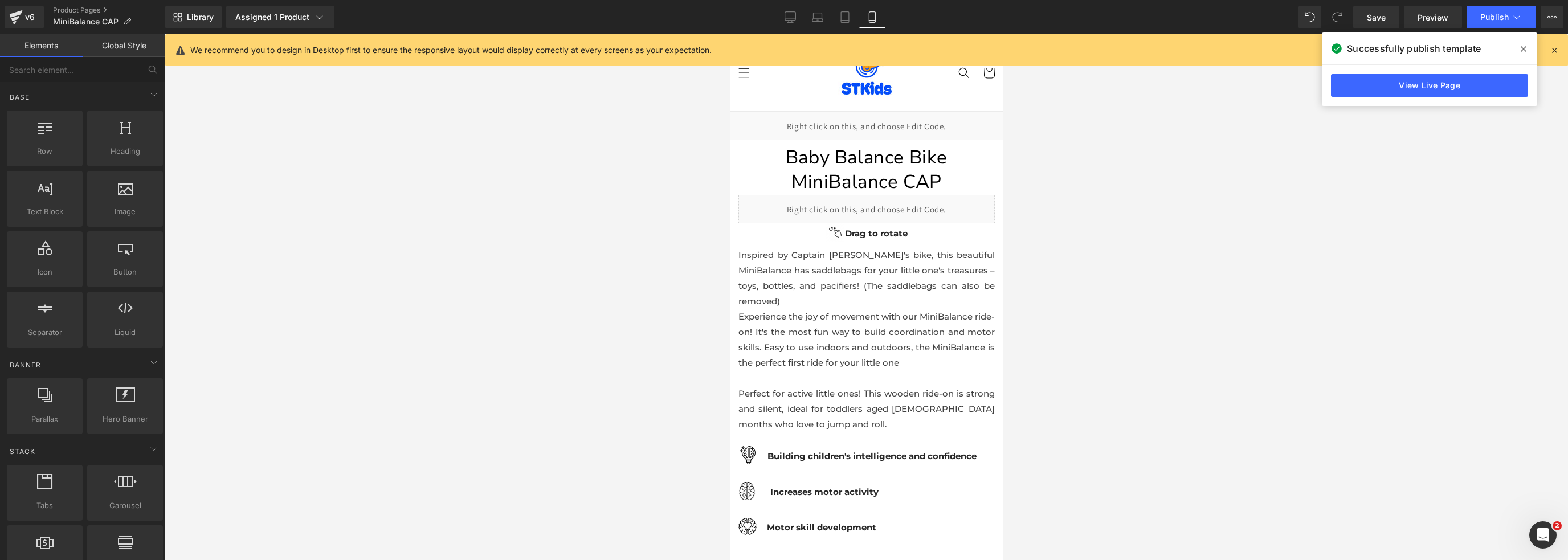
click at [62, 7] on link "Product Pages" at bounding box center [109, 10] width 112 height 9
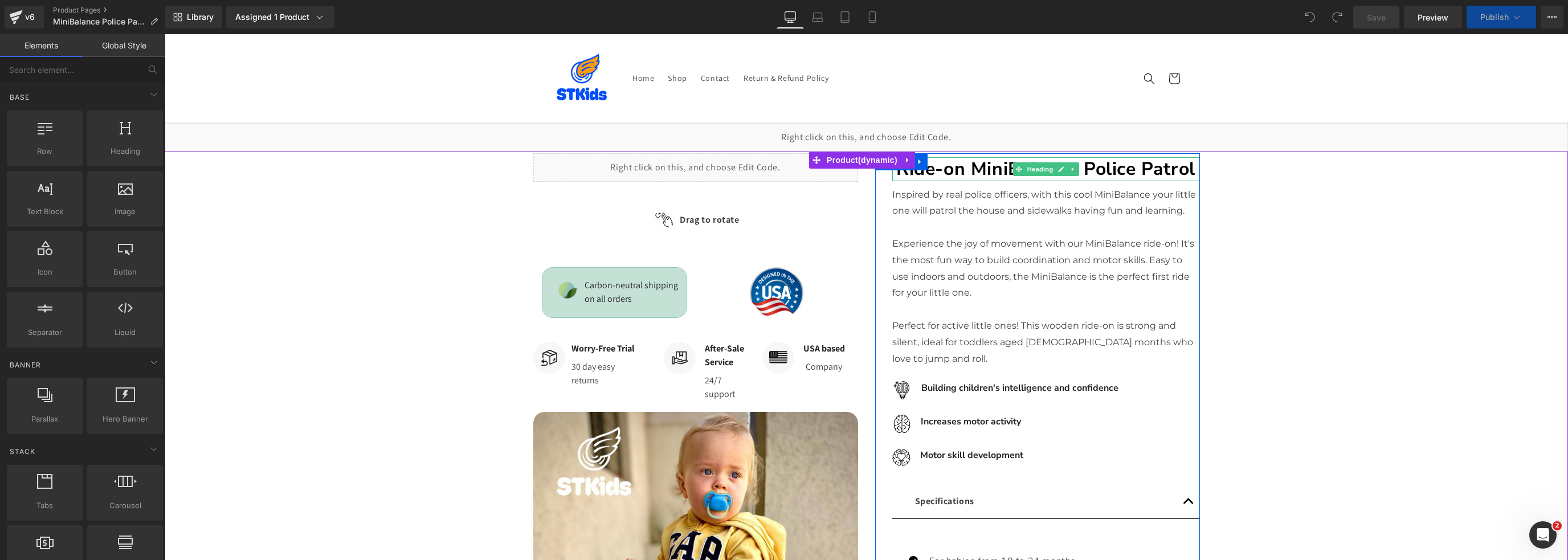
click at [942, 173] on strong "Ride-on MiniBalance Police Patrol" at bounding box center [1046, 169] width 299 height 24
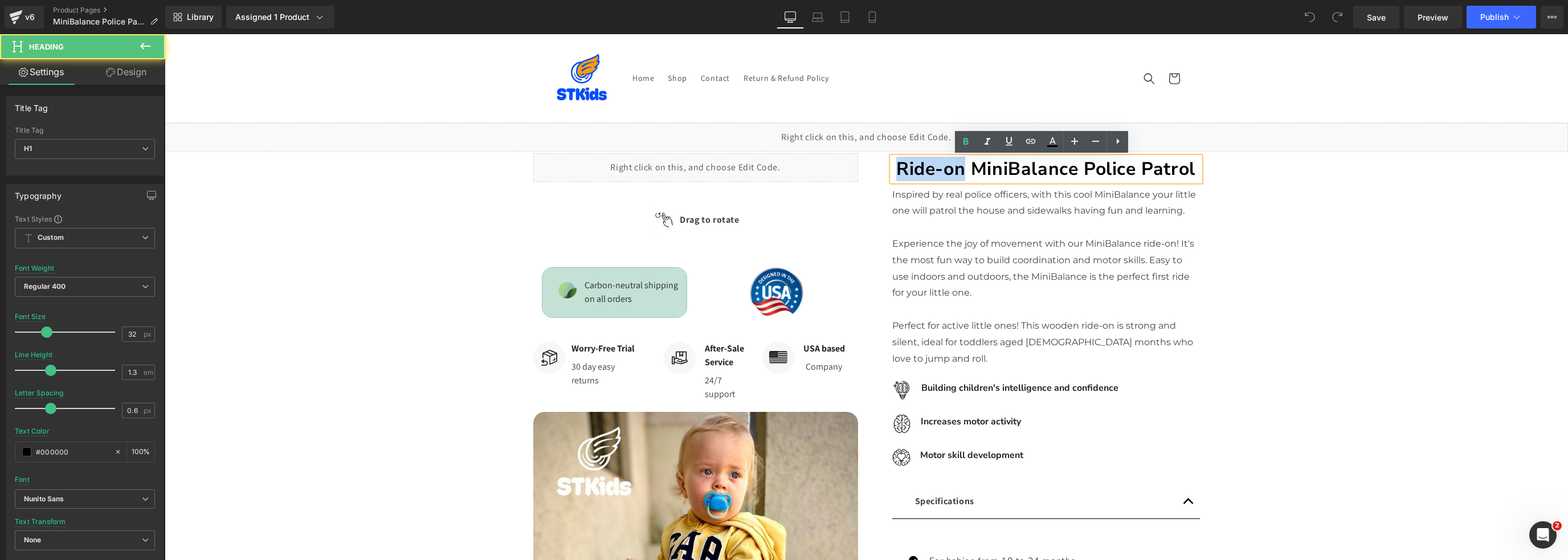
drag, startPoint x: 963, startPoint y: 173, endPoint x: 882, endPoint y: 180, distance: 81.3
click at [882, 180] on div "Ride-on MiniBalance Police Patrol Heading Inspired by real police officers, wit…" at bounding box center [1036, 569] width 324 height 832
paste div
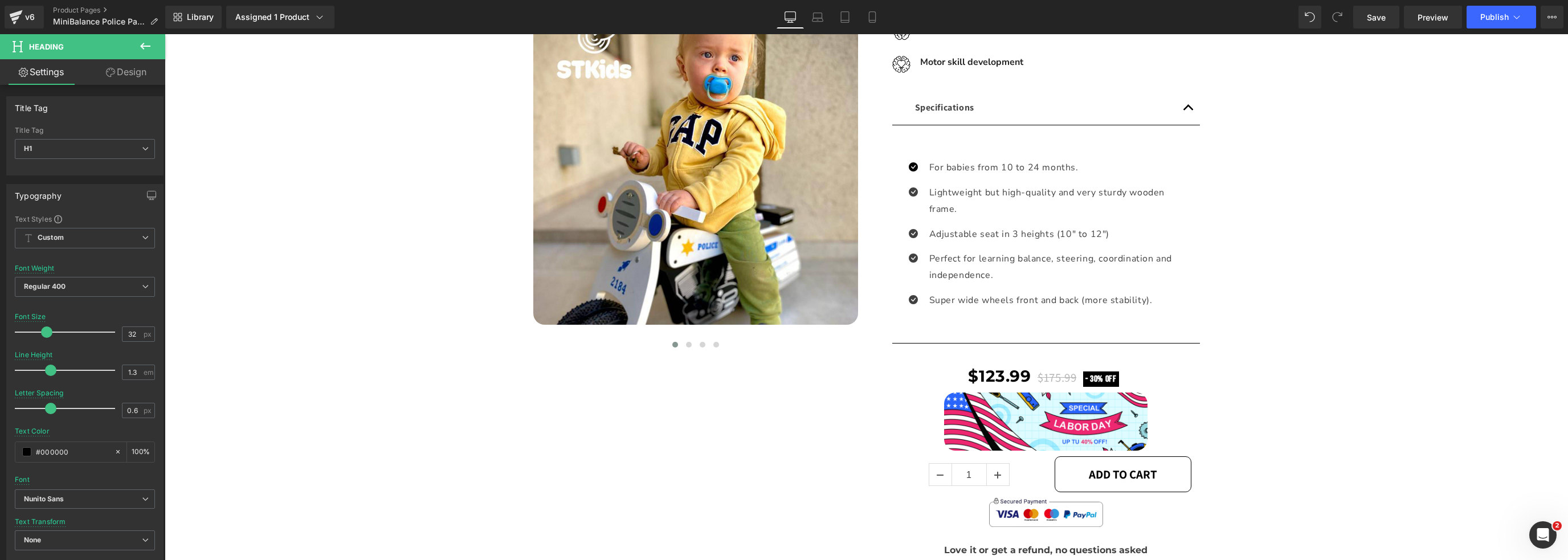
scroll to position [418, 0]
click at [1034, 427] on img at bounding box center [1046, 421] width 204 height 59
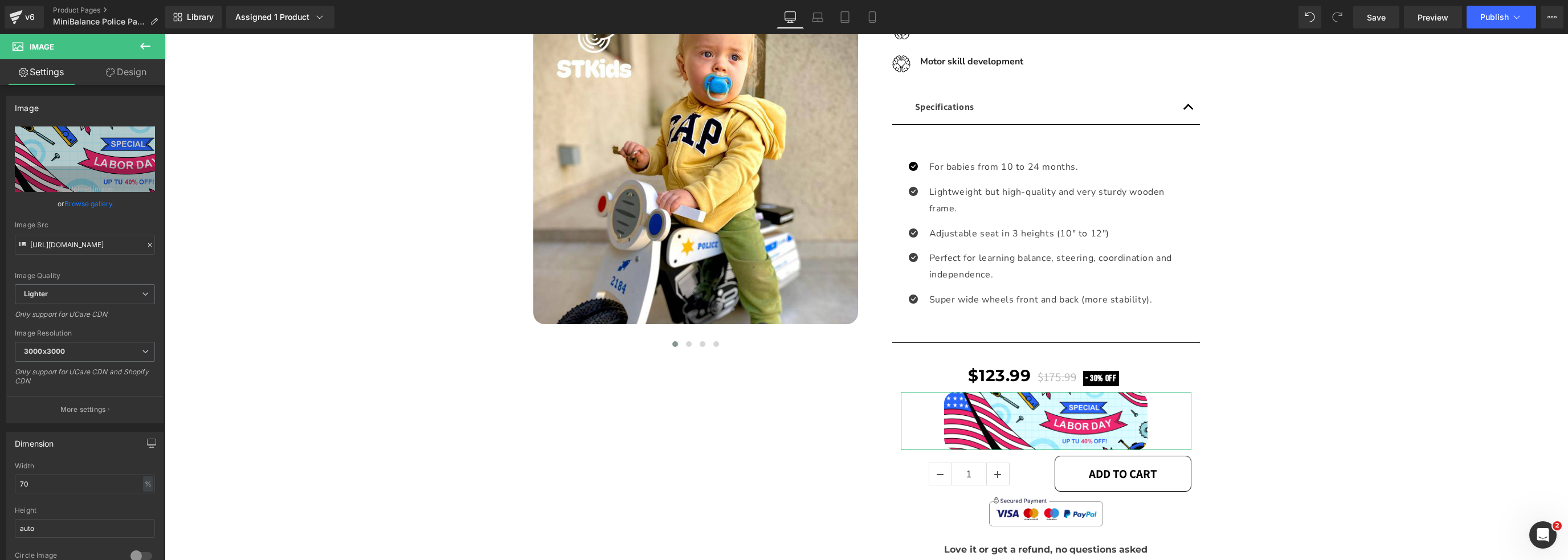
click at [100, 201] on link "Browse gallery" at bounding box center [88, 203] width 48 height 20
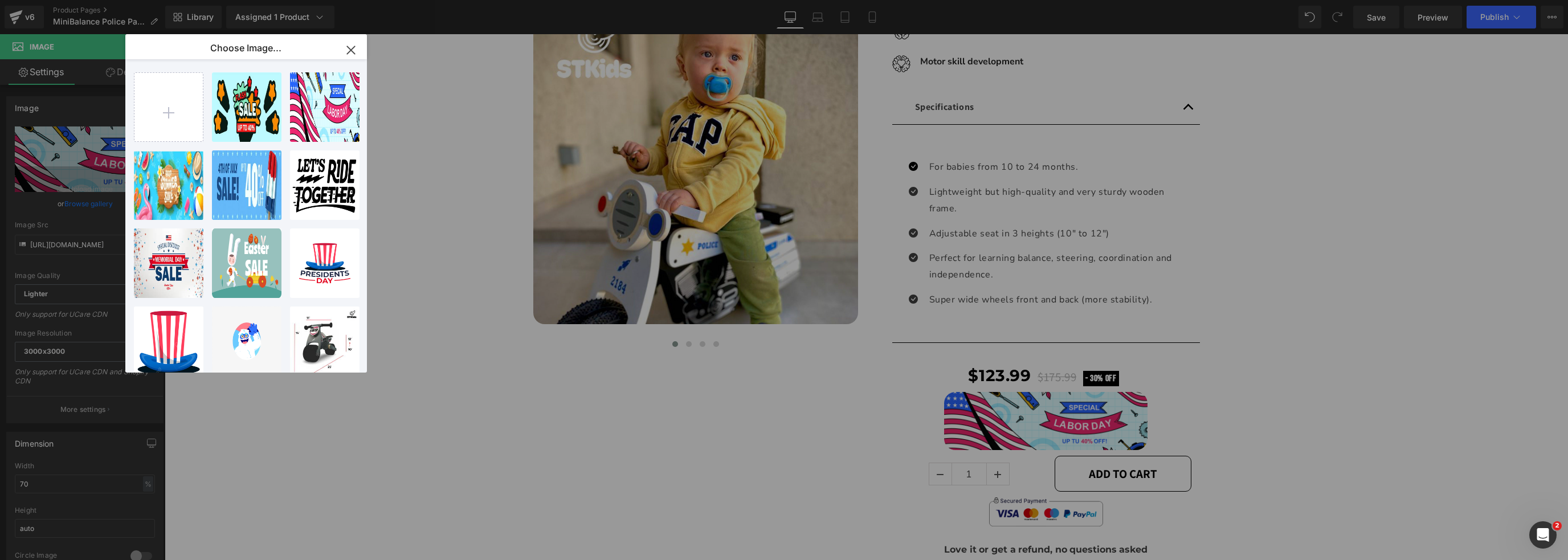
click at [0, 0] on div "Flas Sa... - 2.jpg 833.29 KB" at bounding box center [0, 0] width 0 height 0
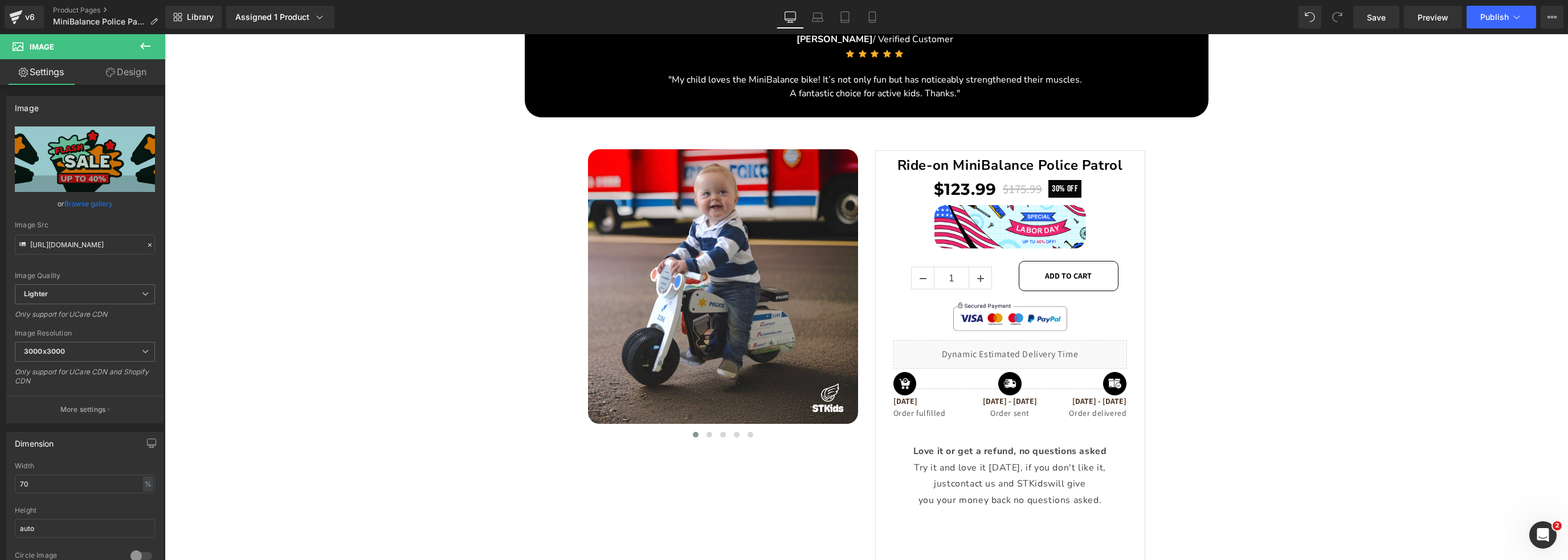
scroll to position [2071, 0]
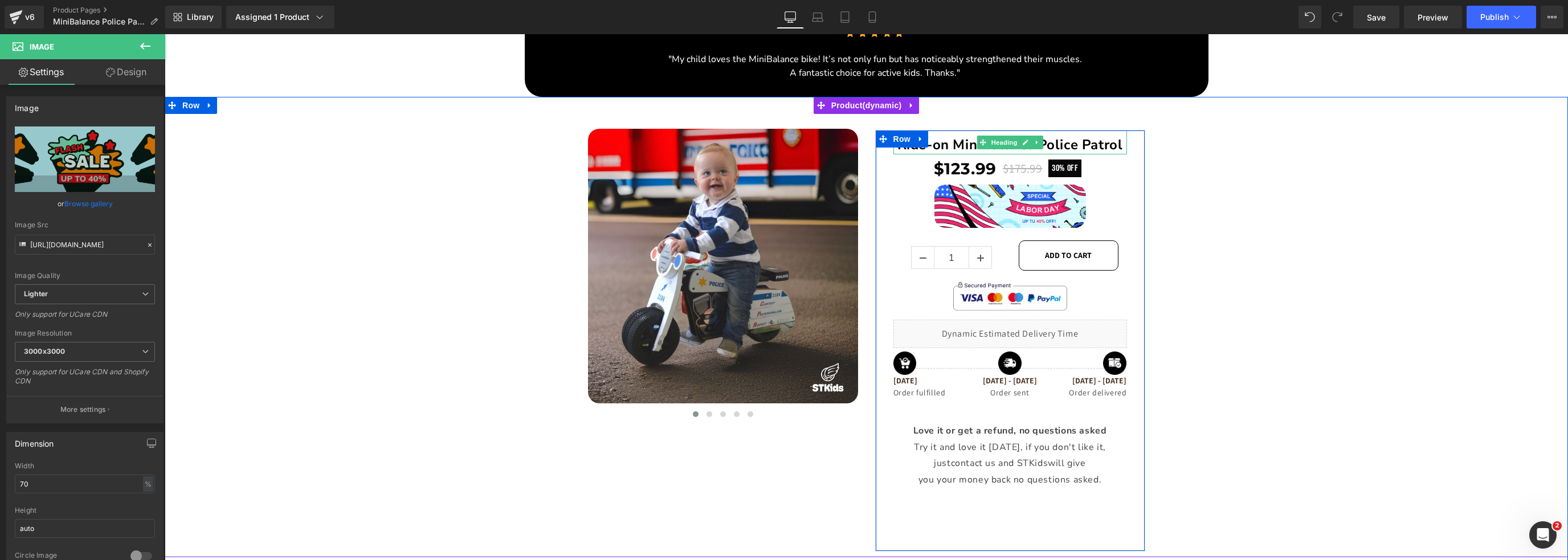
click at [943, 145] on strong "Ride-on MiniBalance Police Patrol" at bounding box center [1009, 145] width 226 height 19
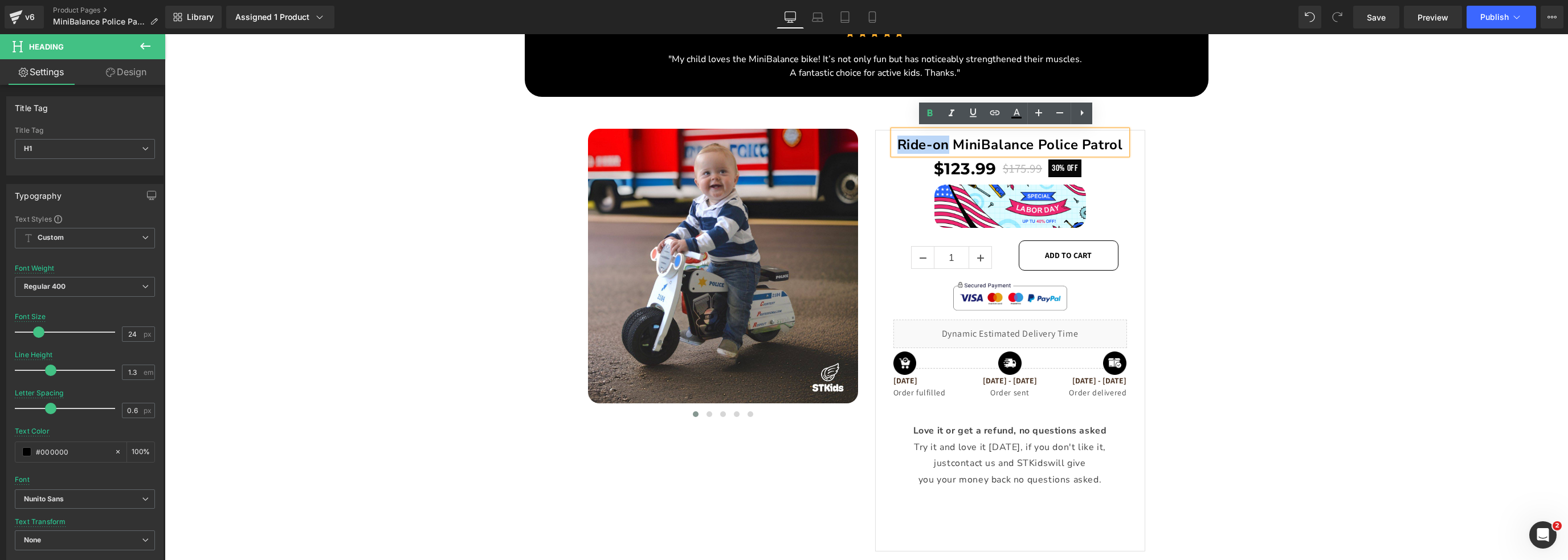
drag, startPoint x: 943, startPoint y: 145, endPoint x: 892, endPoint y: 143, distance: 51.0
click at [897, 143] on strong "Ride-on MiniBalance Police Patrol" at bounding box center [1009, 145] width 226 height 19
paste div
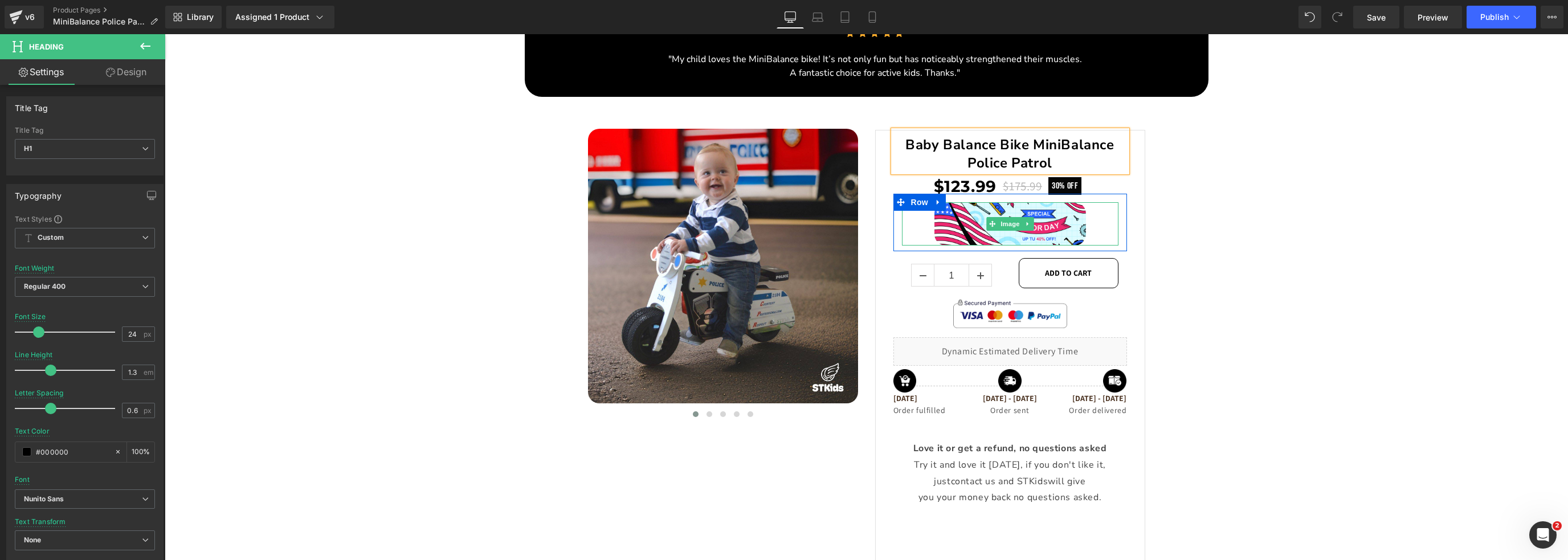
click at [998, 214] on img at bounding box center [1009, 224] width 152 height 44
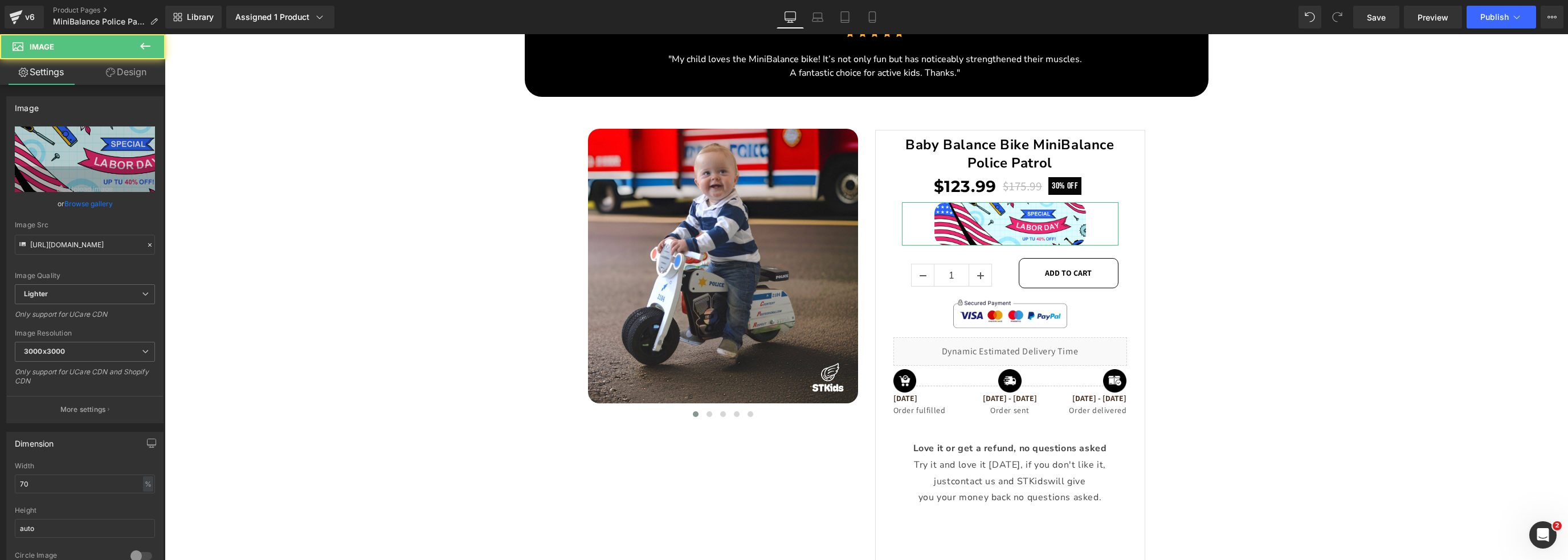
click at [85, 206] on link "Browse gallery" at bounding box center [88, 203] width 48 height 20
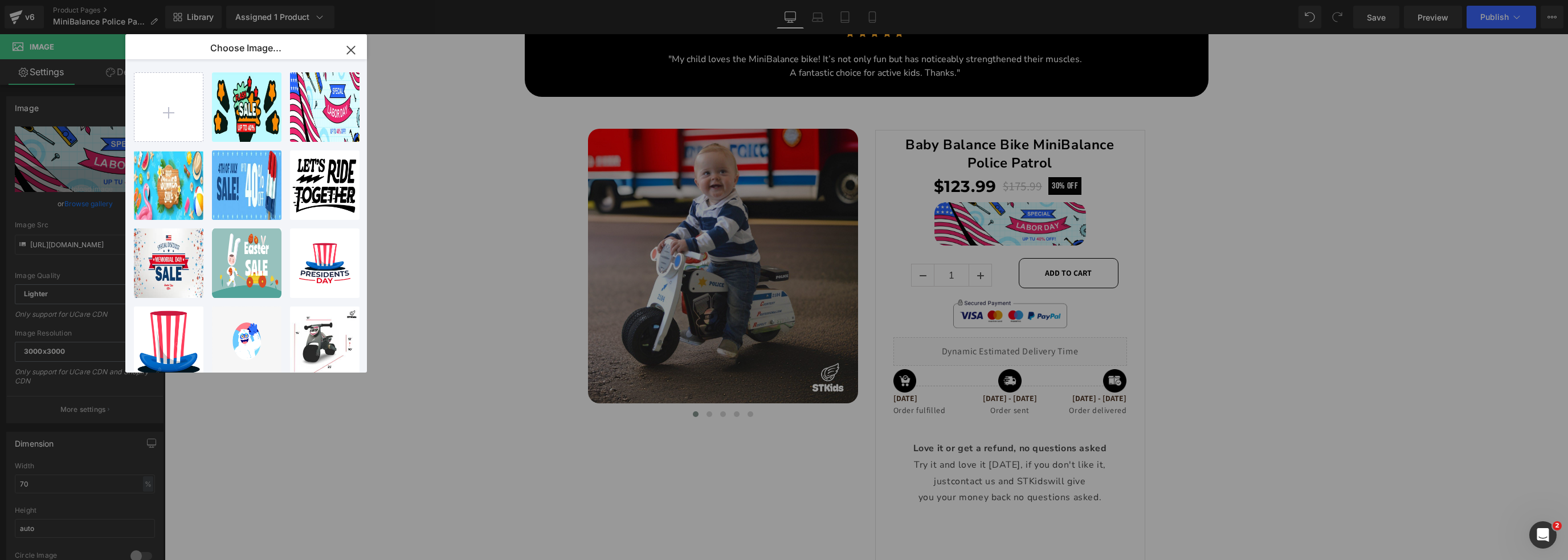
click at [0, 0] on div "Flas Sa... - 2.jpg 833.29 KB" at bounding box center [0, 0] width 0 height 0
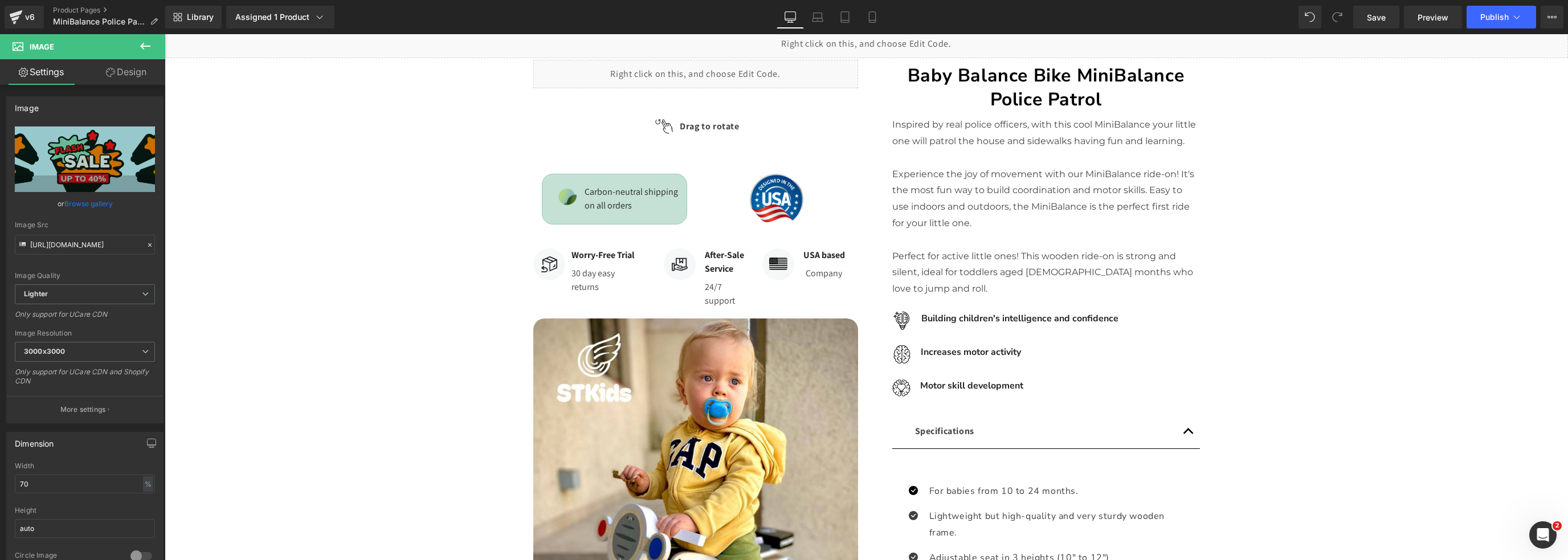
scroll to position [77, 0]
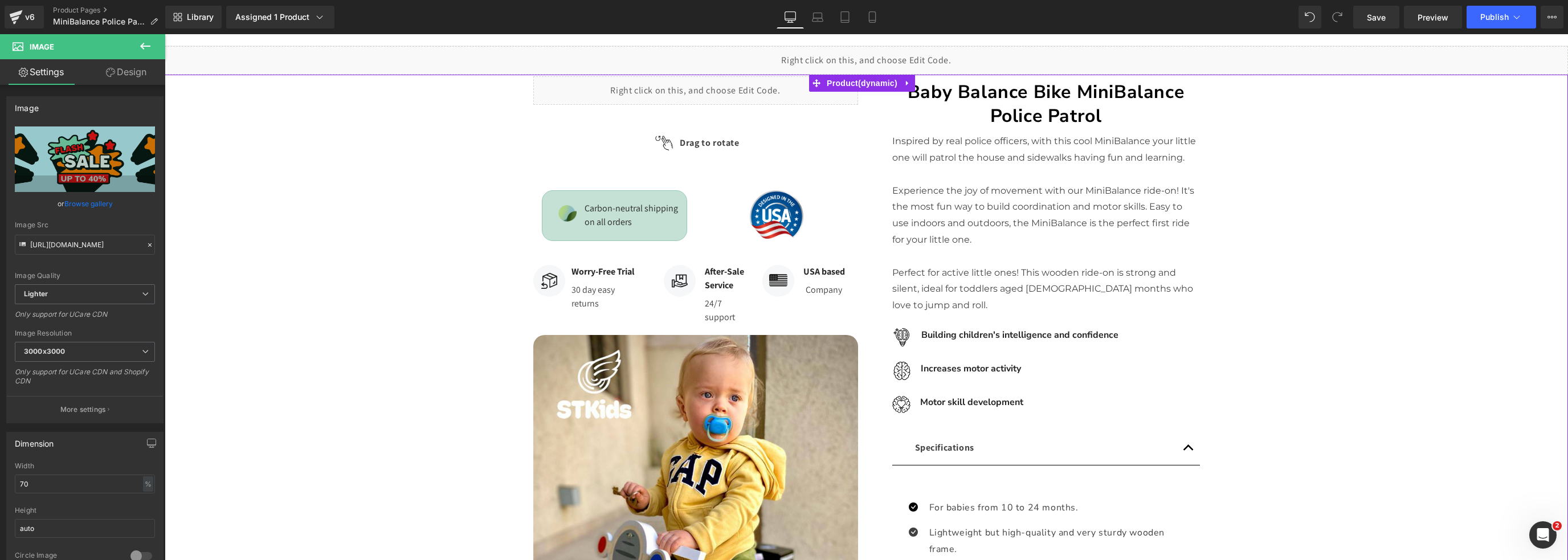
click at [1279, 149] on div "Liquid Row Image Drag to rotate" at bounding box center [866, 513] width 1403 height 876
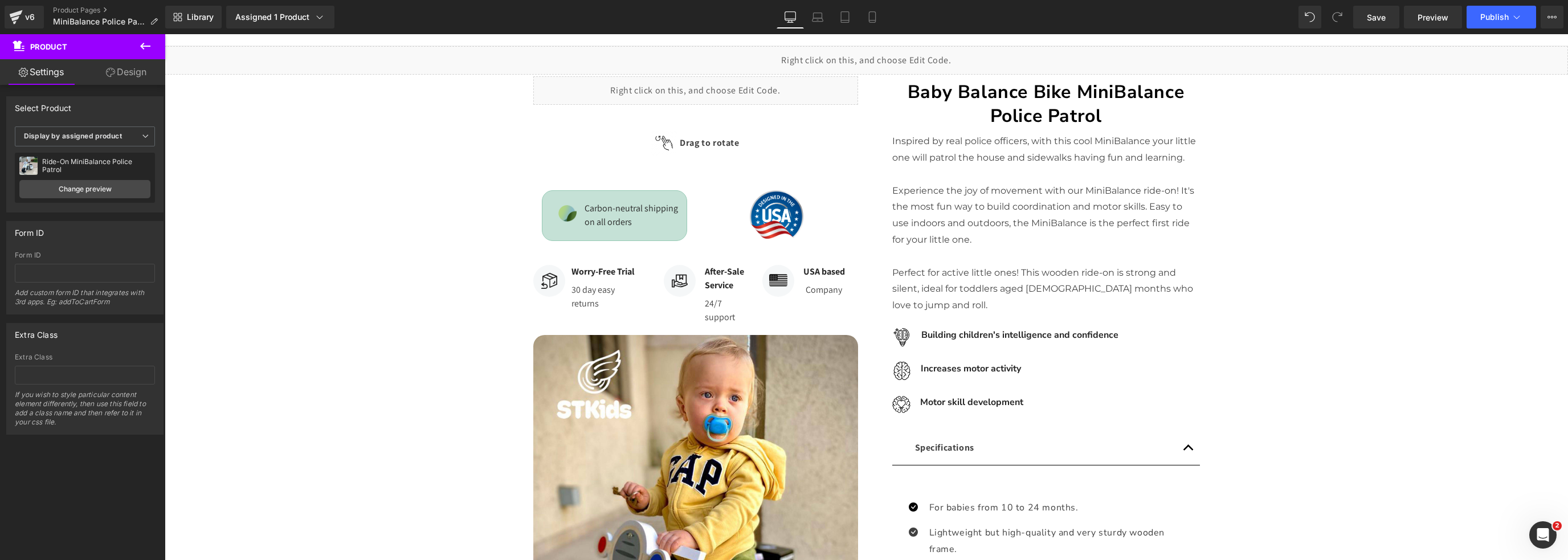
click at [814, 14] on icon at bounding box center [817, 17] width 11 height 11
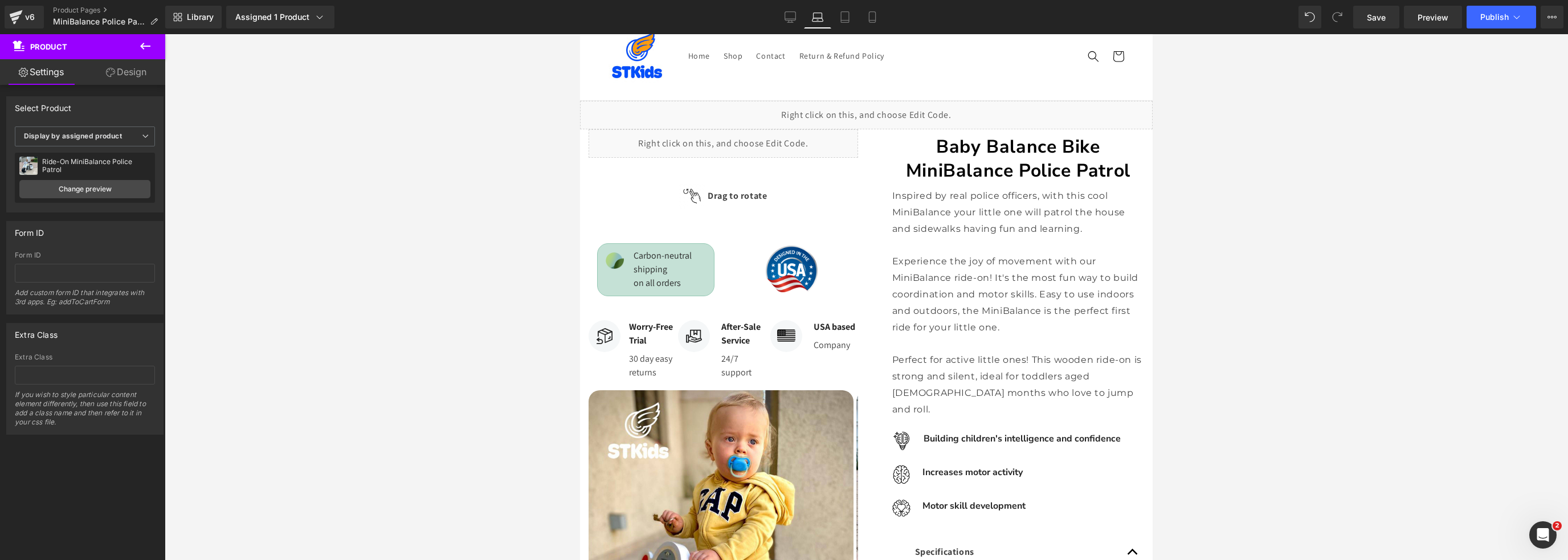
scroll to position [0, 0]
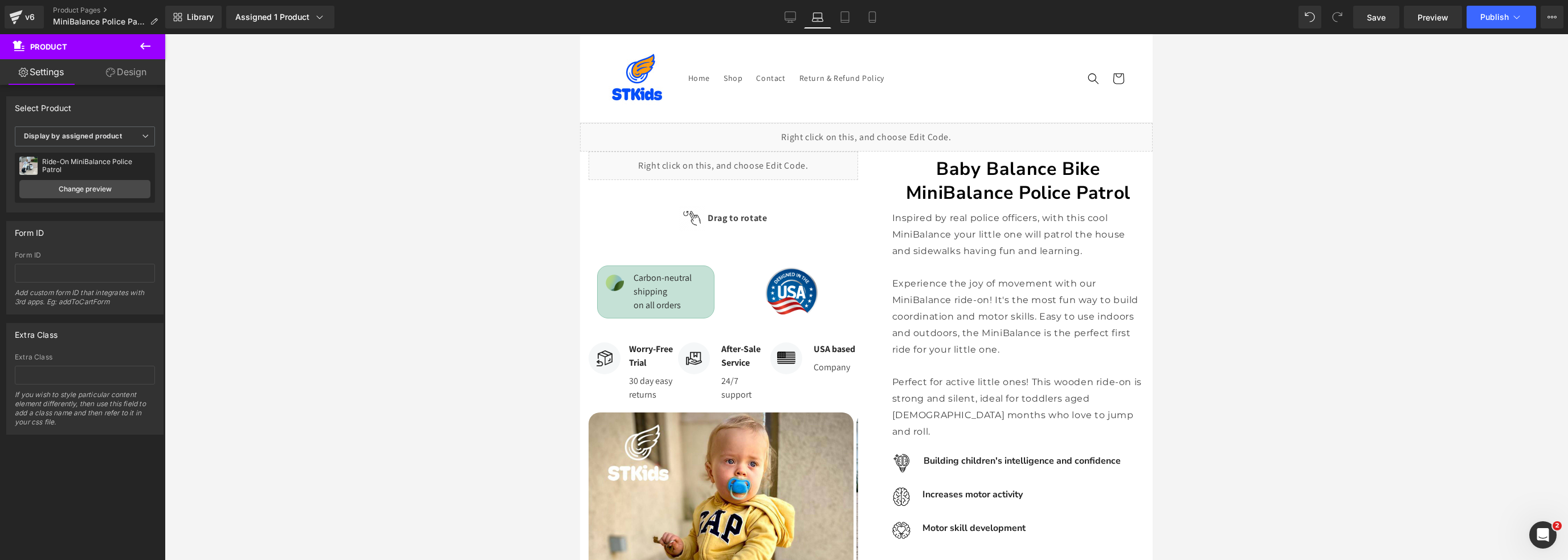
click at [844, 22] on icon at bounding box center [845, 18] width 8 height 11
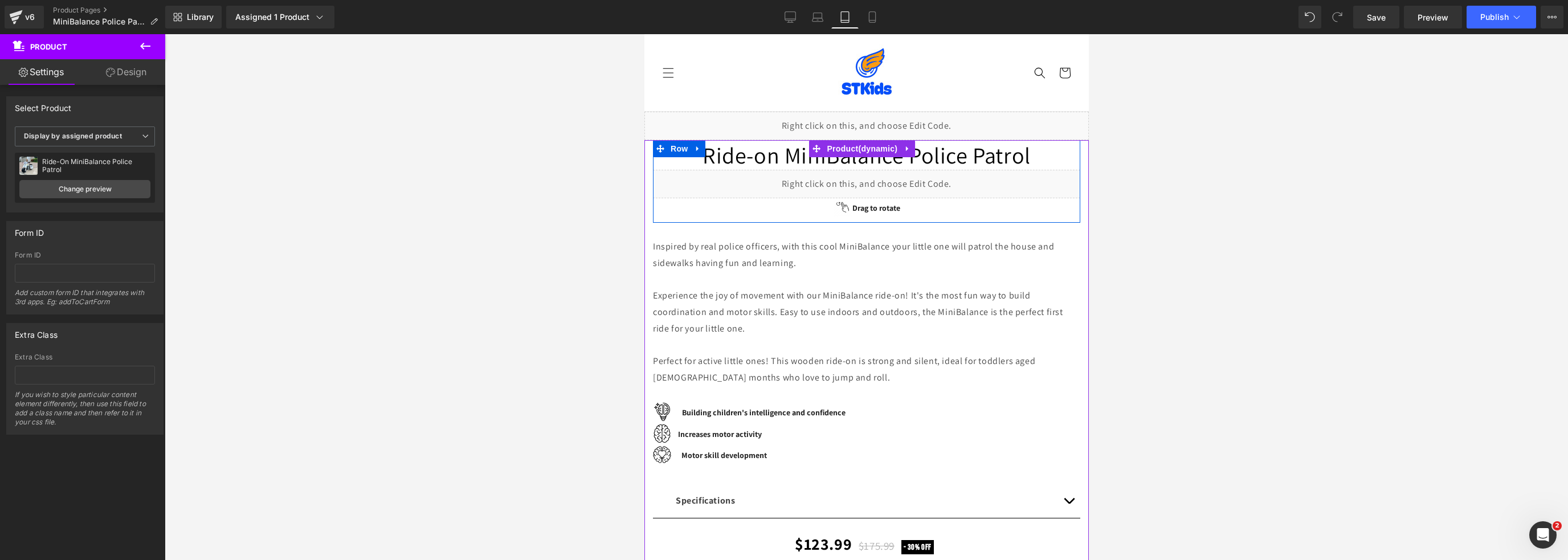
drag, startPoint x: 753, startPoint y: 155, endPoint x: 766, endPoint y: 154, distance: 13.0
click at [753, 155] on h1 "Ride-on MiniBalance Police Patrol" at bounding box center [866, 155] width 428 height 30
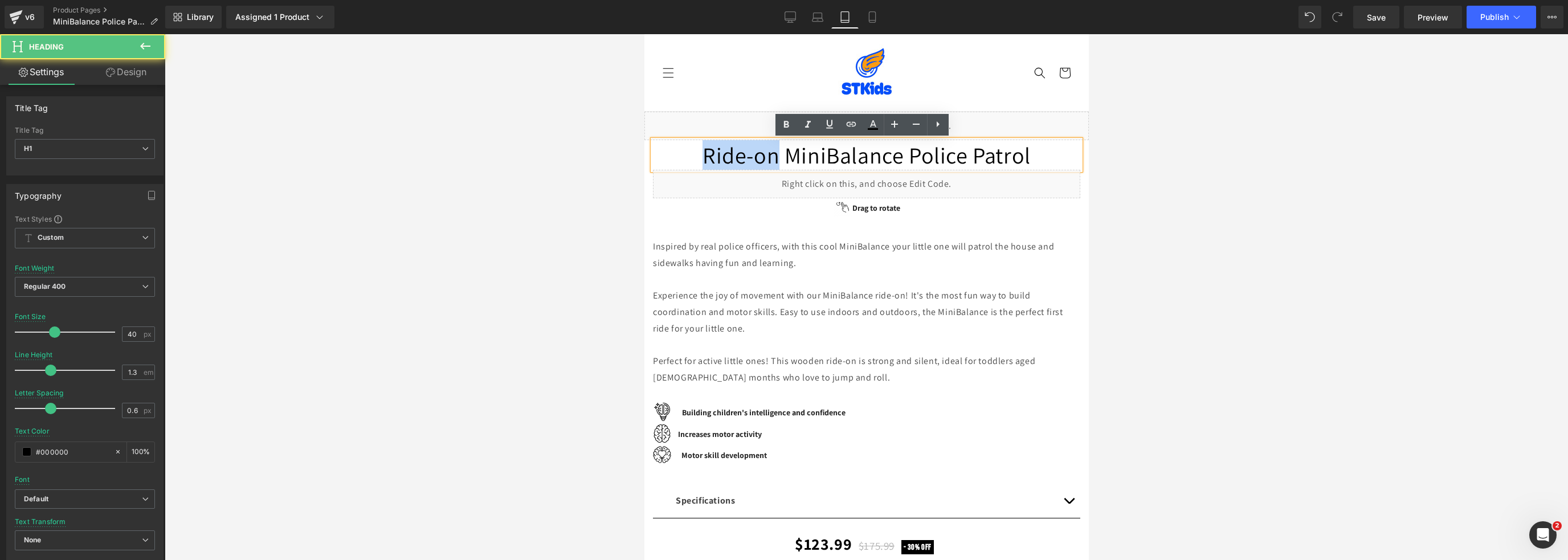
drag, startPoint x: 764, startPoint y: 155, endPoint x: 688, endPoint y: 164, distance: 76.5
click at [688, 164] on h1 "Ride-on MiniBalance Police Patrol" at bounding box center [866, 155] width 428 height 30
paste div
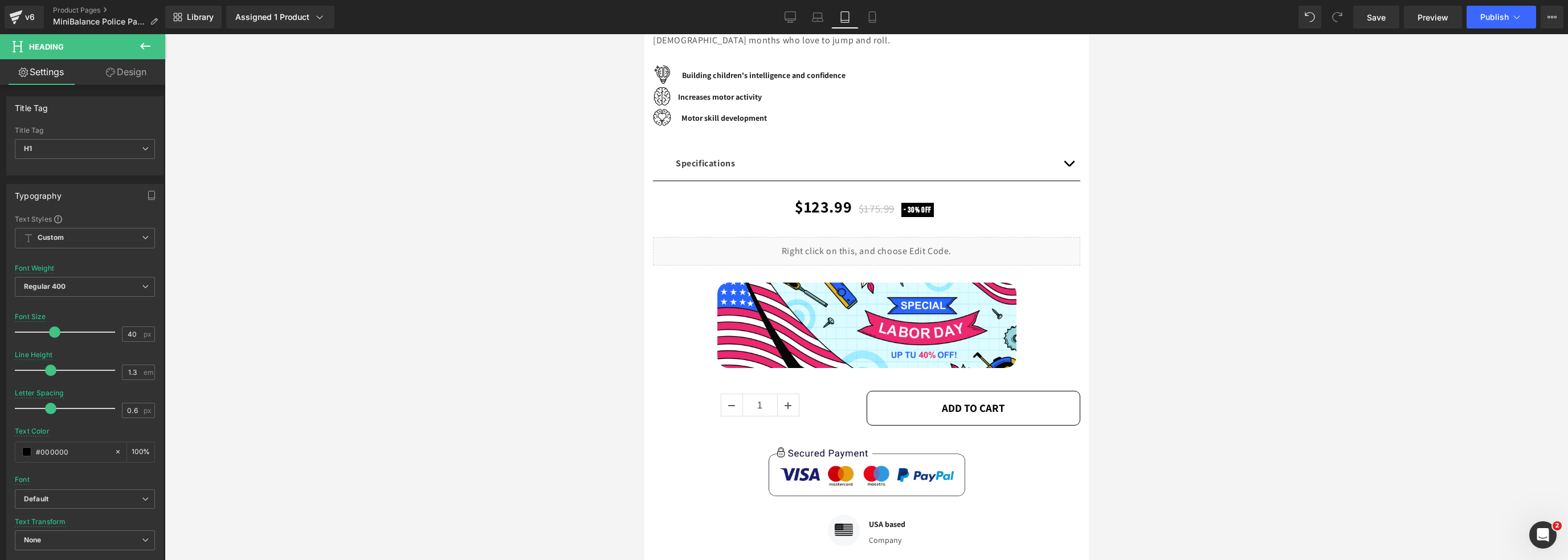
scroll to position [408, 0]
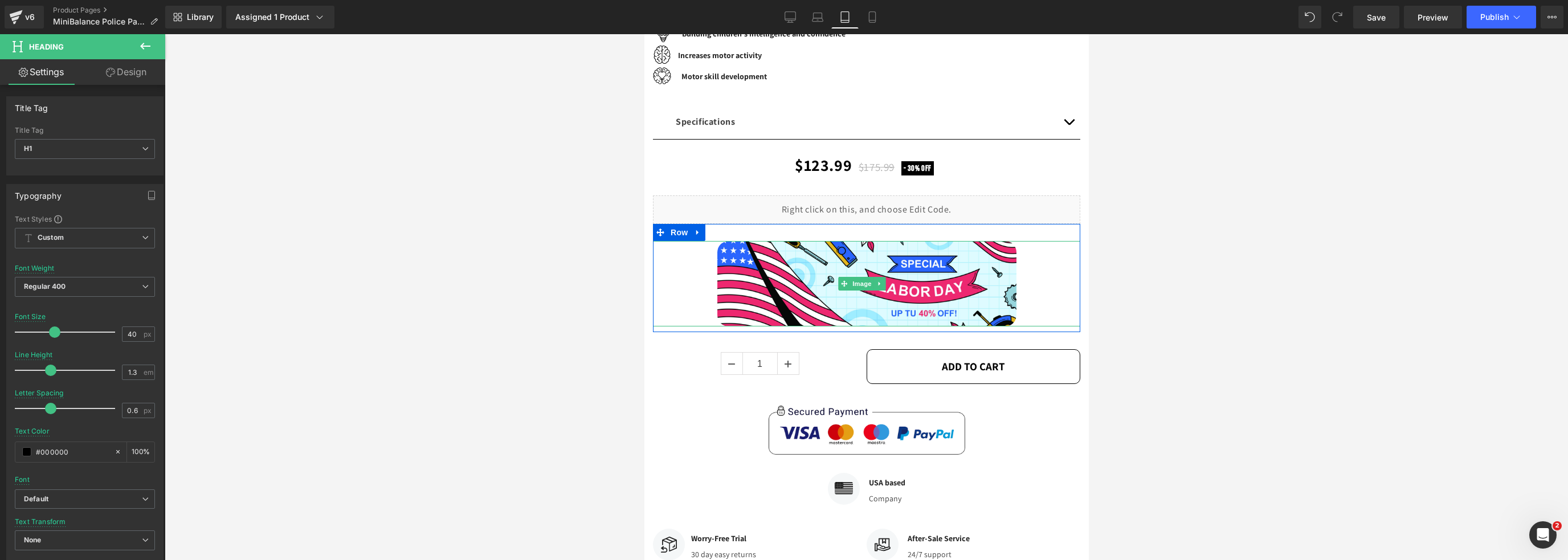
click at [863, 285] on span "Image" at bounding box center [862, 284] width 24 height 14
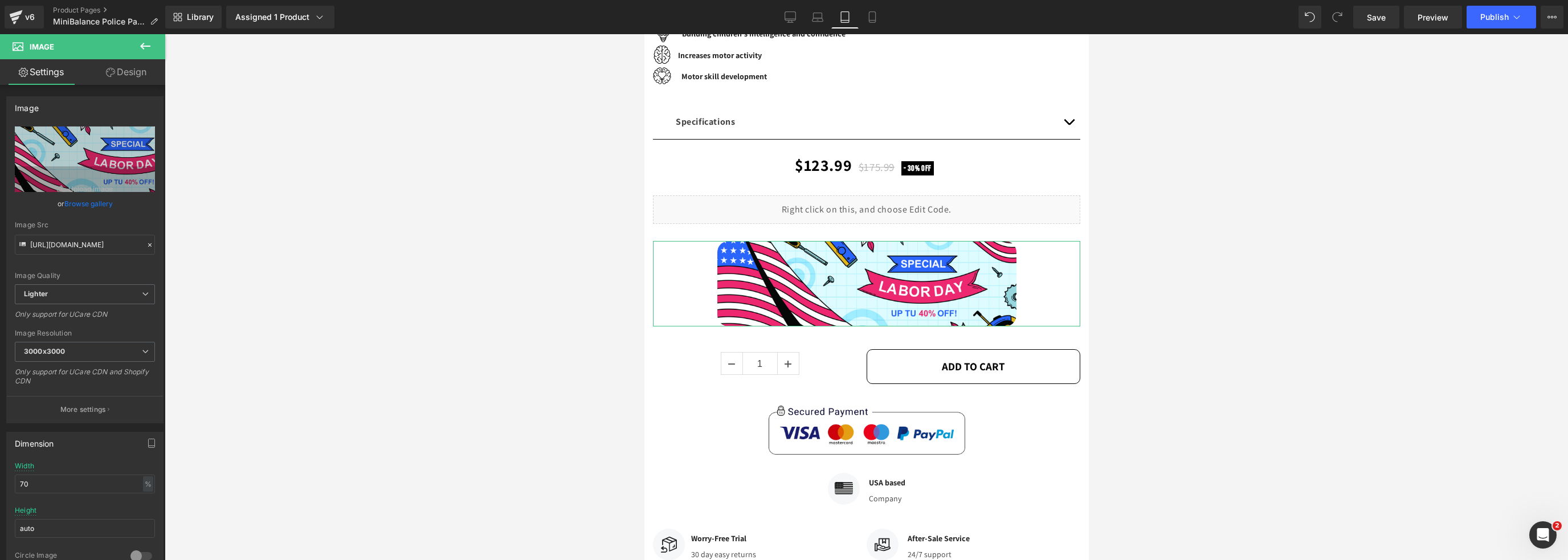
click at [102, 200] on link "Browse gallery" at bounding box center [88, 203] width 48 height 20
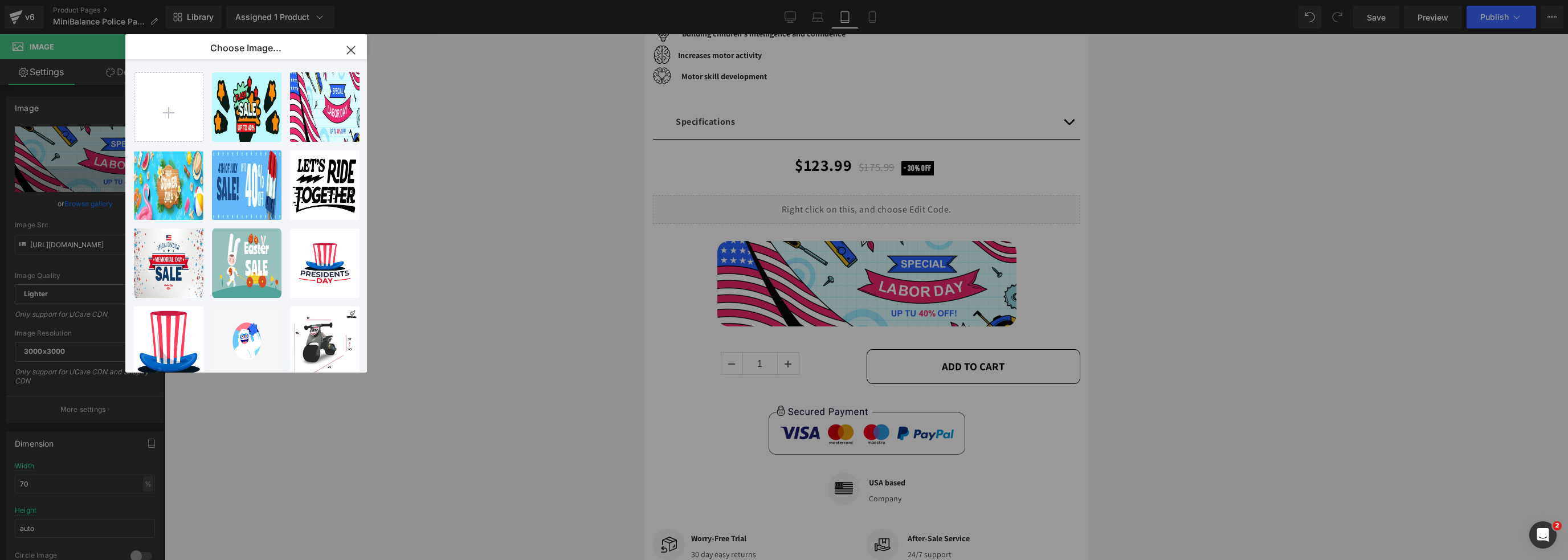
click at [0, 0] on div "Flas Sa... - 2.jpg 833.29 KB" at bounding box center [0, 0] width 0 height 0
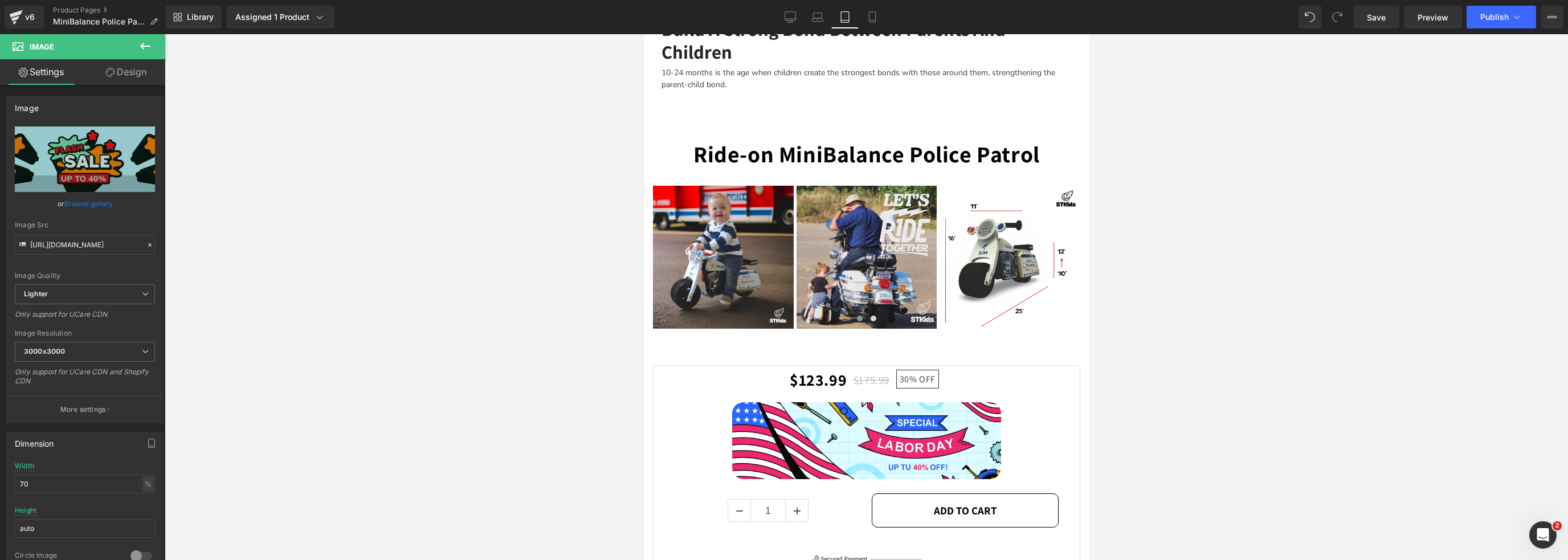
scroll to position [1751, 0]
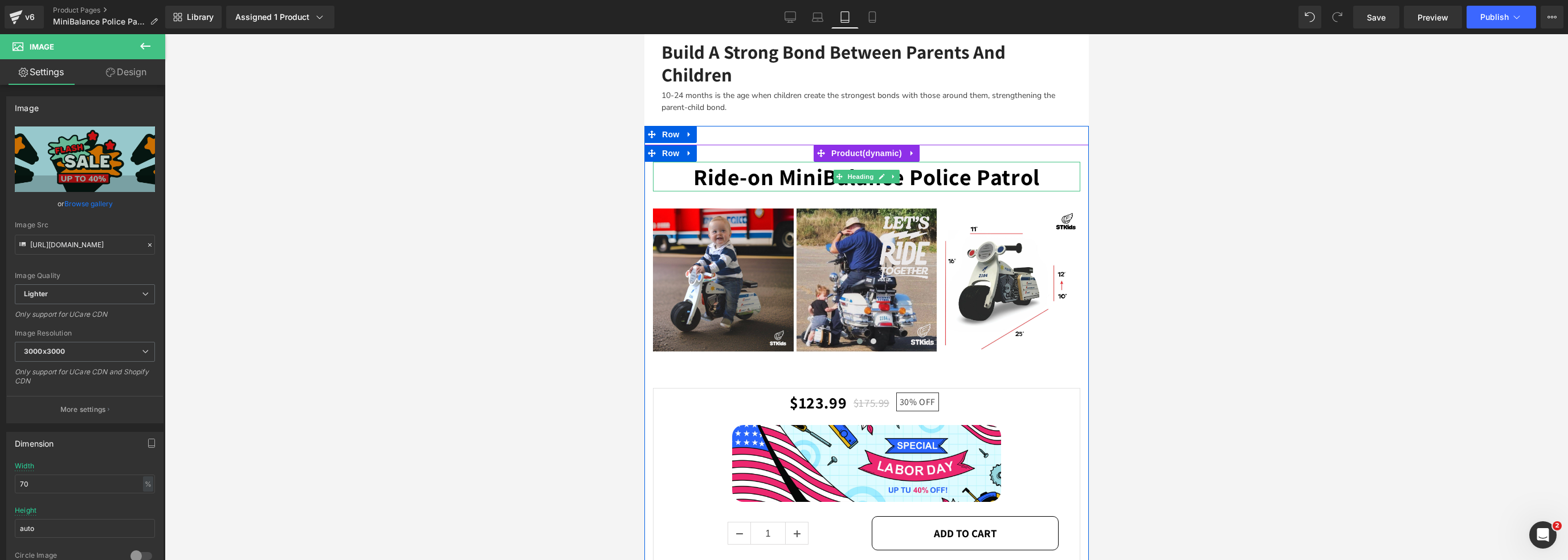
click at [723, 162] on strong "Ride-on MiniBalance Police Patrol" at bounding box center [865, 177] width 347 height 30
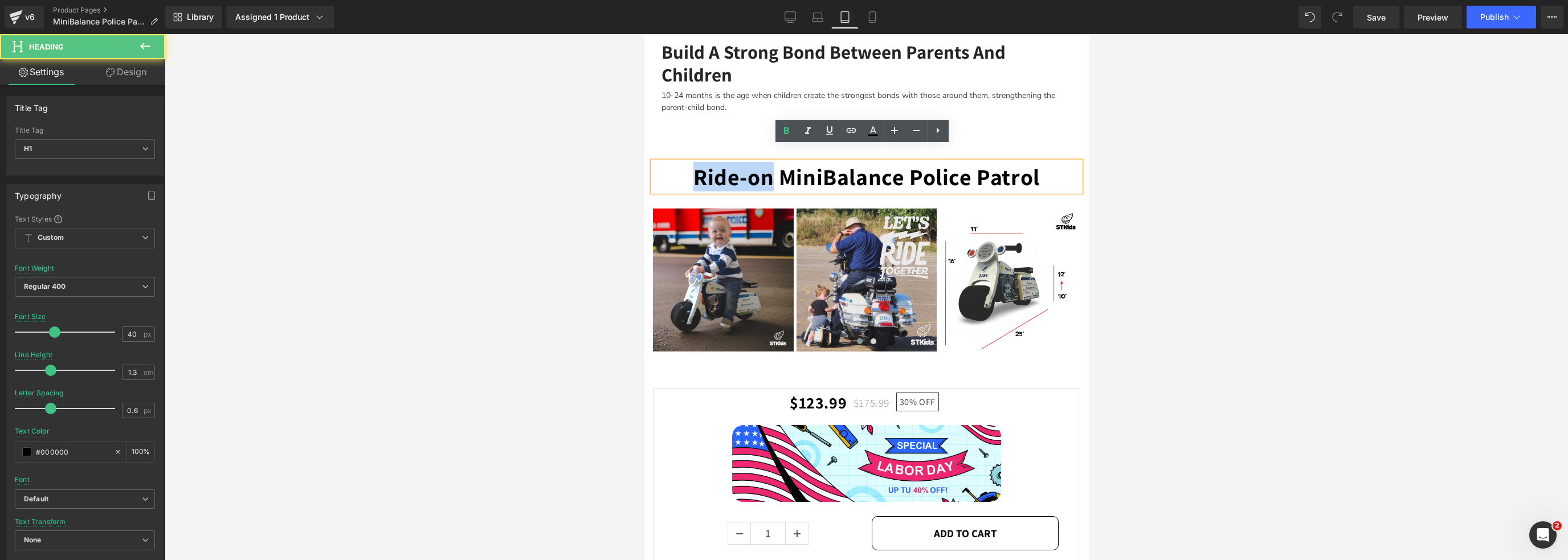
drag, startPoint x: 756, startPoint y: 164, endPoint x: 661, endPoint y: 158, distance: 95.2
click at [661, 162] on h1 "Ride-on MiniBalance Police Patrol" at bounding box center [866, 177] width 428 height 30
paste div
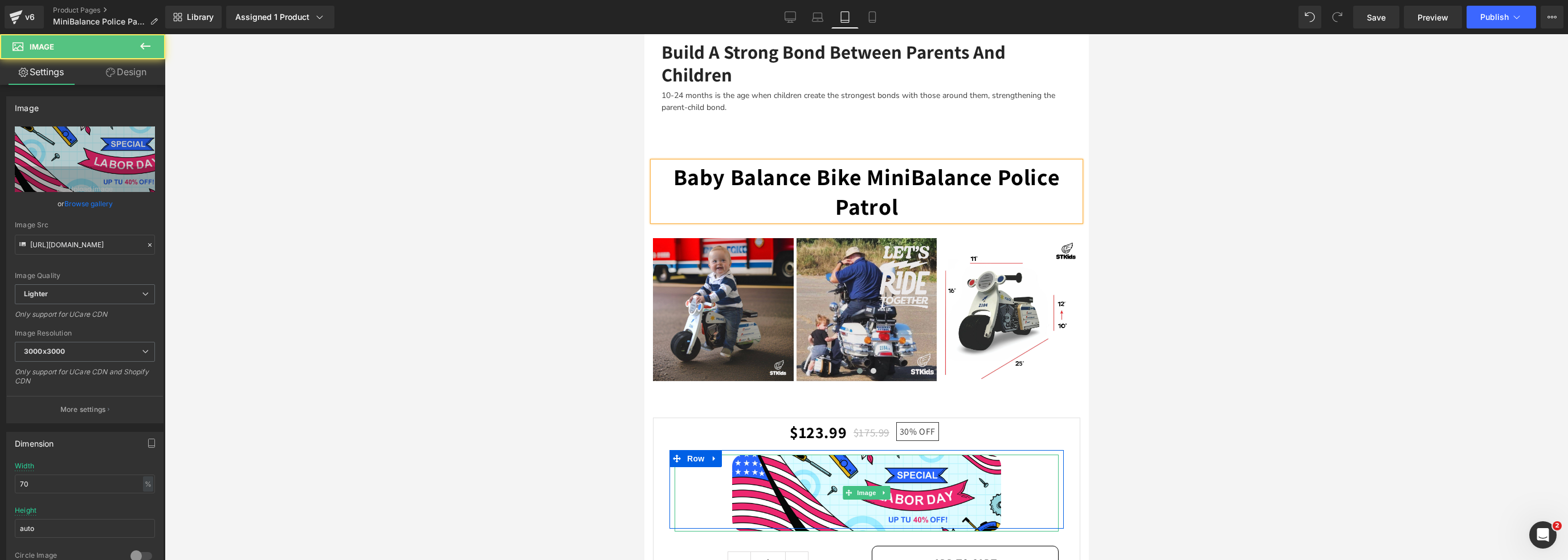
click at [805, 473] on img at bounding box center [865, 493] width 269 height 77
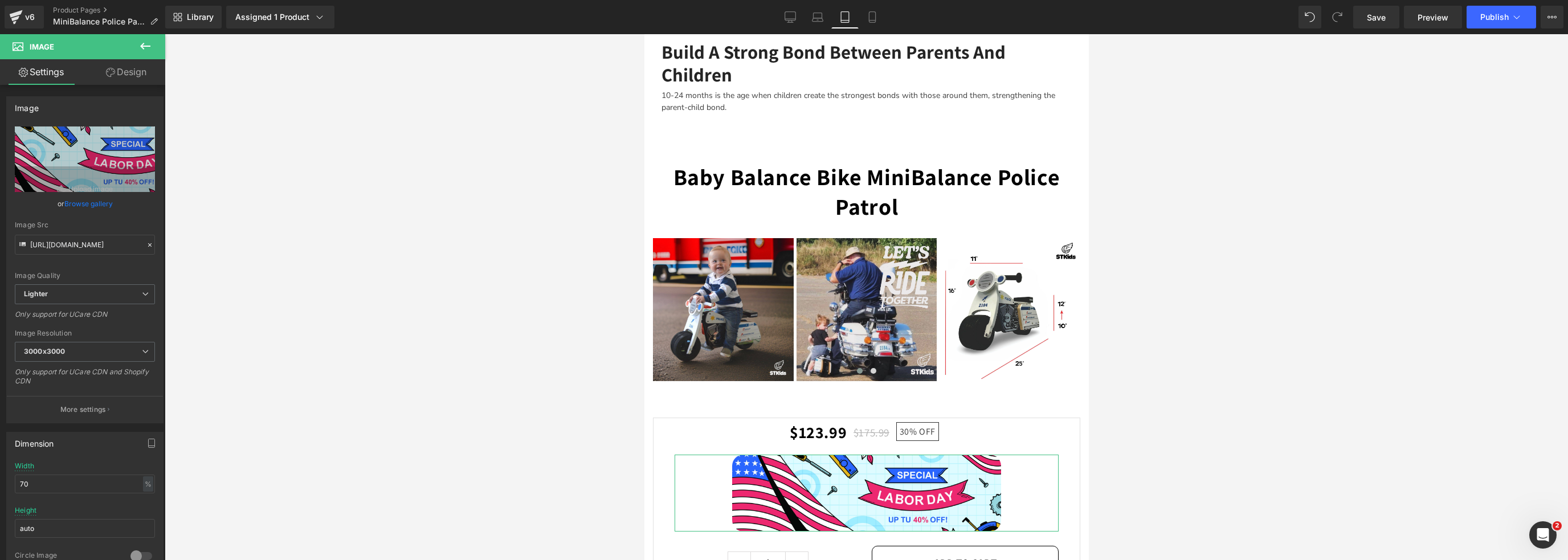
drag, startPoint x: 75, startPoint y: 207, endPoint x: 119, endPoint y: 183, distance: 50.1
click at [75, 207] on link "Browse gallery" at bounding box center [88, 203] width 48 height 20
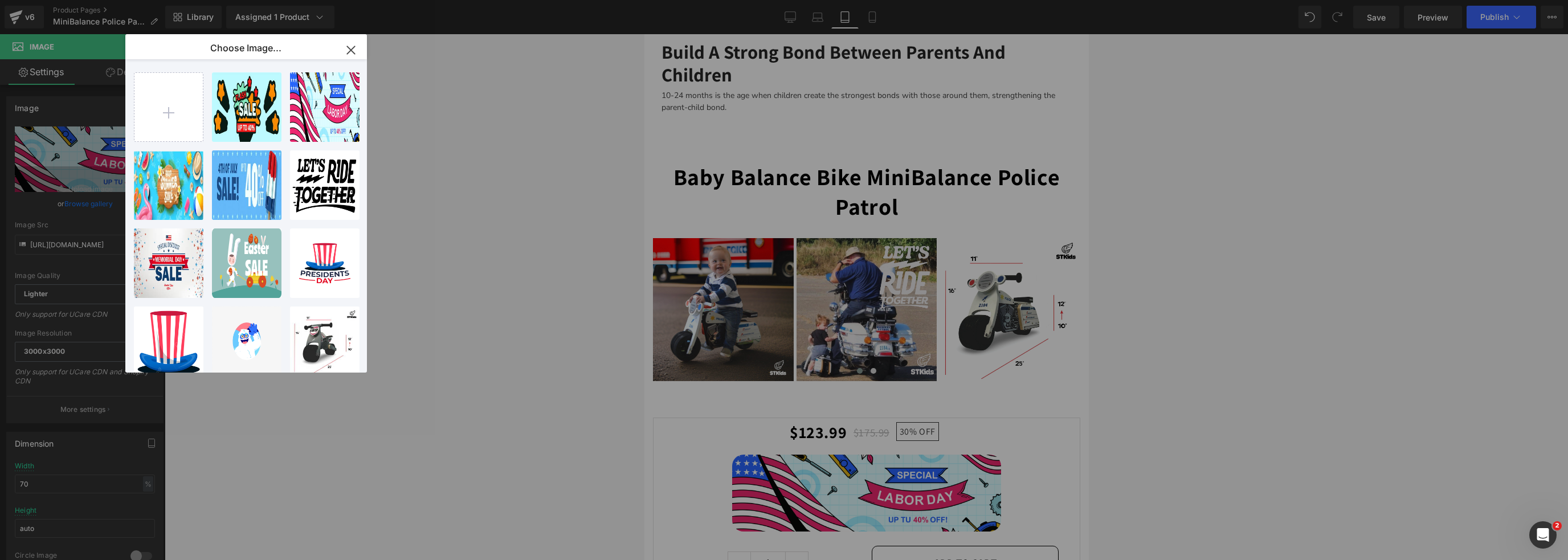
click at [0, 0] on div "Flas Sa... - 2.jpg 833.29 KB" at bounding box center [0, 0] width 0 height 0
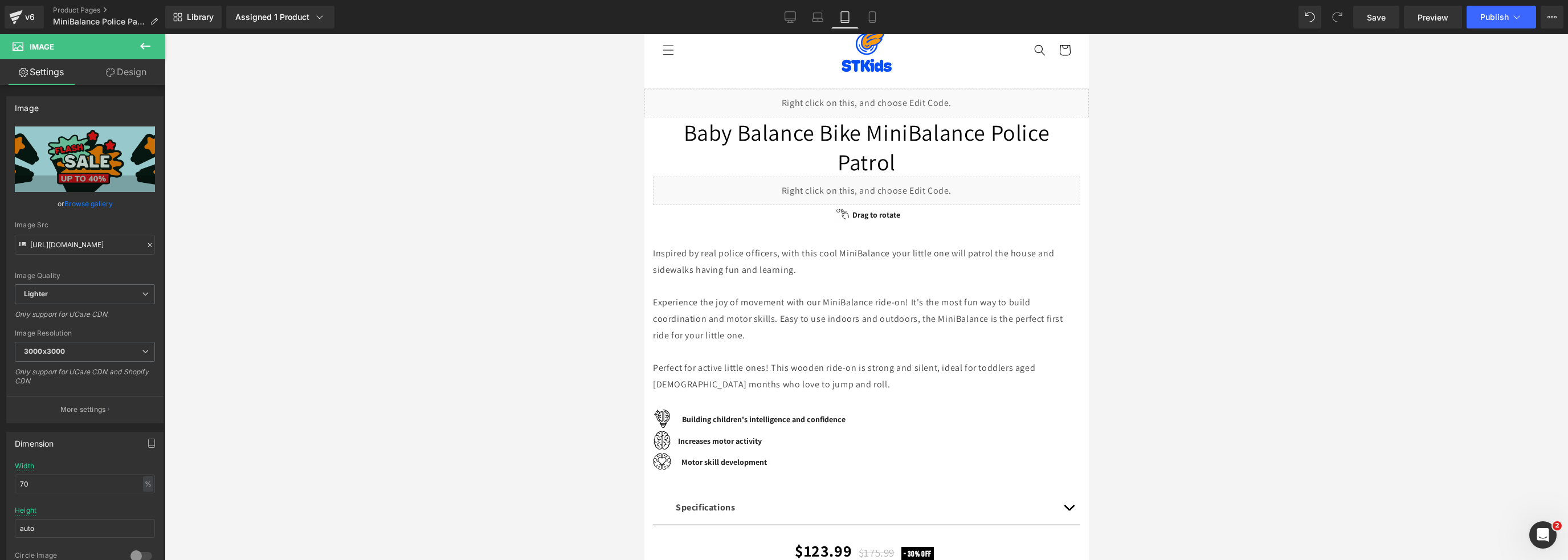
scroll to position [0, 0]
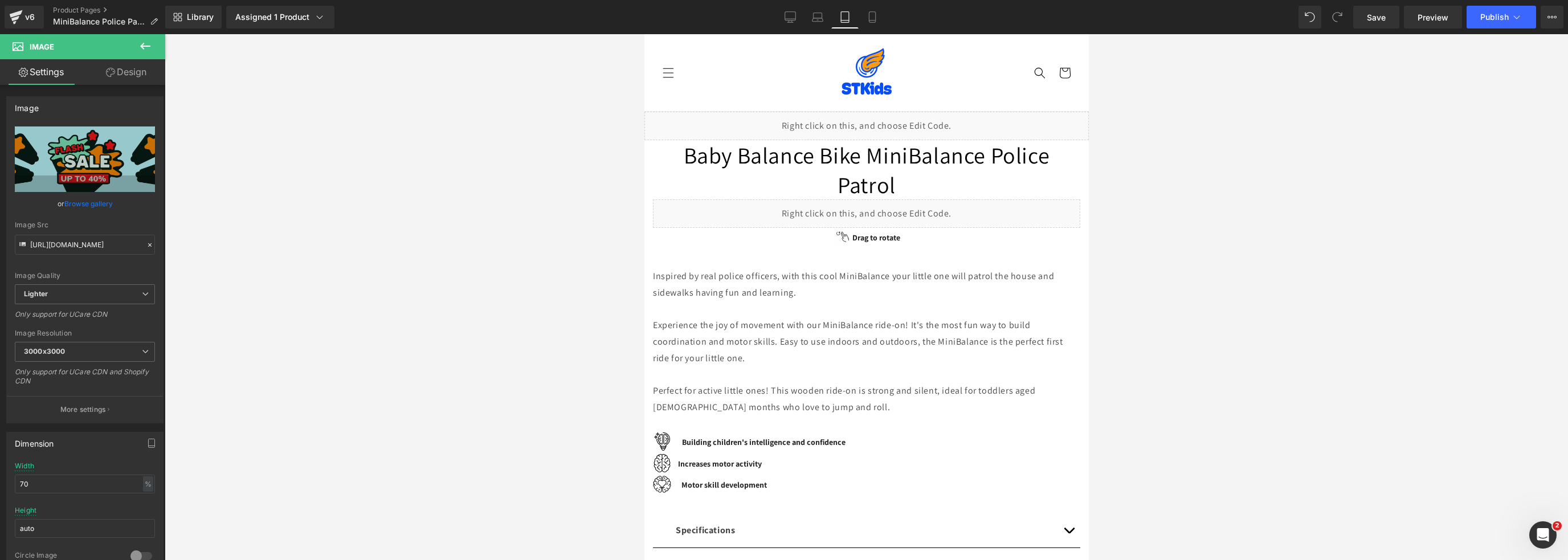
click at [1206, 137] on div at bounding box center [866, 298] width 1403 height 527
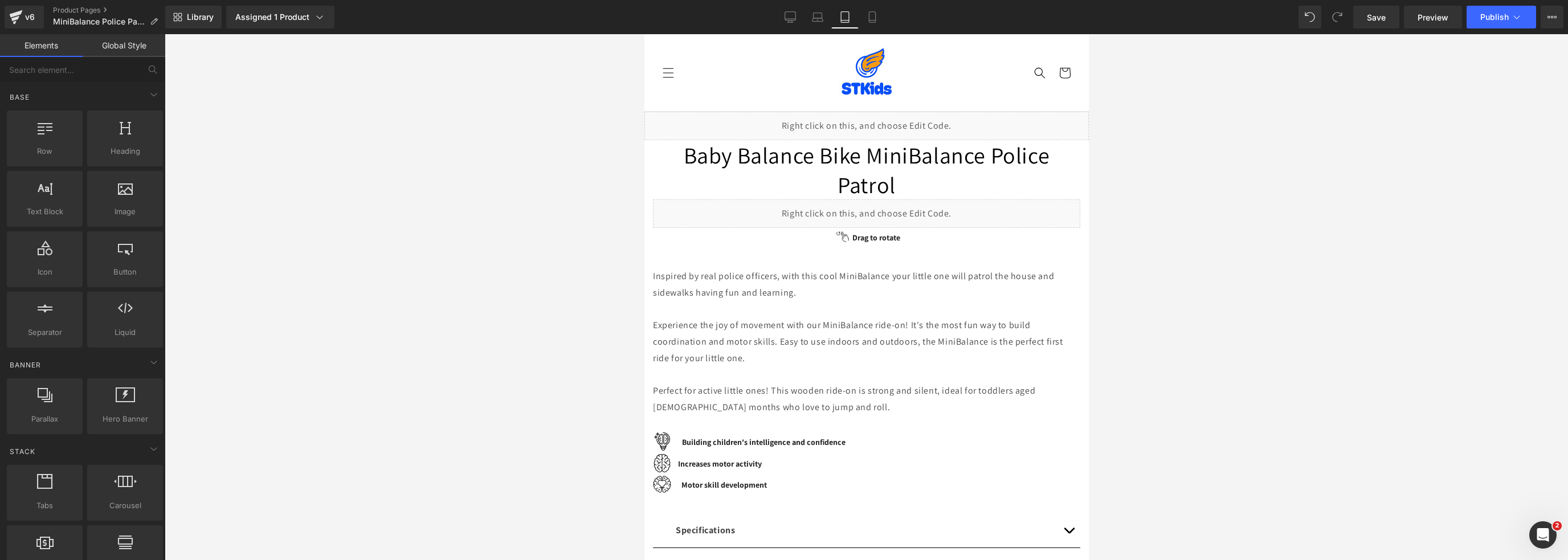
click at [867, 16] on icon at bounding box center [872, 17] width 11 height 11
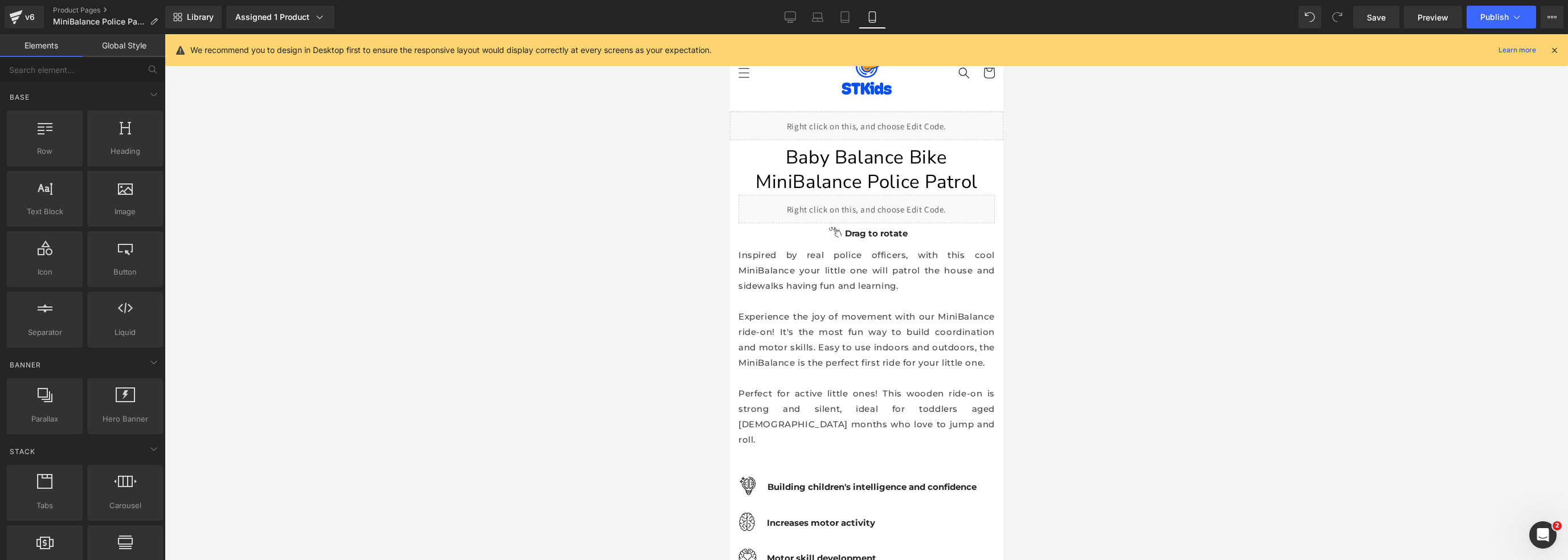
drag, startPoint x: 997, startPoint y: 91, endPoint x: 1779, endPoint y: 193, distance: 788.6
click at [1560, 47] on div "We recommend you to design in Desktop first to ensure the responsive layout wou…" at bounding box center [866, 50] width 1403 height 32
click at [1552, 54] on icon at bounding box center [1553, 49] width 10 height 10
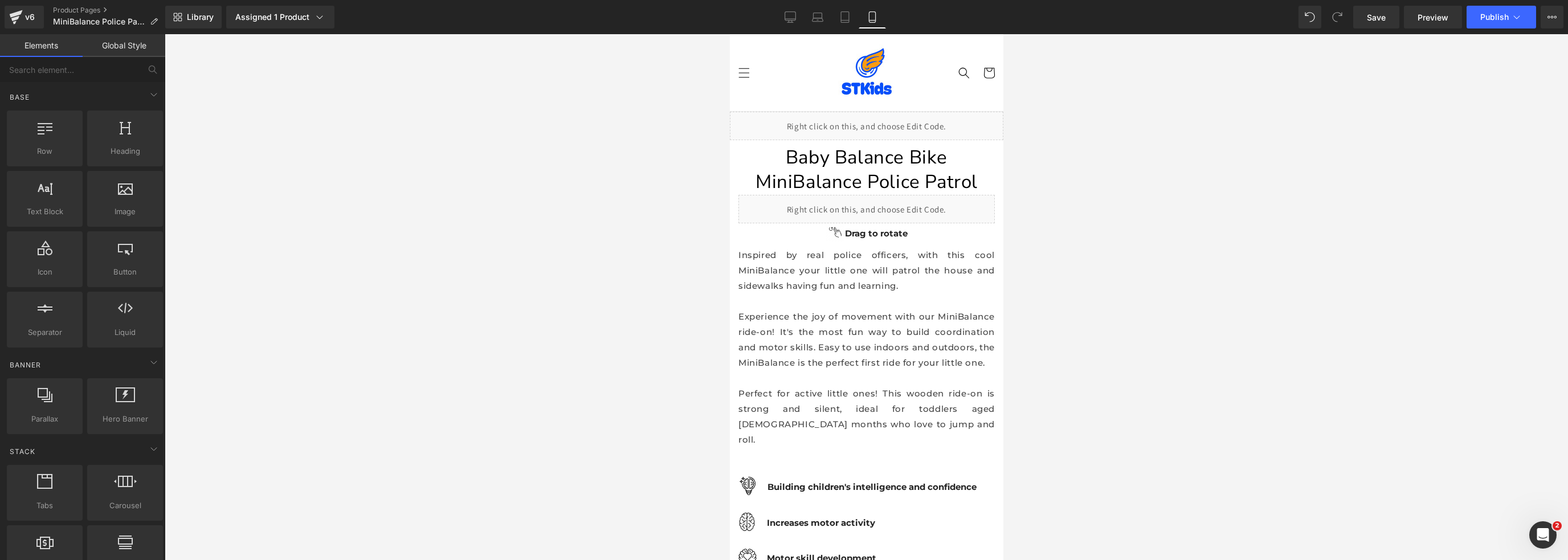
click at [1378, 17] on span "Save" at bounding box center [1376, 17] width 19 height 12
drag, startPoint x: 995, startPoint y: 87, endPoint x: 1764, endPoint y: 87, distance: 769.0
click at [1487, 16] on span "Publish" at bounding box center [1494, 17] width 29 height 9
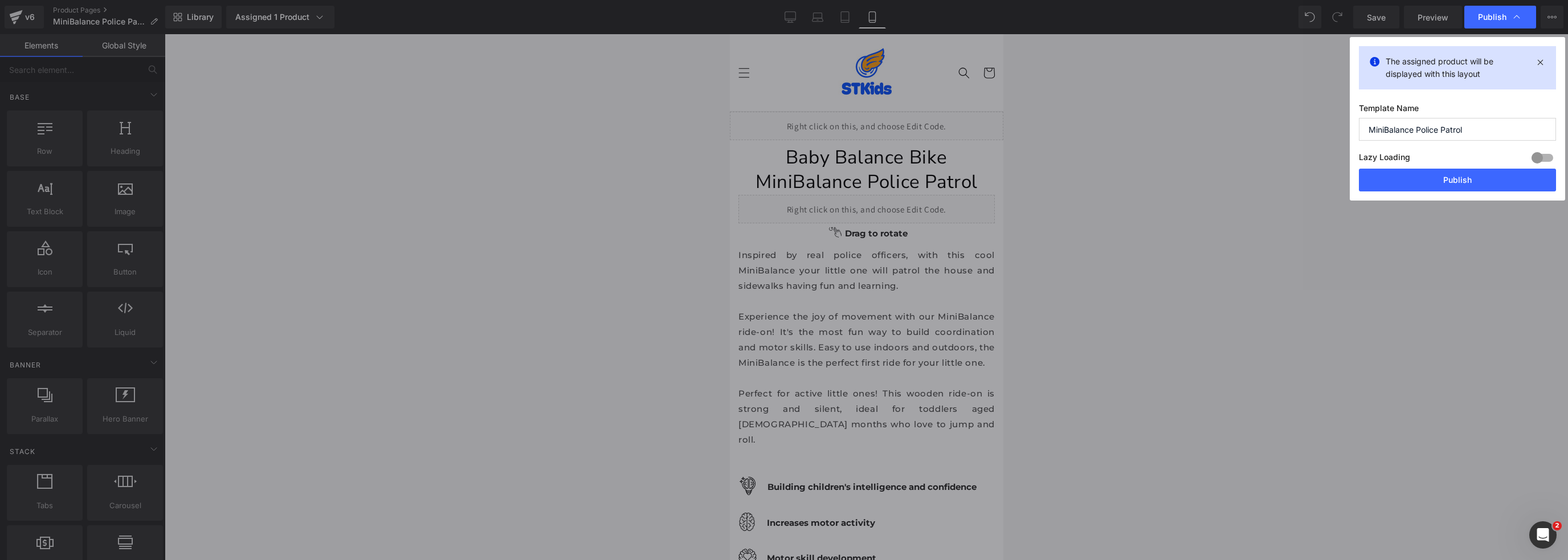
click at [1436, 178] on button "Publish" at bounding box center [1457, 180] width 197 height 23
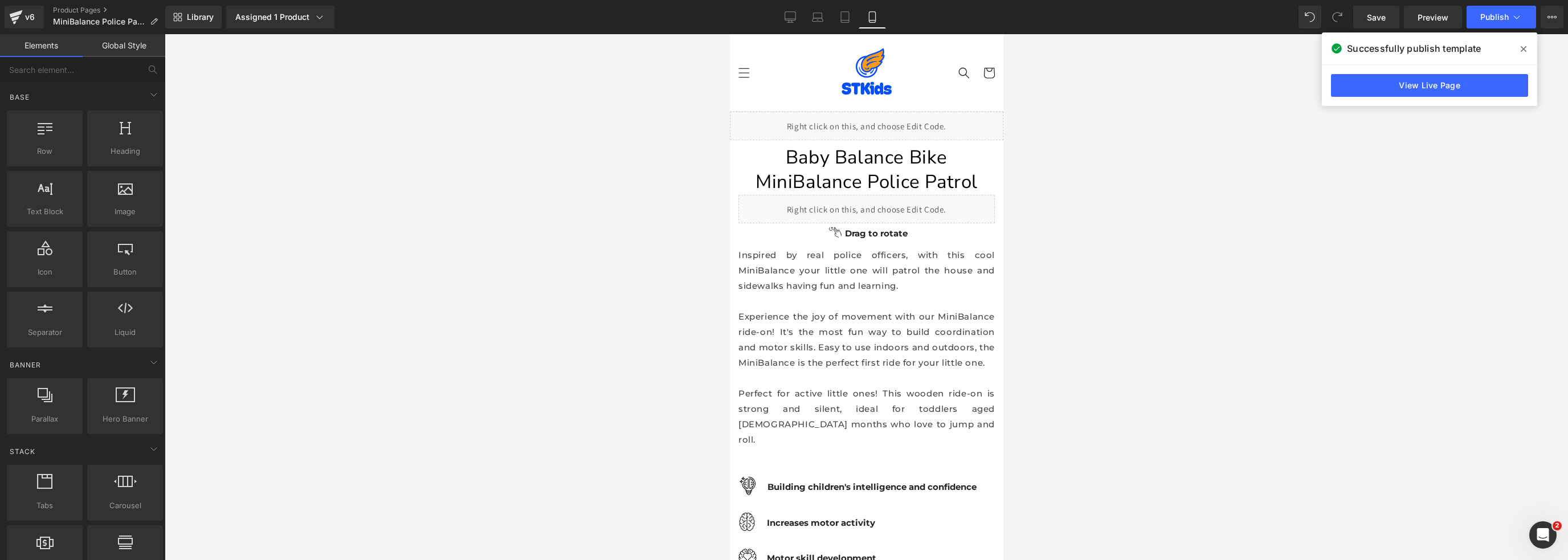
click at [86, 8] on link "Product Pages" at bounding box center [110, 10] width 114 height 9
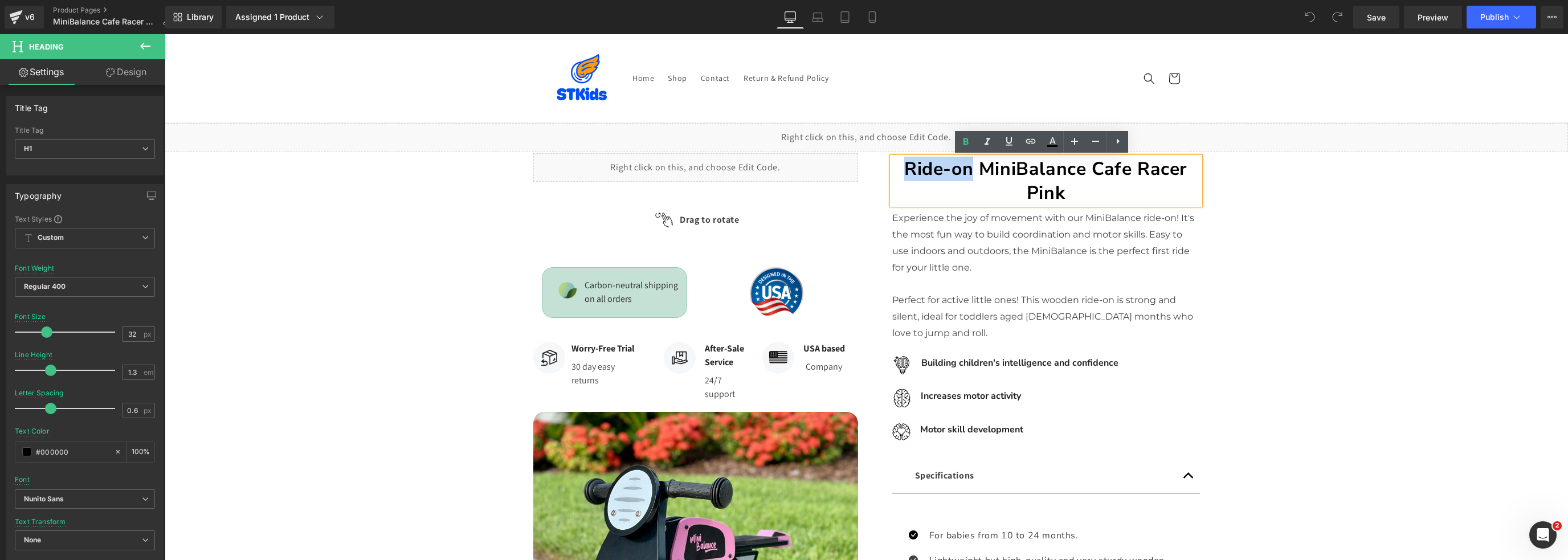
drag, startPoint x: 968, startPoint y: 167, endPoint x: 904, endPoint y: 173, distance: 64.3
click at [904, 173] on strong "Ride-on MiniBalance Cafe Racer Pink" at bounding box center [1046, 181] width 283 height 48
paste div
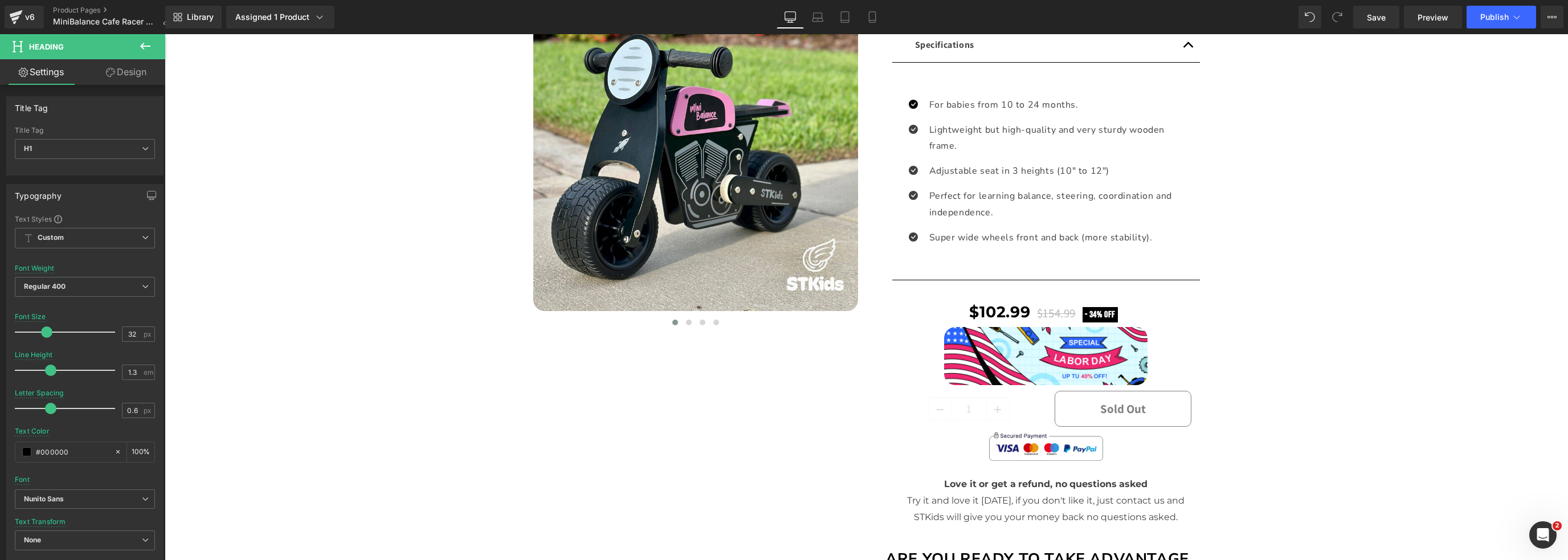
scroll to position [438, 0]
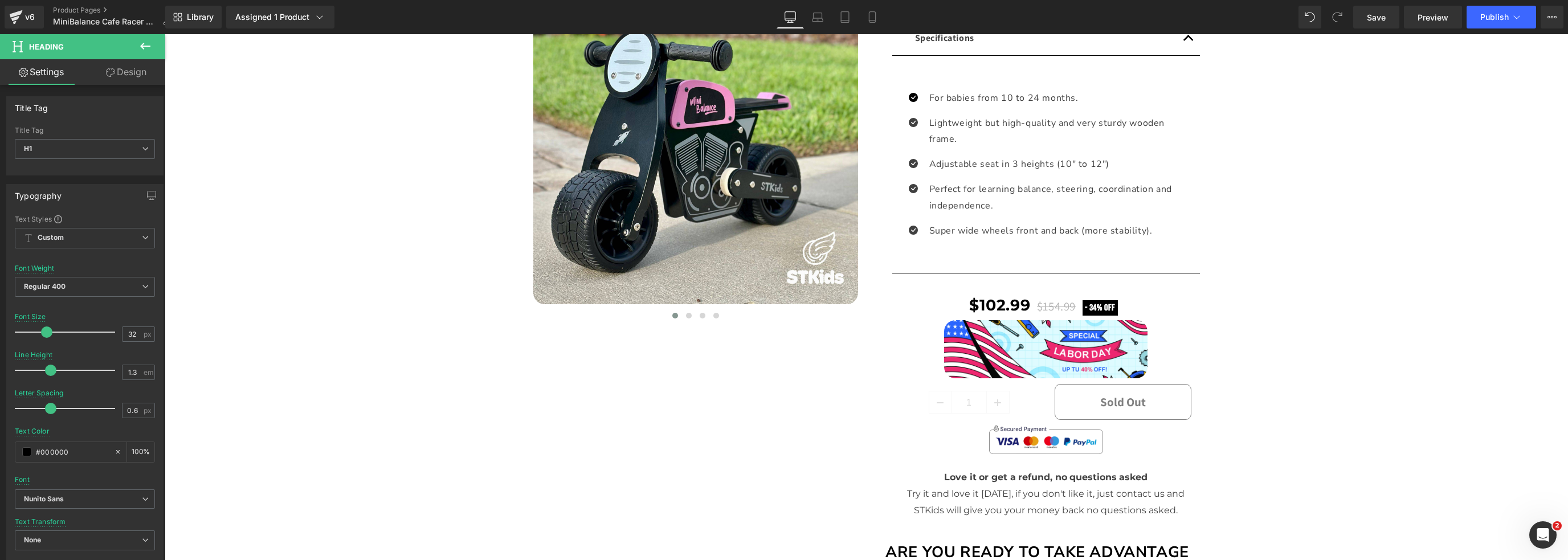
click at [1021, 353] on div "Image" at bounding box center [1046, 349] width 291 height 59
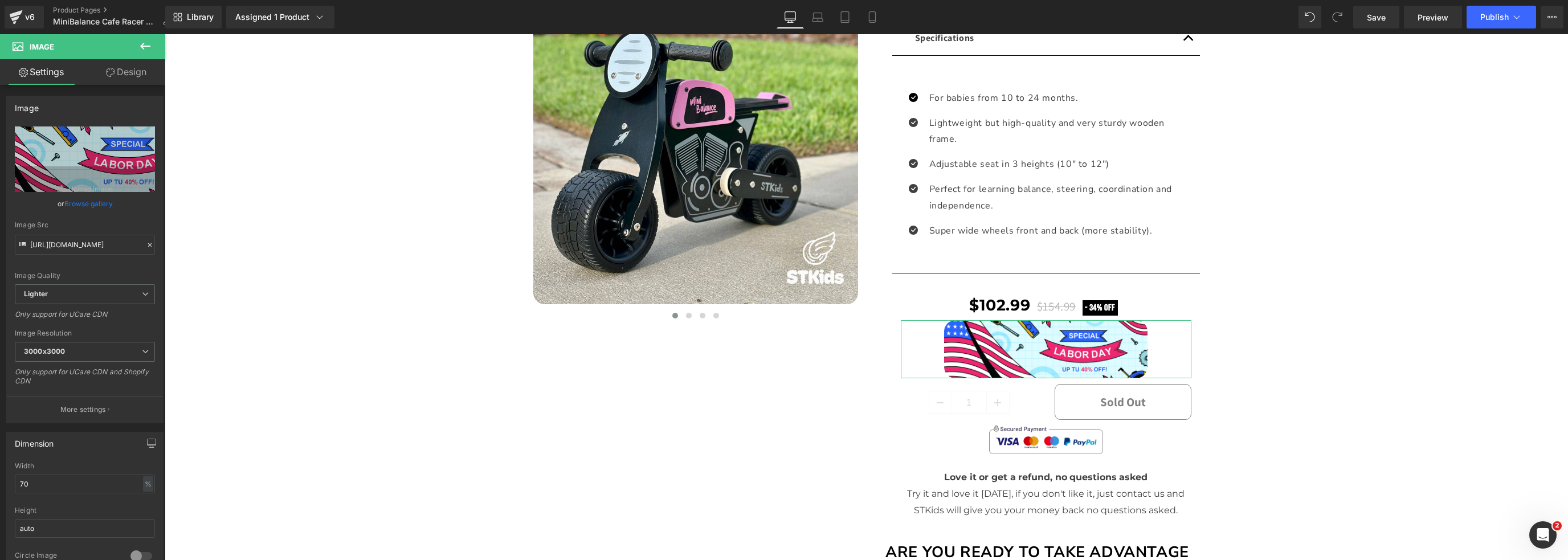
click at [84, 206] on link "Browse gallery" at bounding box center [88, 203] width 48 height 20
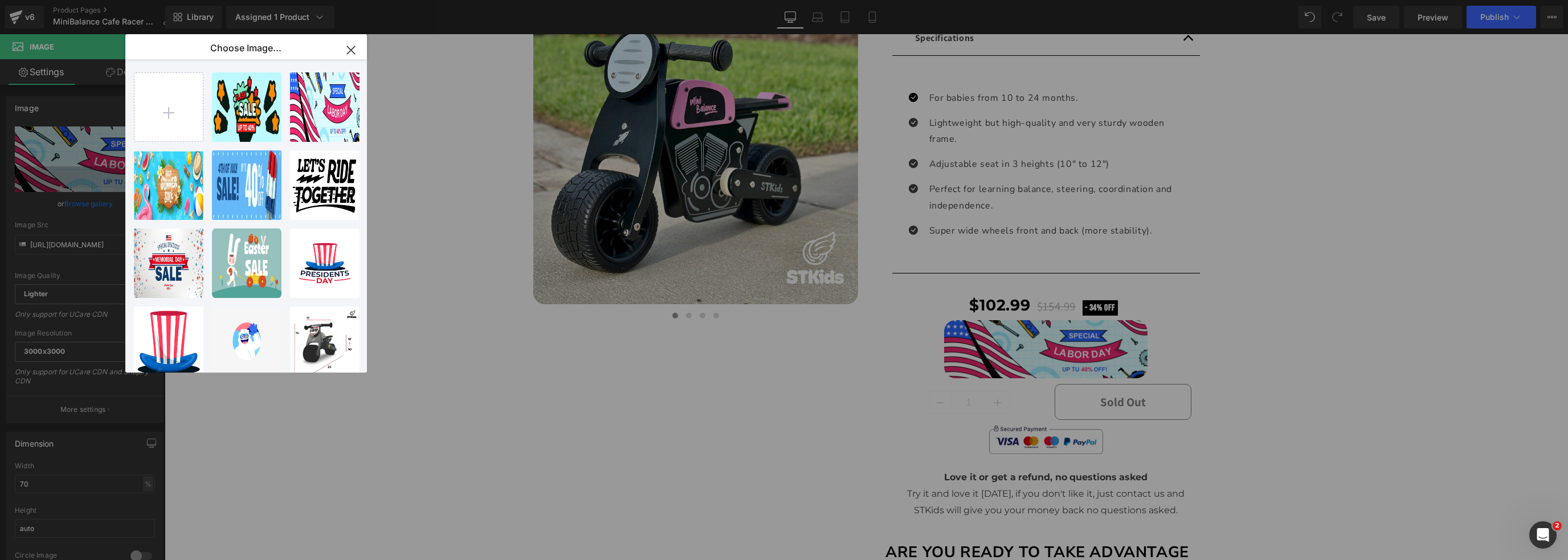
drag, startPoint x: 61, startPoint y: 94, endPoint x: 222, endPoint y: 125, distance: 164.0
click at [0, 0] on div "Flas Sa... - 2.jpg 833.29 KB" at bounding box center [0, 0] width 0 height 0
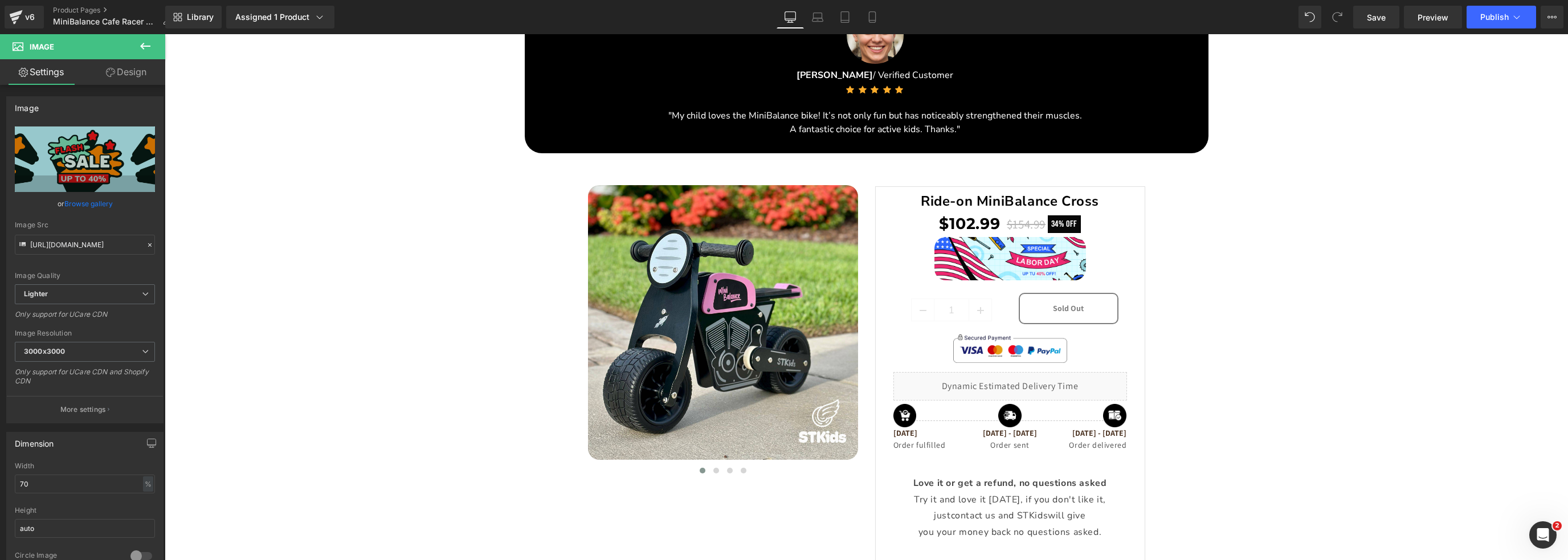
scroll to position [1979, 0]
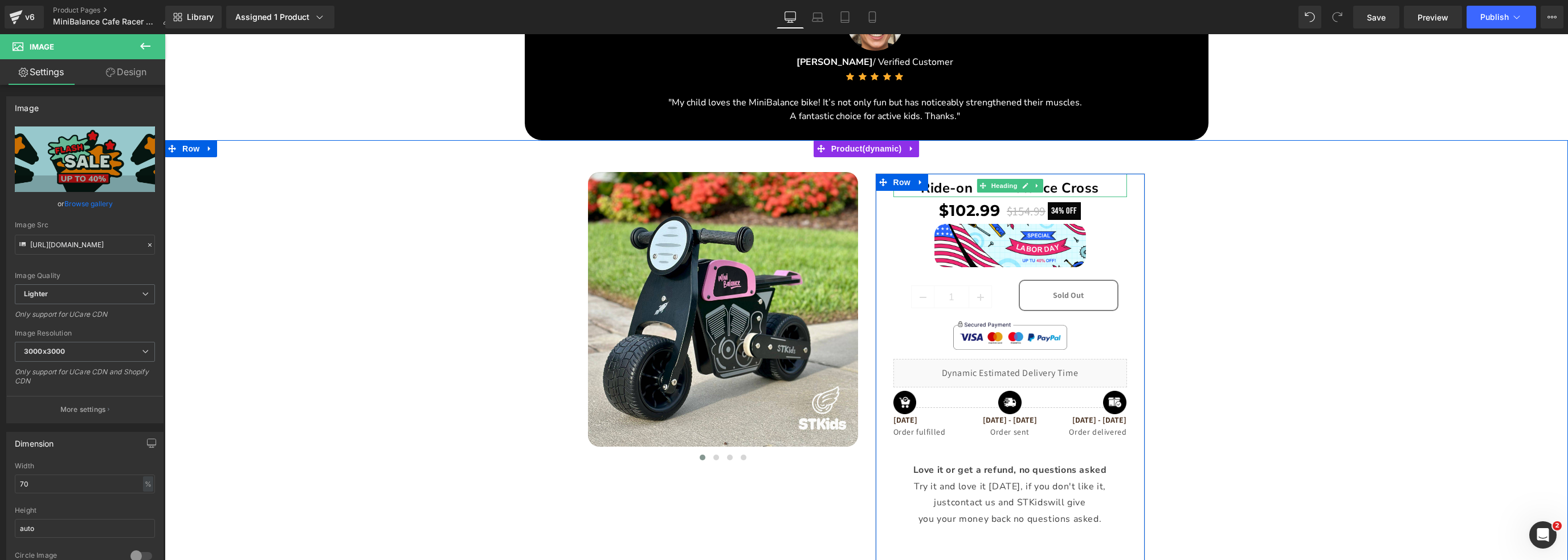
click at [968, 189] on strong "Ride-on MiniBalance Cross" at bounding box center [1009, 188] width 178 height 19
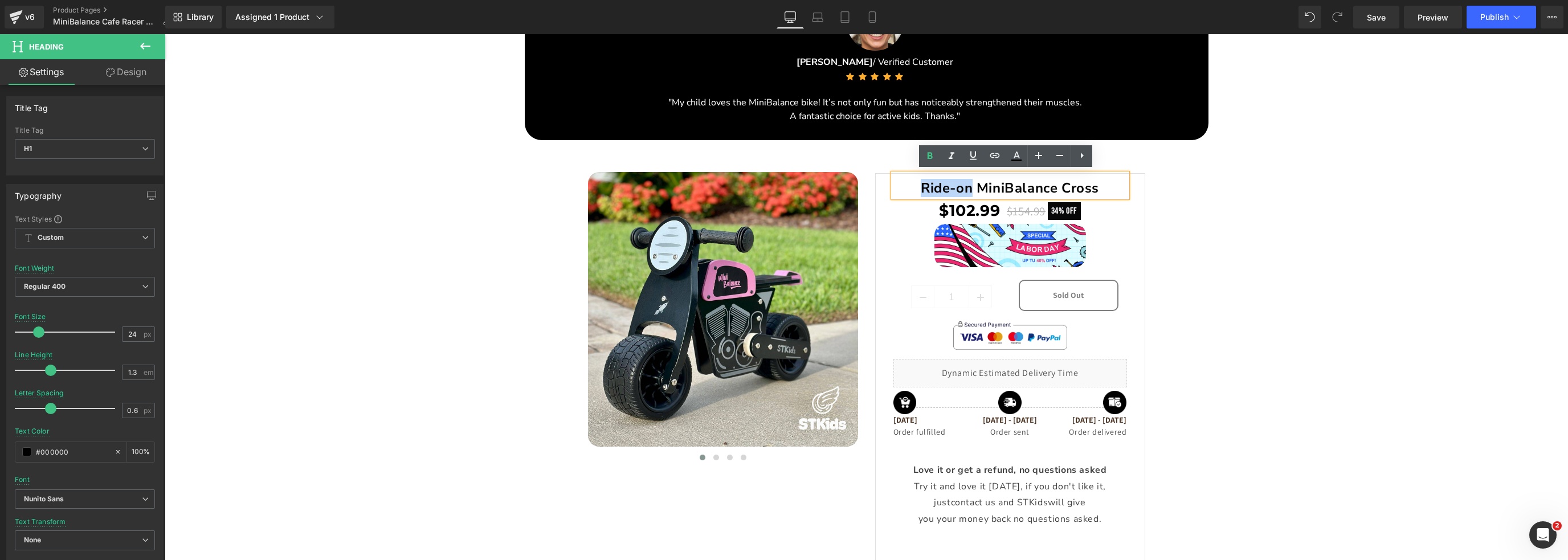
drag, startPoint x: 968, startPoint y: 183, endPoint x: 904, endPoint y: 189, distance: 64.3
click at [904, 189] on h1 "Ride-on MiniBalance Cross" at bounding box center [1009, 188] width 233 height 18
paste div
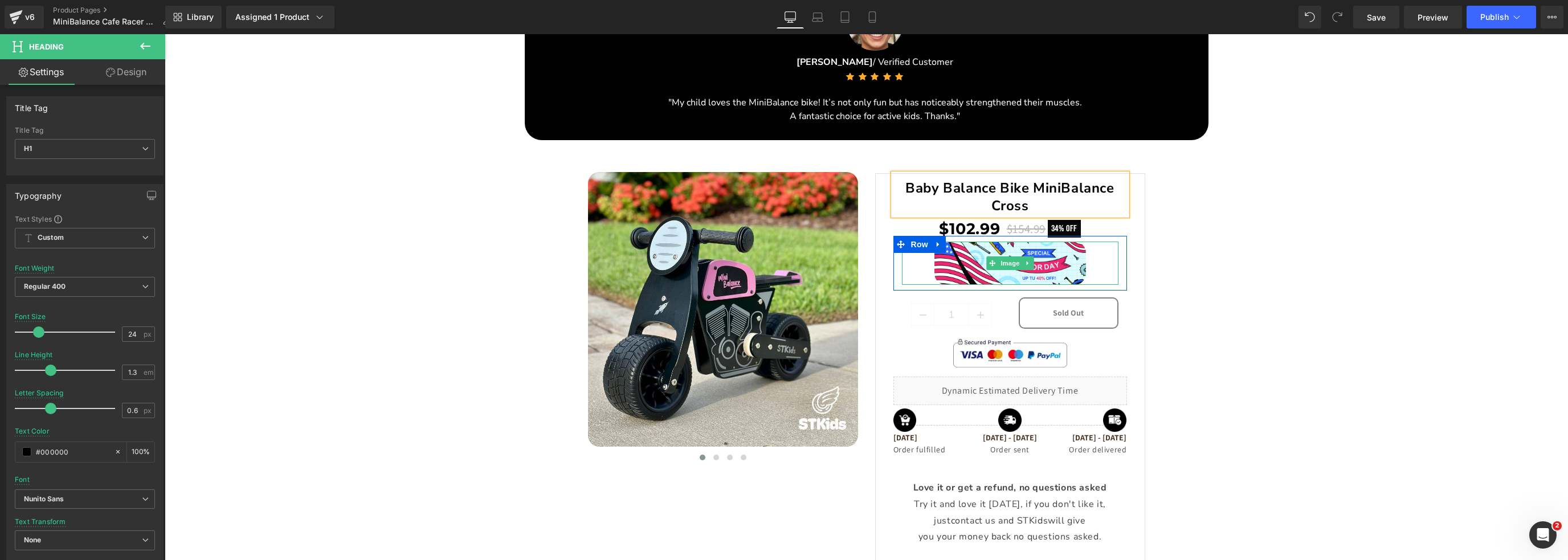
click at [993, 257] on span at bounding box center [992, 263] width 12 height 14
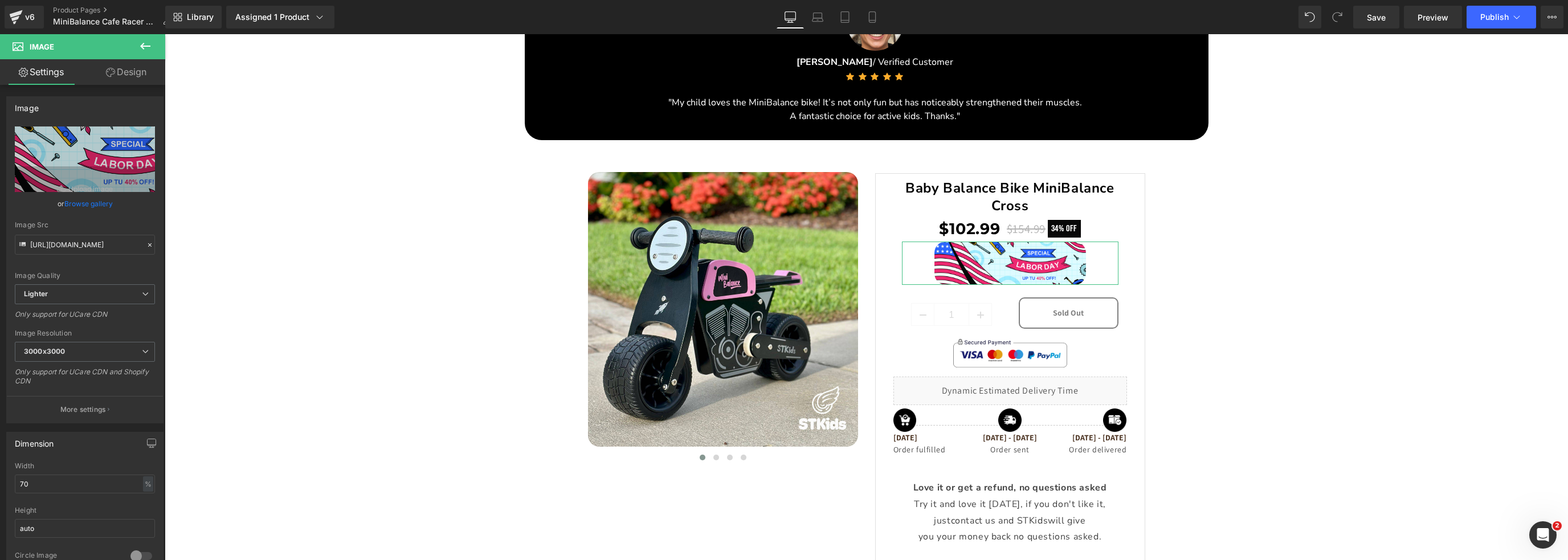
click at [86, 196] on link "Browse gallery" at bounding box center [88, 203] width 48 height 20
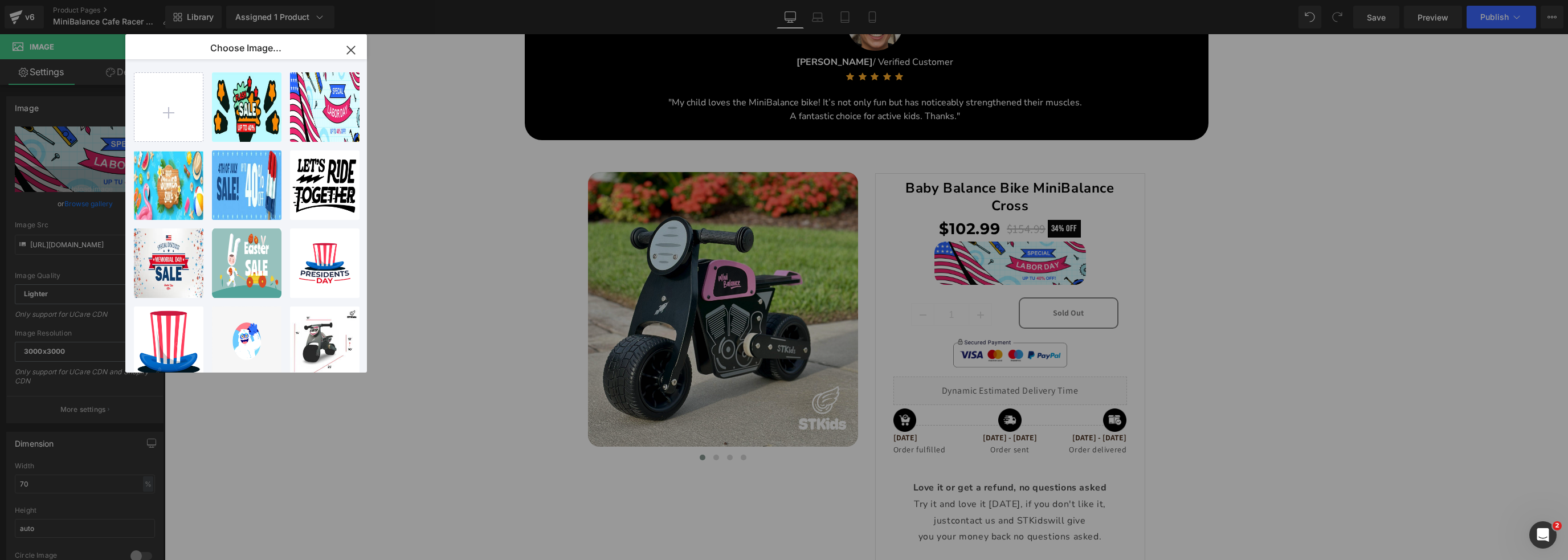
click at [0, 0] on div "Flas Sa... - 2.jpg 833.29 KB" at bounding box center [0, 0] width 0 height 0
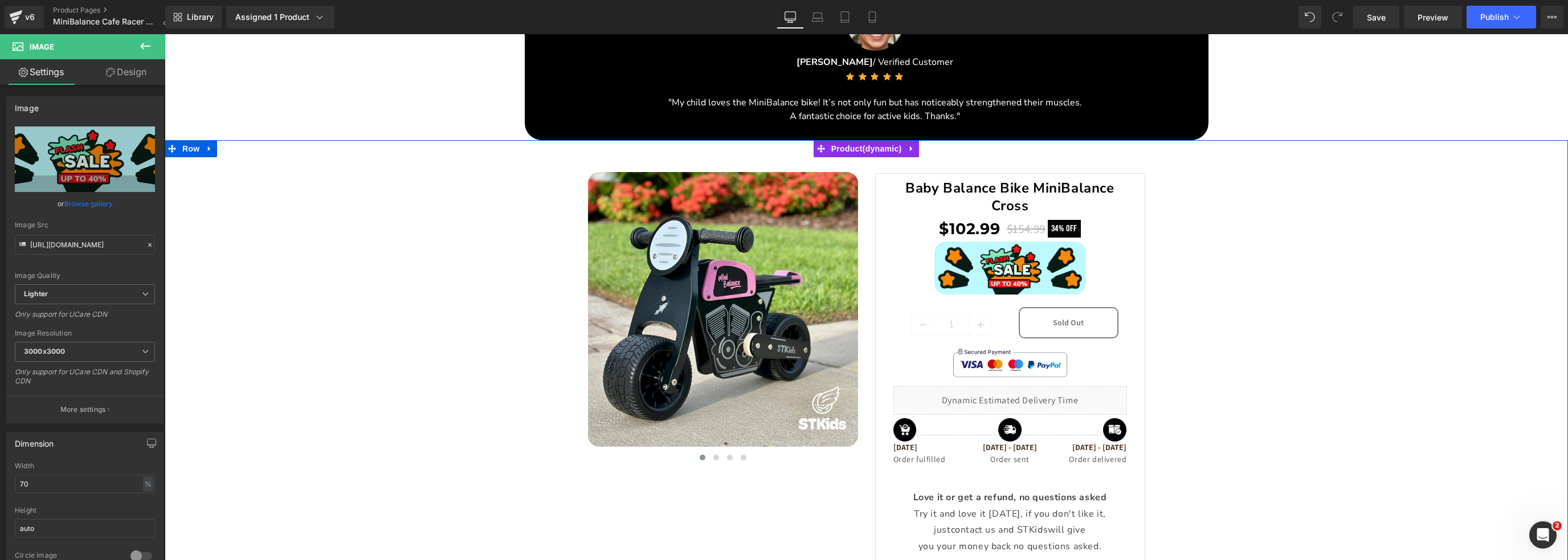
click at [1506, 374] on div "Image" at bounding box center [866, 387] width 1403 height 475
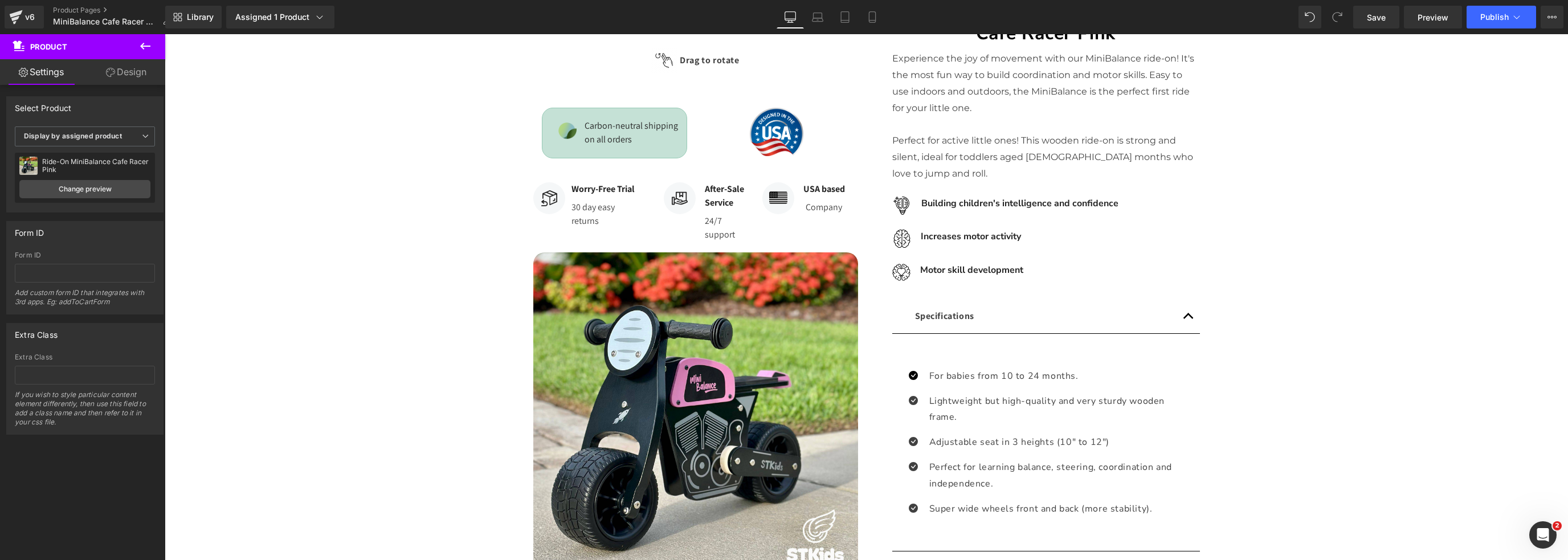
scroll to position [0, 0]
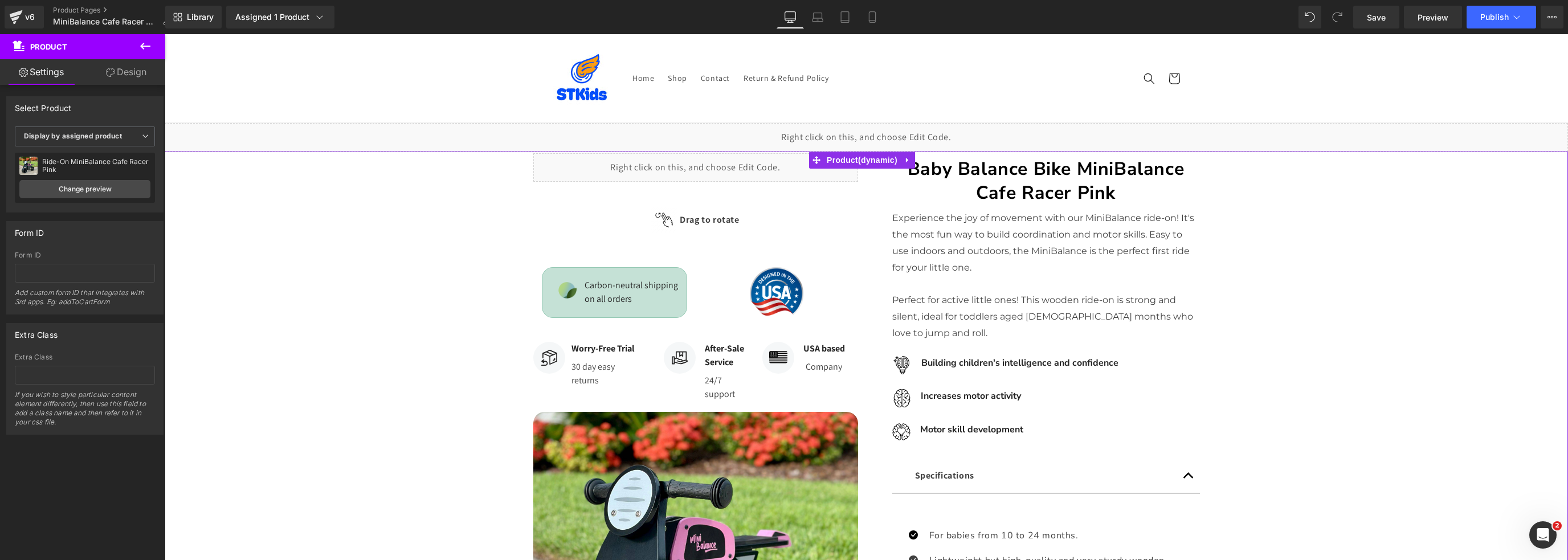
drag, startPoint x: 1290, startPoint y: 223, endPoint x: 1017, endPoint y: 85, distance: 305.9
click at [1290, 219] on div "Liquid Row Image Drag to rotate" at bounding box center [866, 564] width 1403 height 824
click at [814, 23] on link "Laptop" at bounding box center [817, 17] width 27 height 23
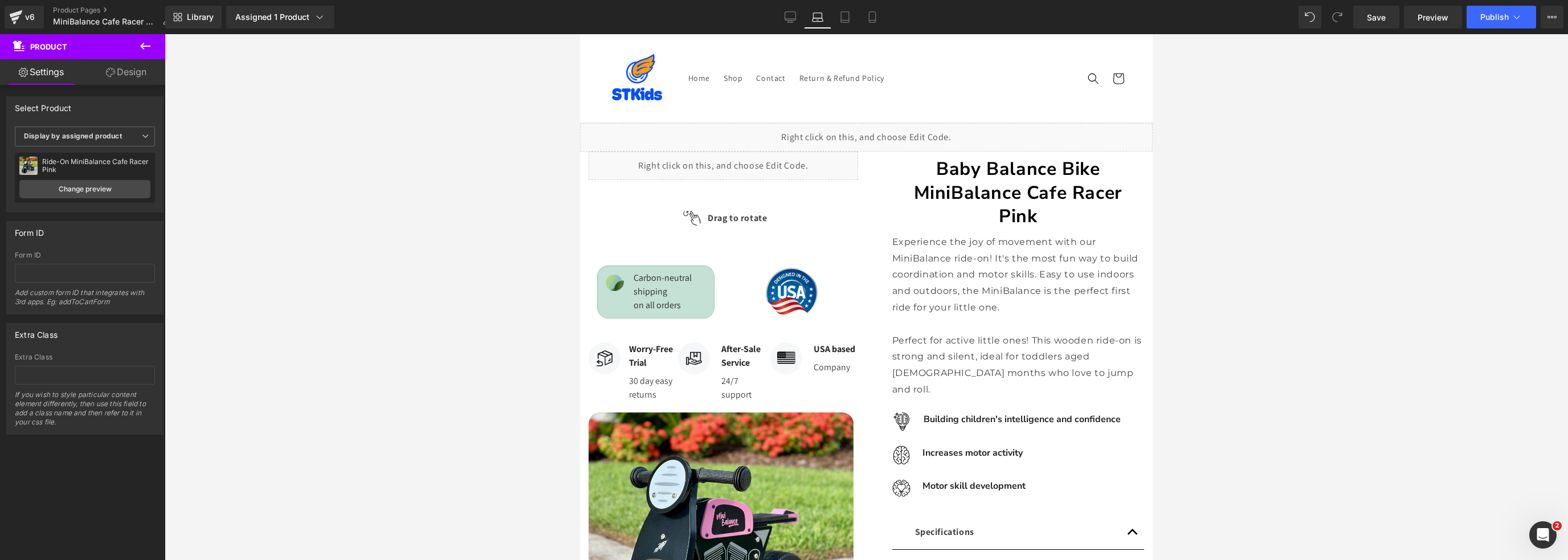
click at [850, 16] on link "Tablet" at bounding box center [844, 17] width 27 height 23
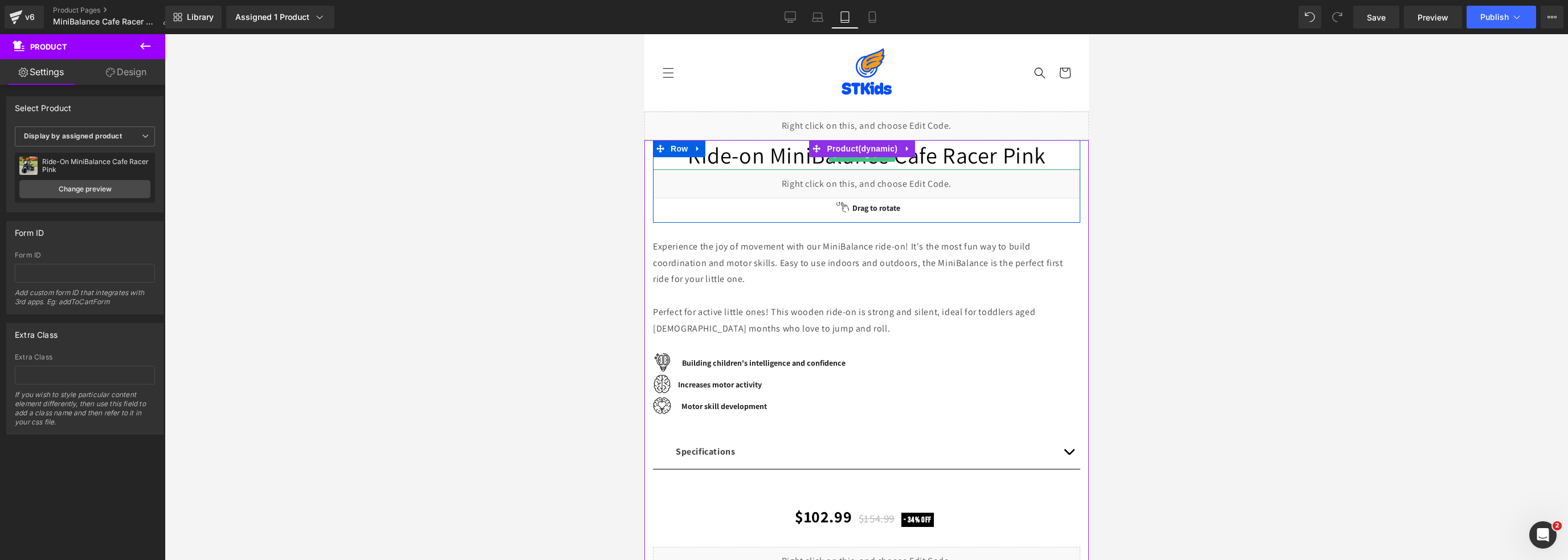
click at [742, 153] on h1 "Ride-on MiniBalance Cafe Racer Pink" at bounding box center [866, 155] width 428 height 30
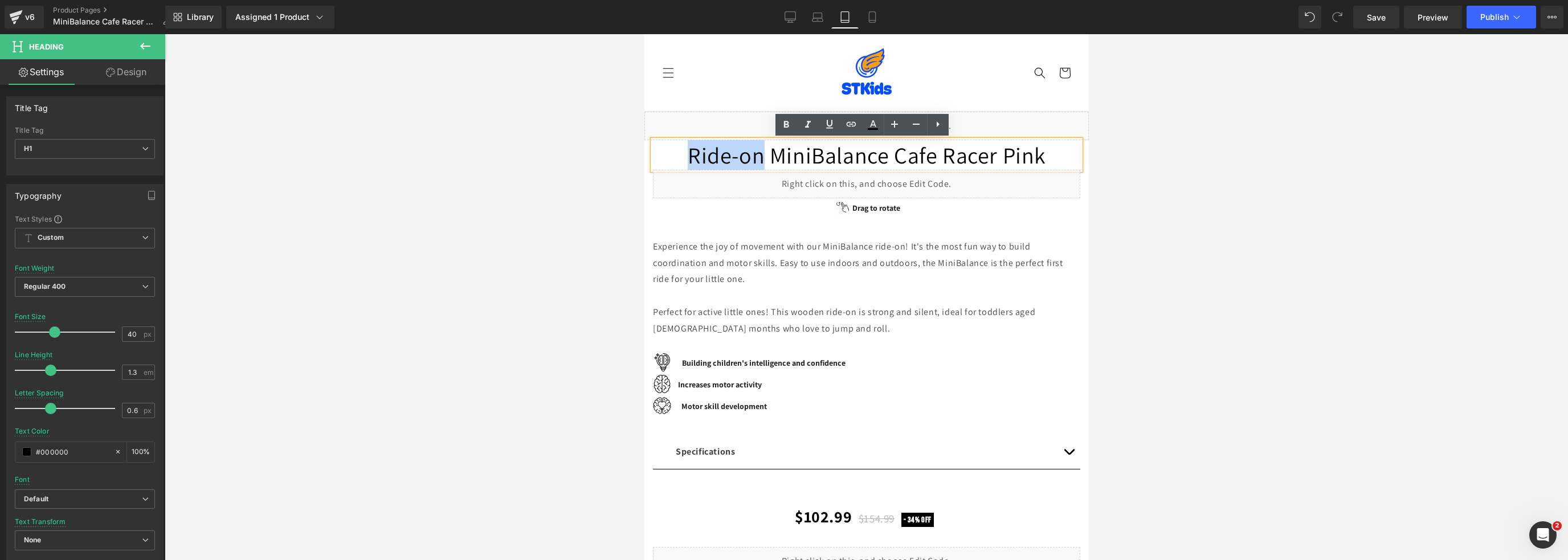
drag, startPoint x: 744, startPoint y: 155, endPoint x: 662, endPoint y: 153, distance: 82.0
click at [662, 153] on h1 "Ride-on MiniBalance Cafe Racer Pink" at bounding box center [866, 155] width 428 height 30
paste div
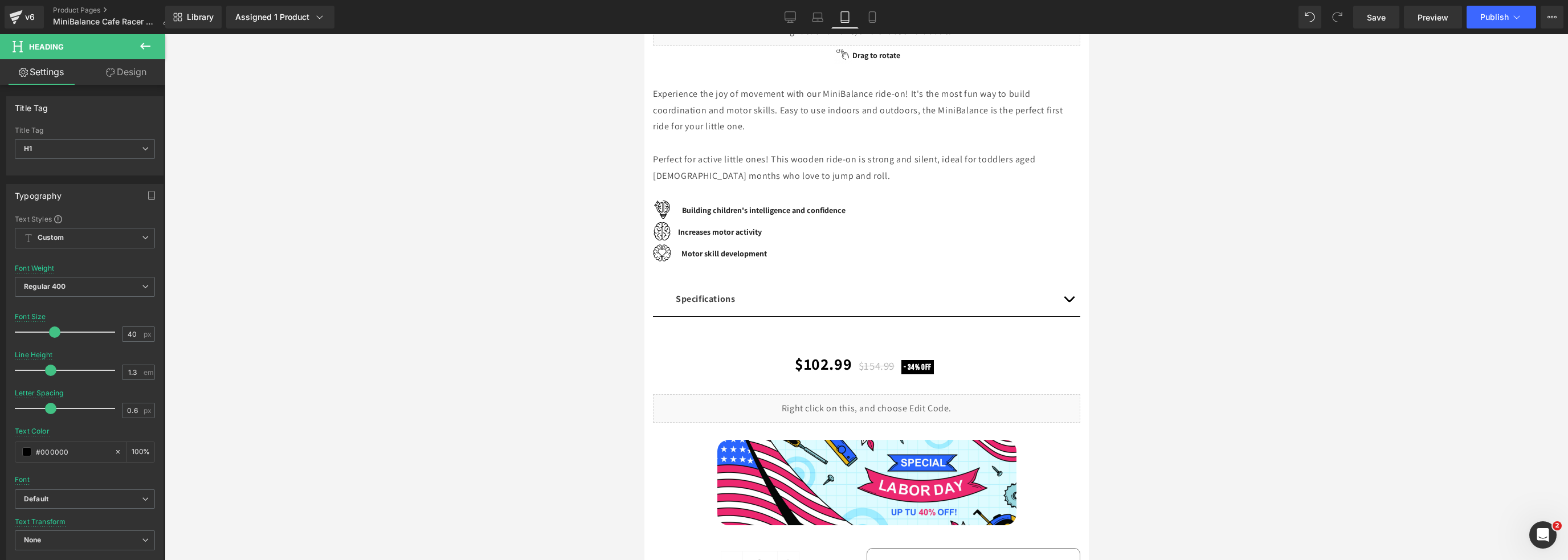
scroll to position [361, 0]
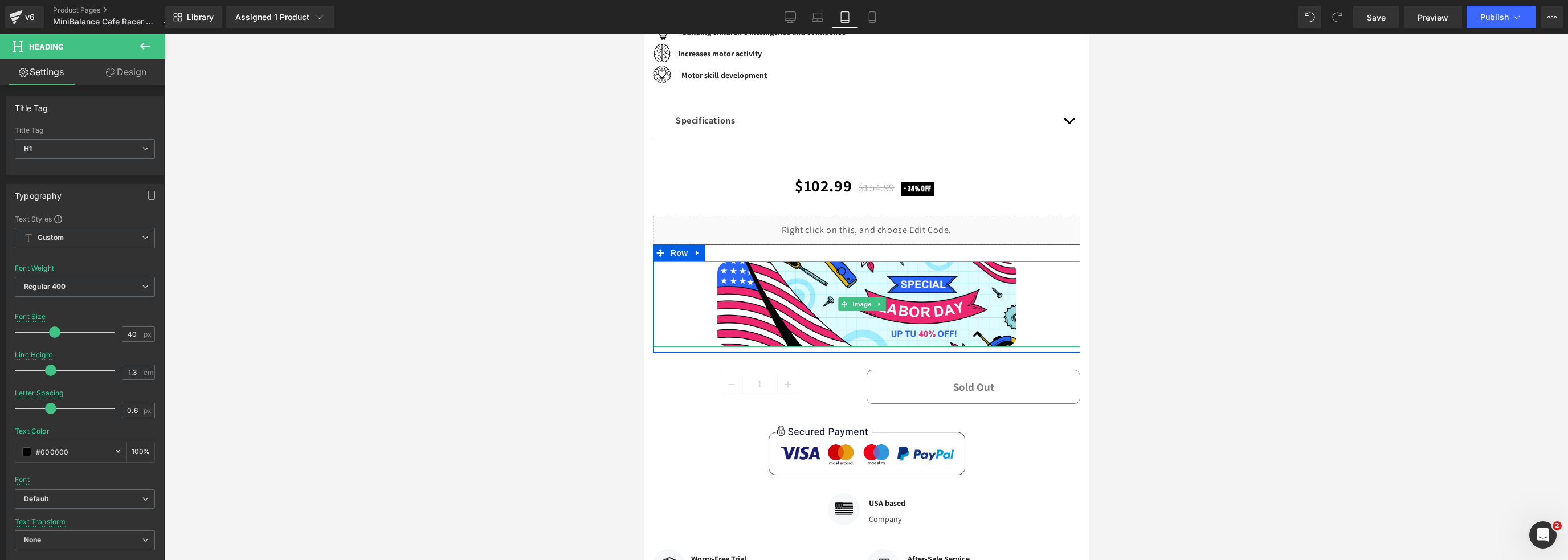
click at [837, 319] on img at bounding box center [866, 304] width 299 height 86
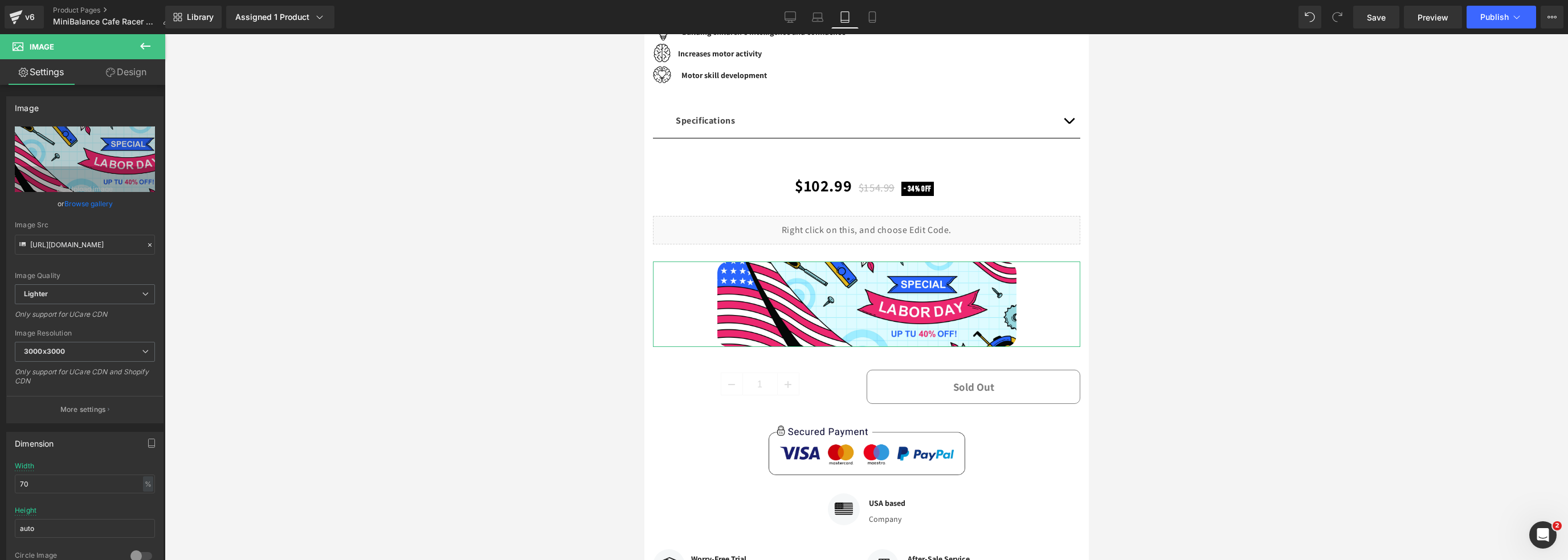
click at [90, 203] on link "Browse gallery" at bounding box center [88, 203] width 48 height 20
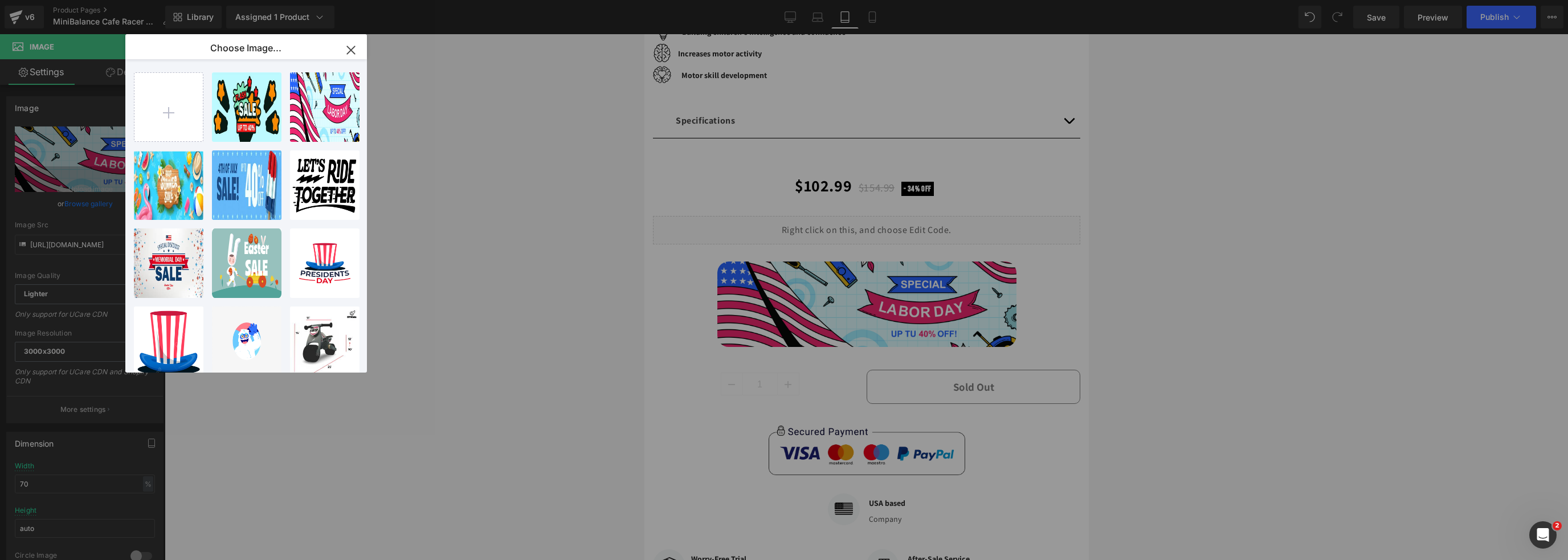
click at [0, 0] on div "Flas Sa... - 2.jpg 833.29 KB" at bounding box center [0, 0] width 0 height 0
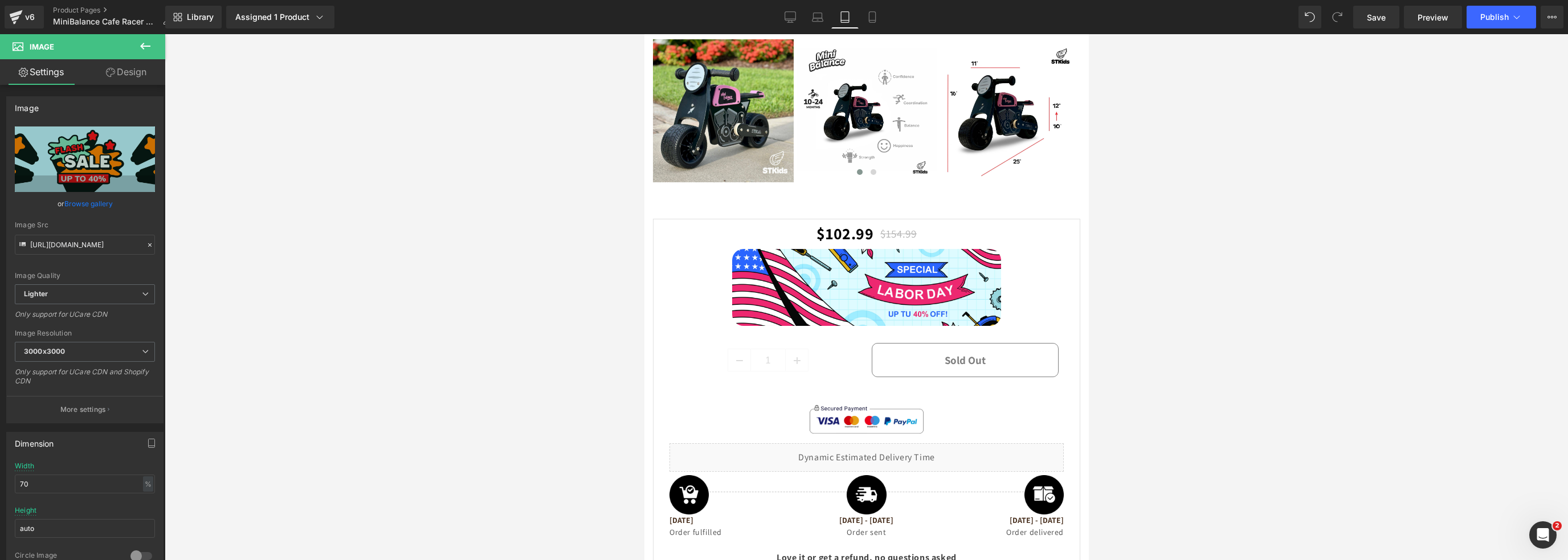
scroll to position [1895, 0]
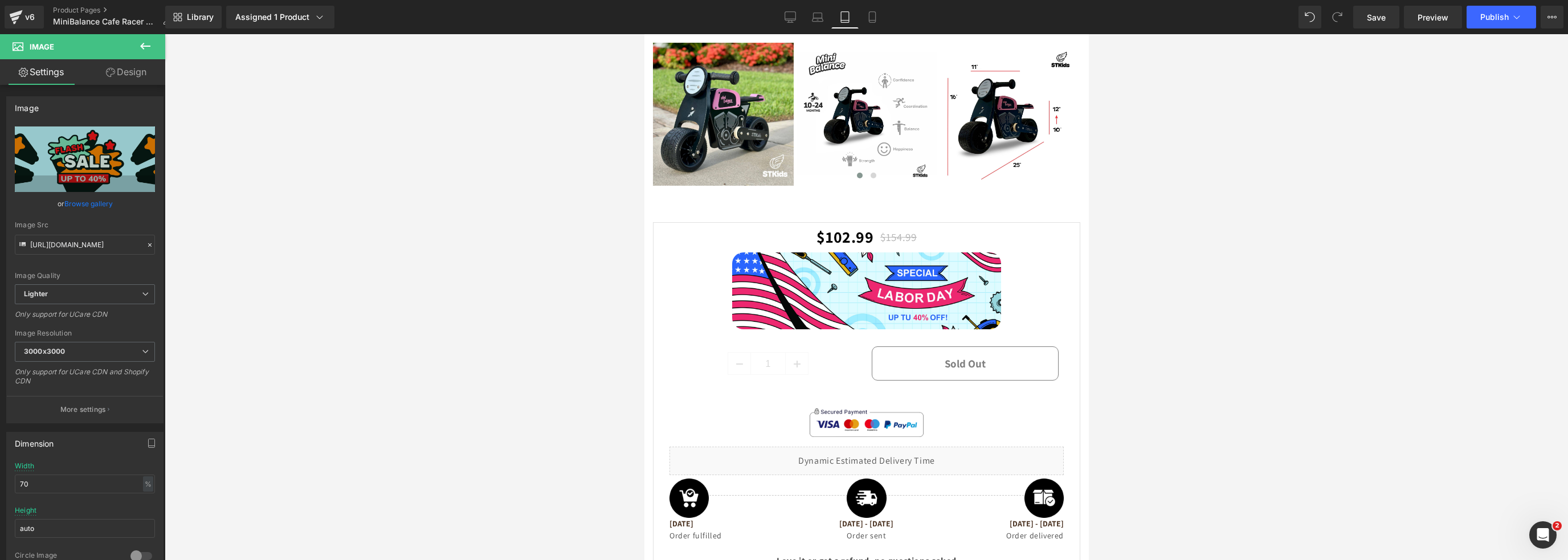
click at [862, 287] on img at bounding box center [865, 291] width 269 height 77
click at [82, 203] on link "Browse gallery" at bounding box center [88, 203] width 48 height 20
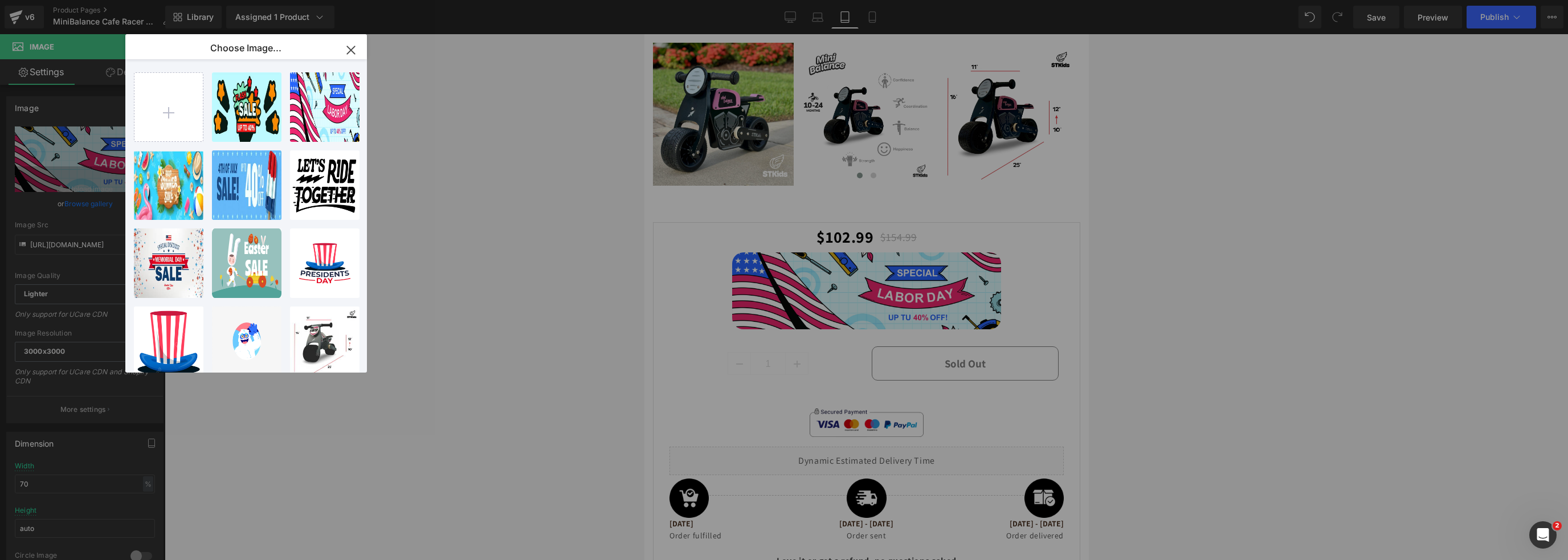
click at [0, 0] on div "Flas Sa... - 2.jpg 833.29 KB" at bounding box center [0, 0] width 0 height 0
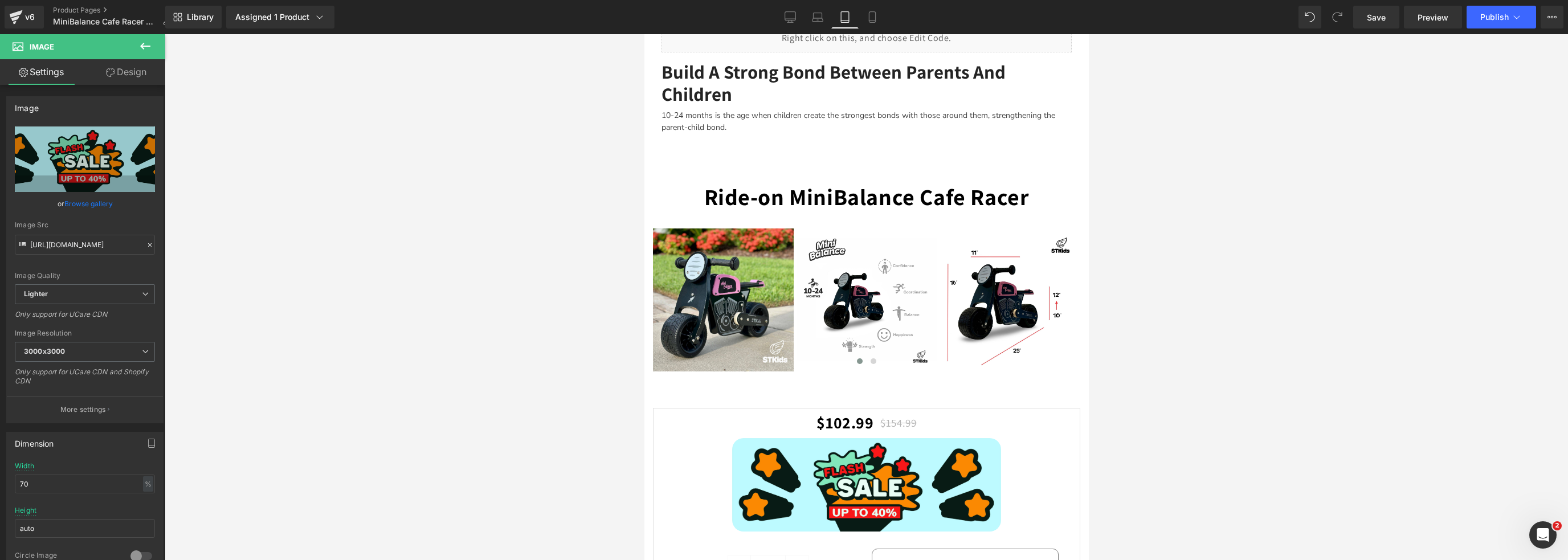
scroll to position [1700, 0]
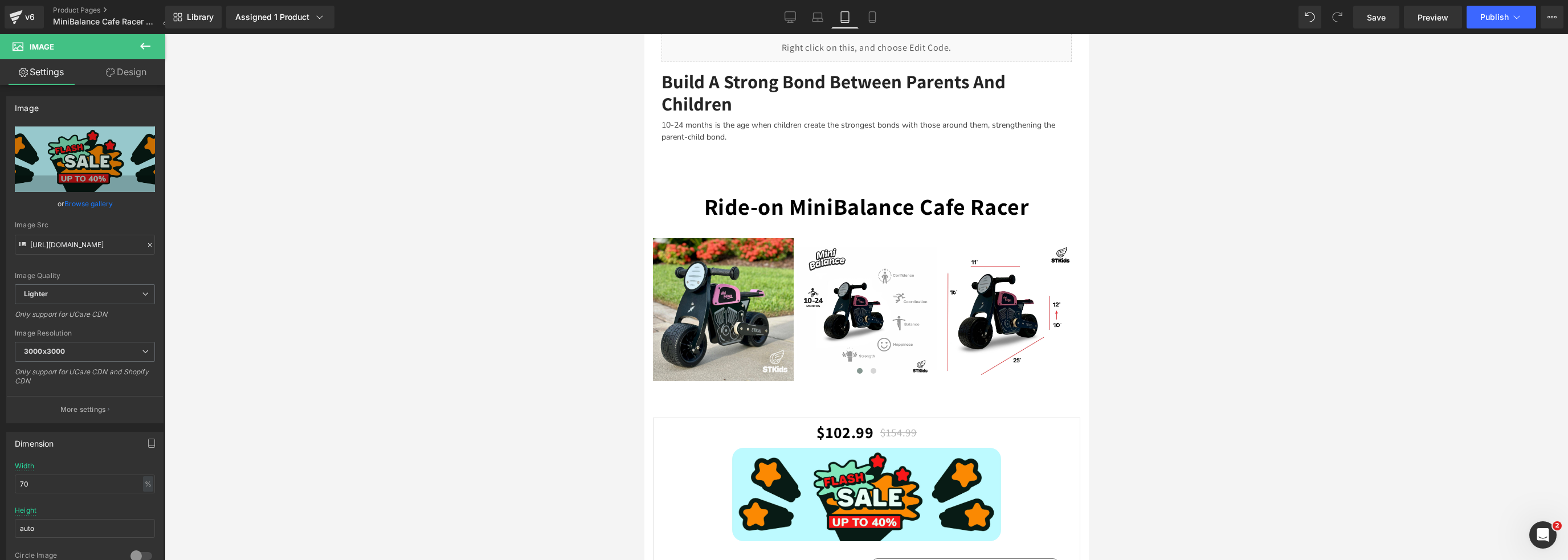
click at [761, 196] on strong "Ride-on MiniBalance Cafe Racer" at bounding box center [866, 207] width 325 height 30
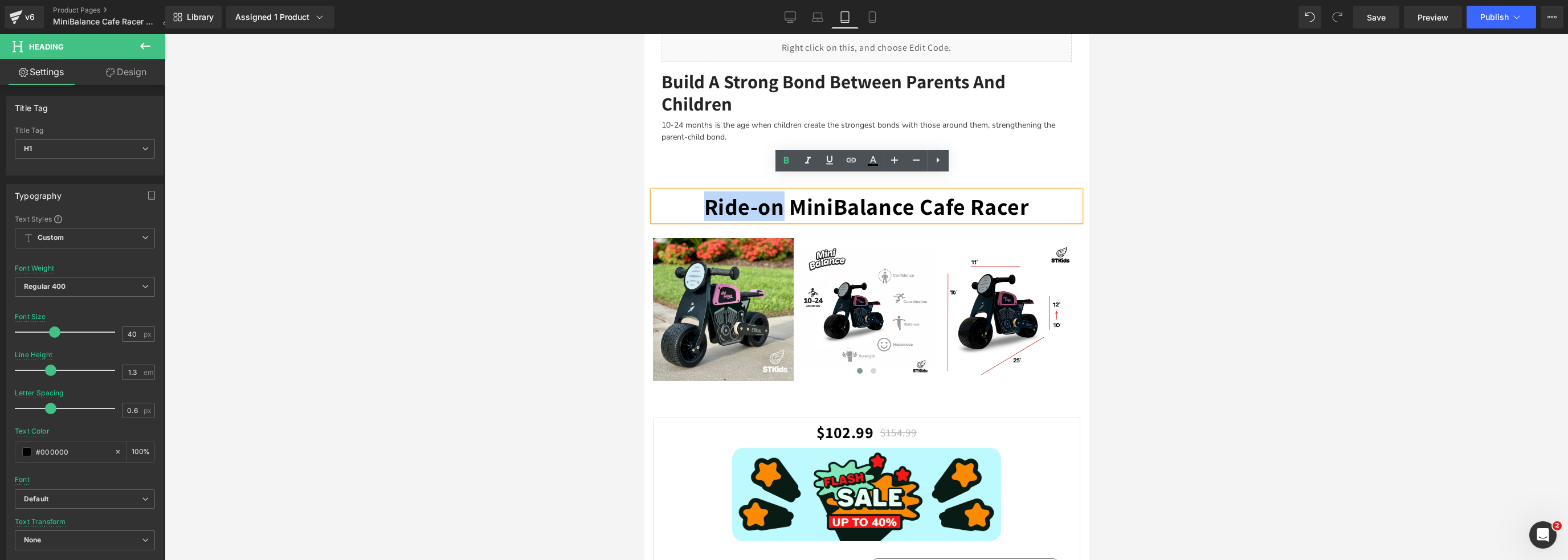
drag, startPoint x: 766, startPoint y: 191, endPoint x: 654, endPoint y: 189, distance: 112.0
click at [654, 192] on h1 "Ride-on MiniBalance Cafe Racer" at bounding box center [866, 207] width 428 height 30
paste div
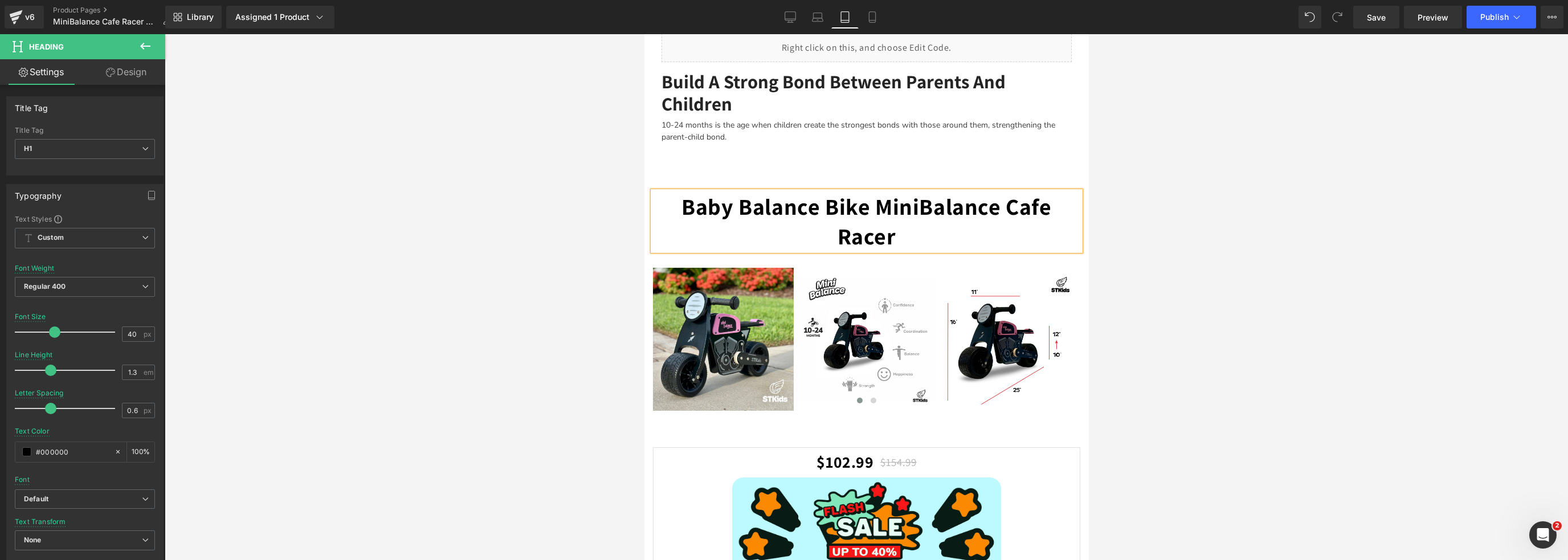
drag, startPoint x: 1155, startPoint y: 268, endPoint x: 1158, endPoint y: 276, distance: 8.5
click at [1156, 269] on div at bounding box center [866, 298] width 1403 height 527
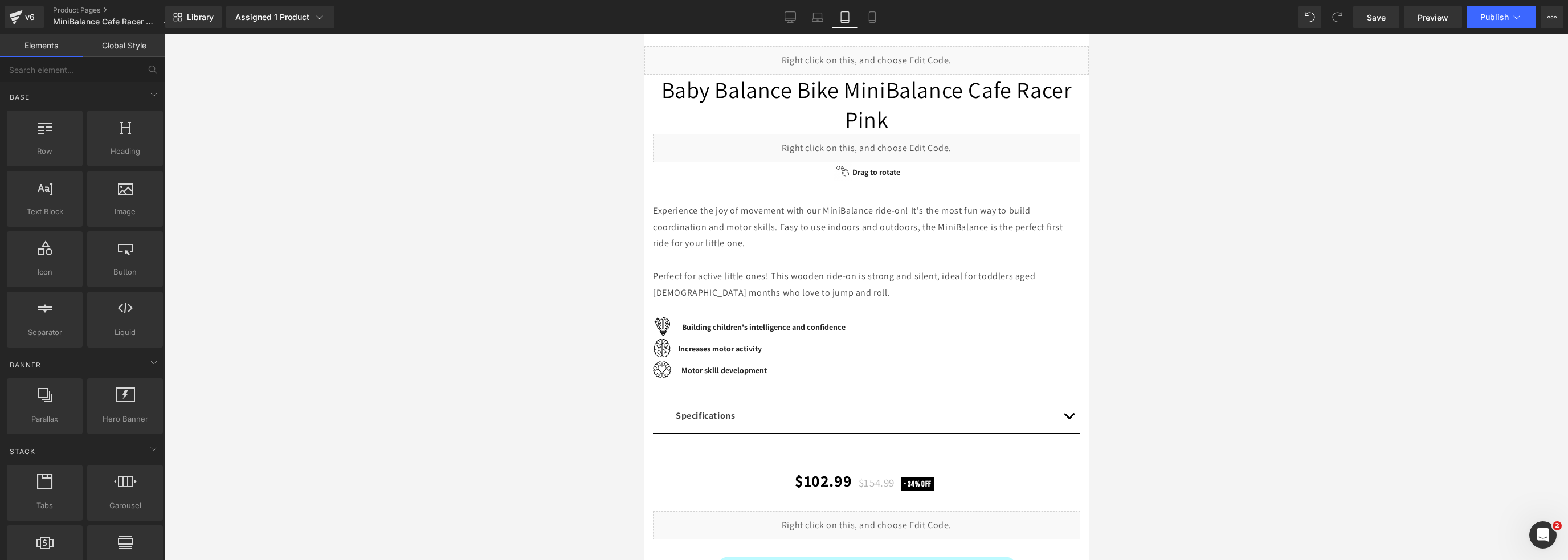
scroll to position [0, 0]
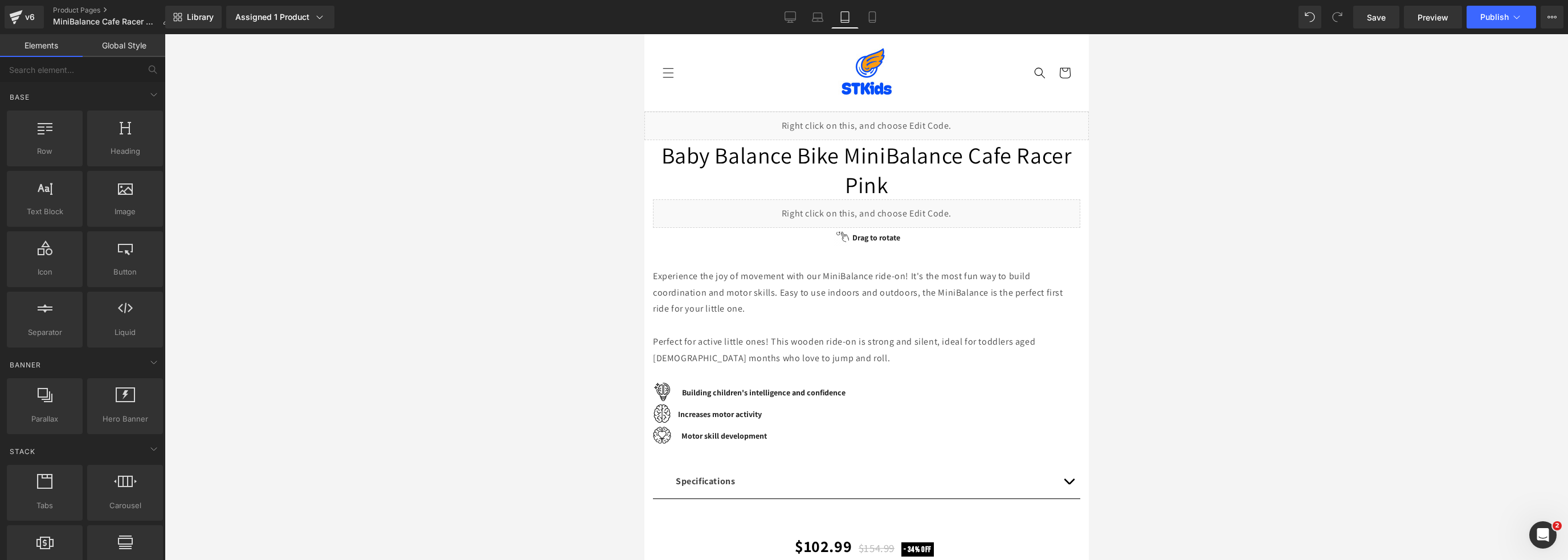
drag, startPoint x: 1231, startPoint y: 109, endPoint x: 1226, endPoint y: 100, distance: 10.3
click at [1231, 107] on div at bounding box center [866, 298] width 1403 height 527
drag, startPoint x: 875, startPoint y: 13, endPoint x: 1213, endPoint y: 30, distance: 338.4
click at [878, 13] on link "Mobile" at bounding box center [872, 17] width 27 height 23
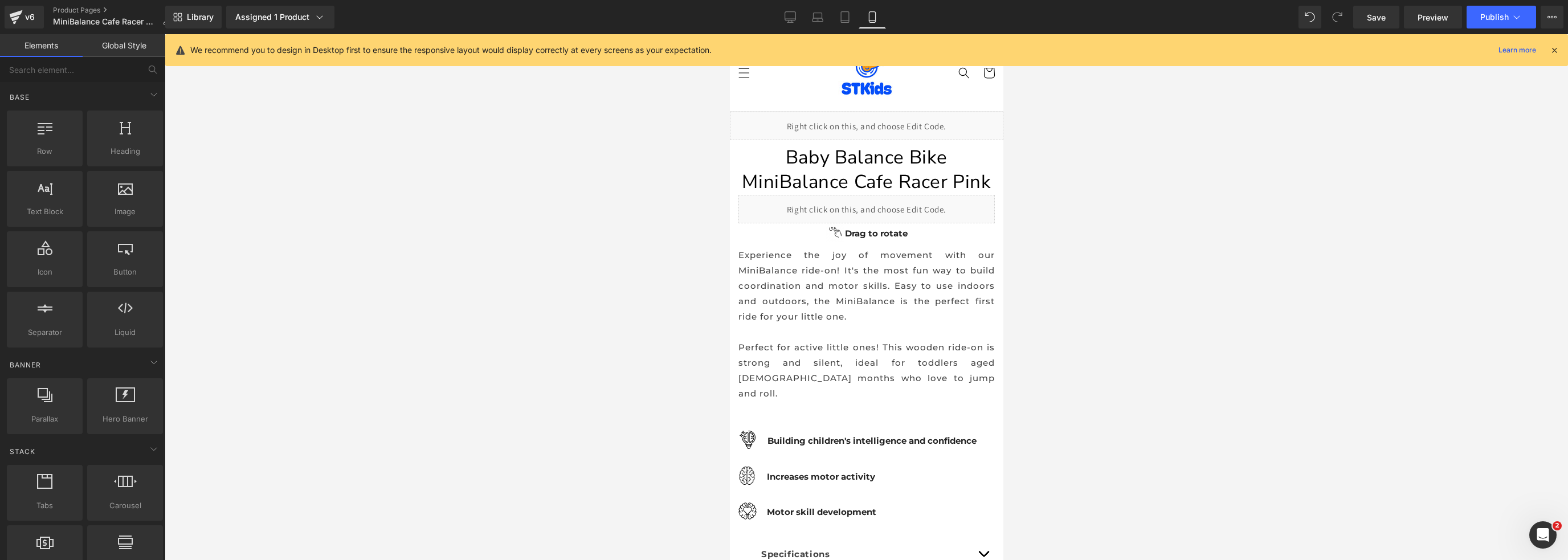
scroll to position [77, 0]
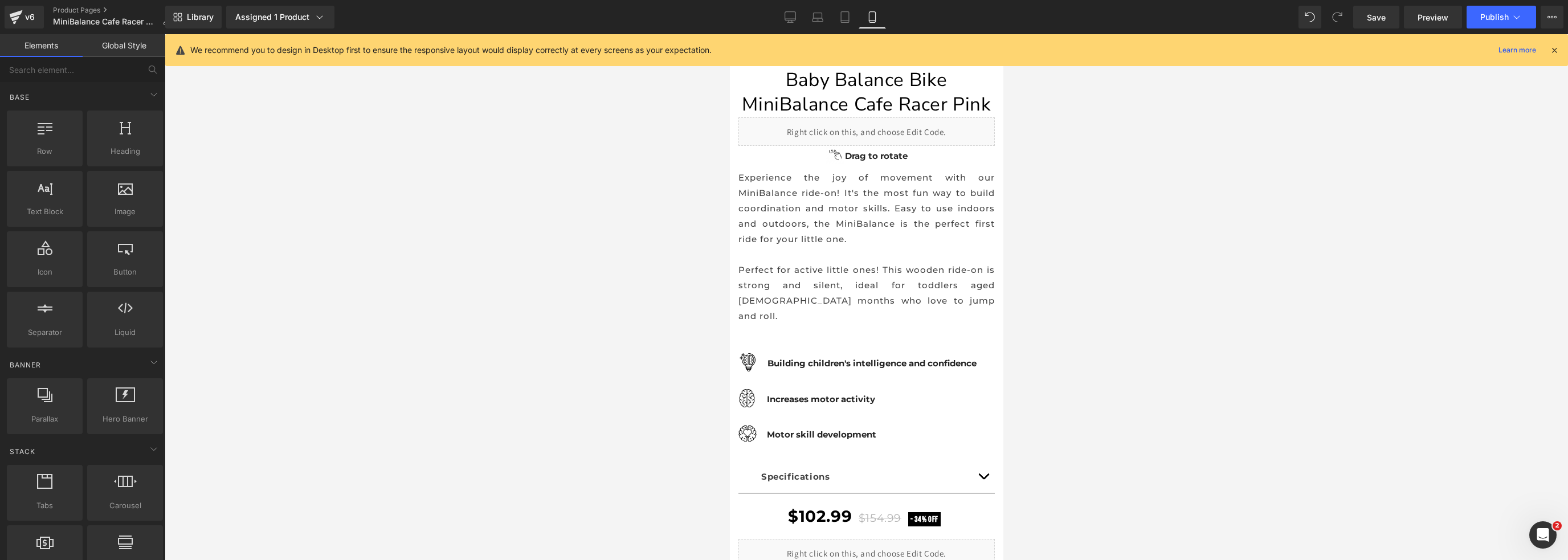
click at [1552, 48] on icon at bounding box center [1553, 49] width 10 height 10
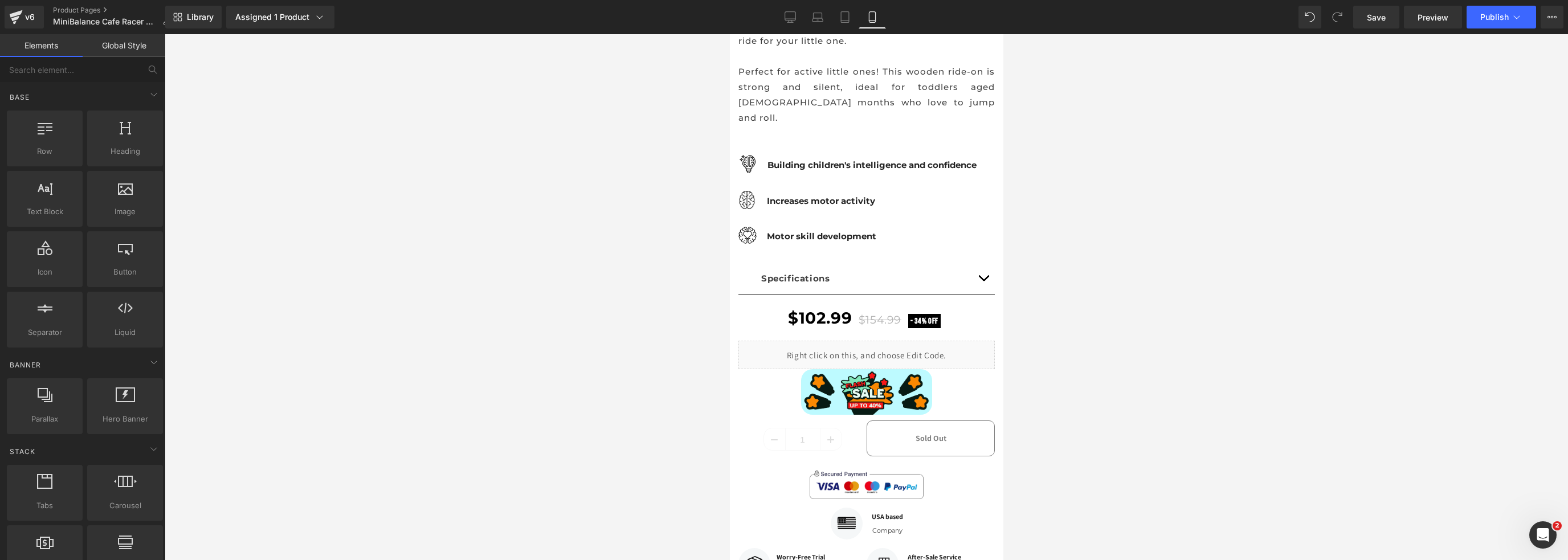
scroll to position [285, 0]
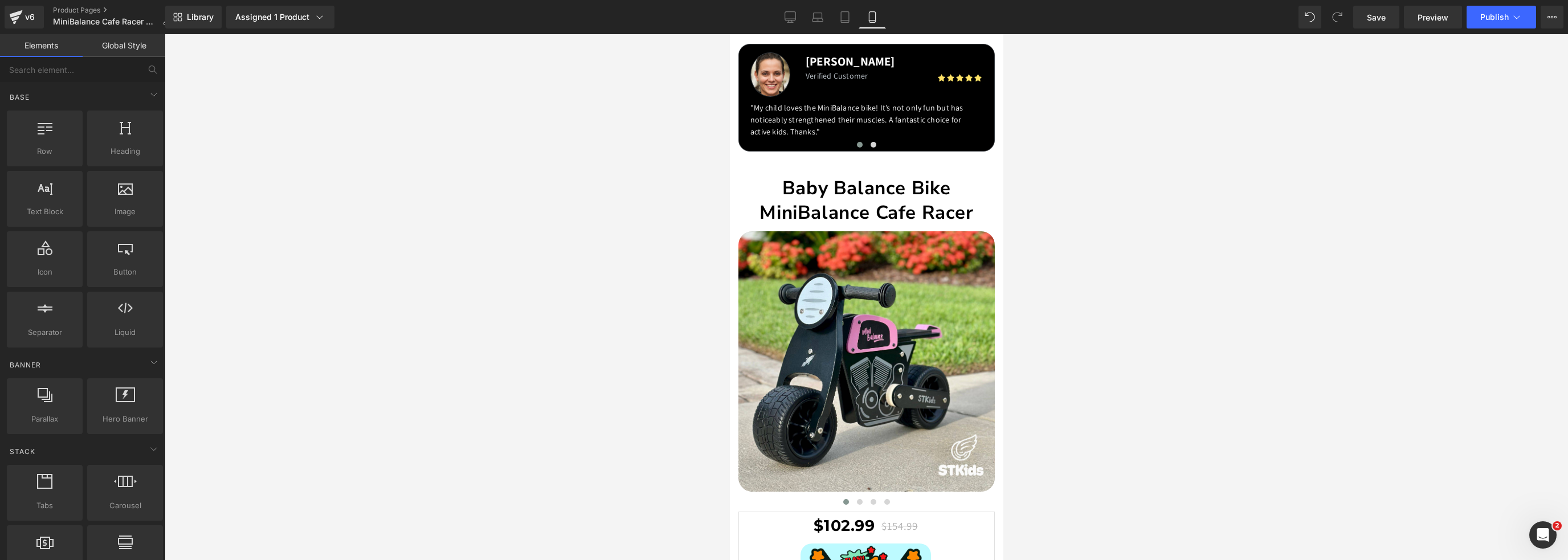
drag, startPoint x: 996, startPoint y: 93, endPoint x: 1791, endPoint y: 391, distance: 849.0
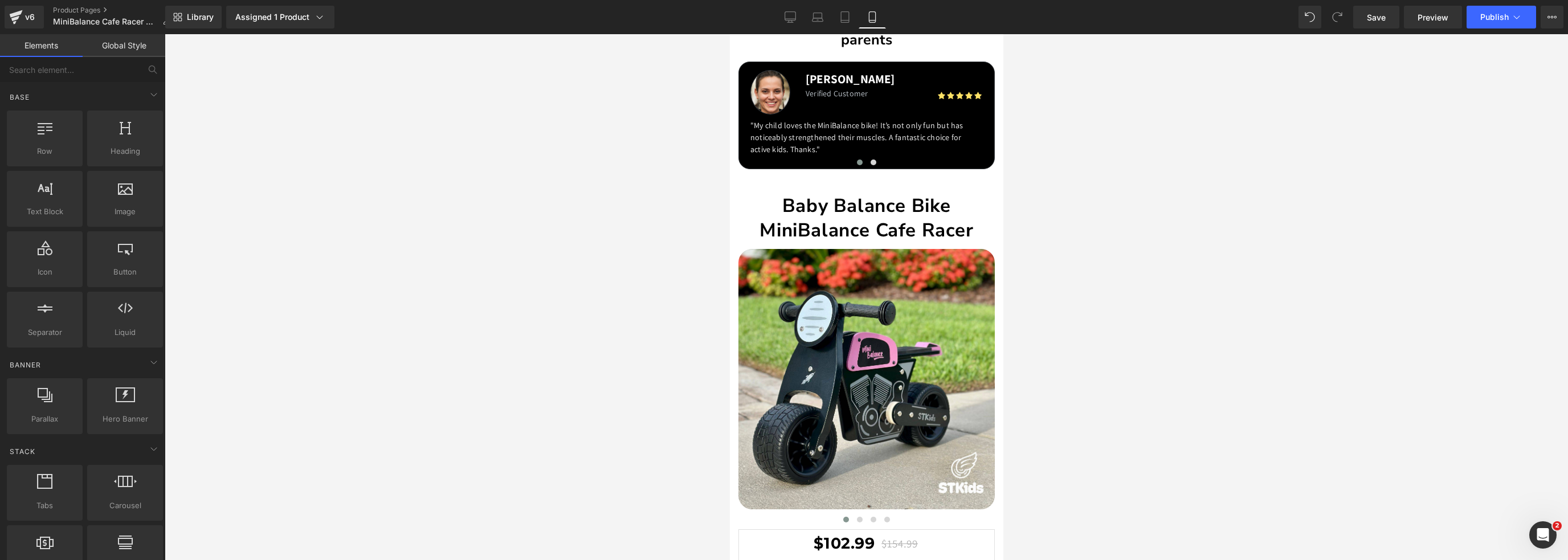
click at [1382, 20] on span "Save" at bounding box center [1376, 17] width 19 height 12
click at [1482, 19] on span "Publish" at bounding box center [1494, 17] width 29 height 9
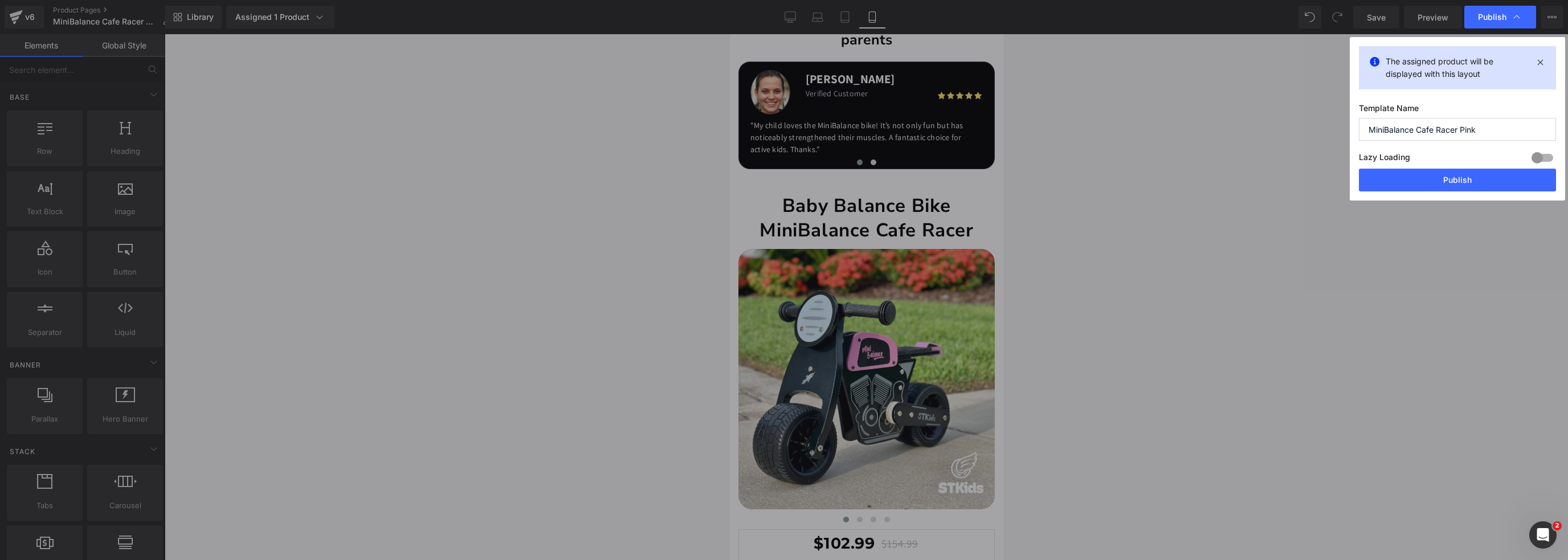
click at [1452, 186] on button "Publish" at bounding box center [1457, 180] width 197 height 23
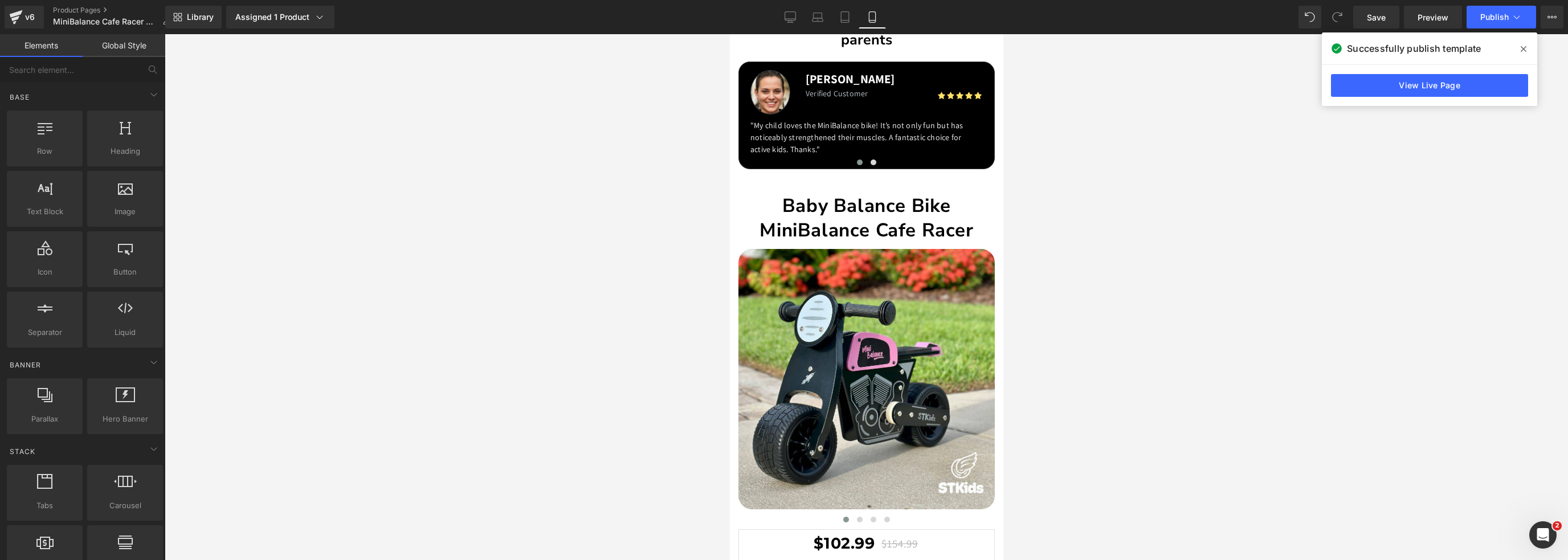
drag, startPoint x: 76, startPoint y: 11, endPoint x: 82, endPoint y: 8, distance: 6.7
click at [76, 11] on link "Product Pages" at bounding box center [116, 10] width 126 height 9
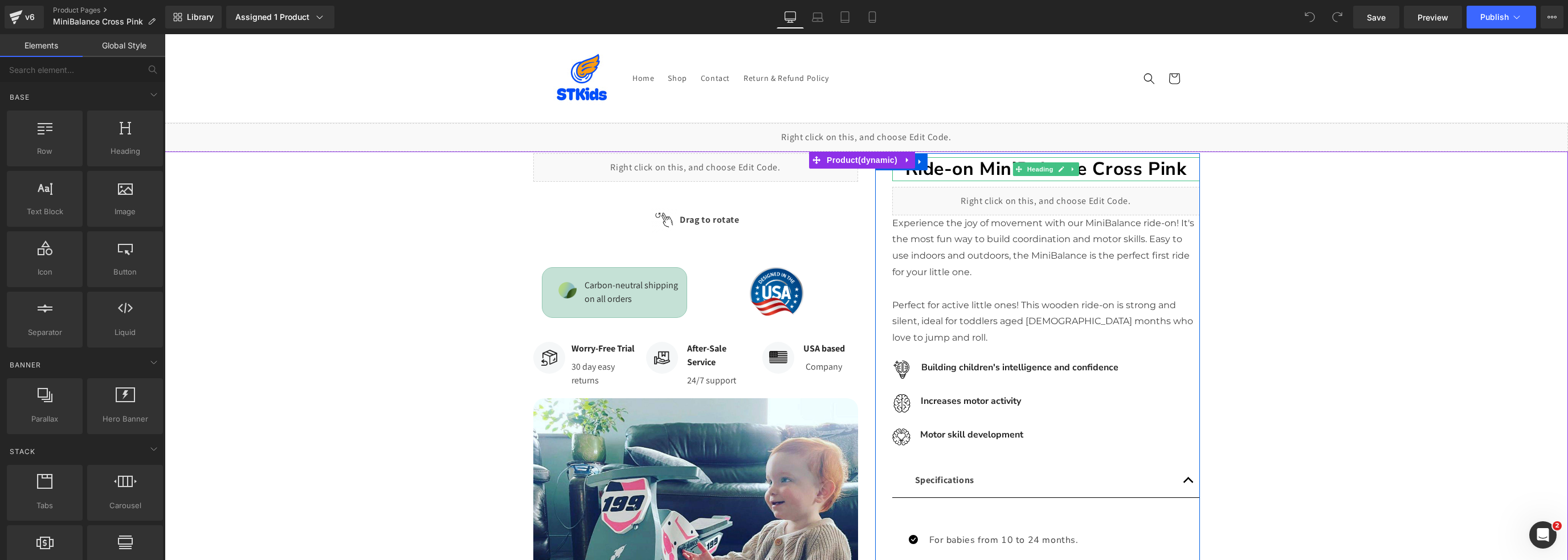
click at [944, 174] on strong "Ride-on MiniBalance Cross Pink" at bounding box center [1046, 169] width 282 height 24
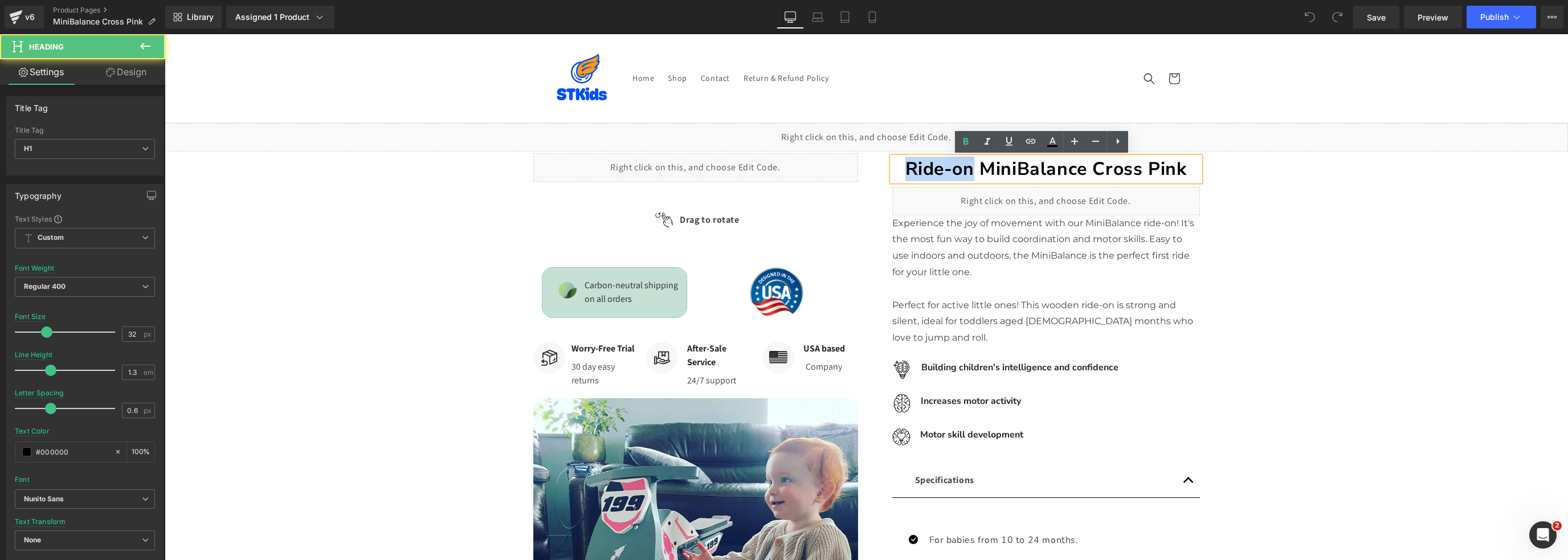
drag, startPoint x: 969, startPoint y: 172, endPoint x: 889, endPoint y: 175, distance: 80.1
click at [892, 175] on h1 "Ride-on MiniBalance Cross Pink" at bounding box center [1046, 169] width 308 height 24
paste div
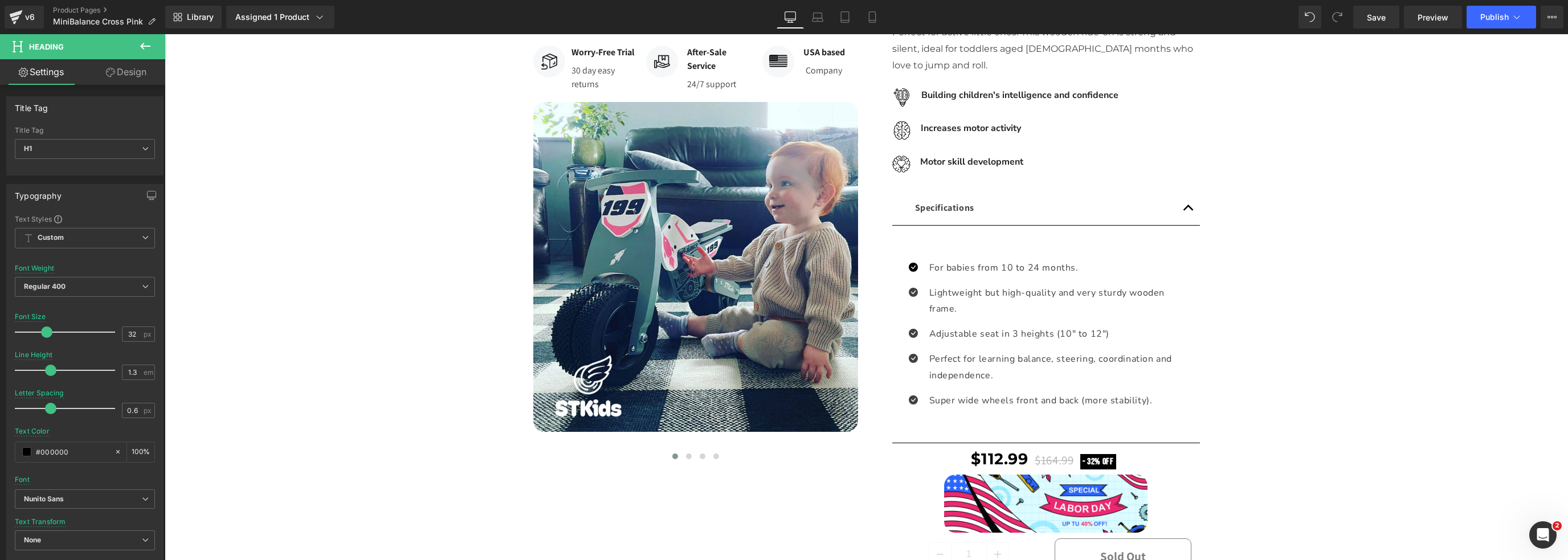
scroll to position [380, 0]
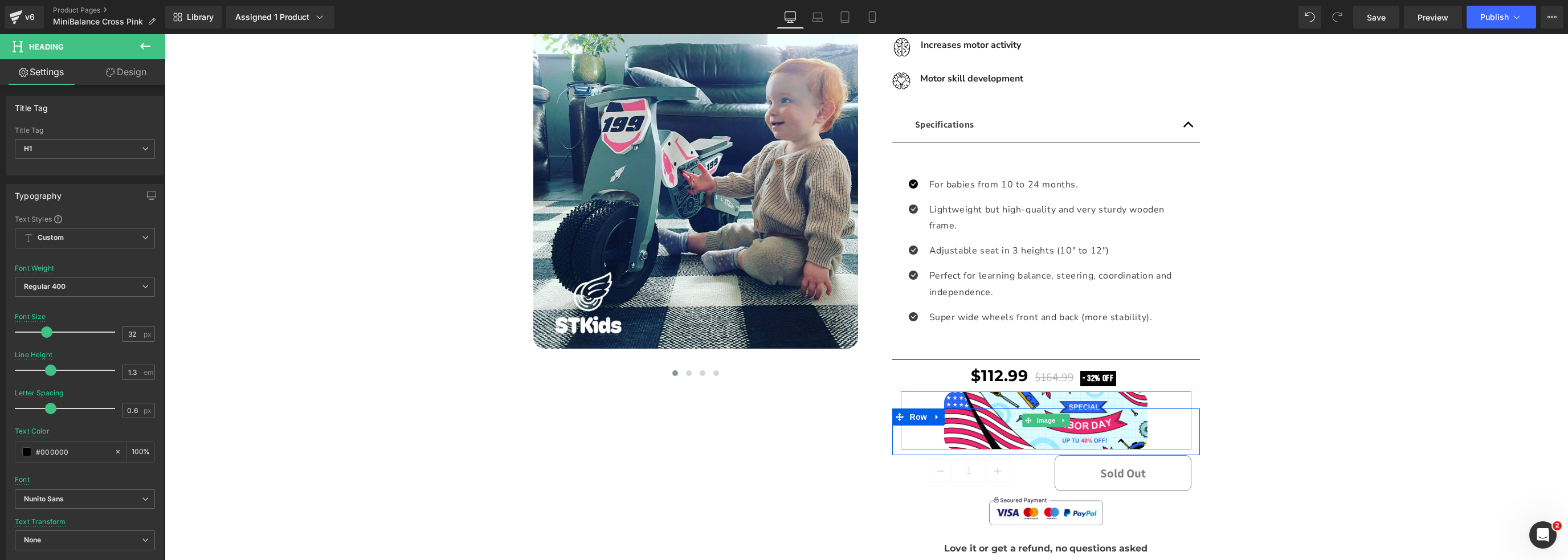
click at [1034, 431] on img at bounding box center [1046, 420] width 204 height 59
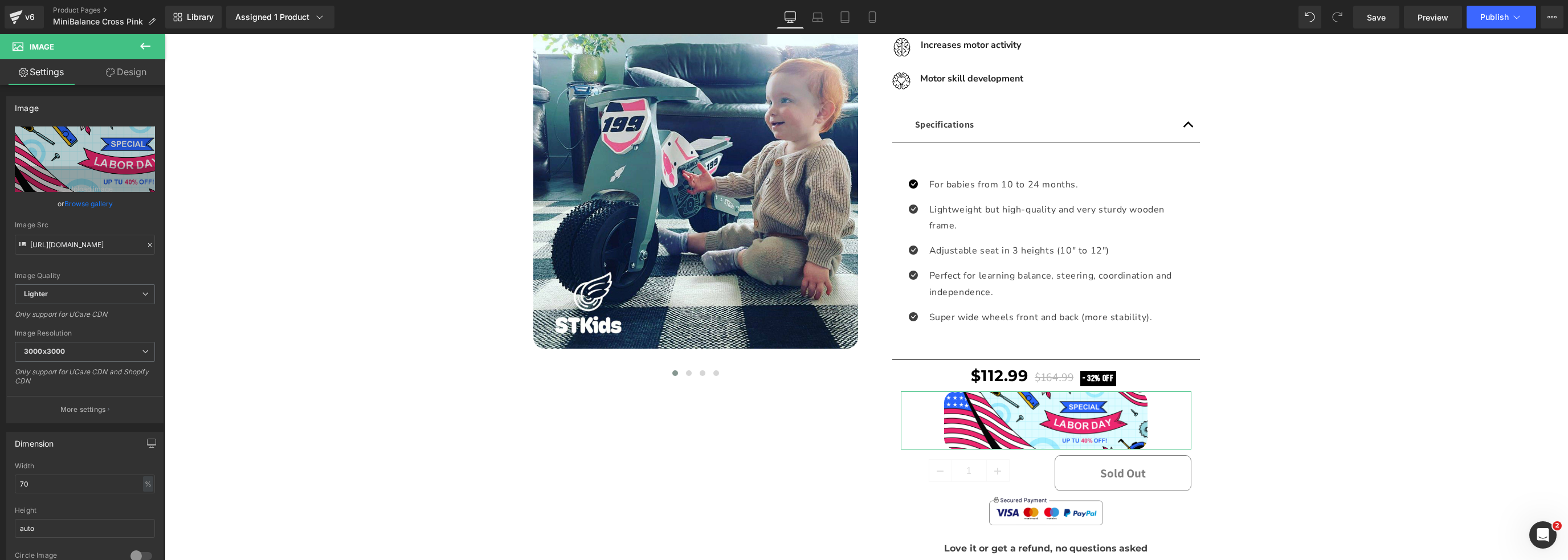
click at [86, 207] on link "Browse gallery" at bounding box center [88, 203] width 48 height 20
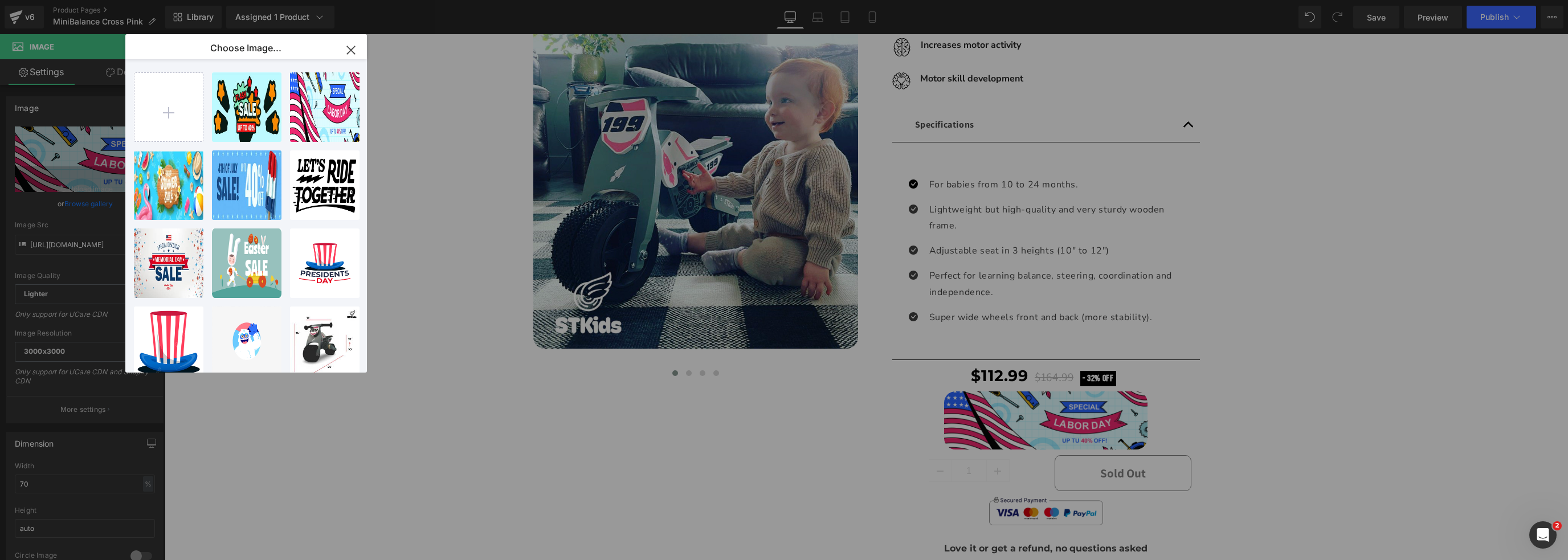
click at [211, 123] on div "Flas Sa... - 2.jpg 833.29 KB Delete image? Yes No LABOR D...25 1.jpg 1.91 MB De…" at bounding box center [253, 219] width 238 height 318
click at [0, 0] on div "Flas Sa... - 2.jpg 833.29 KB" at bounding box center [0, 0] width 0 height 0
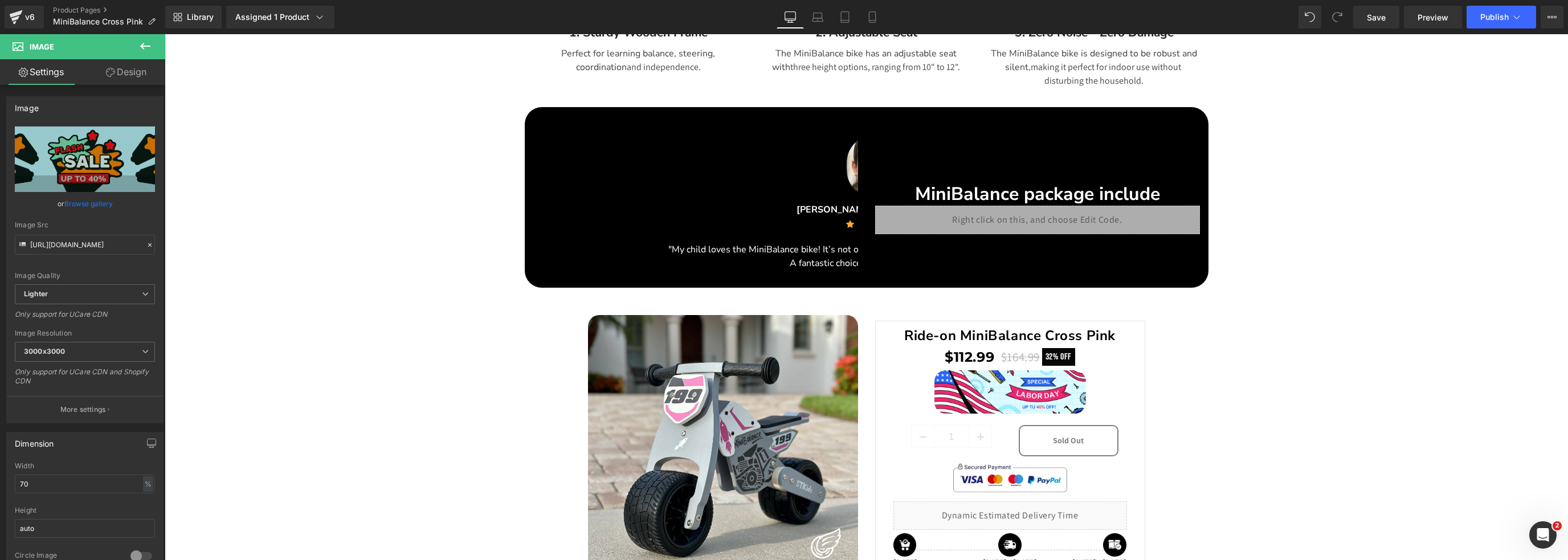
scroll to position [1871, 0]
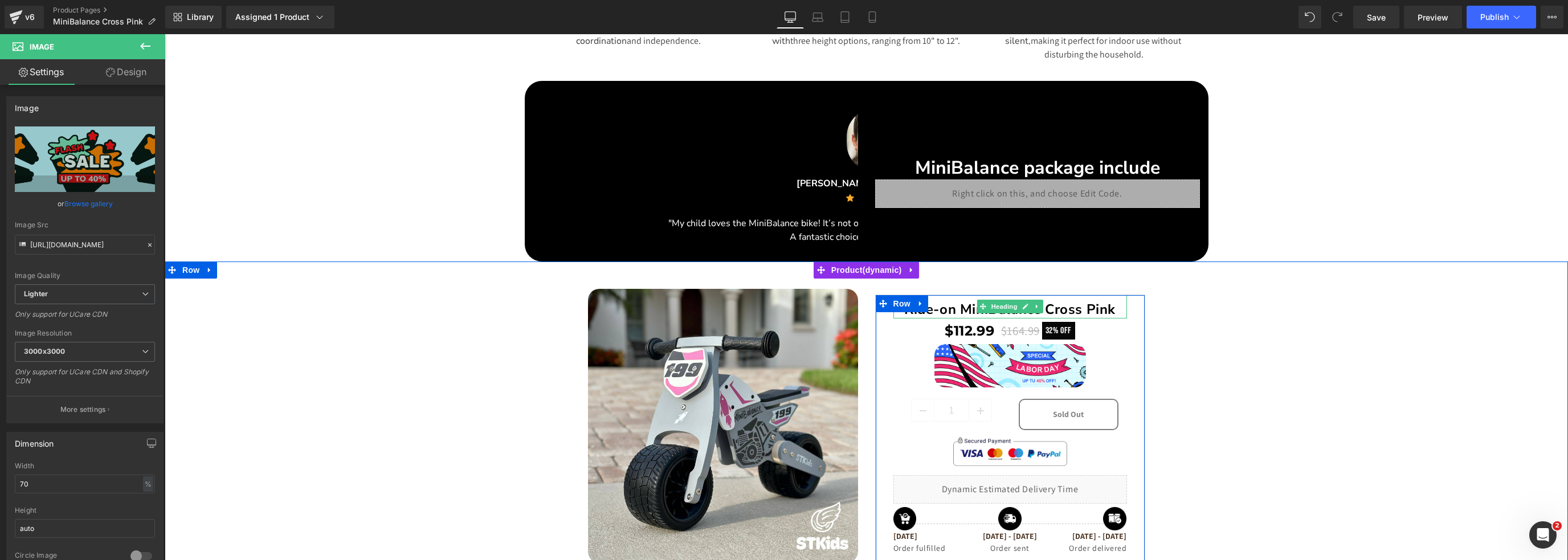
click at [933, 307] on strong "Ride-on MiniBalance Cross Pink" at bounding box center [1009, 310] width 211 height 19
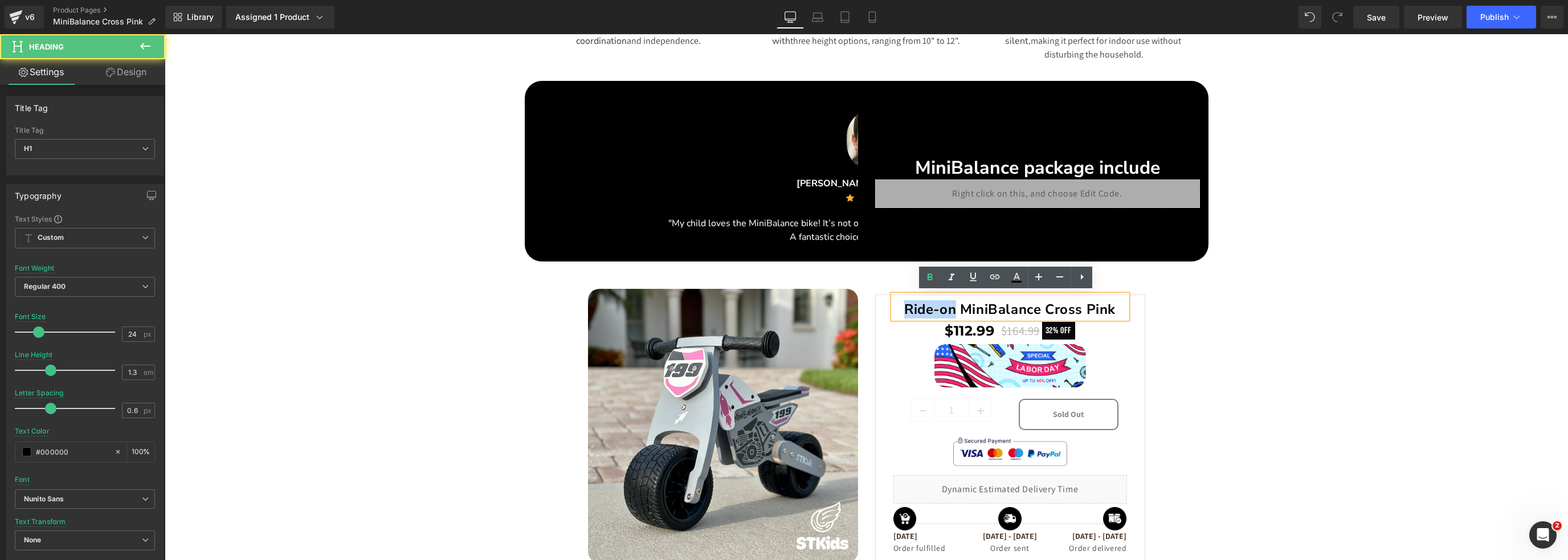
drag, startPoint x: 950, startPoint y: 305, endPoint x: 889, endPoint y: 305, distance: 61.0
click at [893, 305] on h1 "Ride-on MiniBalance Cross Pink" at bounding box center [1009, 310] width 233 height 18
paste div
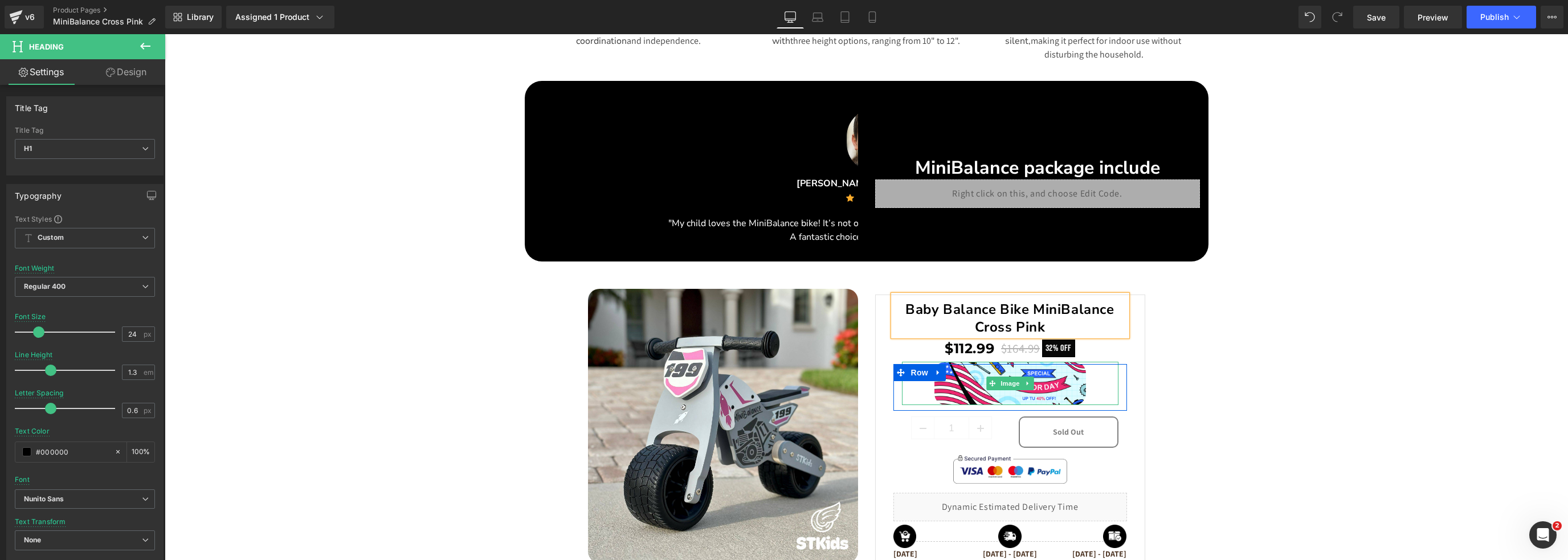
drag, startPoint x: 1008, startPoint y: 377, endPoint x: 913, endPoint y: 348, distance: 99.3
click at [1005, 377] on span "Image" at bounding box center [1010, 383] width 24 height 14
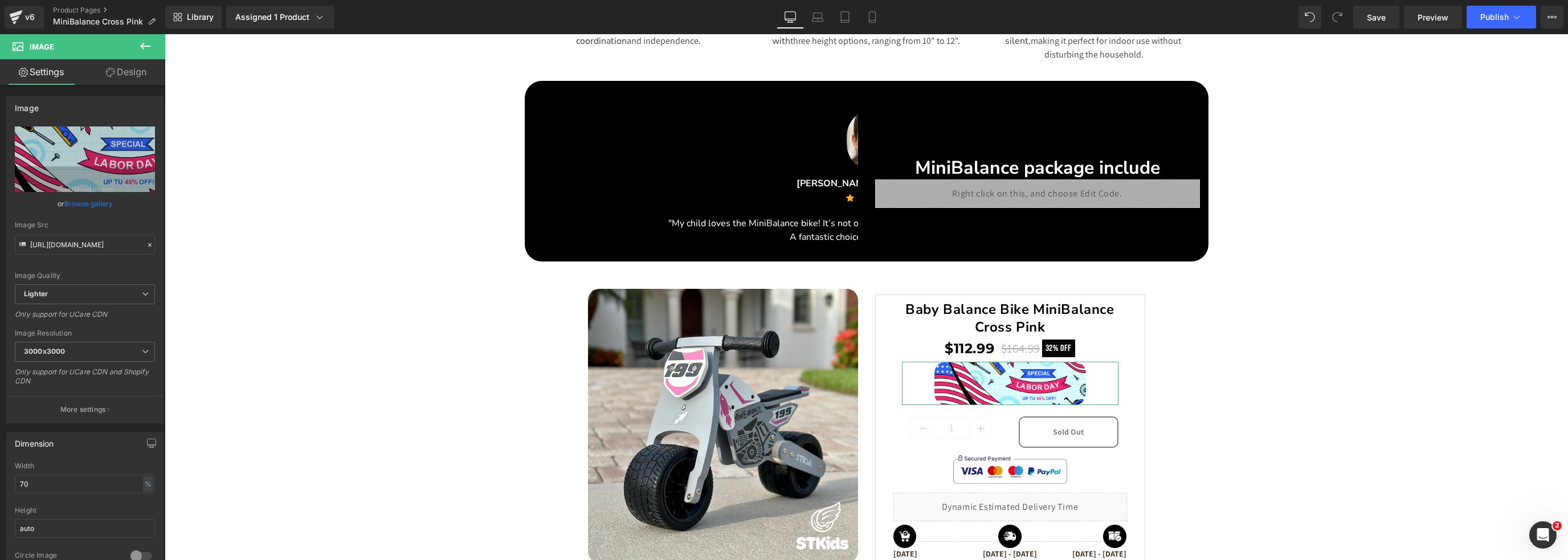
click at [75, 200] on link "Browse gallery" at bounding box center [88, 203] width 48 height 20
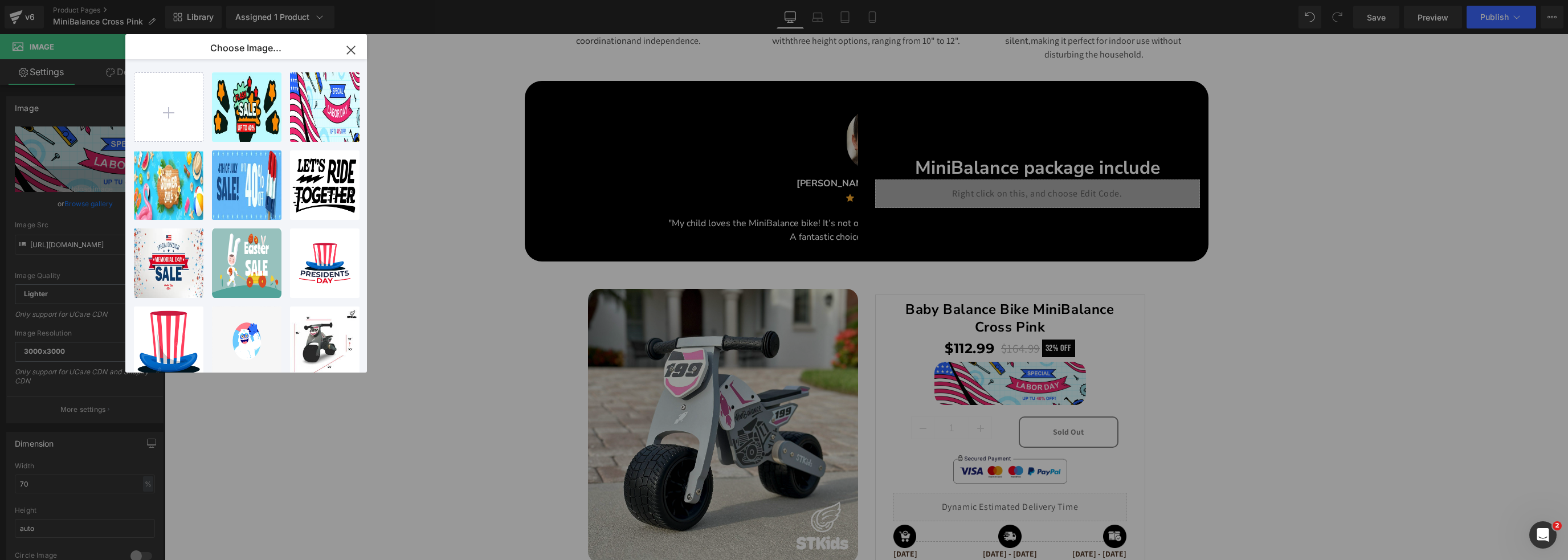
click at [0, 0] on div "Flas Sa... - 2.jpg 833.29 KB" at bounding box center [0, 0] width 0 height 0
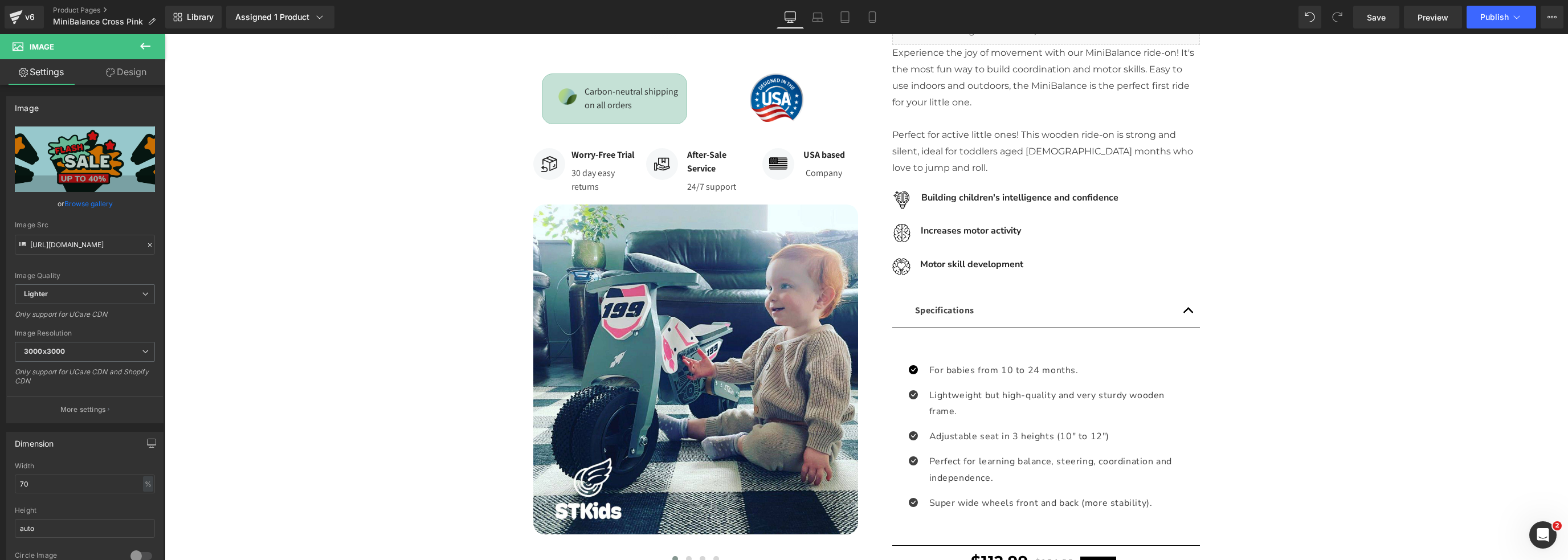
scroll to position [0, 0]
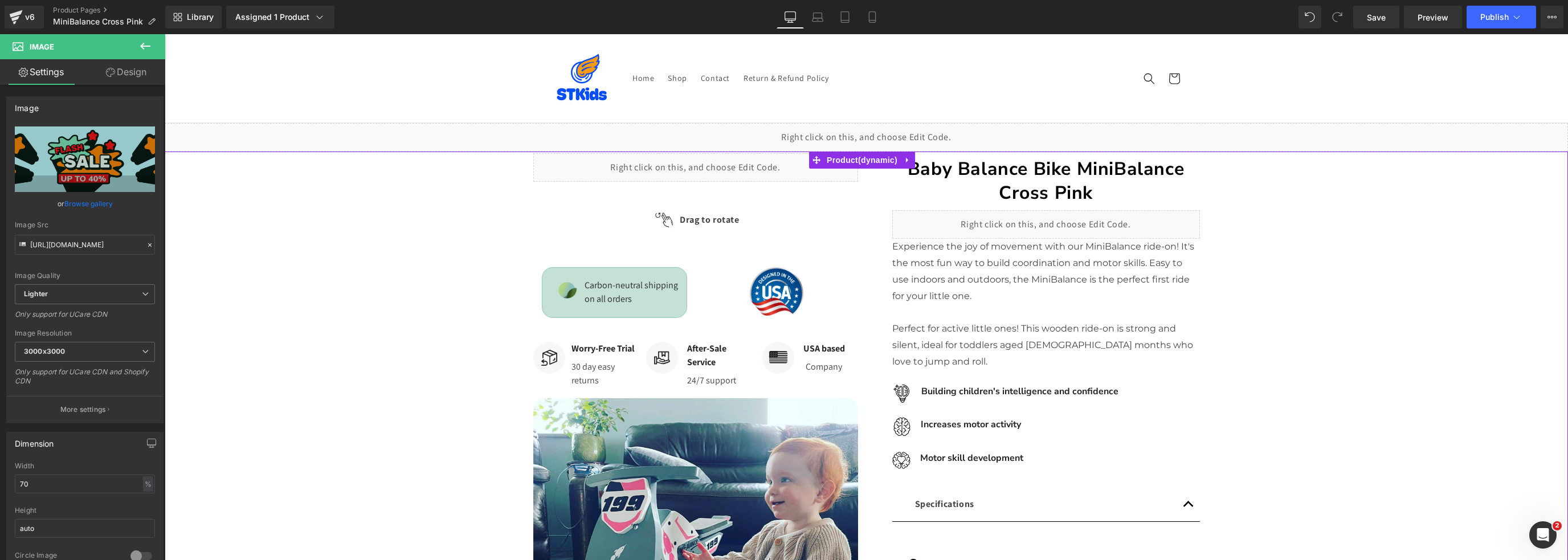
click at [1409, 238] on div "Liquid Row Image Drag to rotate Text Block Icon List" at bounding box center [866, 570] width 1403 height 837
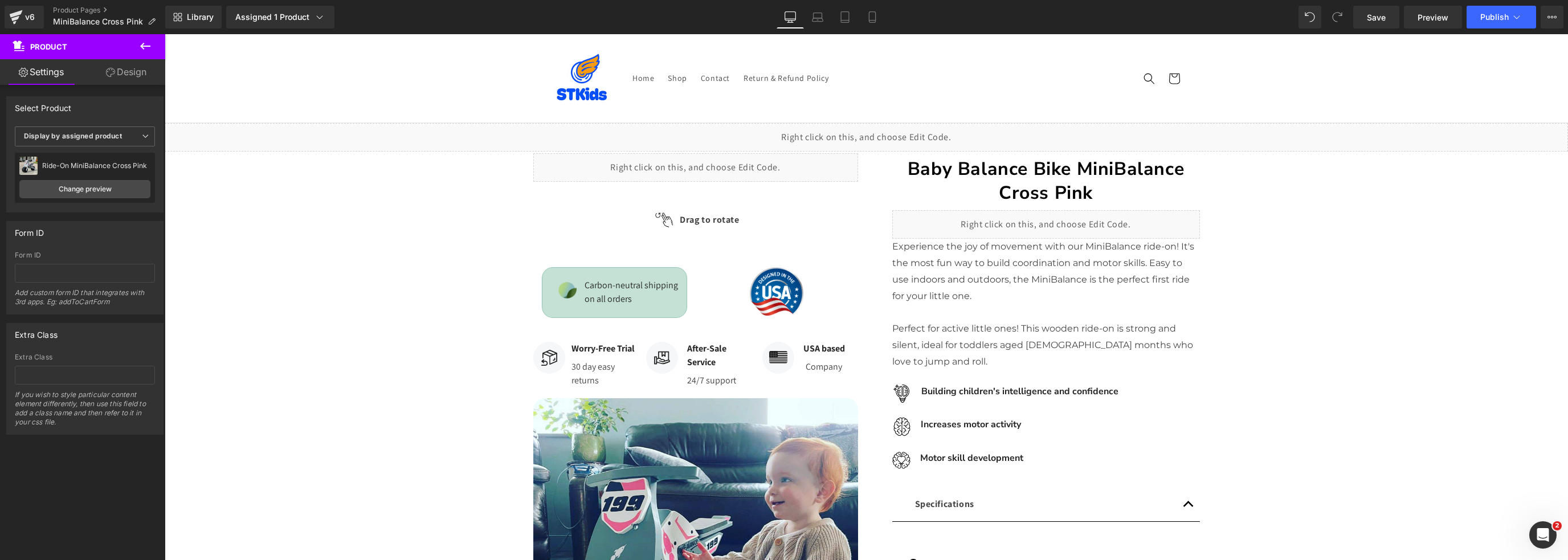
click at [811, 20] on icon at bounding box center [817, 17] width 11 height 11
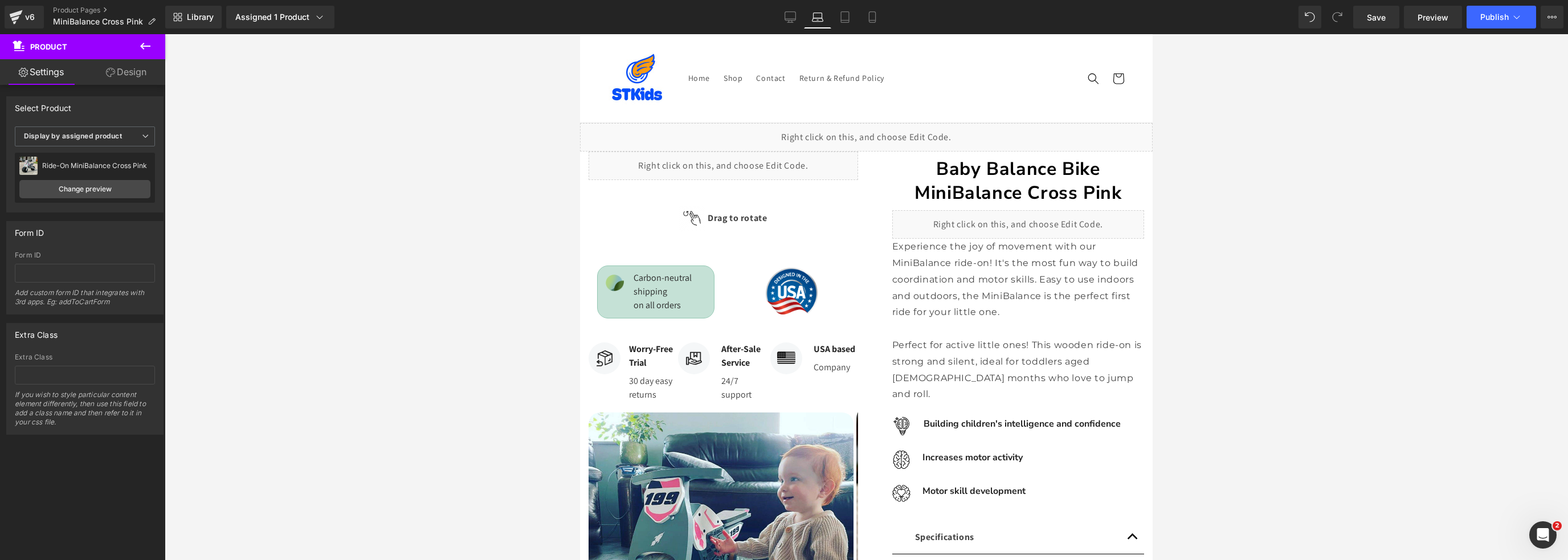
drag, startPoint x: 1151, startPoint y: 85, endPoint x: 1745, endPoint y: 86, distance: 594.0
click at [833, 16] on link "Tablet" at bounding box center [844, 17] width 27 height 23
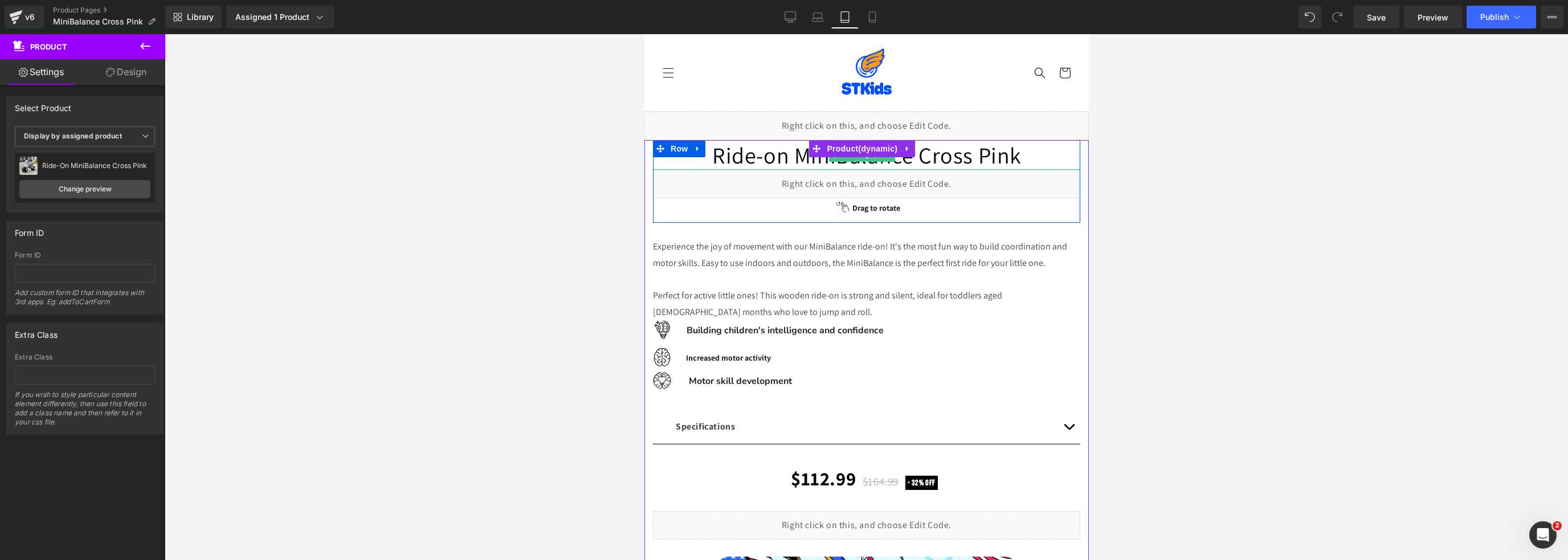
click at [773, 160] on h1 "Ride-on MiniBalance Cross Pink" at bounding box center [866, 155] width 428 height 30
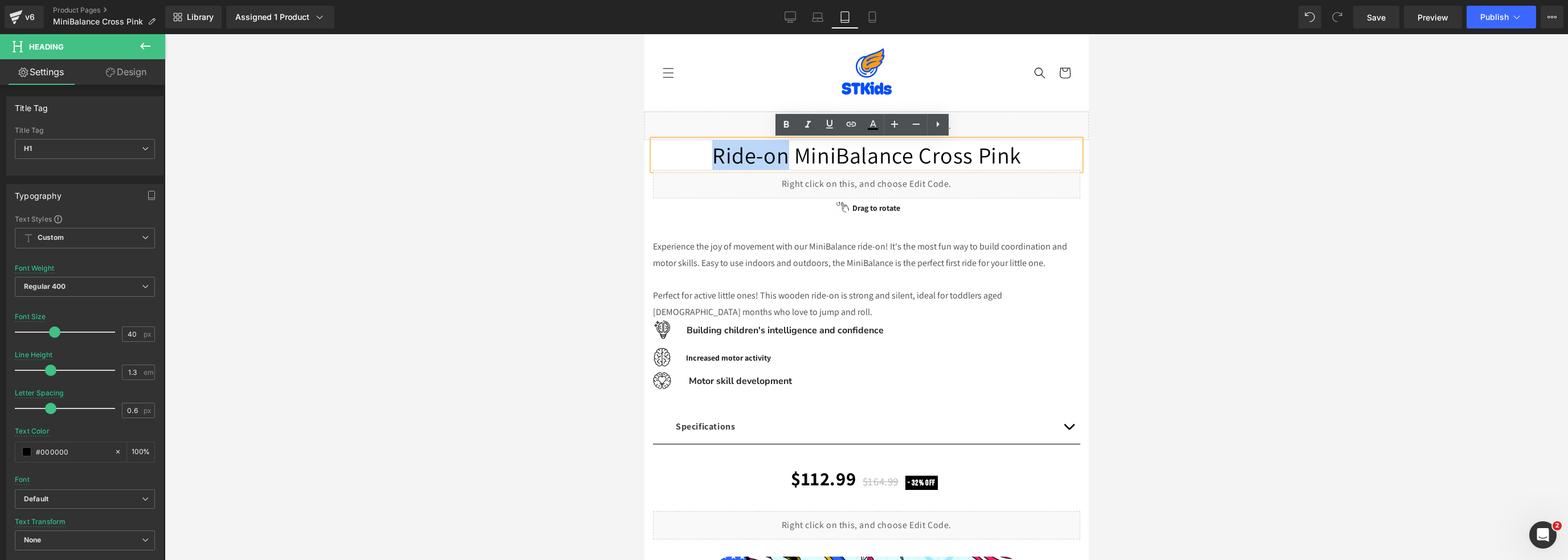
drag, startPoint x: 771, startPoint y: 152, endPoint x: 675, endPoint y: 153, distance: 96.0
click at [675, 153] on h1 "Ride-on MiniBalance Cross Pink" at bounding box center [866, 155] width 428 height 30
paste div
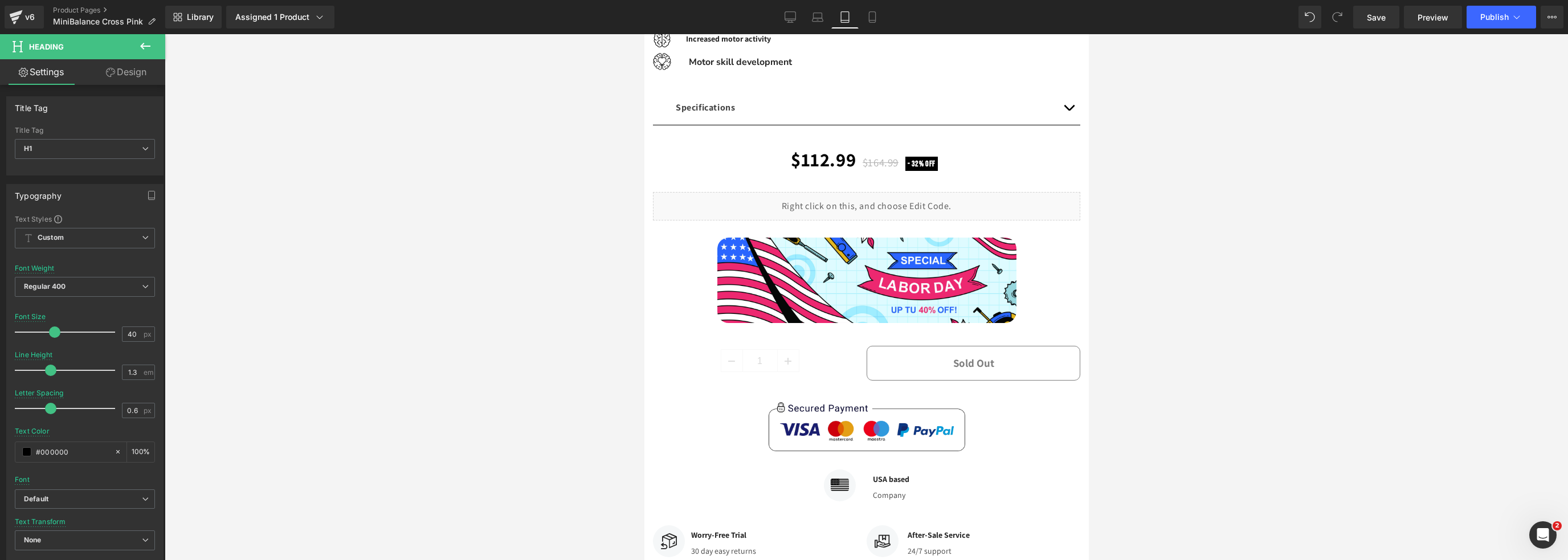
scroll to position [416, 0]
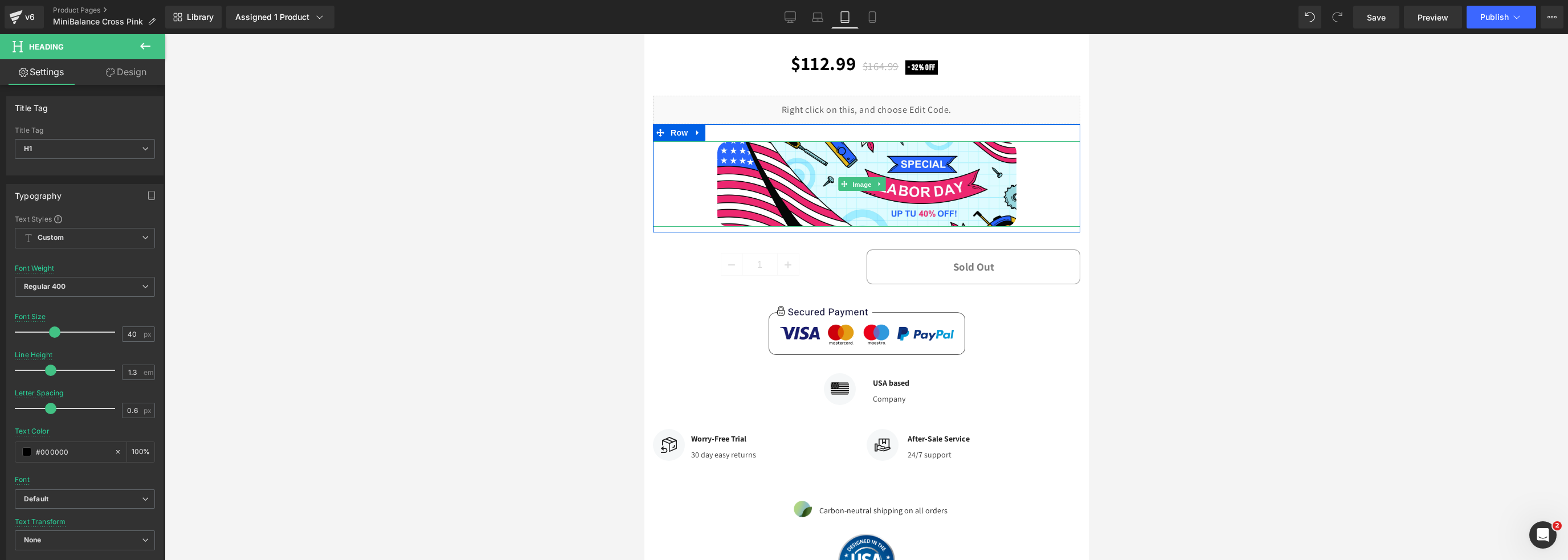
click at [871, 192] on span "Image" at bounding box center [862, 184] width 24 height 14
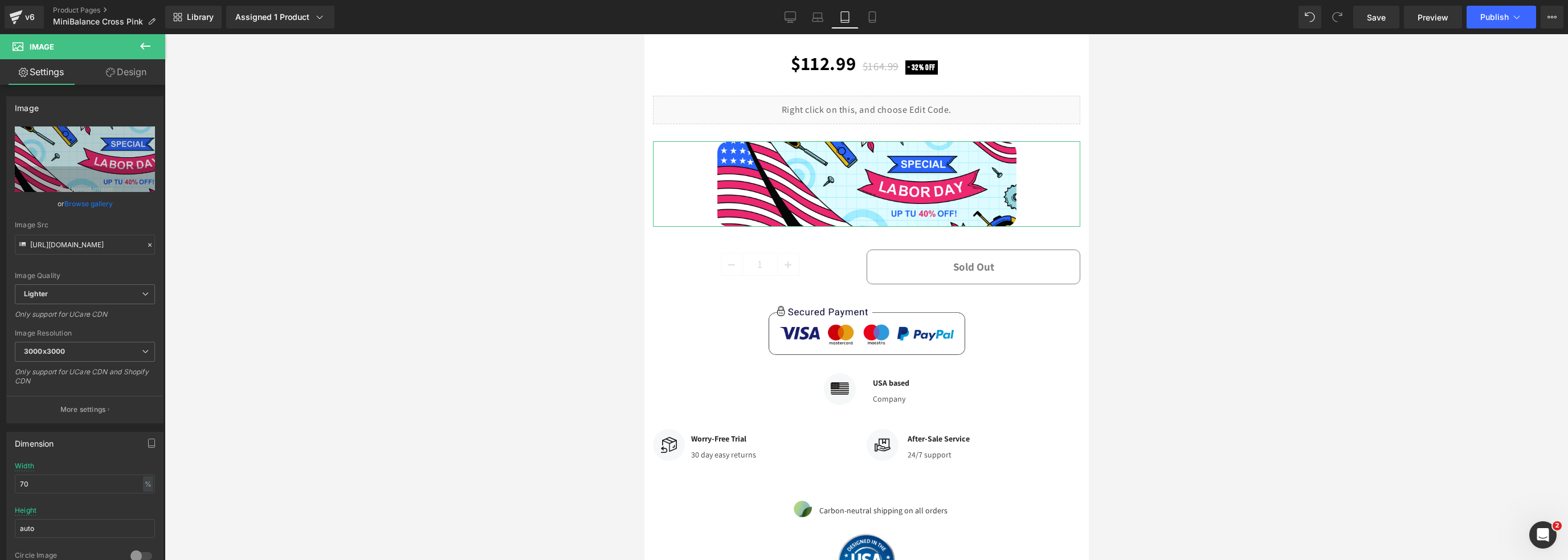
click at [96, 205] on link "Browse gallery" at bounding box center [88, 203] width 48 height 20
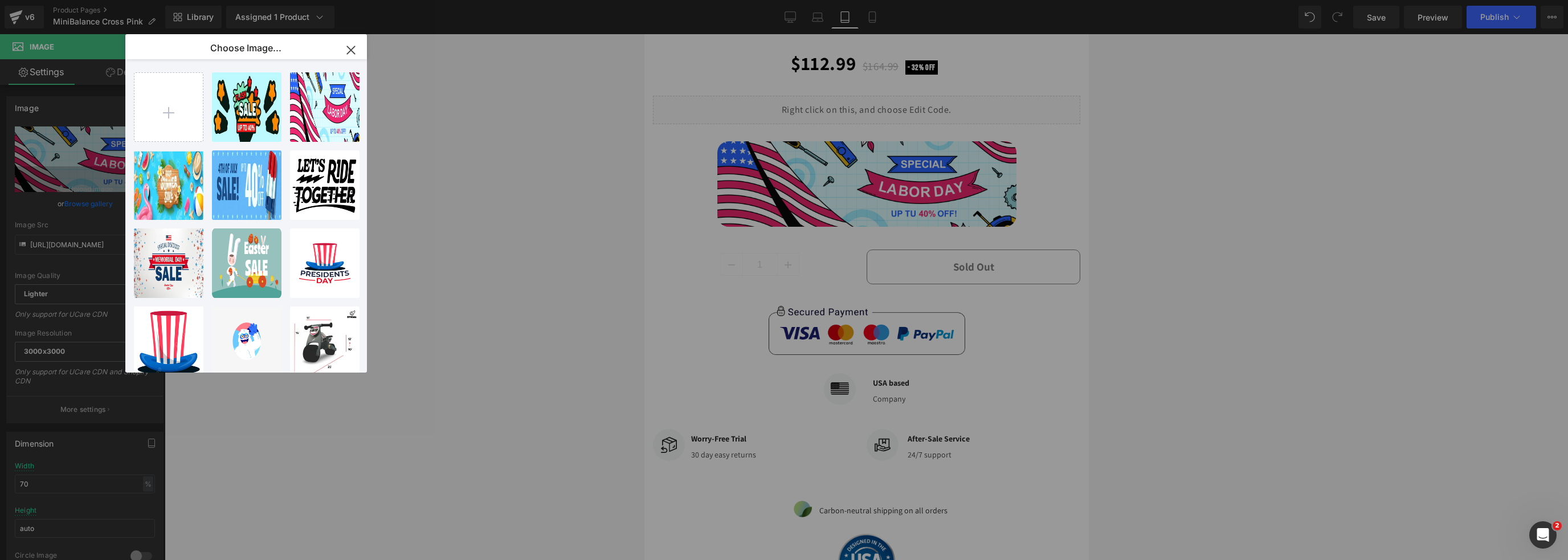
click at [0, 0] on div "Flas Sa... - 2.jpg 833.29 KB" at bounding box center [0, 0] width 0 height 0
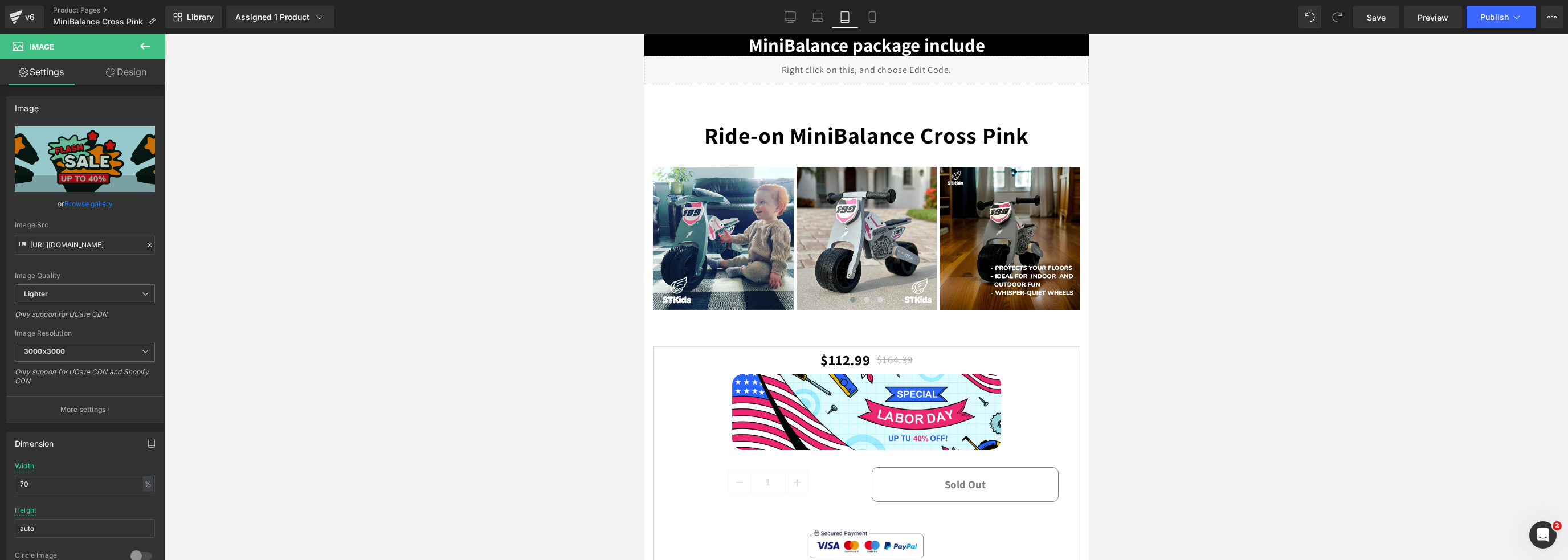
scroll to position [1845, 0]
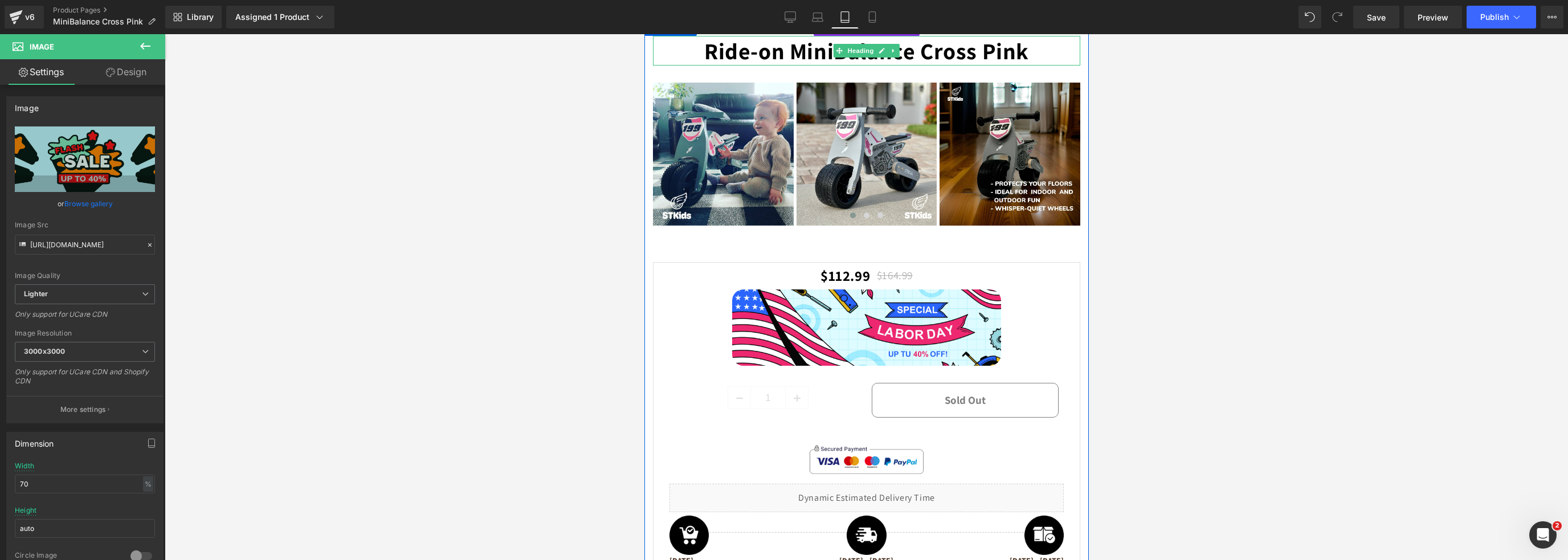
click at [733, 65] on strong "Ride-on MiniBalance Cross Pink" at bounding box center [865, 51] width 324 height 30
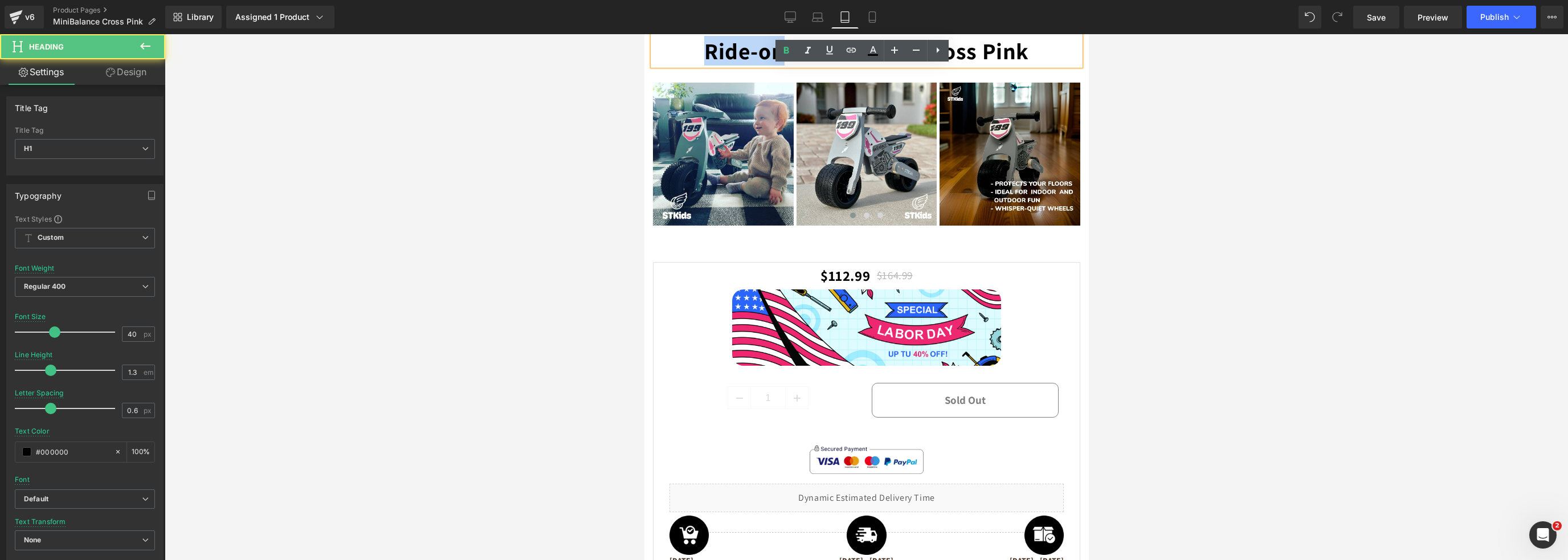
drag, startPoint x: 766, startPoint y: 83, endPoint x: 671, endPoint y: 83, distance: 95.0
click at [671, 65] on h1 "Ride-on MiniBalance Cross Pink" at bounding box center [866, 51] width 428 height 30
paste div
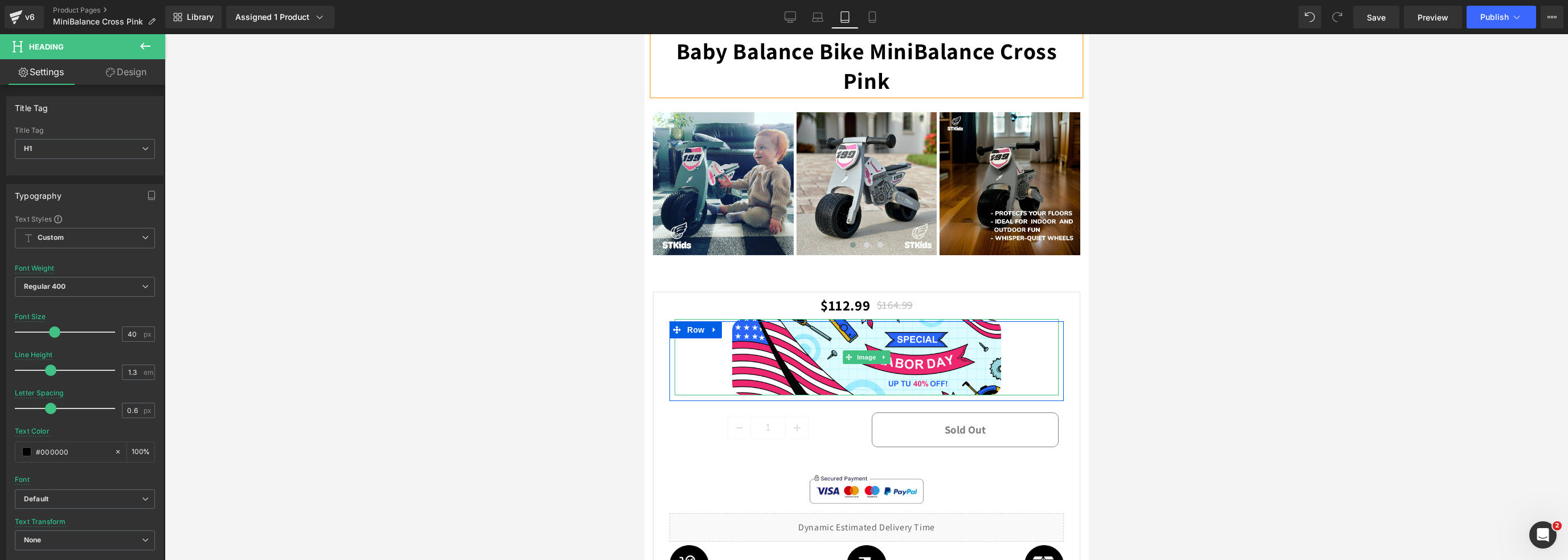
click at [881, 361] on icon at bounding box center [884, 357] width 7 height 7
click at [872, 396] on img at bounding box center [865, 357] width 269 height 77
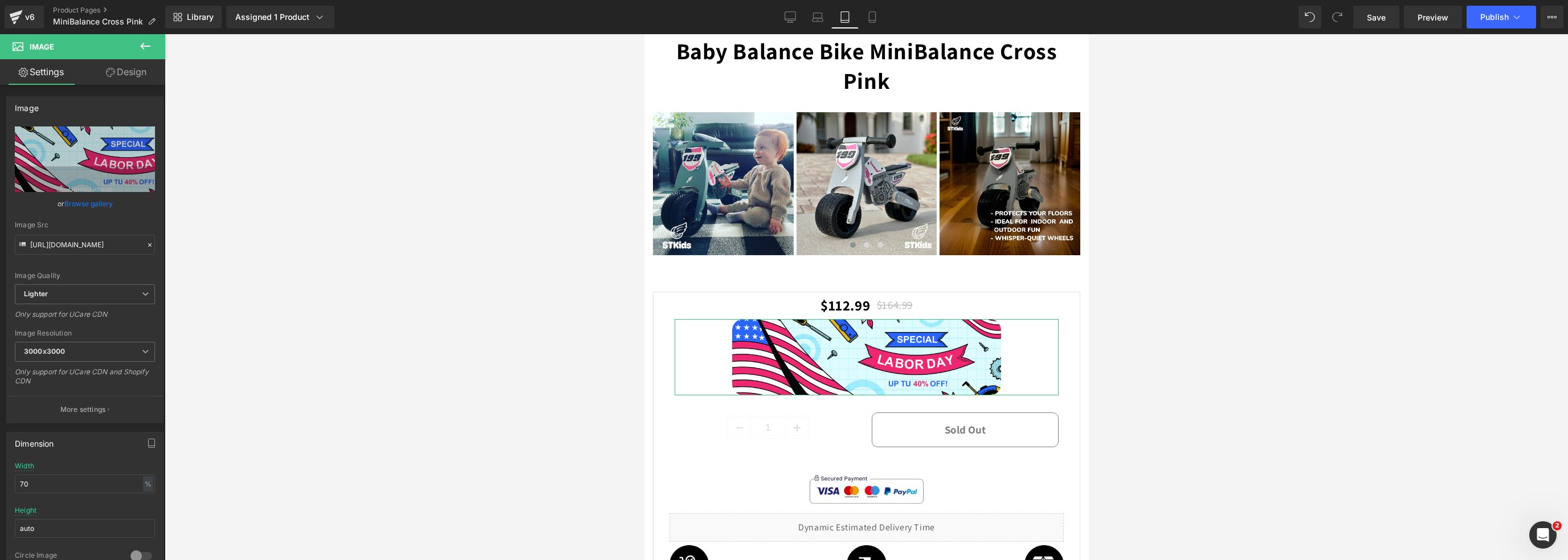
click at [76, 203] on link "Browse gallery" at bounding box center [88, 203] width 48 height 20
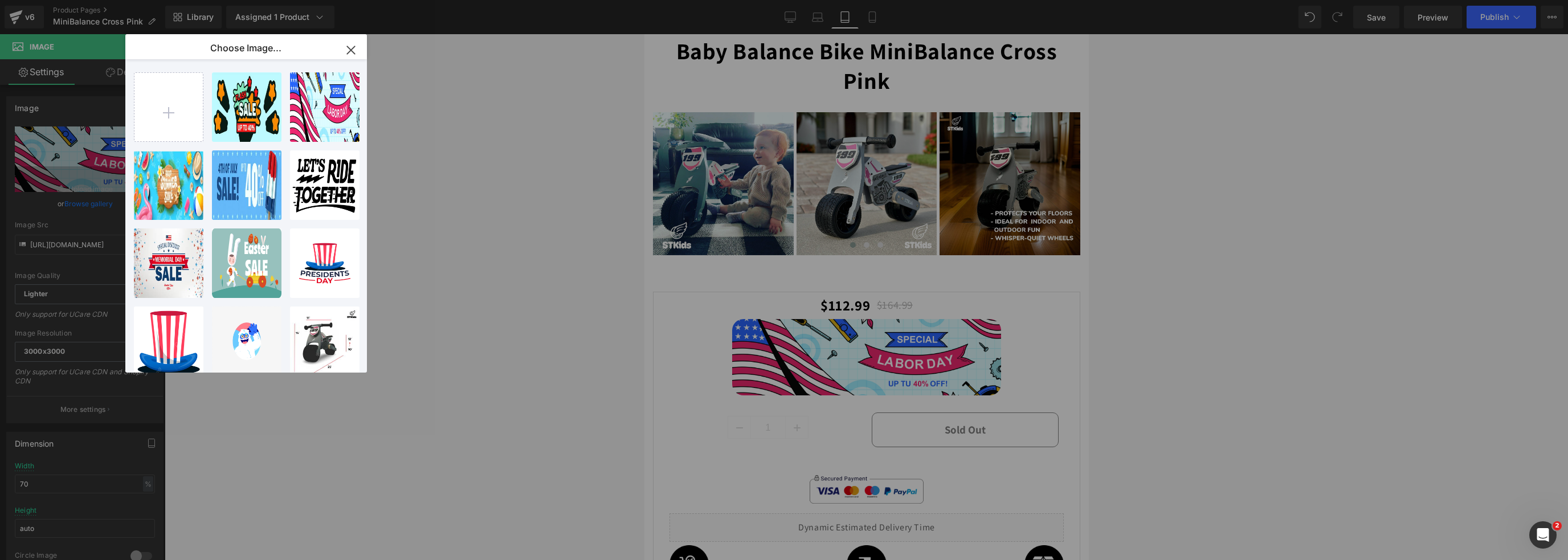
click at [0, 0] on div "Flas Sa... - 2.jpg 833.29 KB" at bounding box center [0, 0] width 0 height 0
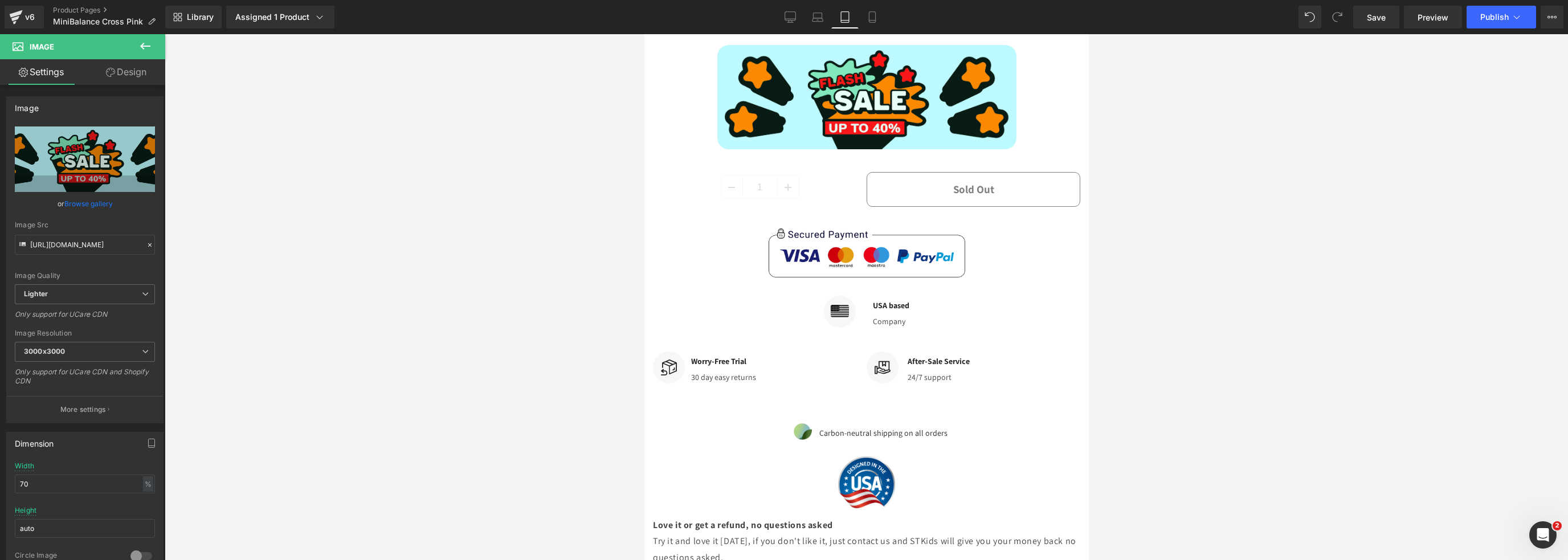
scroll to position [0, 0]
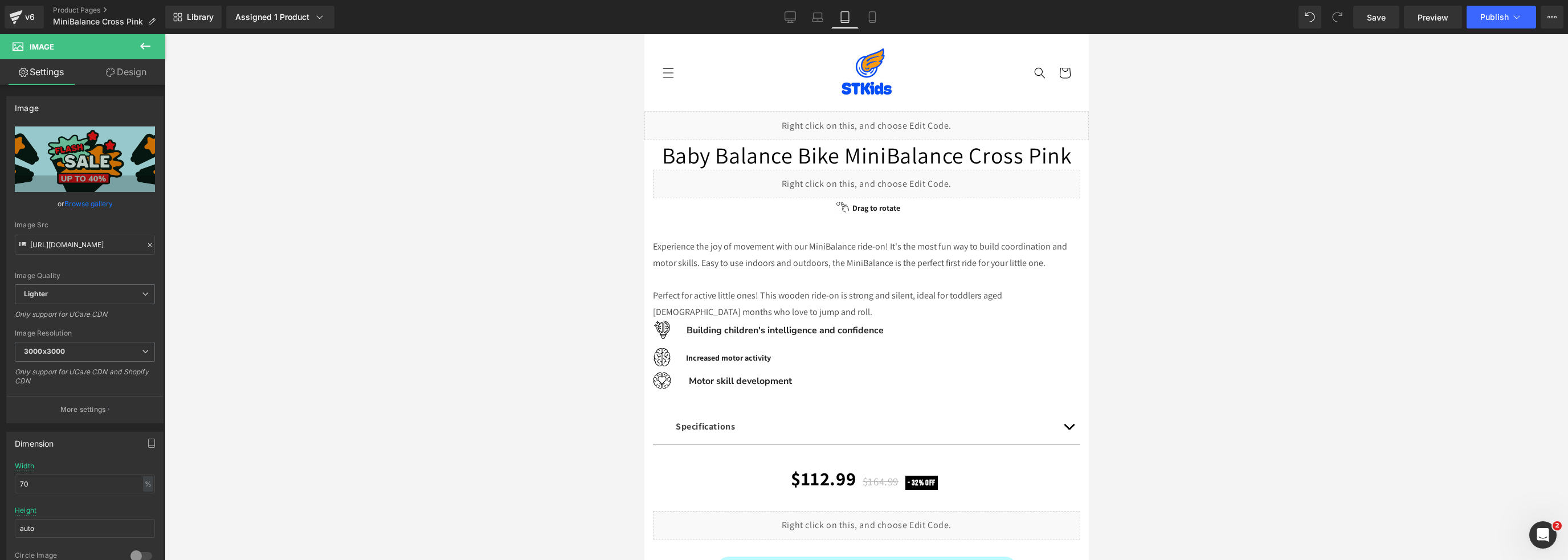
drag, startPoint x: 874, startPoint y: 15, endPoint x: 1059, endPoint y: 95, distance: 201.6
click at [875, 14] on icon at bounding box center [872, 17] width 11 height 11
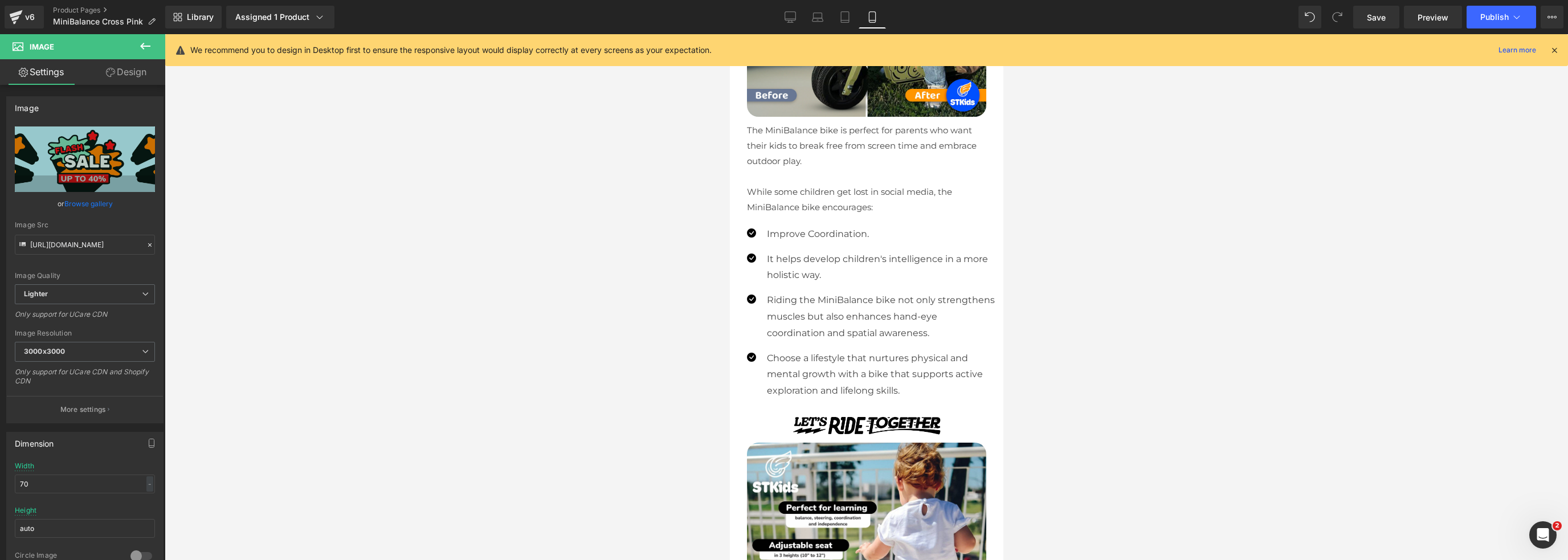
scroll to position [1260, 0]
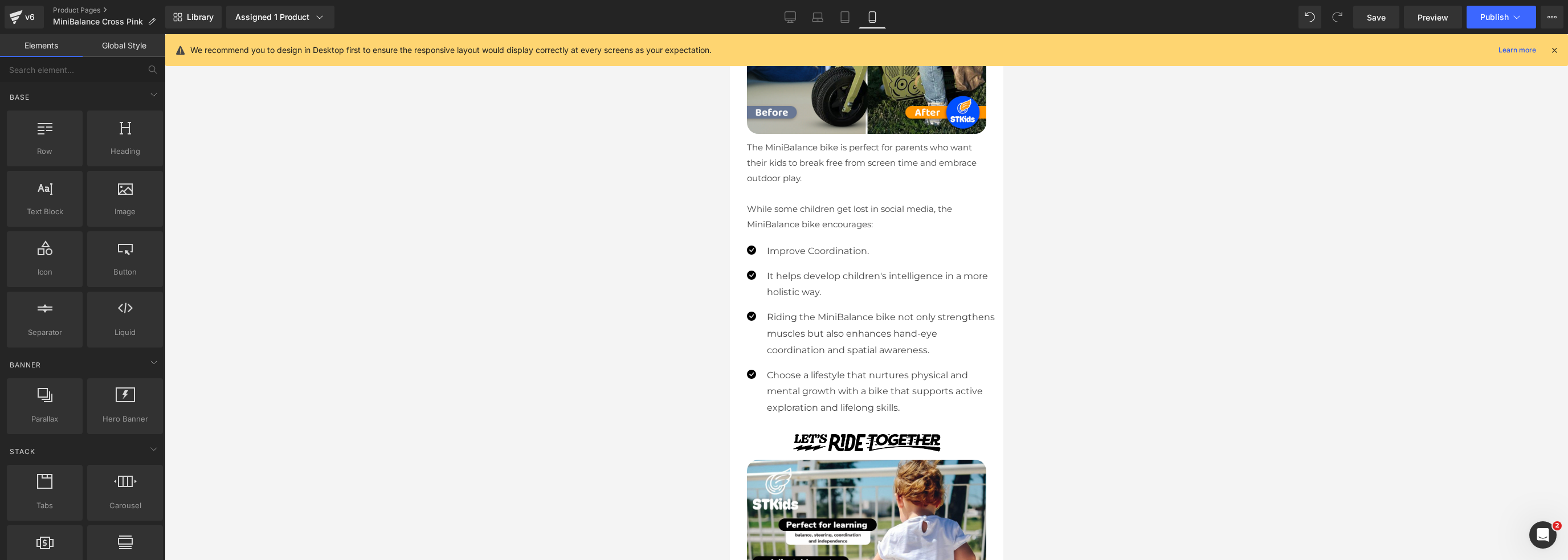
click at [1207, 135] on div at bounding box center [866, 298] width 1403 height 527
click at [1556, 47] on icon at bounding box center [1553, 49] width 10 height 10
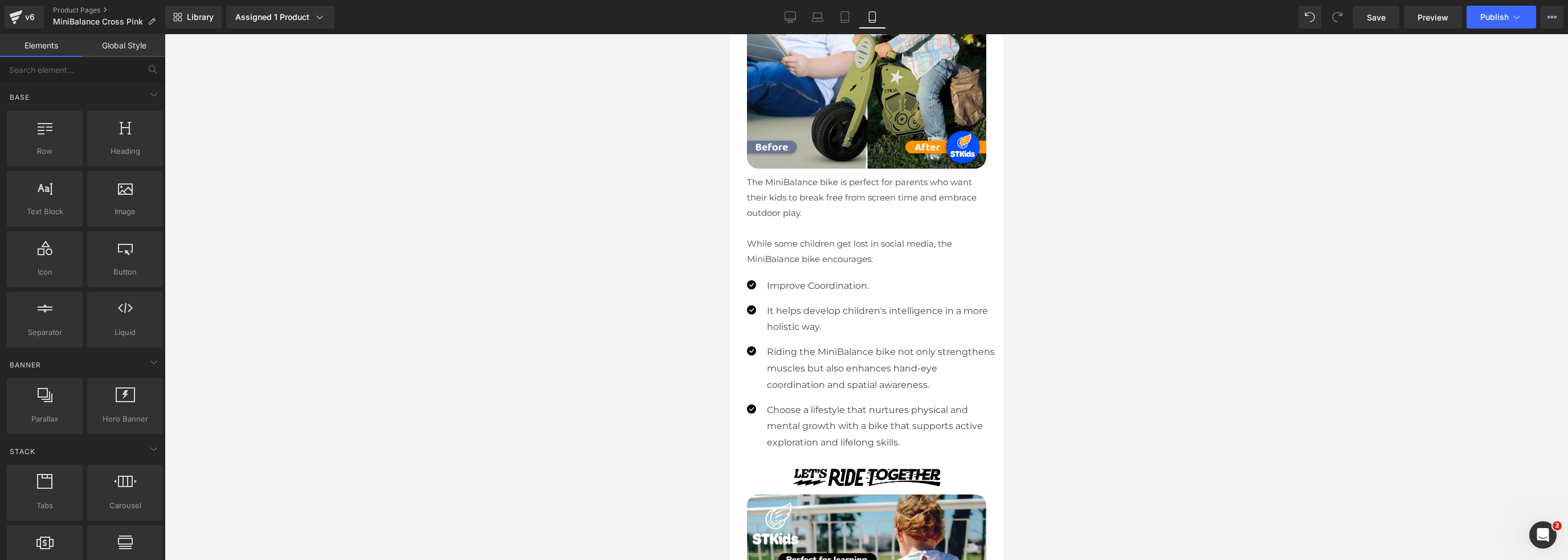
scroll to position [0, 0]
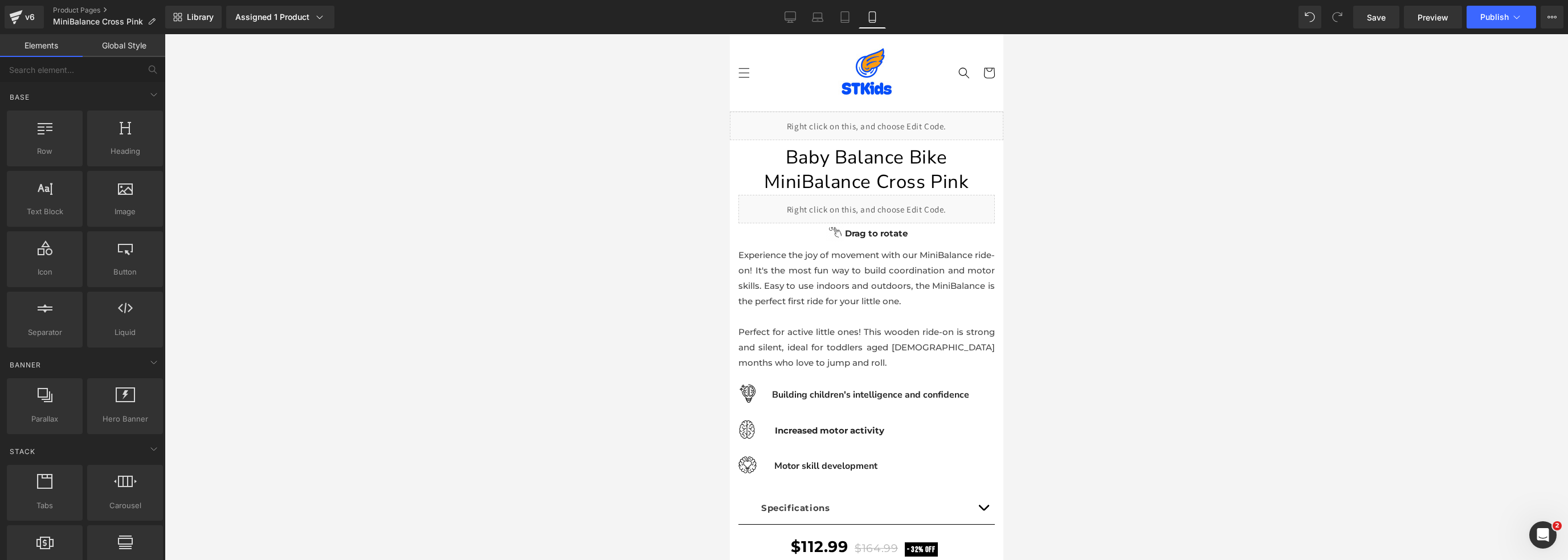
click at [1364, 16] on link "Save" at bounding box center [1377, 17] width 46 height 23
click at [1489, 8] on button "Publish" at bounding box center [1501, 17] width 70 height 23
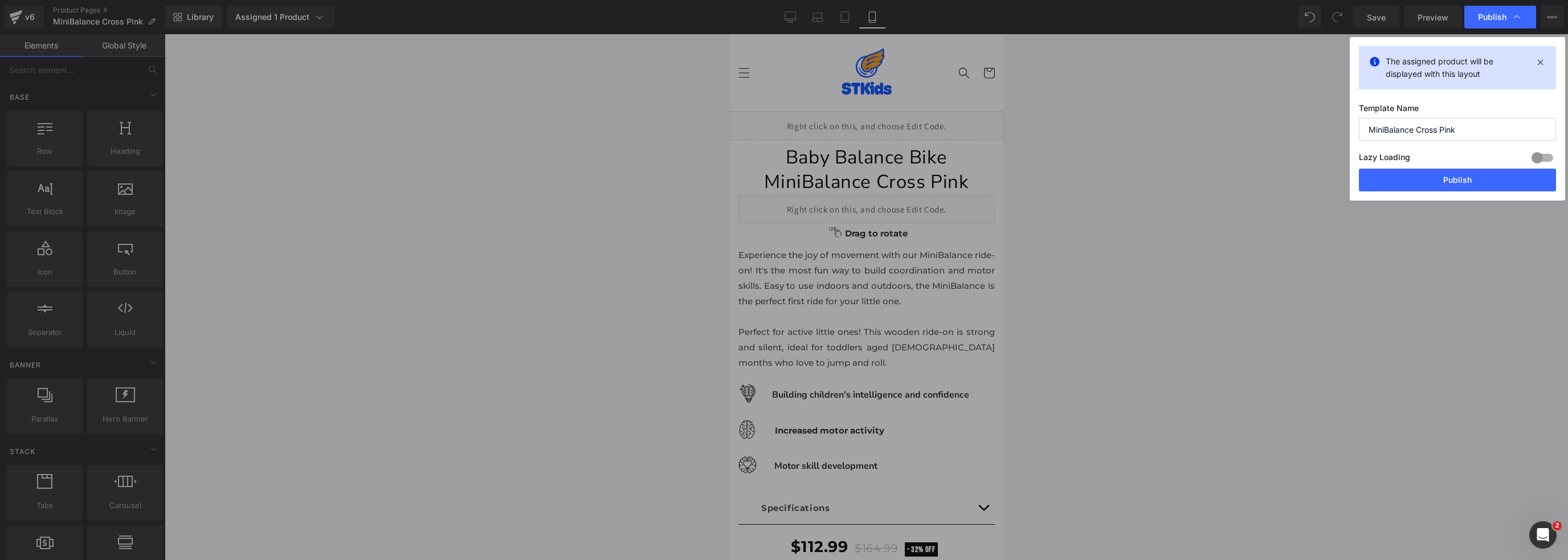
click at [1509, 185] on button "Publish" at bounding box center [1457, 180] width 197 height 23
